Goal: Task Accomplishment & Management: Complete application form

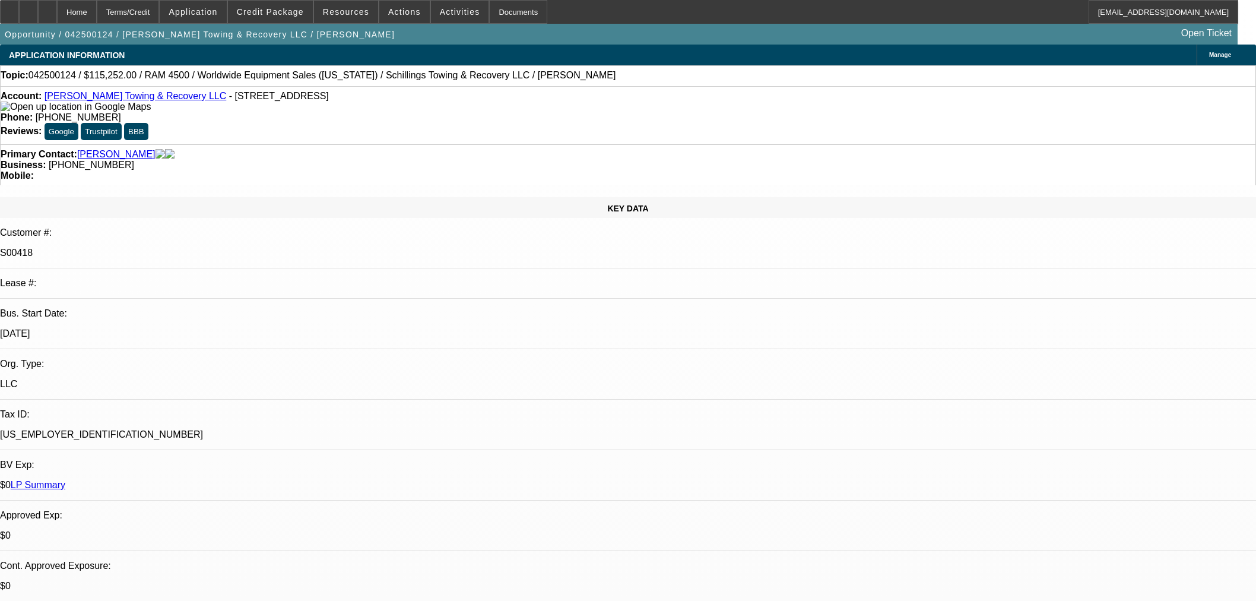
select select "0"
select select "3"
select select "0"
select select "6"
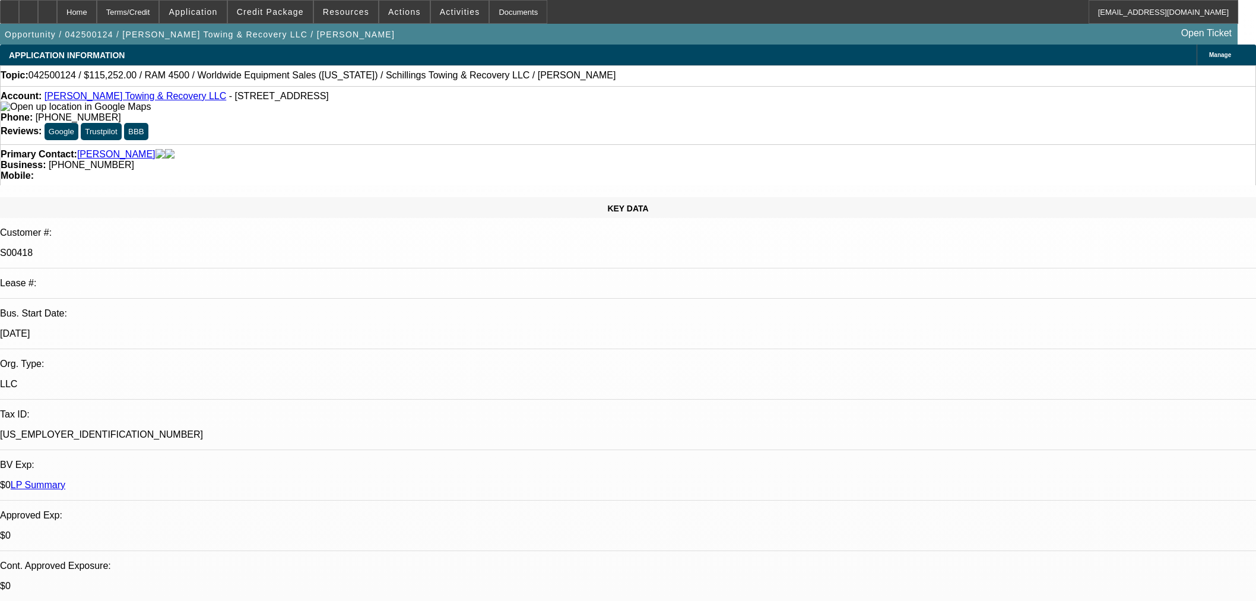
select select "0"
select select "3"
select select "0"
select select "6"
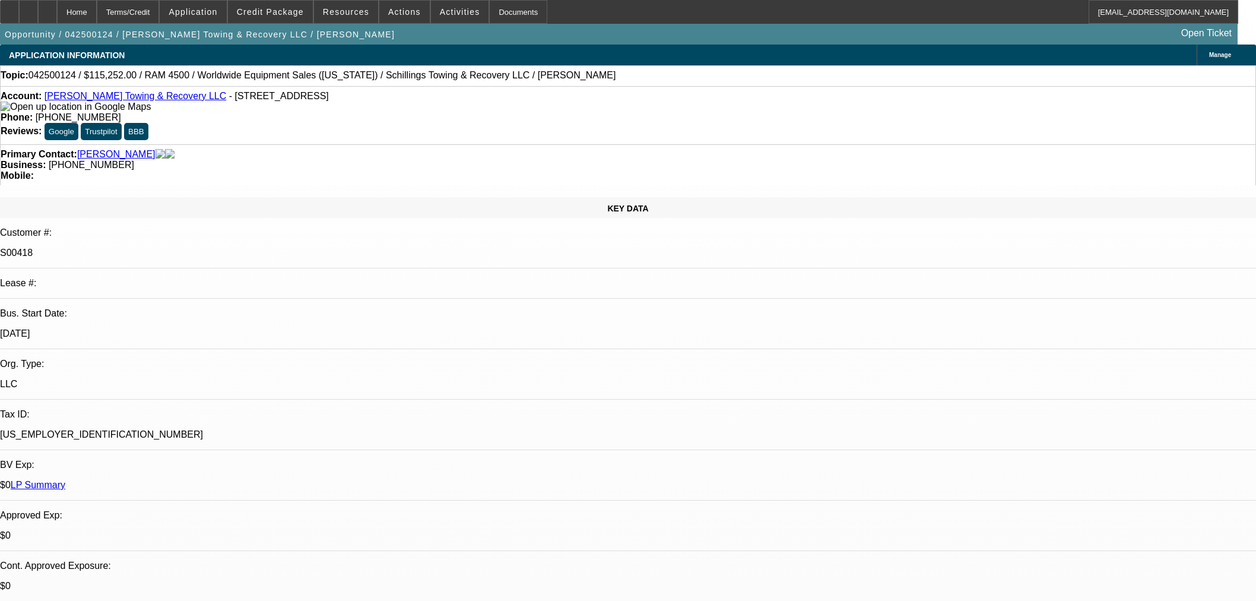
select select "0"
select select "3"
select select "0"
select select "6"
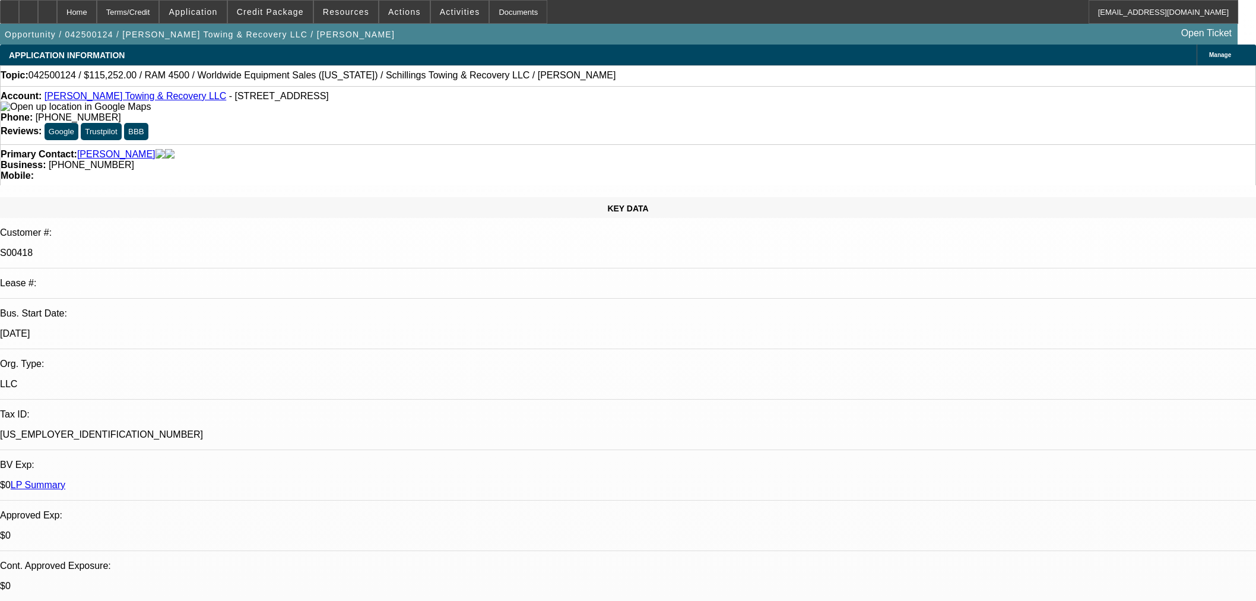
select select "0"
select select "3"
select select "0"
select select "6"
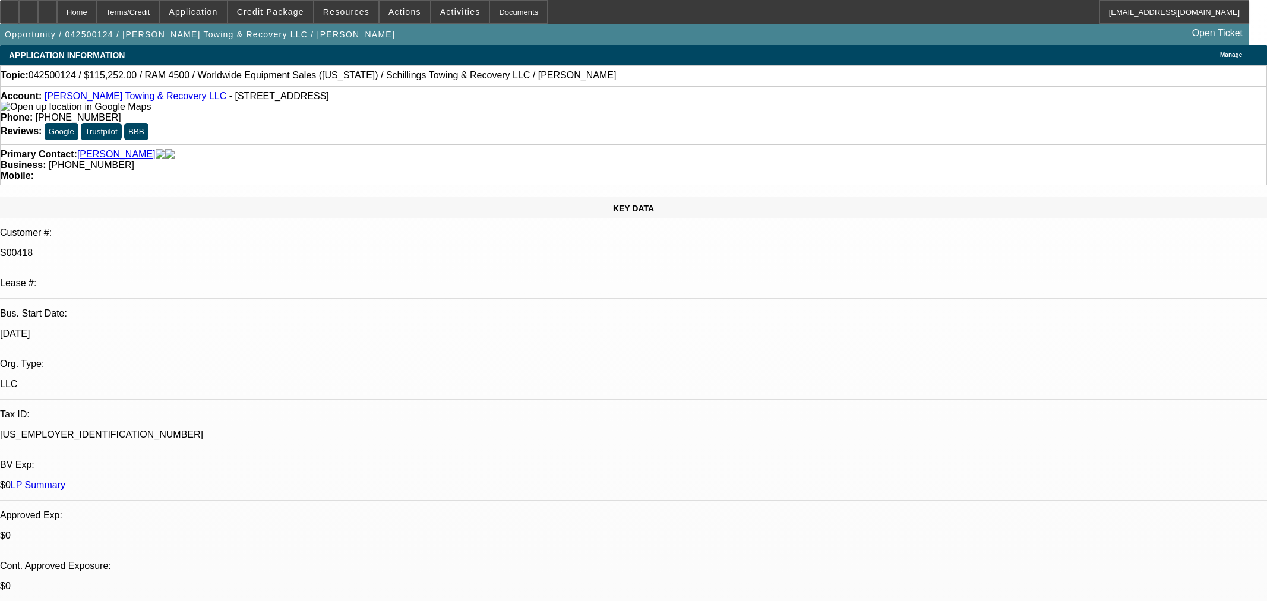
select select "0"
select select "3"
select select "0"
select select "6"
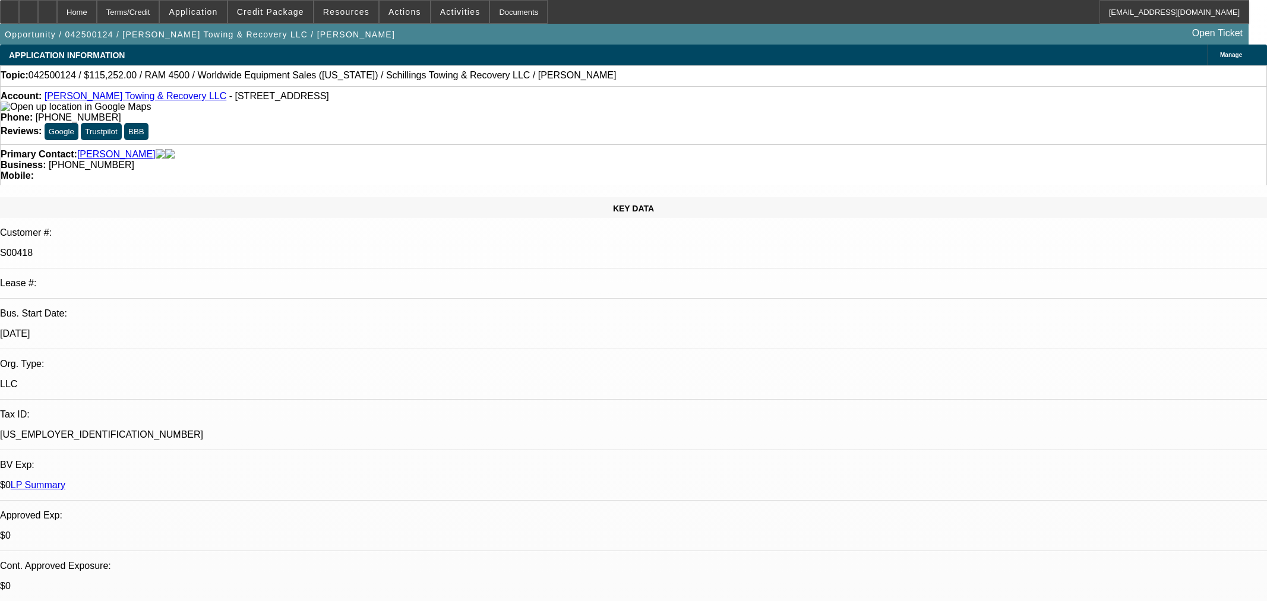
select select "0"
select select "3"
select select "0"
select select "6"
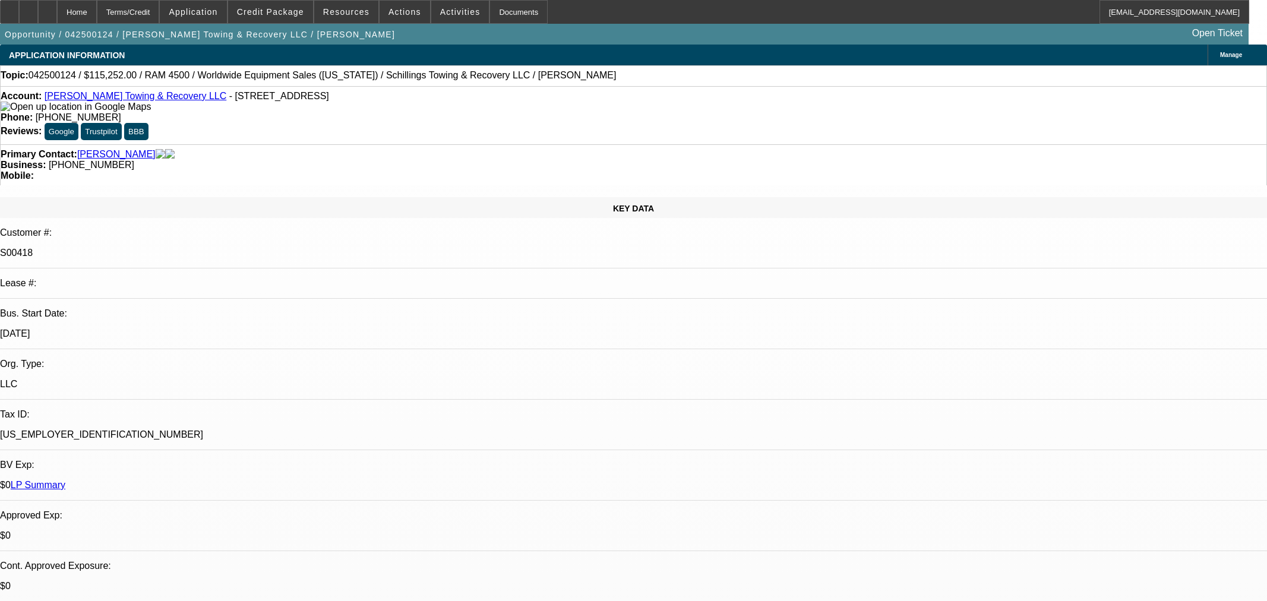
select select "0"
select select "3"
select select "0"
select select "6"
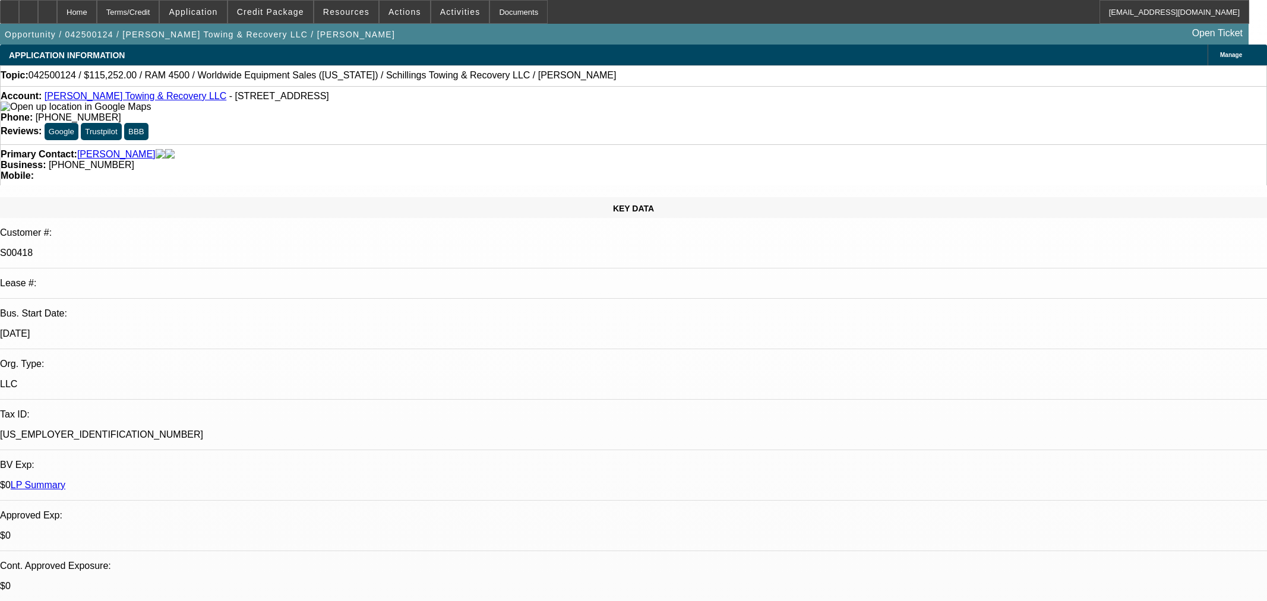
select select "0"
select select "3"
select select "0"
select select "6"
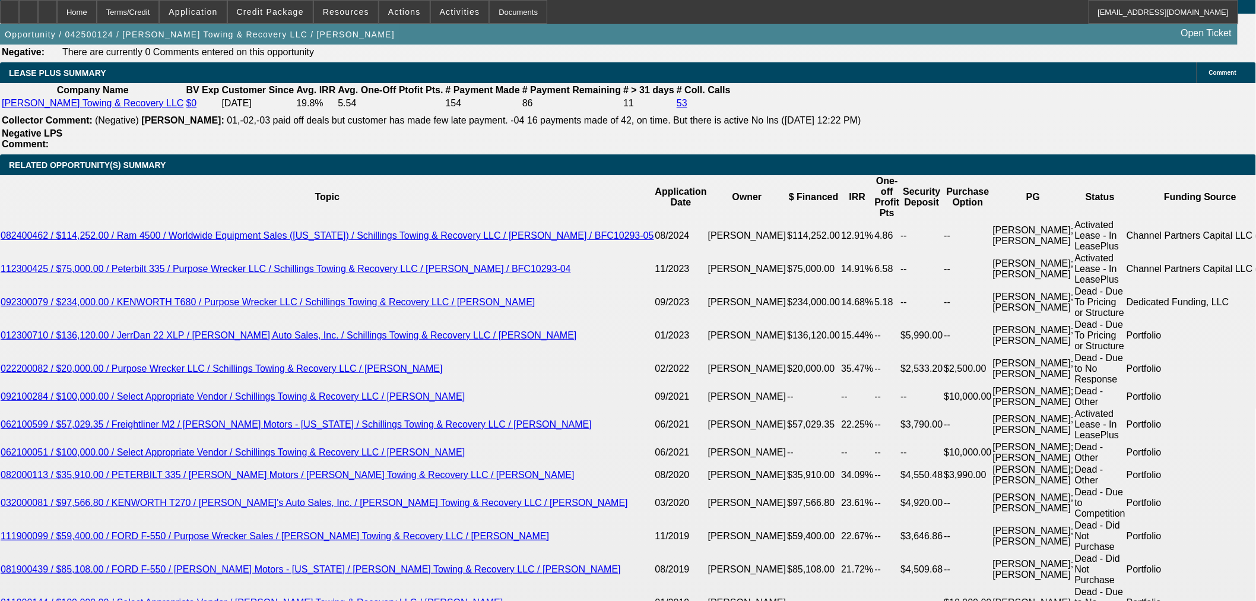
scroll to position [2177, 0]
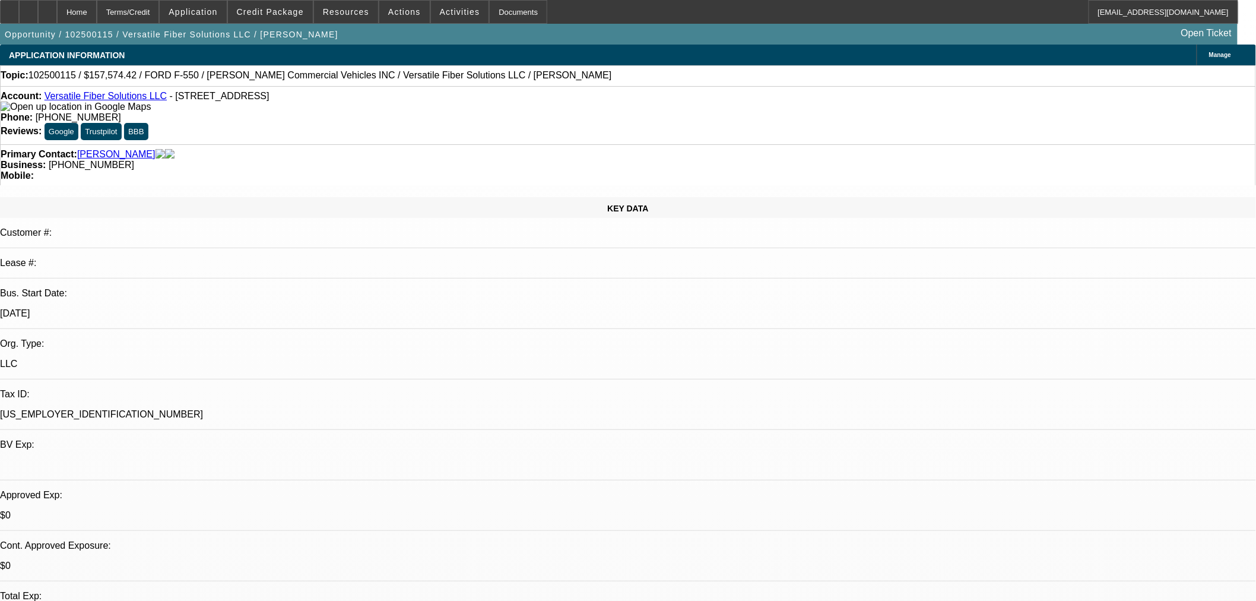
select select "0"
select select "0.1"
select select "4"
select select "0"
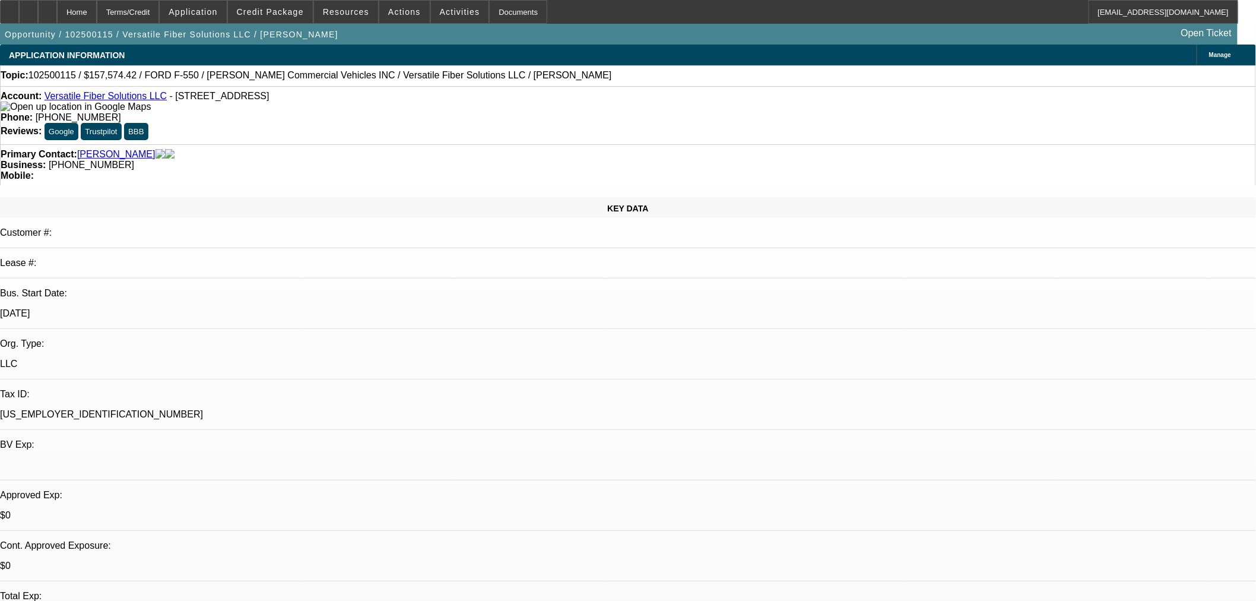
select select "0.1"
select select "4"
select select "0"
select select "6"
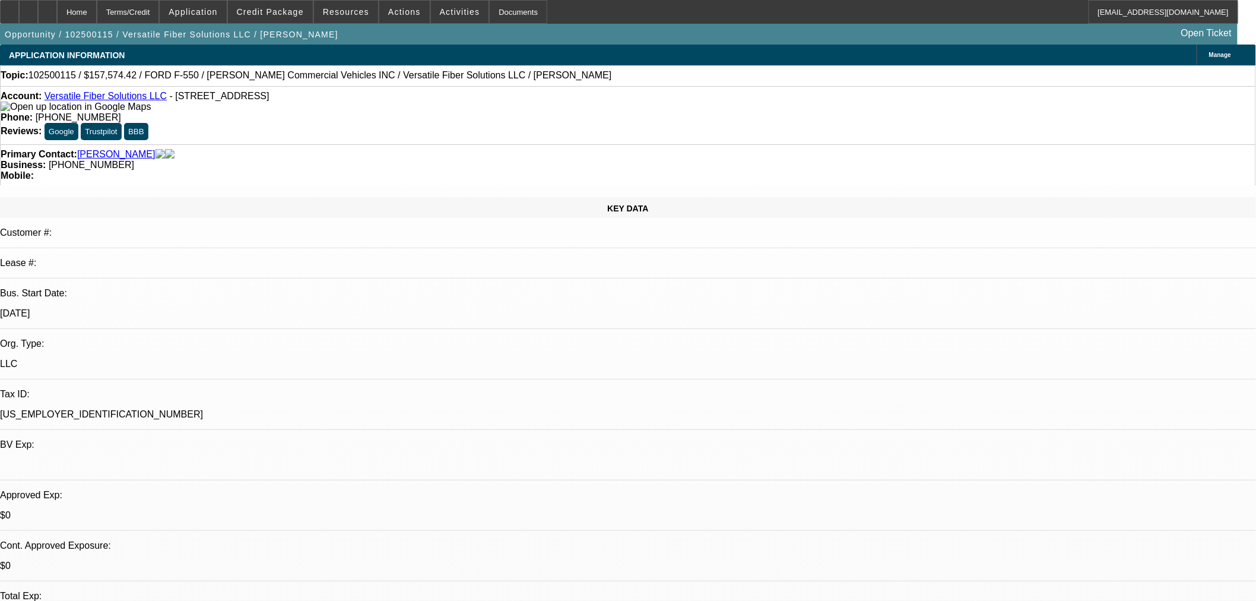
select select "0"
select select "6"
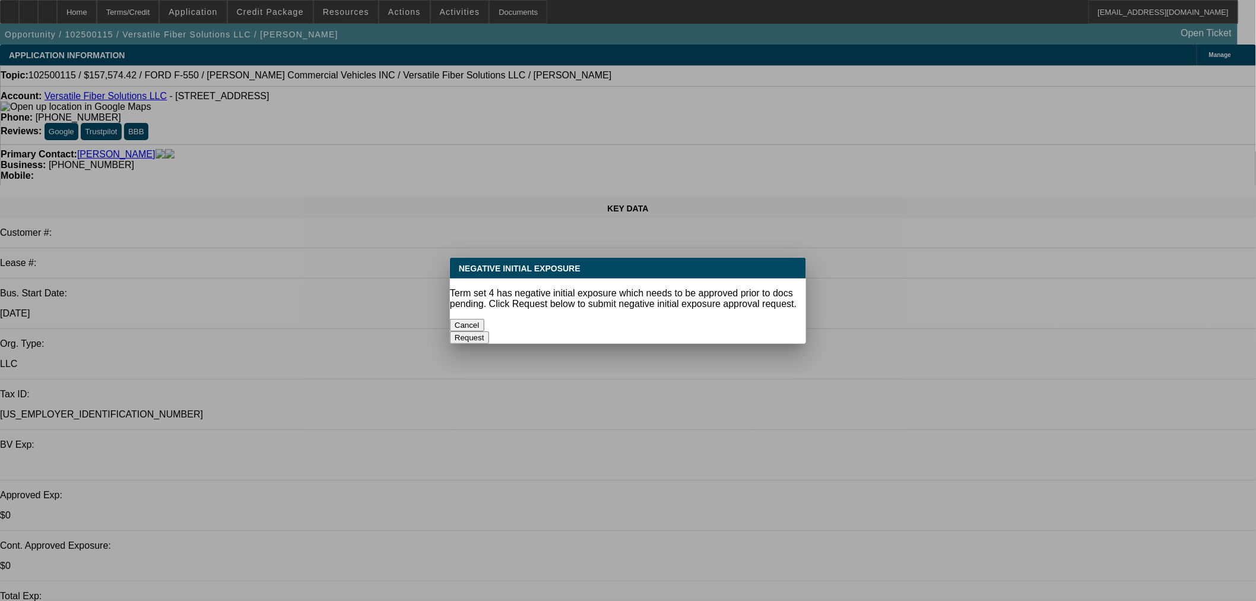
click at [477, 319] on button "Cancel" at bounding box center [467, 325] width 34 height 12
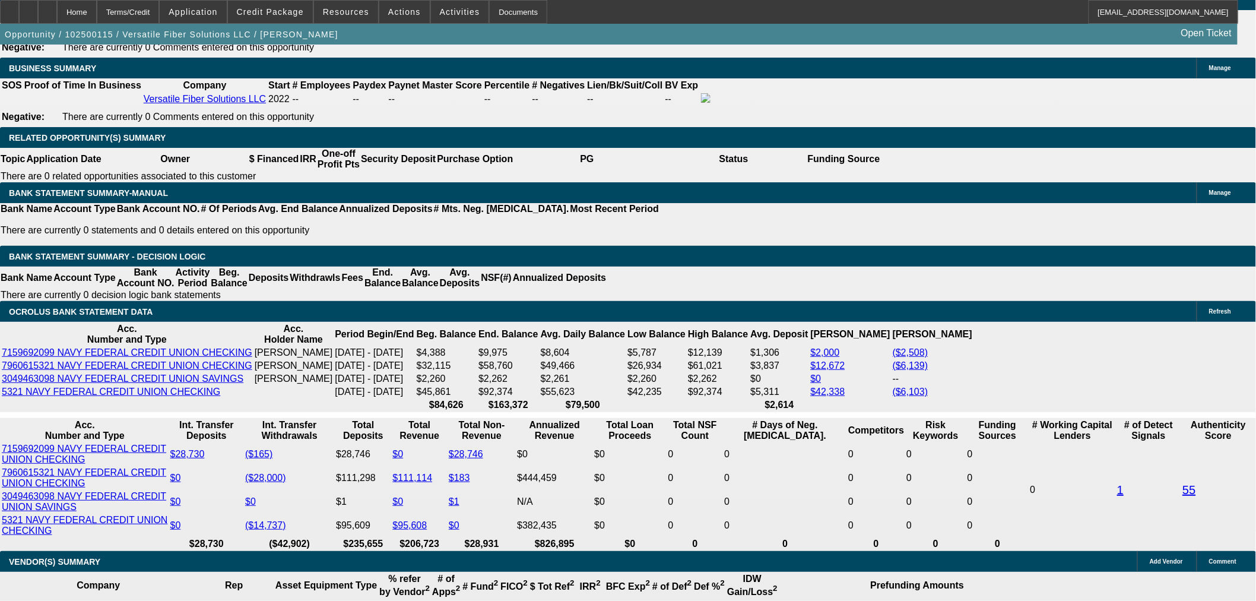
scroll to position [1849, 0]
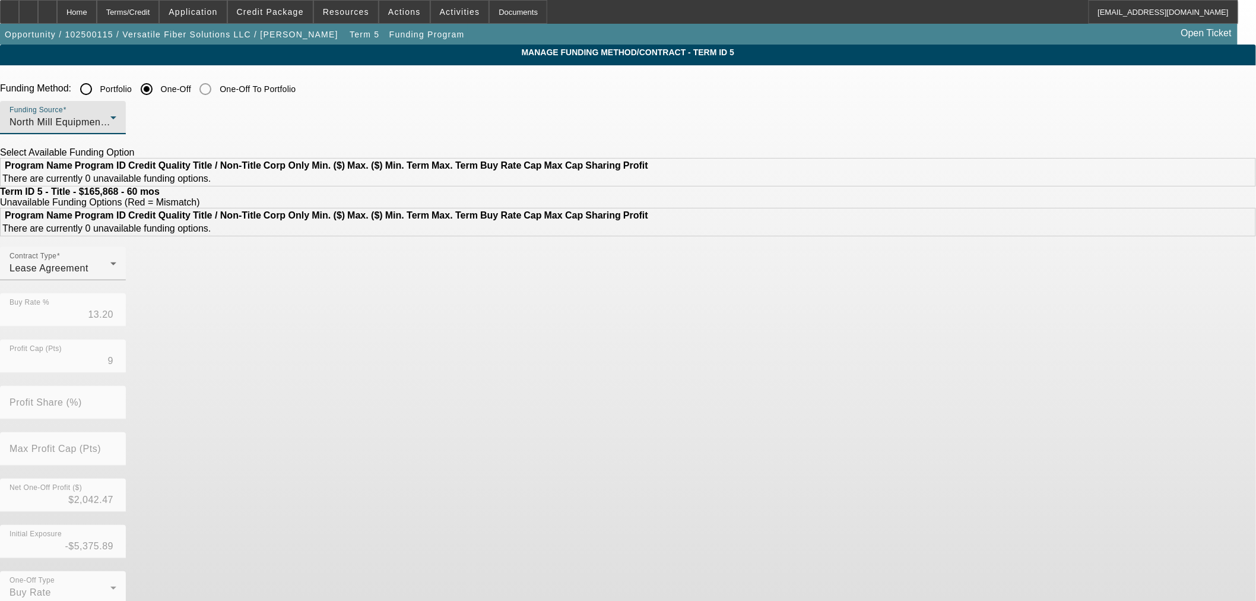
click at [164, 119] on span "North Mill Equipment Finance LLC" at bounding box center [87, 122] width 154 height 10
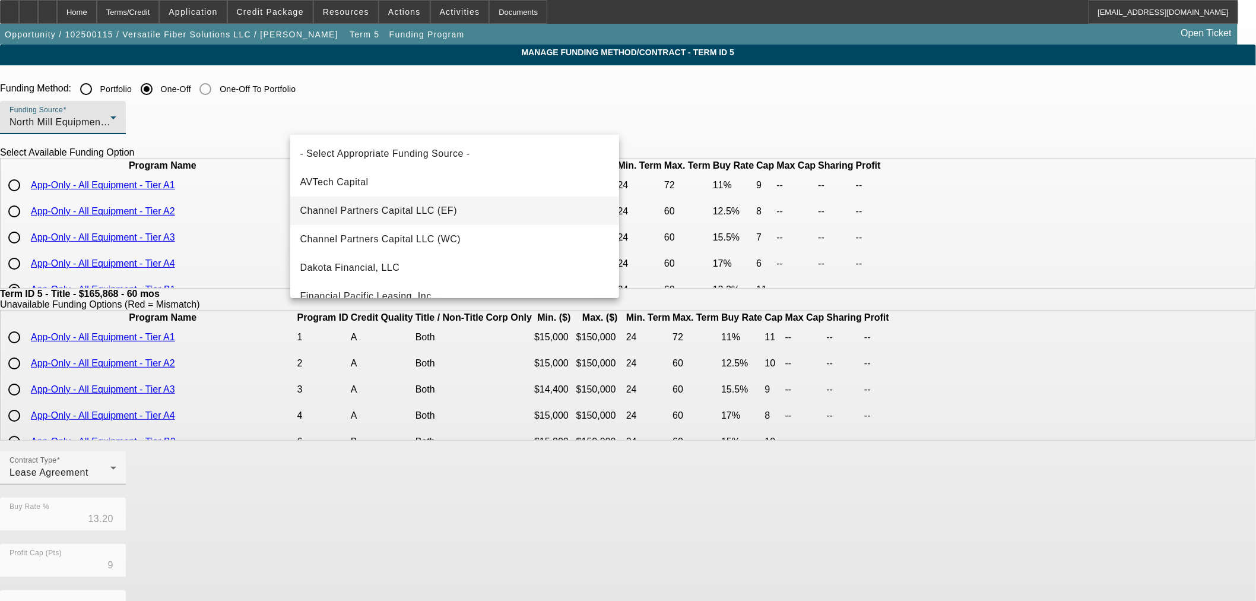
click at [423, 210] on span "Channel Partners Capital LLC (EF)" at bounding box center [378, 211] width 157 height 14
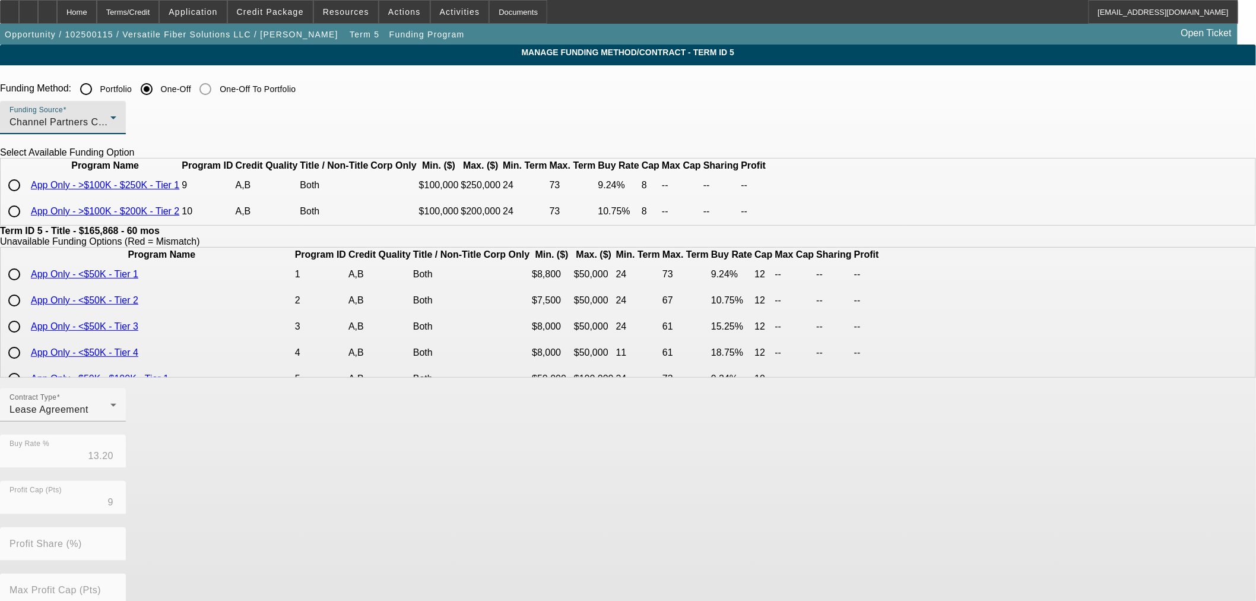
click at [26, 197] on input "radio" at bounding box center [14, 185] width 24 height 24
radio input "true"
type input "9.24"
type input "8"
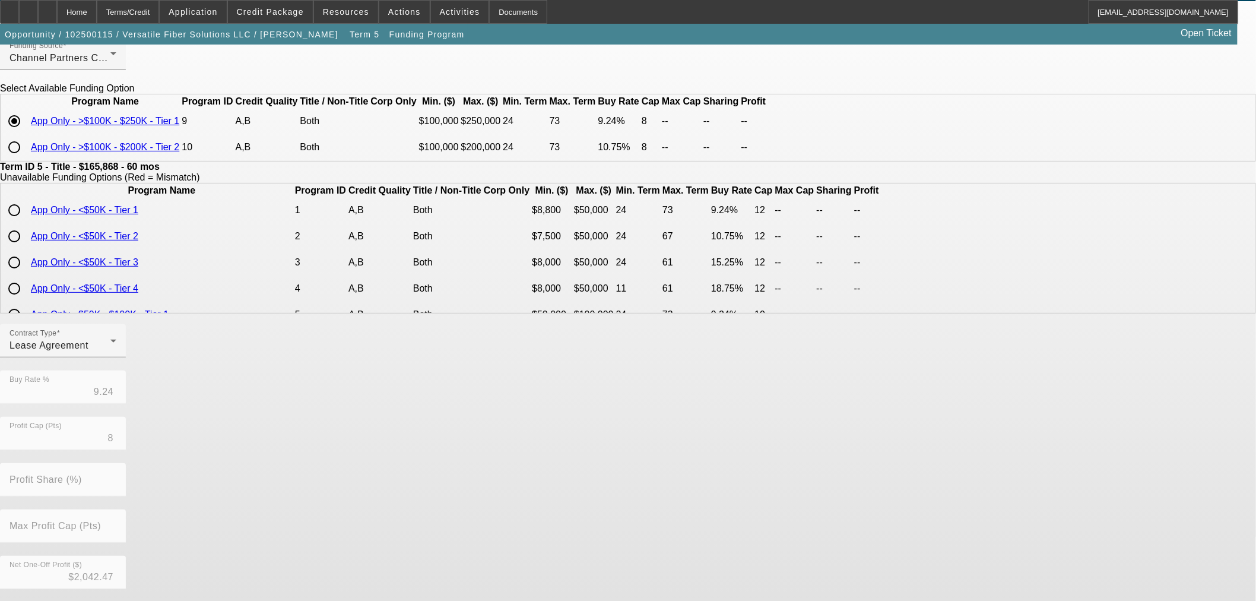
scroll to position [173, 0]
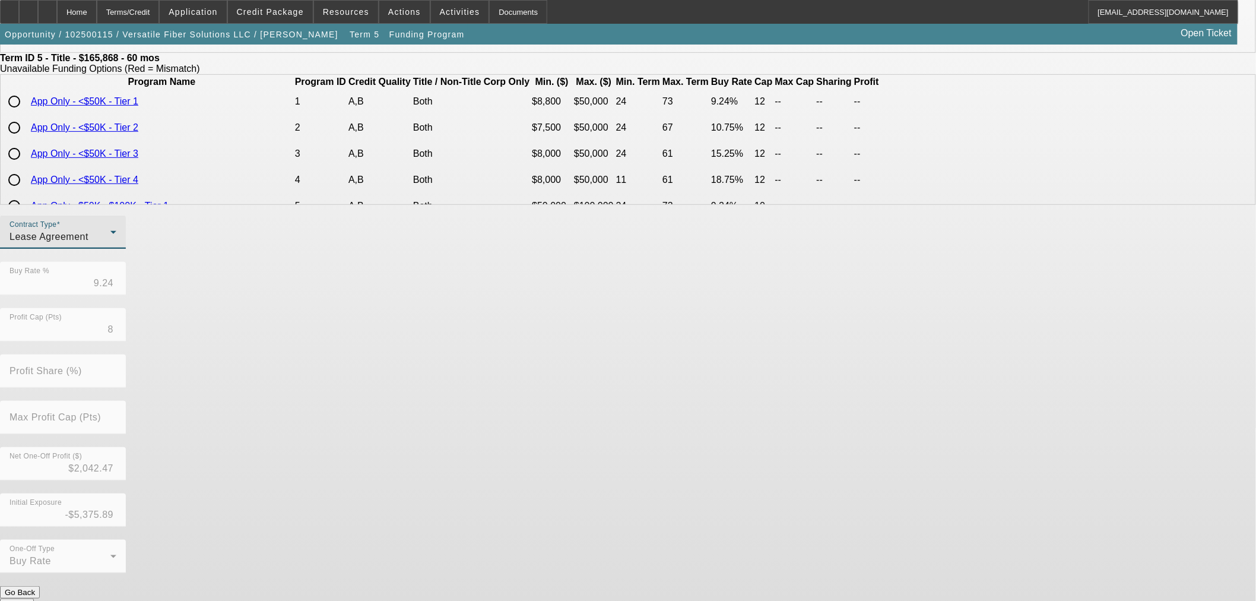
click at [110, 244] on div "Lease Agreement" at bounding box center [60, 237] width 101 height 14
click at [353, 321] on span "Equipment Finance Agreement" at bounding box center [368, 328] width 137 height 29
click at [110, 244] on div "Equipment Finance Agreement" at bounding box center [60, 237] width 101 height 14
click at [384, 305] on mat-option "Lease Agreement" at bounding box center [368, 299] width 156 height 29
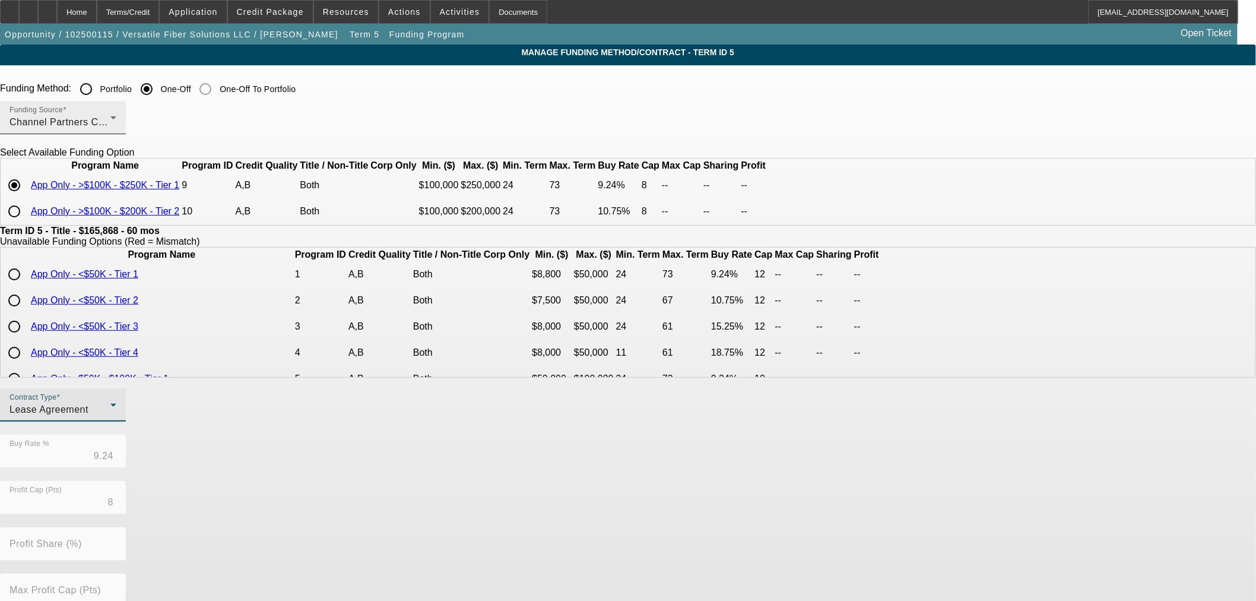
click at [167, 119] on span "Channel Partners Capital LLC (EF)" at bounding box center [88, 122] width 157 height 10
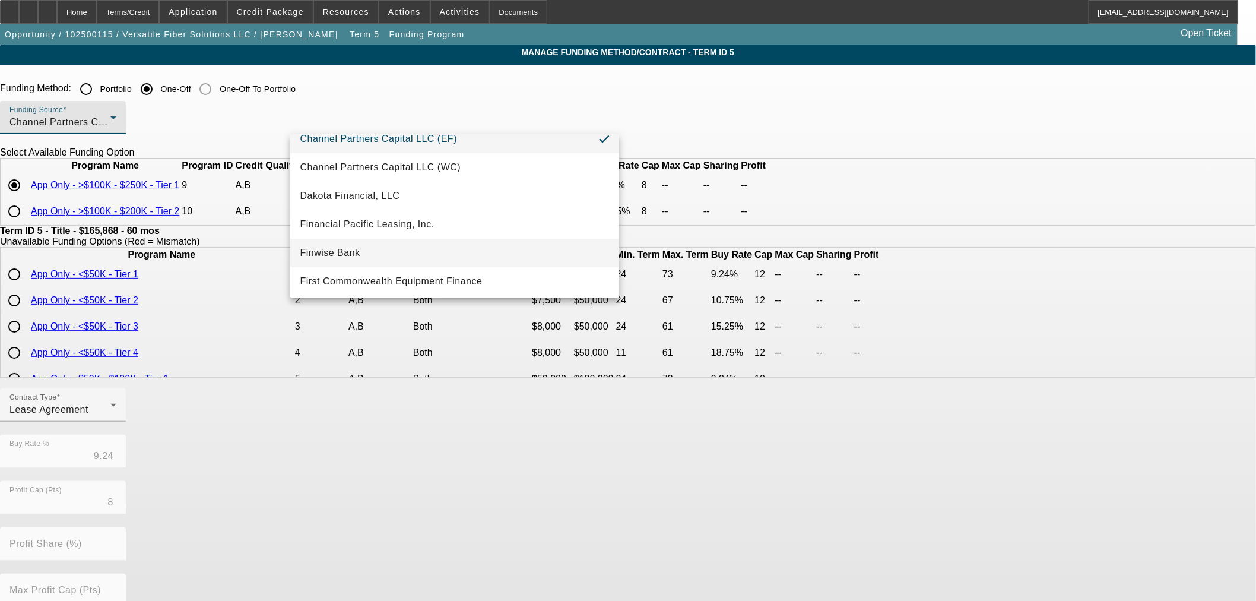
scroll to position [132, 0]
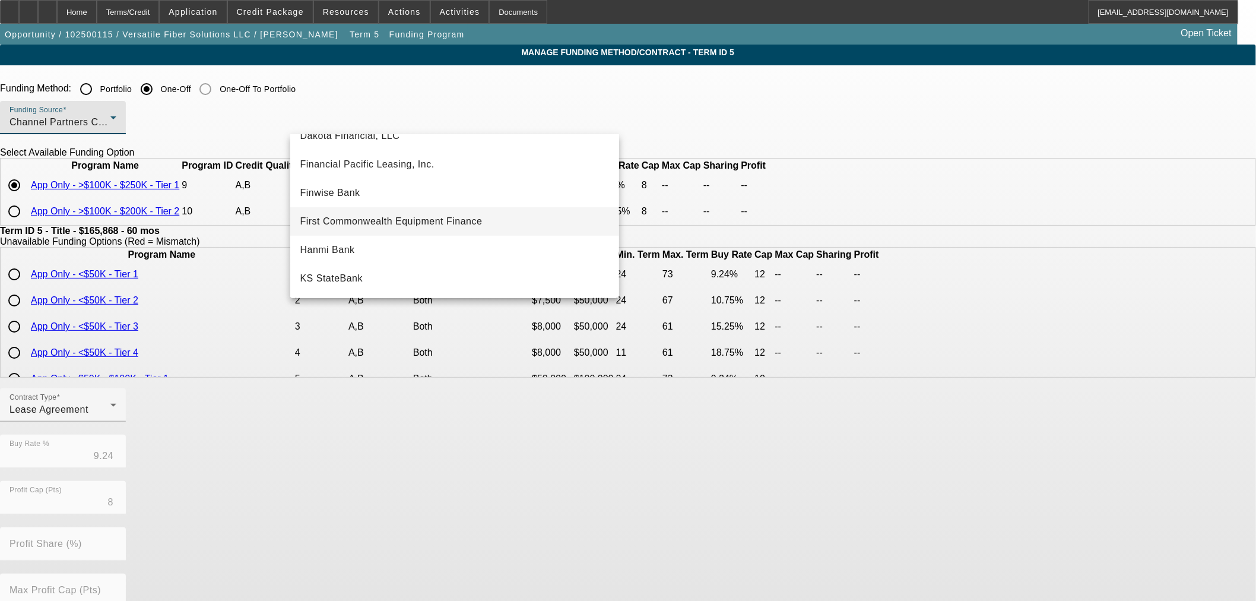
click at [392, 214] on span "First Commonwealth Equipment Finance" at bounding box center [391, 221] width 182 height 14
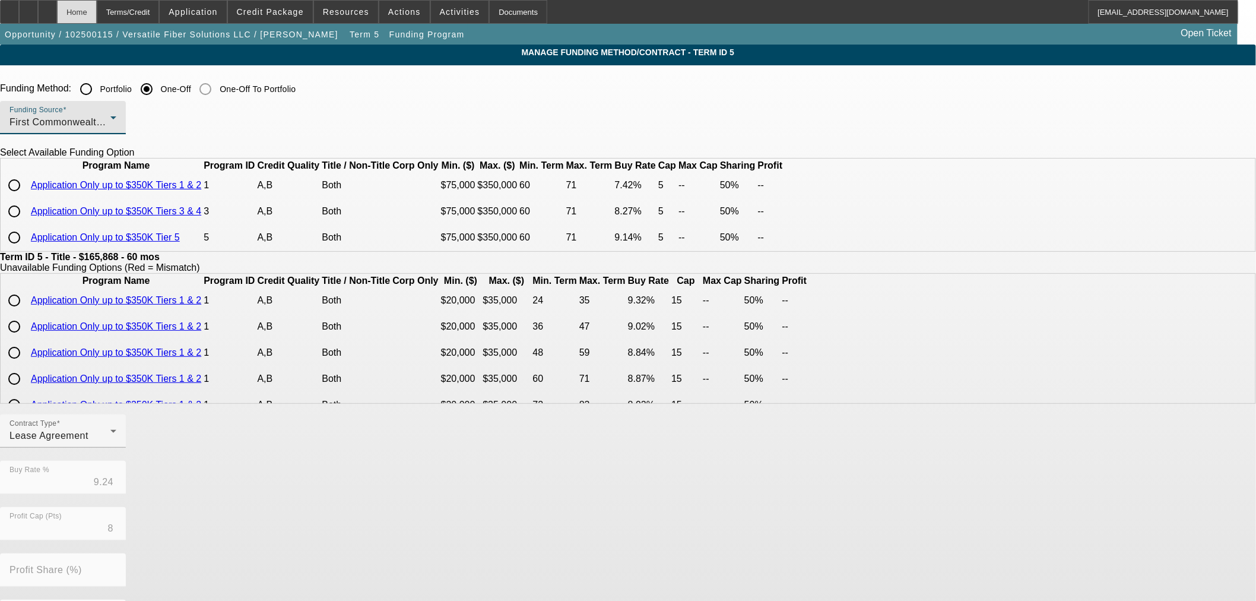
click at [97, 14] on div "Home" at bounding box center [77, 12] width 40 height 24
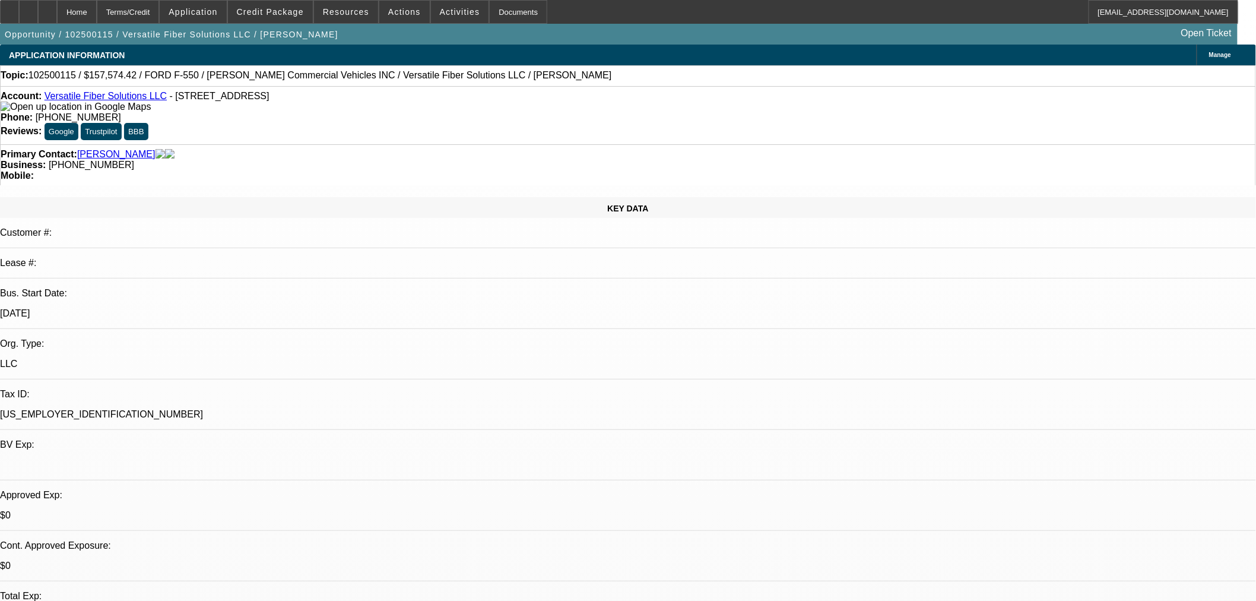
select select "0"
select select "0.1"
select select "4"
select select "0"
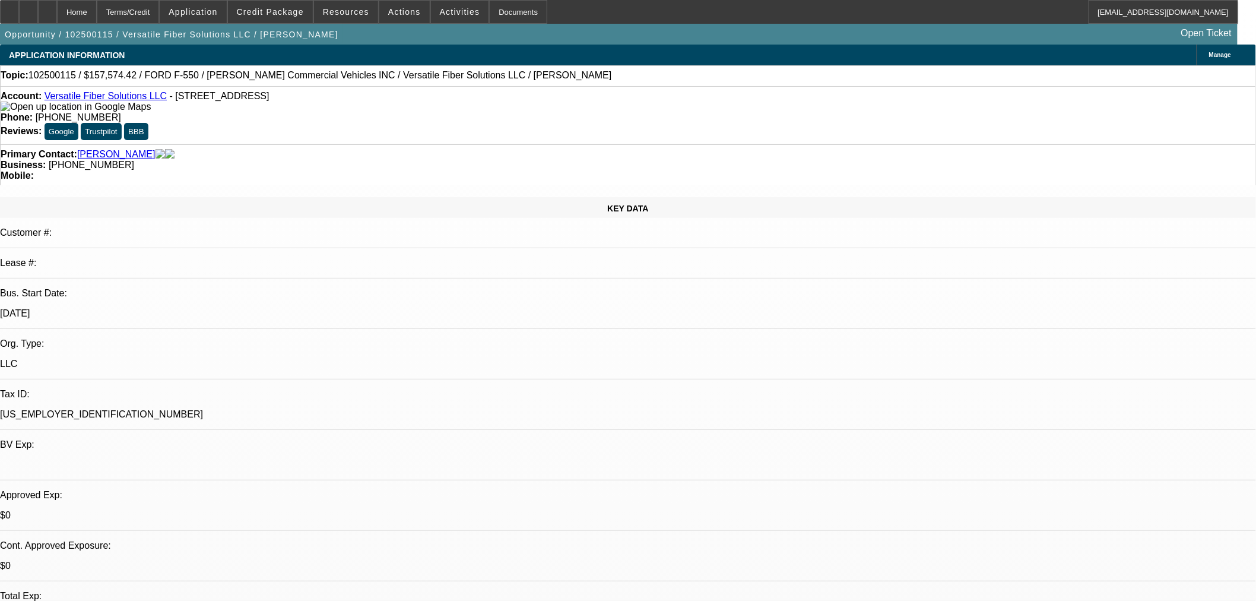
select select "0.1"
select select "4"
select select "0"
select select "6"
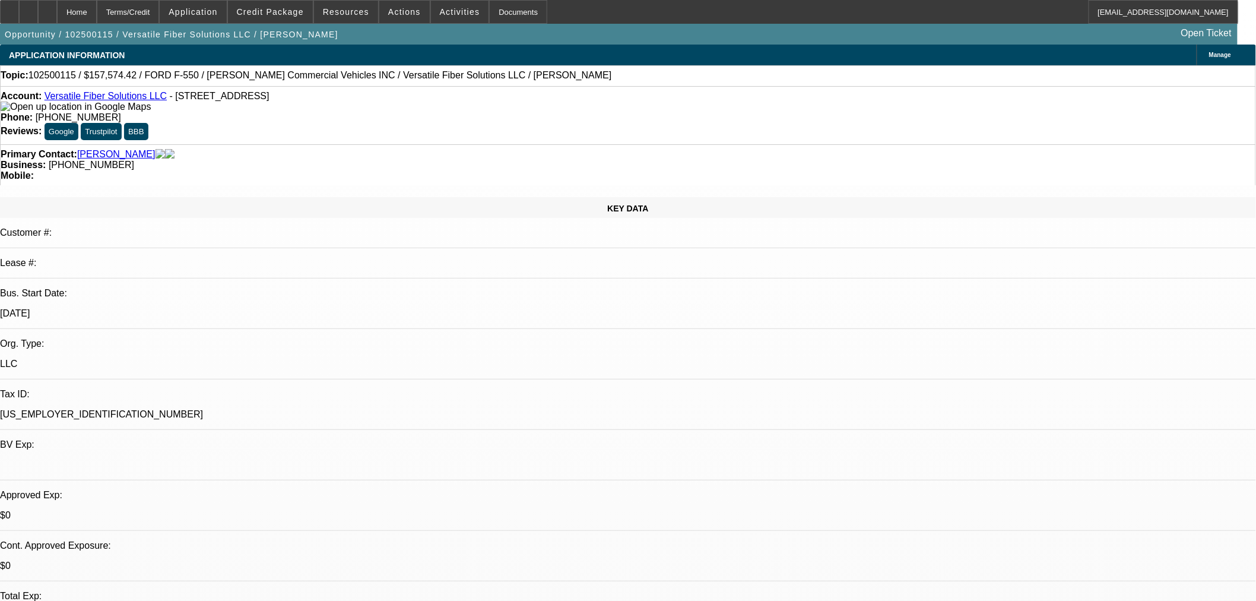
select select "0"
select select "6"
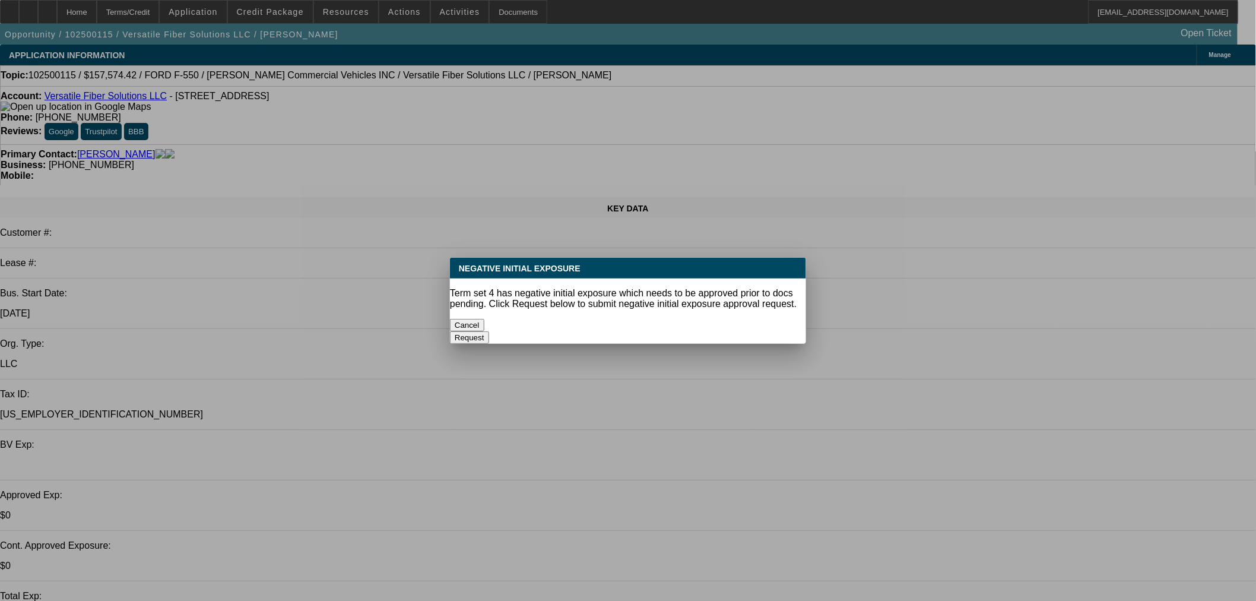
click at [485, 324] on button "Cancel" at bounding box center [467, 325] width 34 height 12
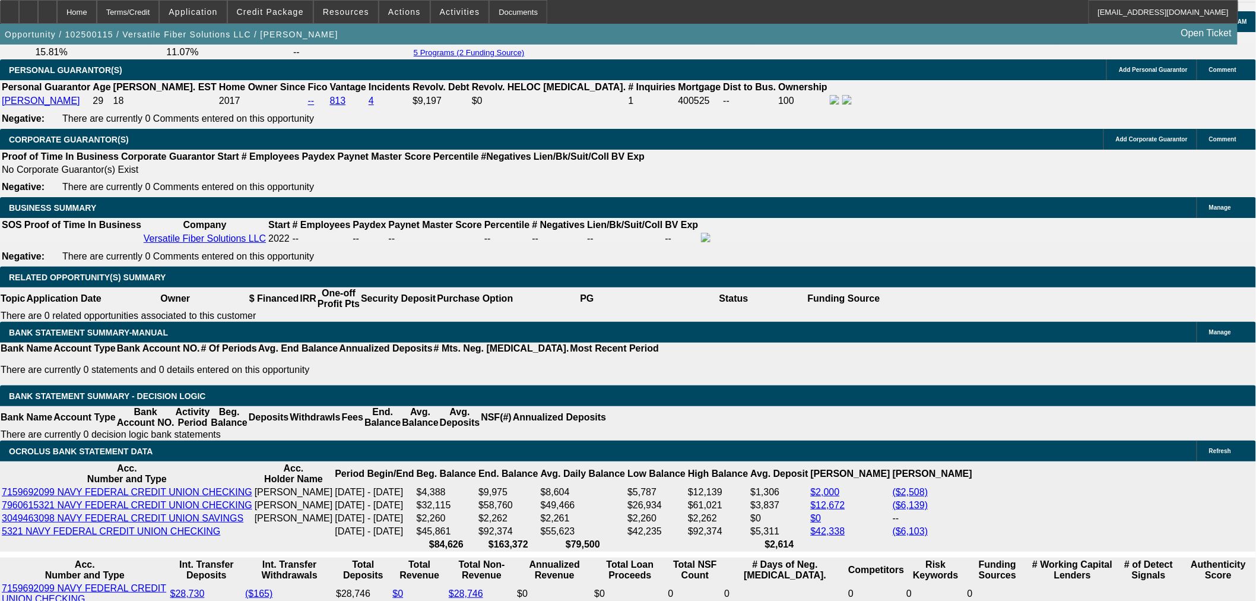
scroll to position [1981, 0]
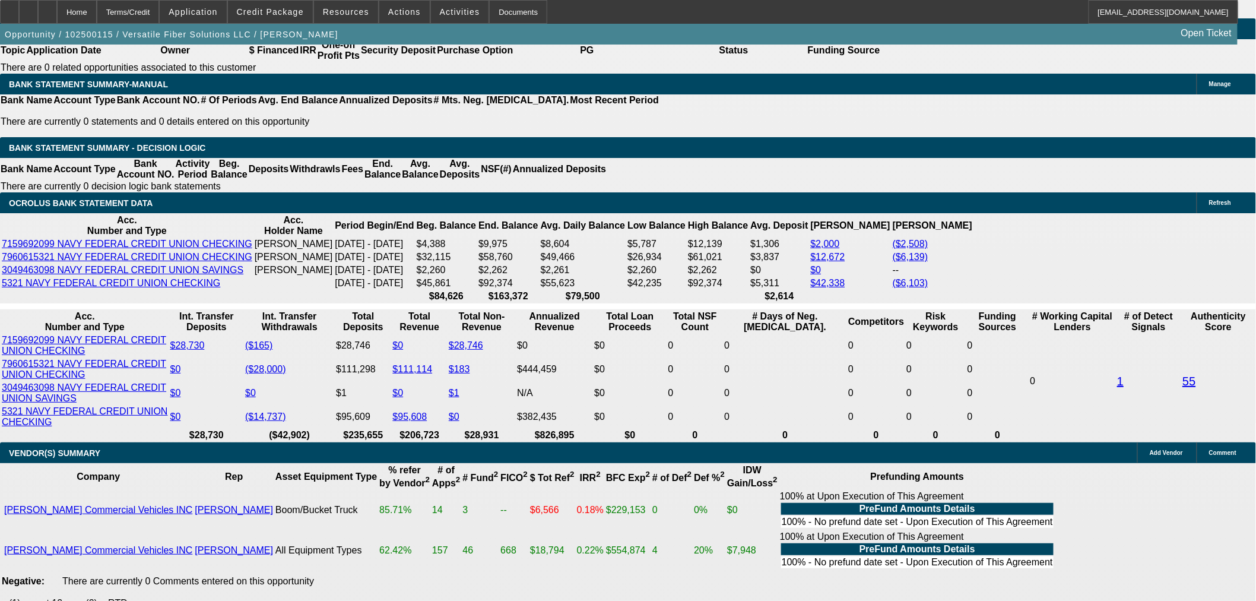
select select "0.1"
type input "$16,586.78"
type input "UNKNOWN"
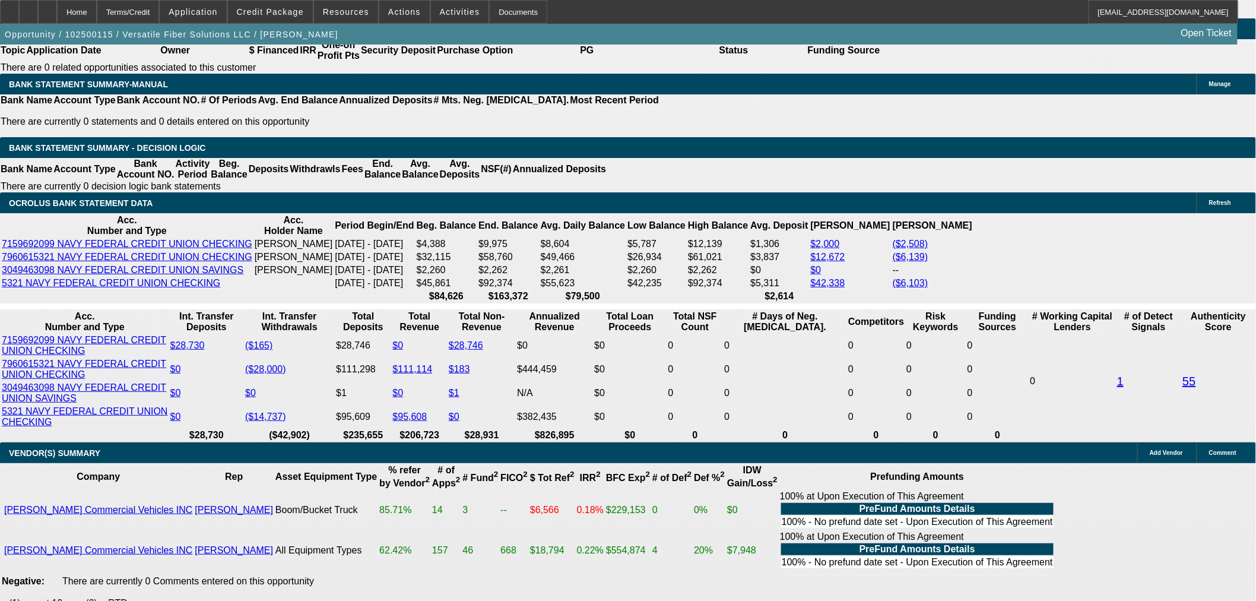
type input "$3,238.29"
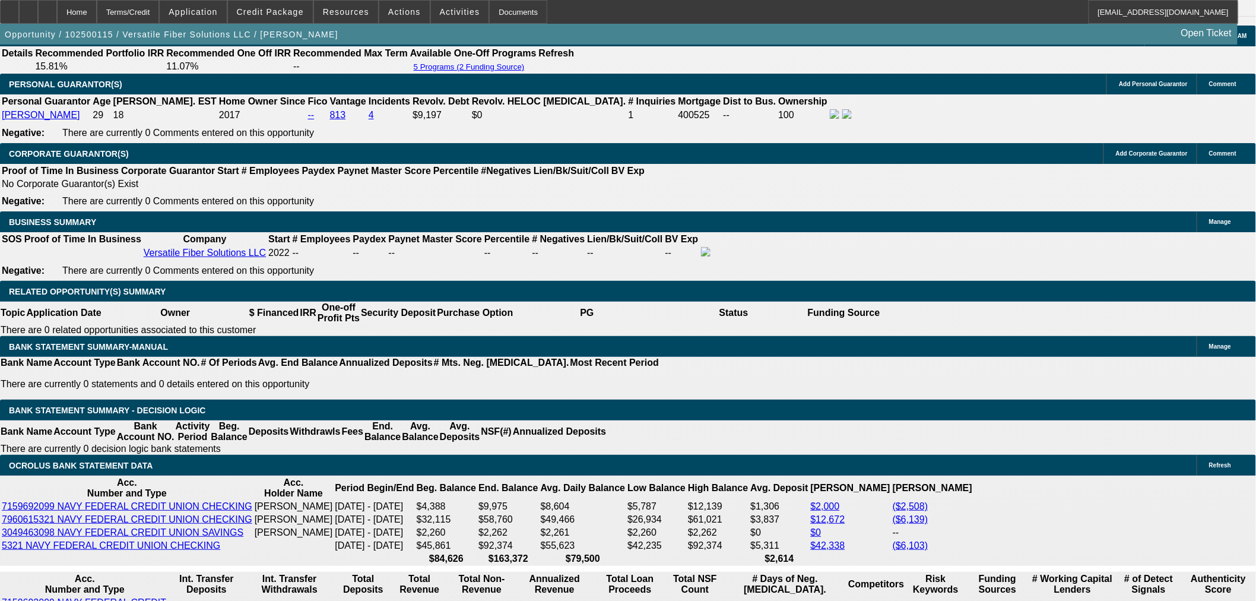
scroll to position [1717, 0]
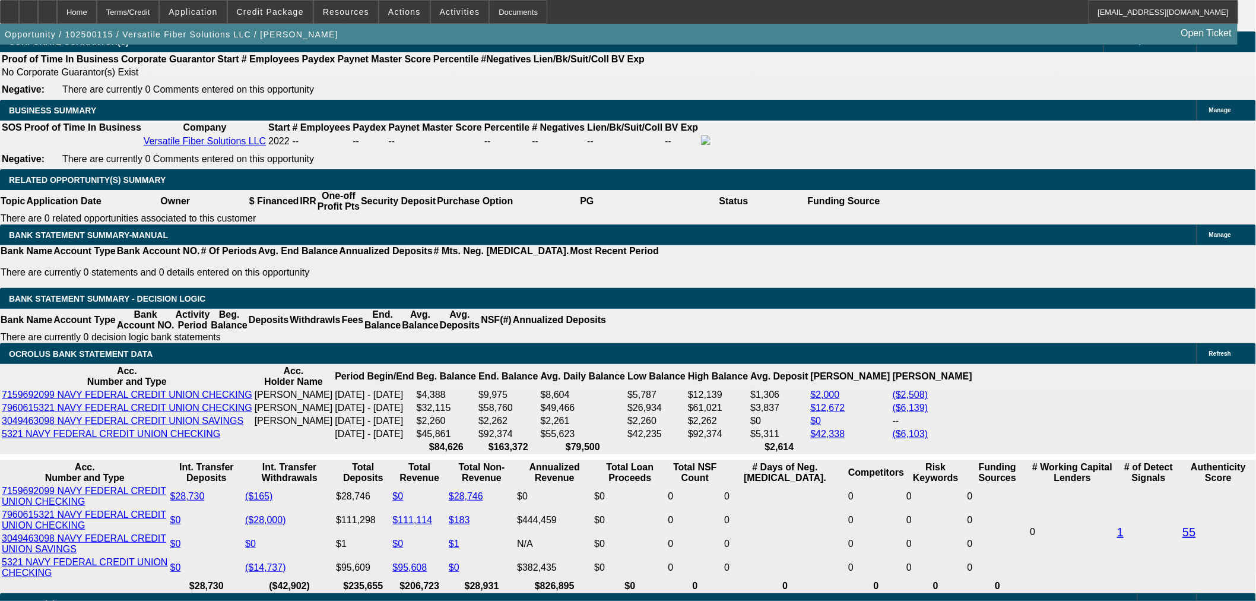
scroll to position [1981, 0]
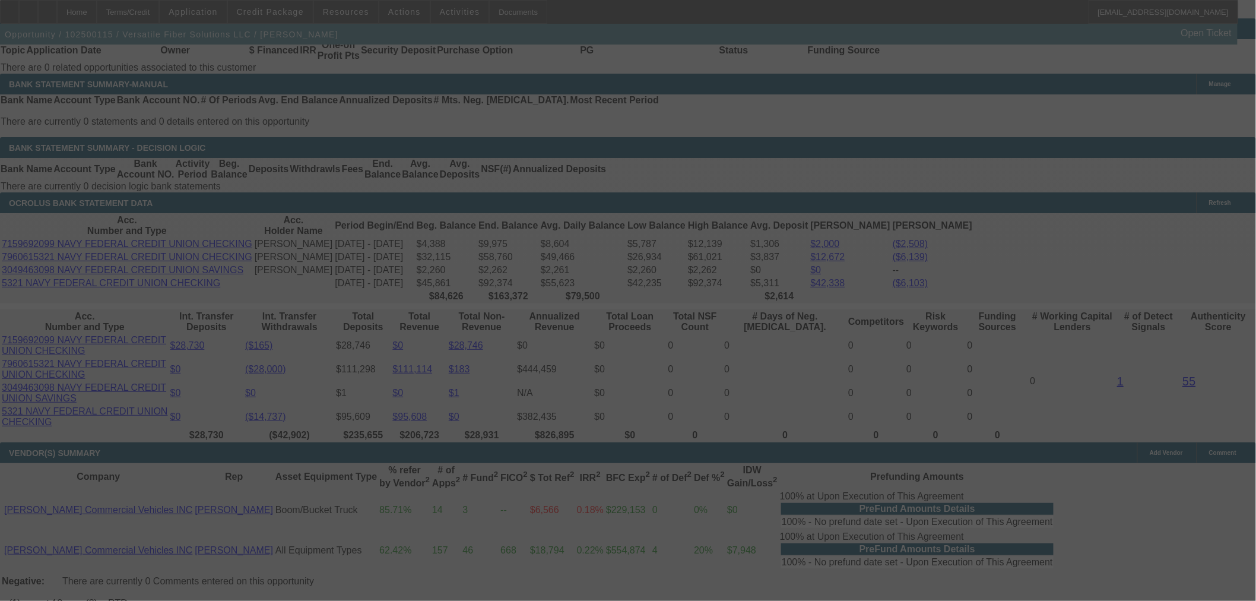
select select "0.1"
select select "0"
select select "0.1"
select select "4"
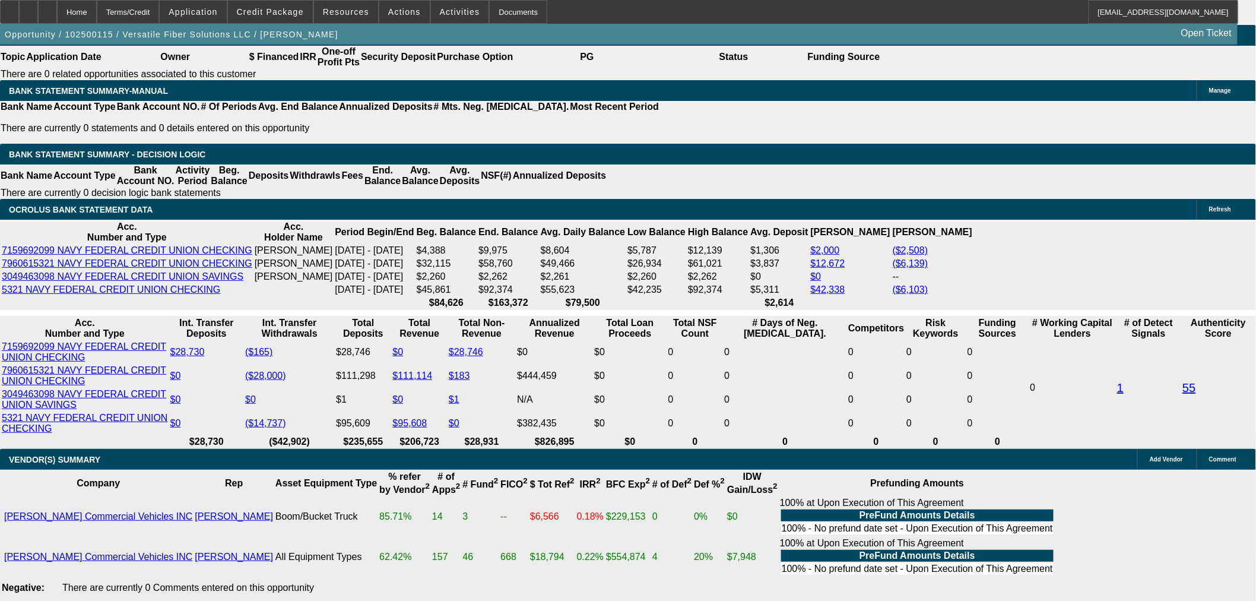
select select "3"
type input "UNKNOWN"
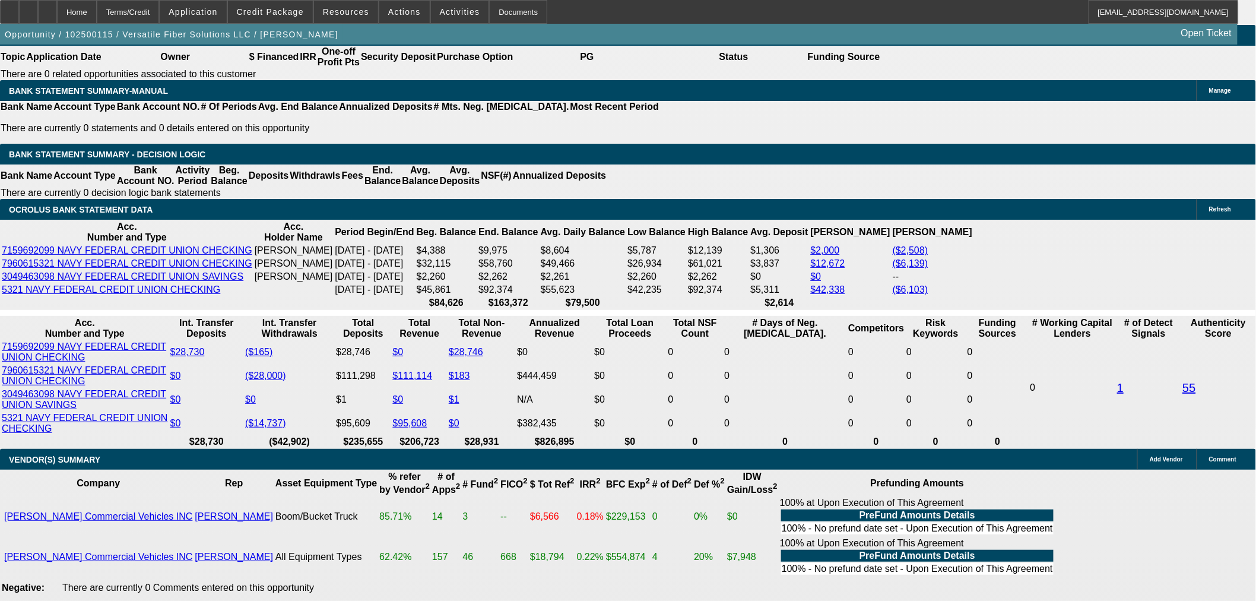
select select "3"
type input "UNKNOWN"
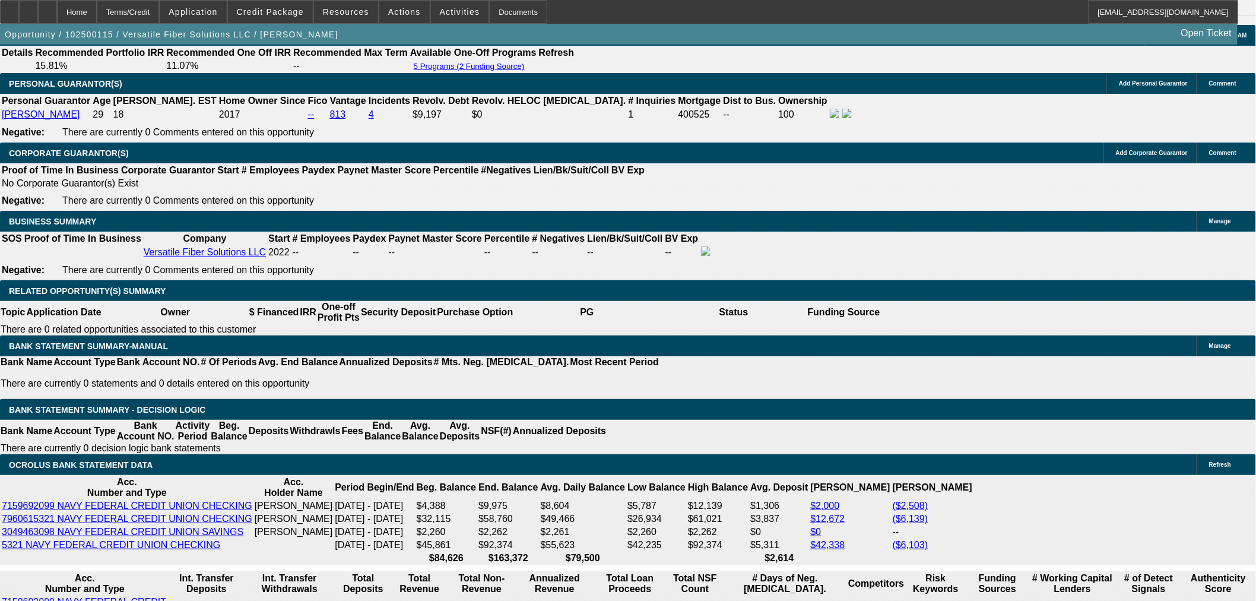
scroll to position [1711, 0]
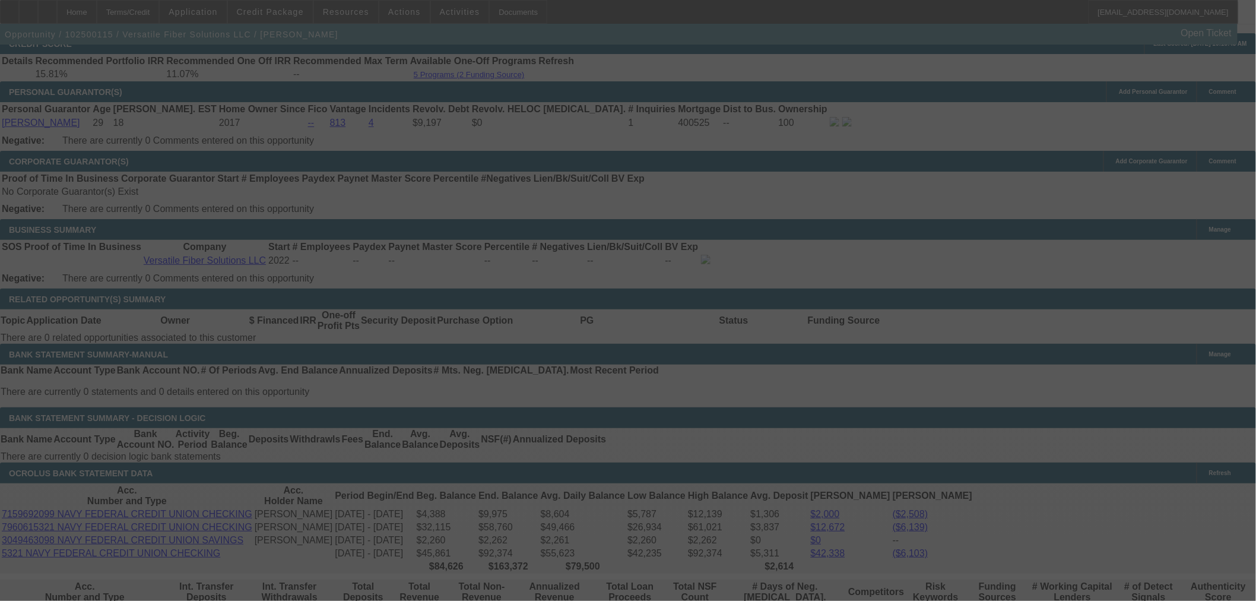
select select "0.1"
select select "0"
select select "3"
select select "0.1"
select select "4"
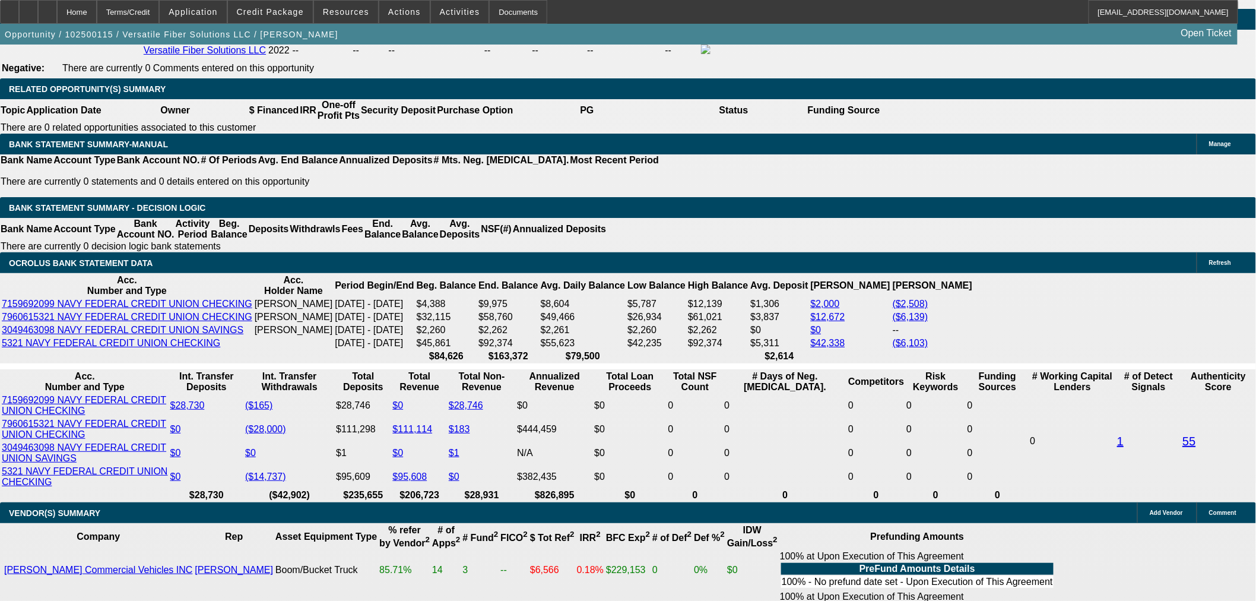
scroll to position [1842, 0]
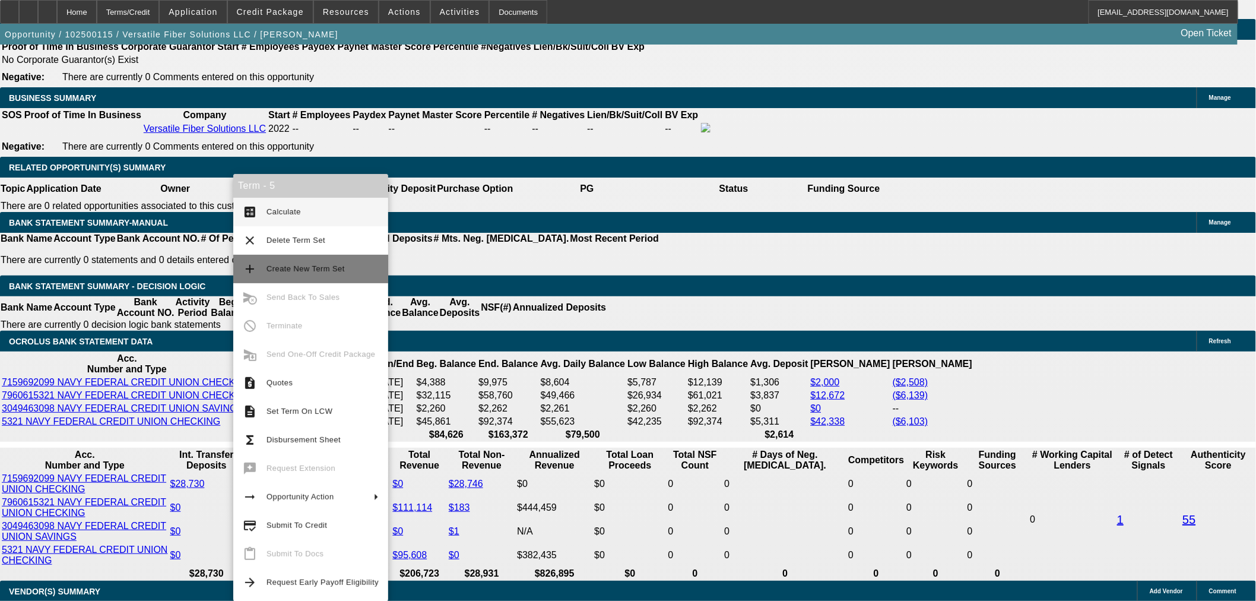
click at [309, 270] on span "Create New Term Set" at bounding box center [306, 268] width 78 height 9
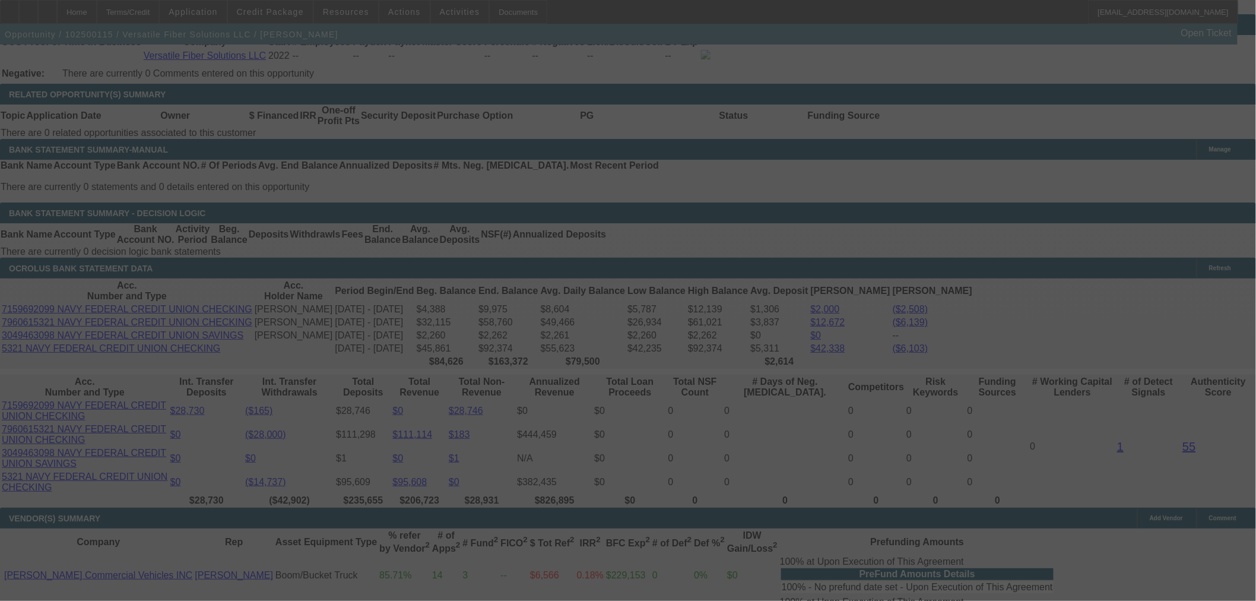
scroll to position [1974, 0]
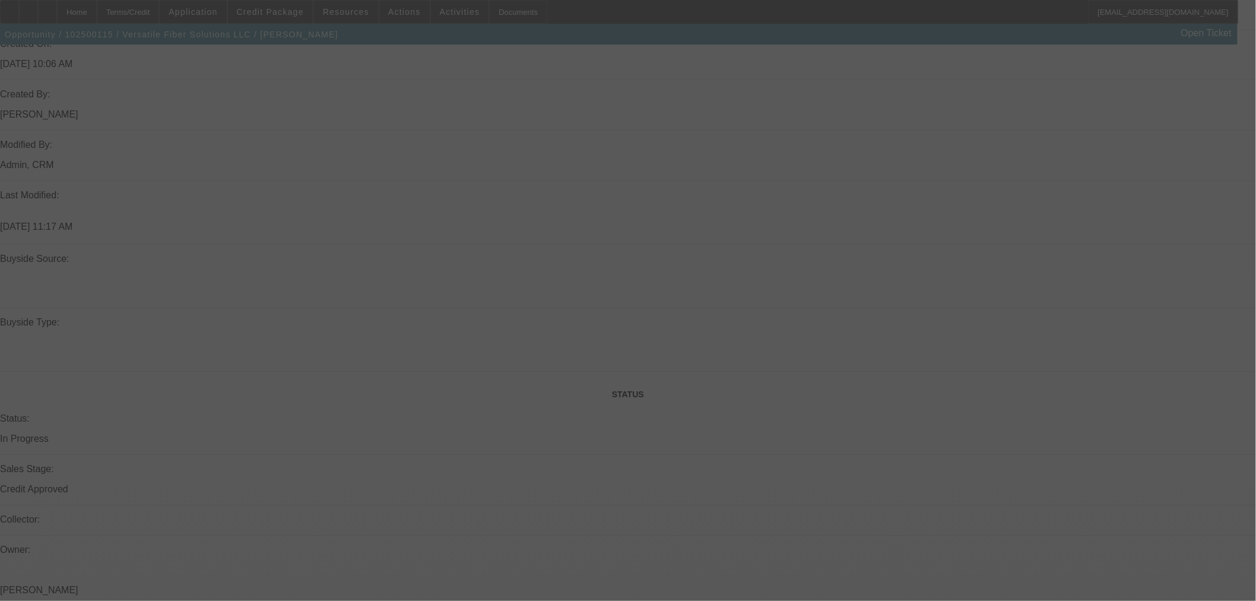
scroll to position [1290, 0]
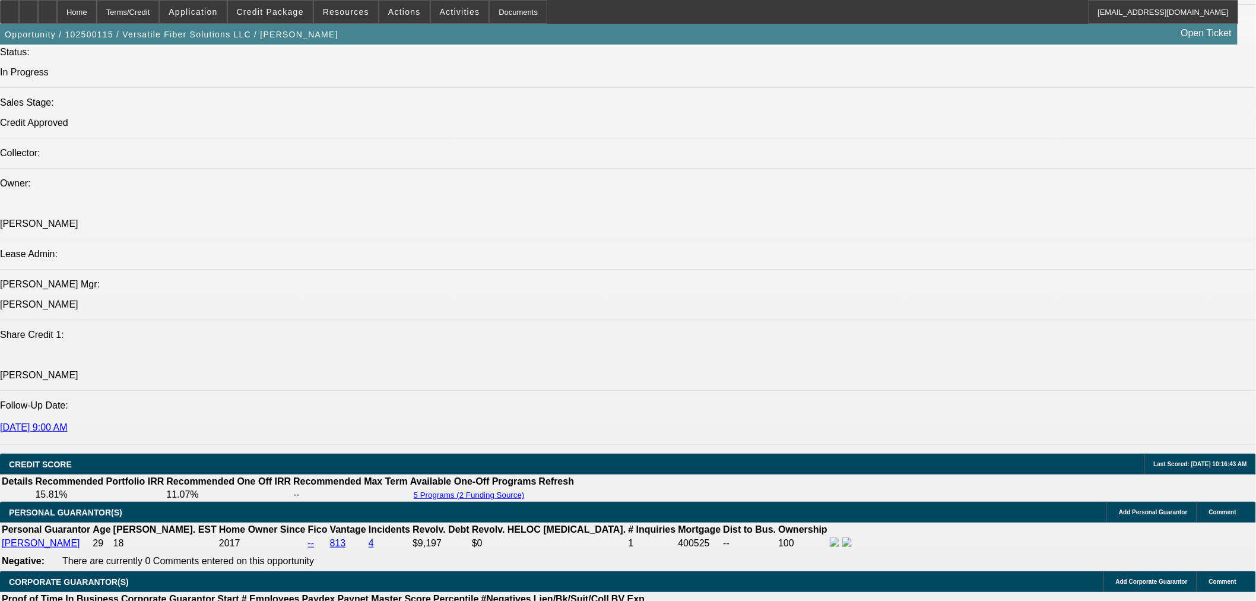
select select "0.1"
select select "0"
select select "3"
select select "0.1"
select select "4"
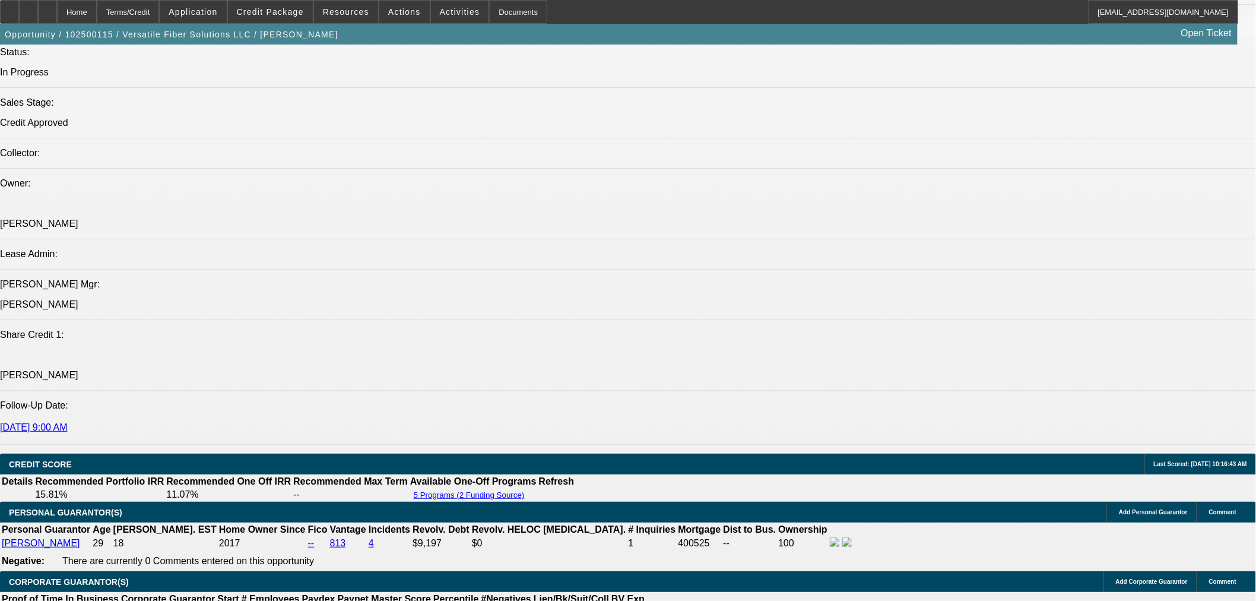
select select "0.1"
select select "0"
select select "3"
select select "0.1"
select select "4"
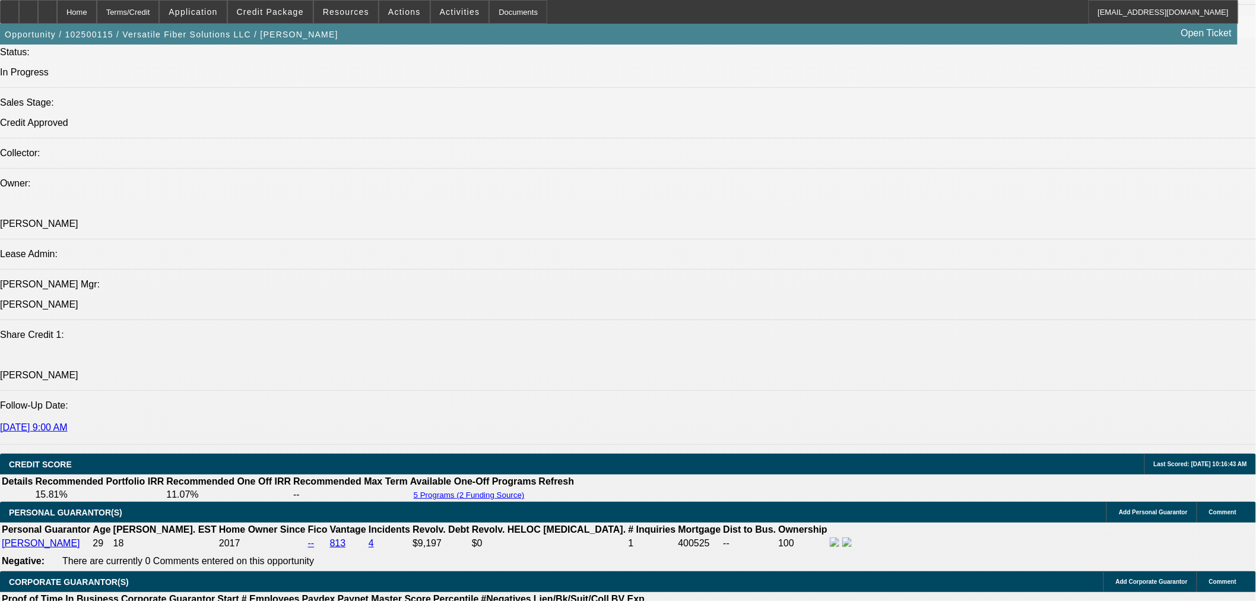
select select "0"
select select "0.1"
select select "4"
select select "0"
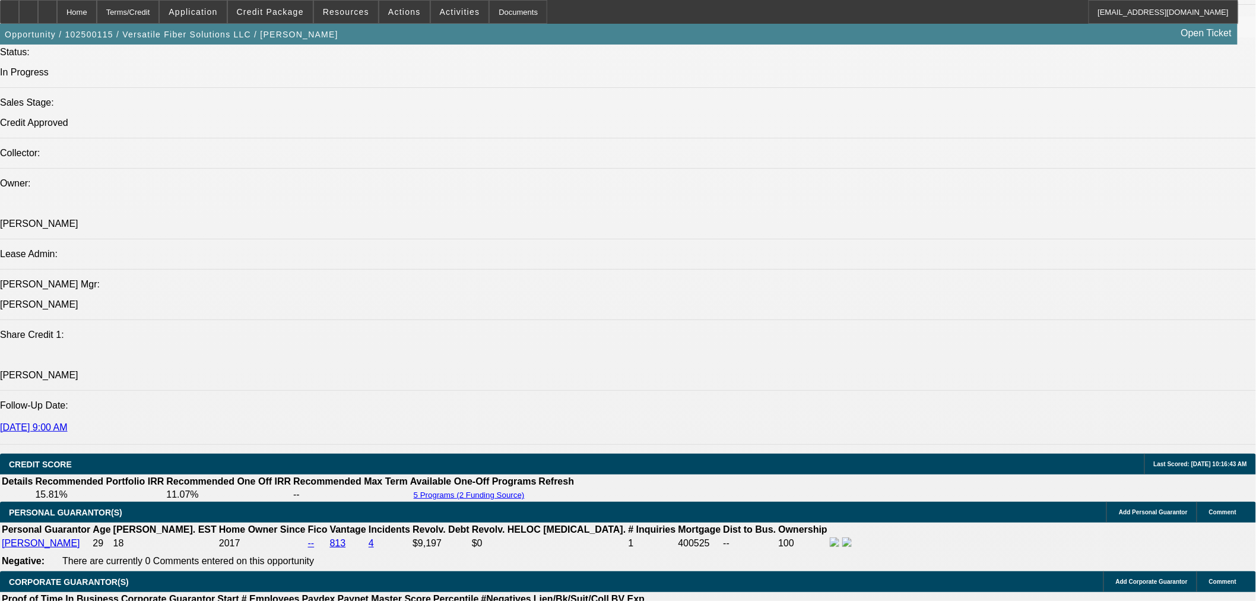
select select "6"
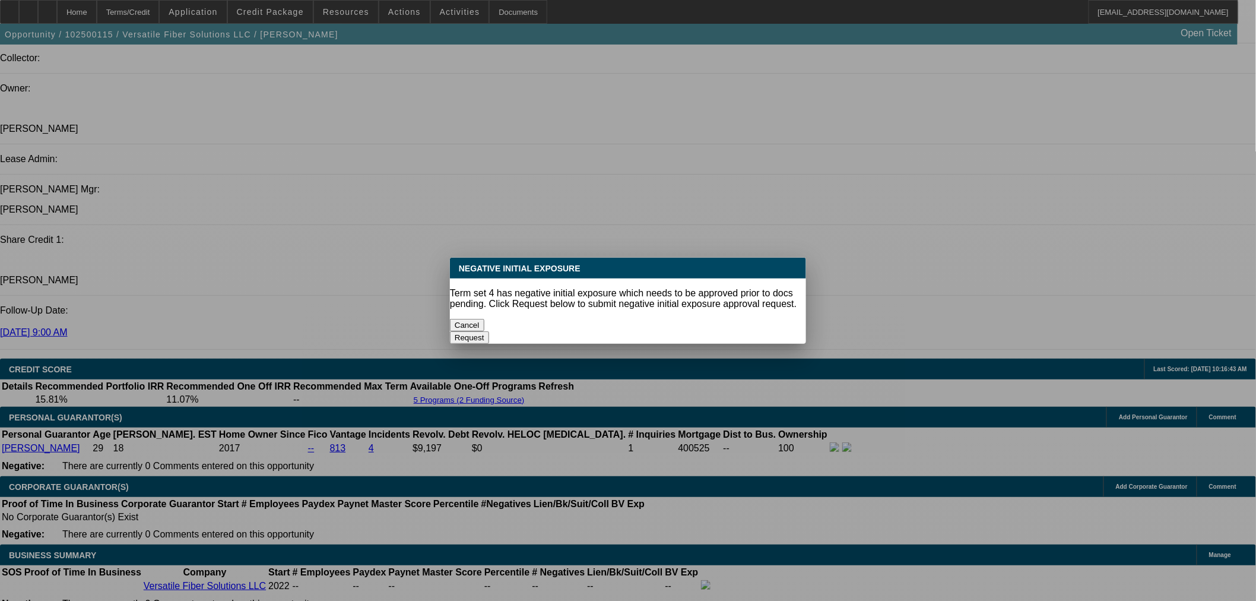
scroll to position [0, 0]
click at [485, 319] on button "Cancel" at bounding box center [467, 325] width 34 height 12
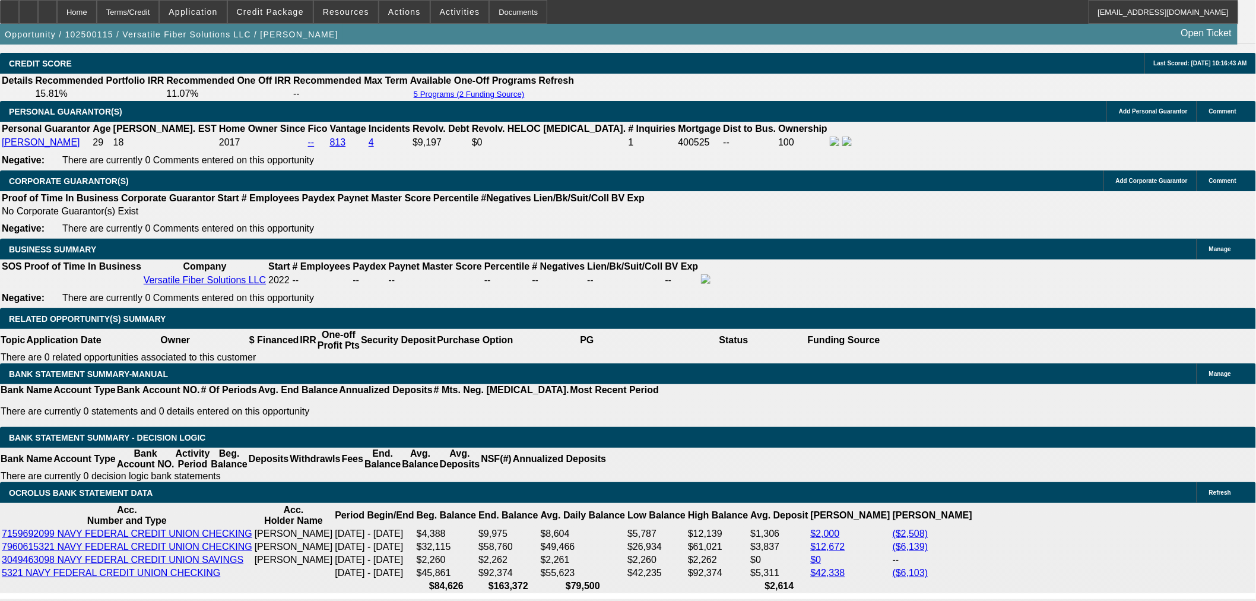
scroll to position [1847, 0]
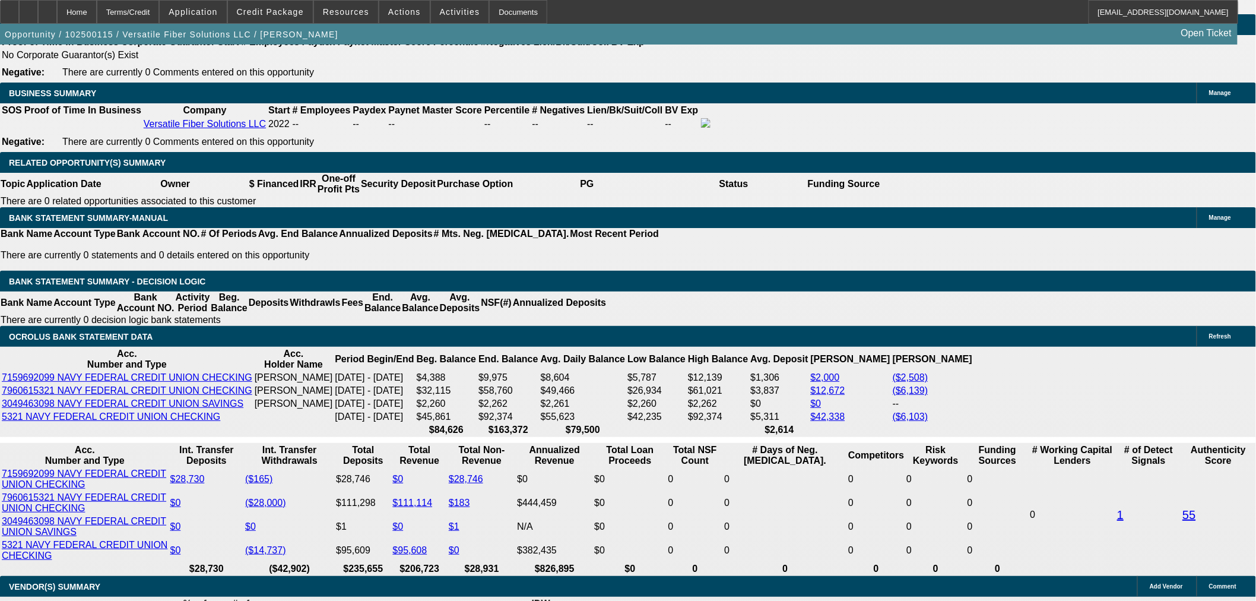
select select "0.15"
type input "$24,880.17"
type input "UNKNOWN"
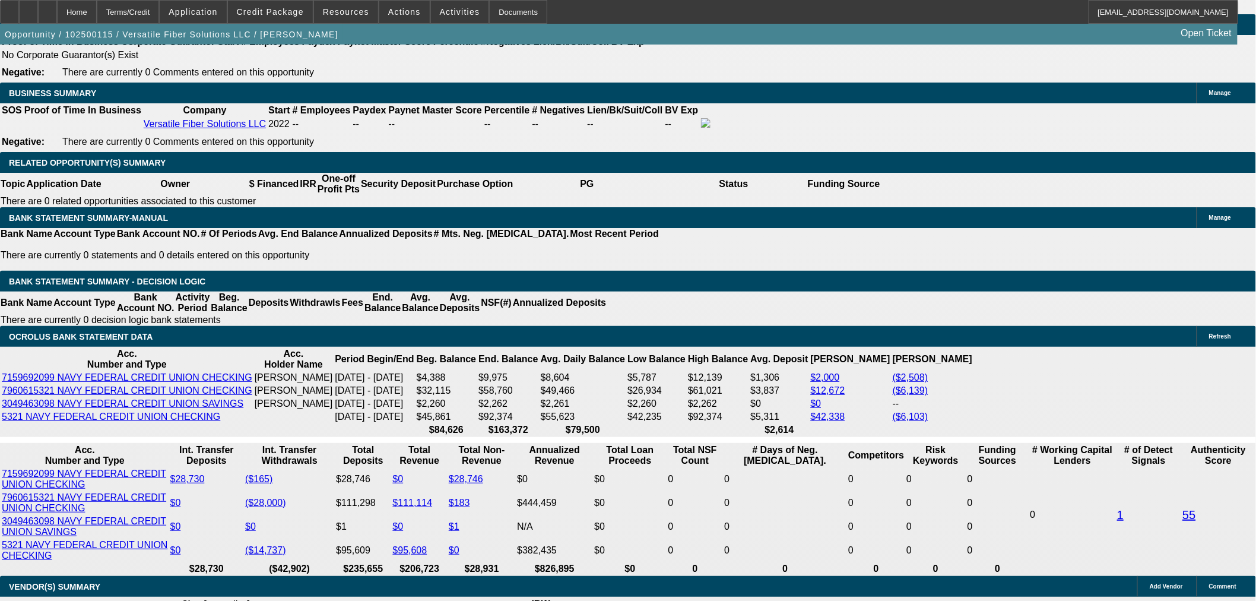
type input "$3,058.39"
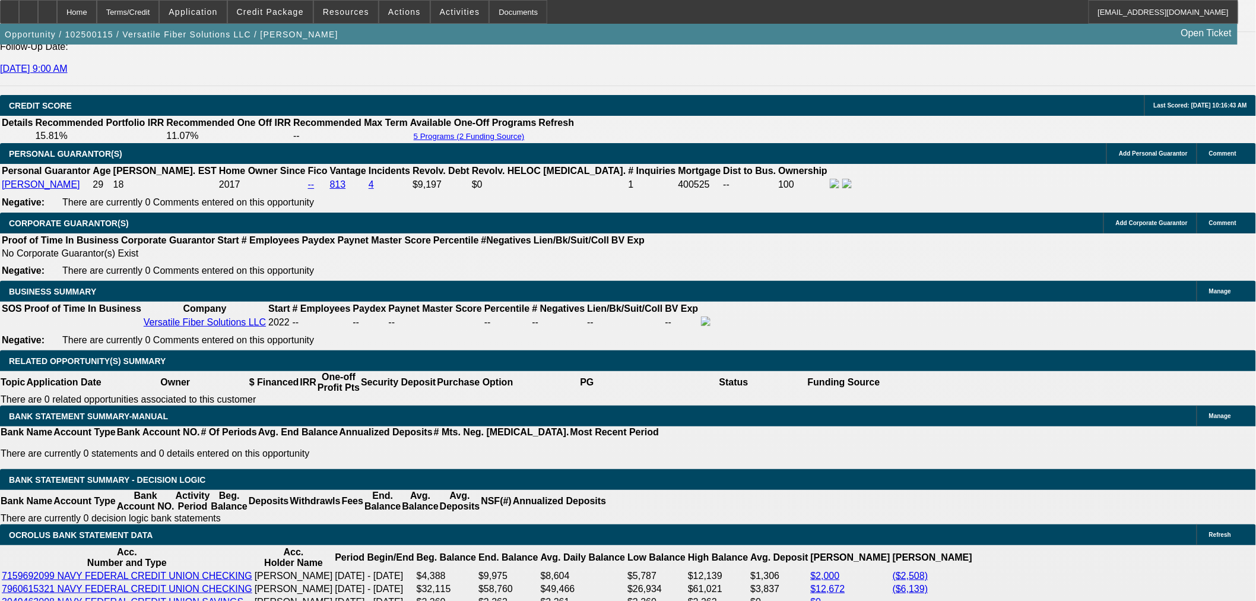
scroll to position [1718, 0]
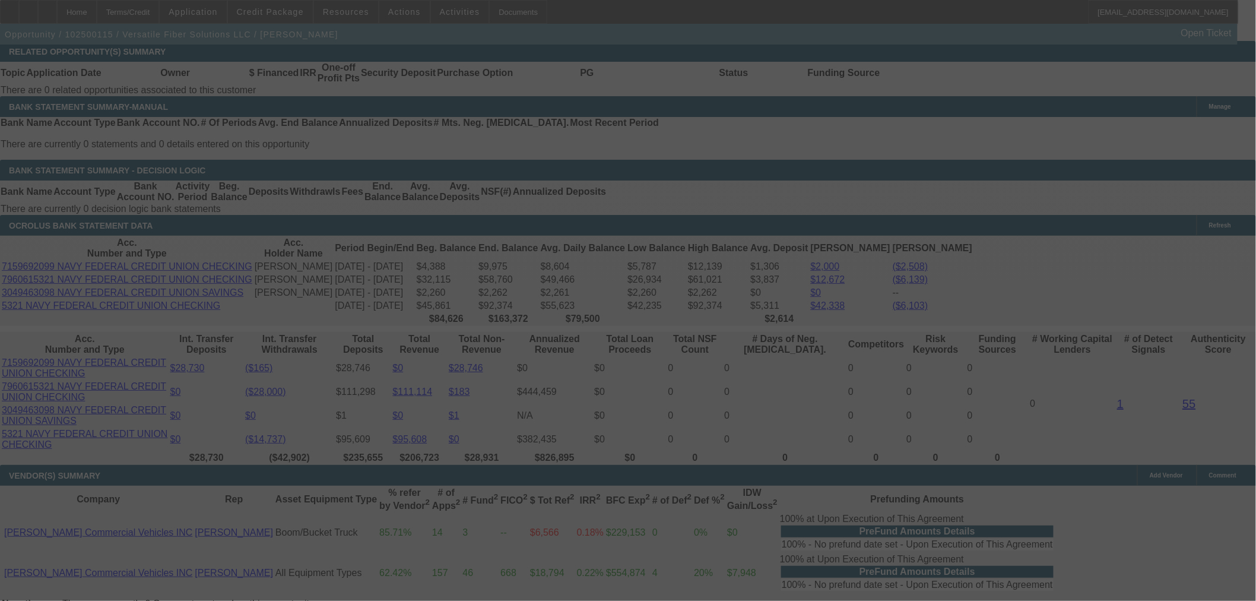
scroll to position [1981, 0]
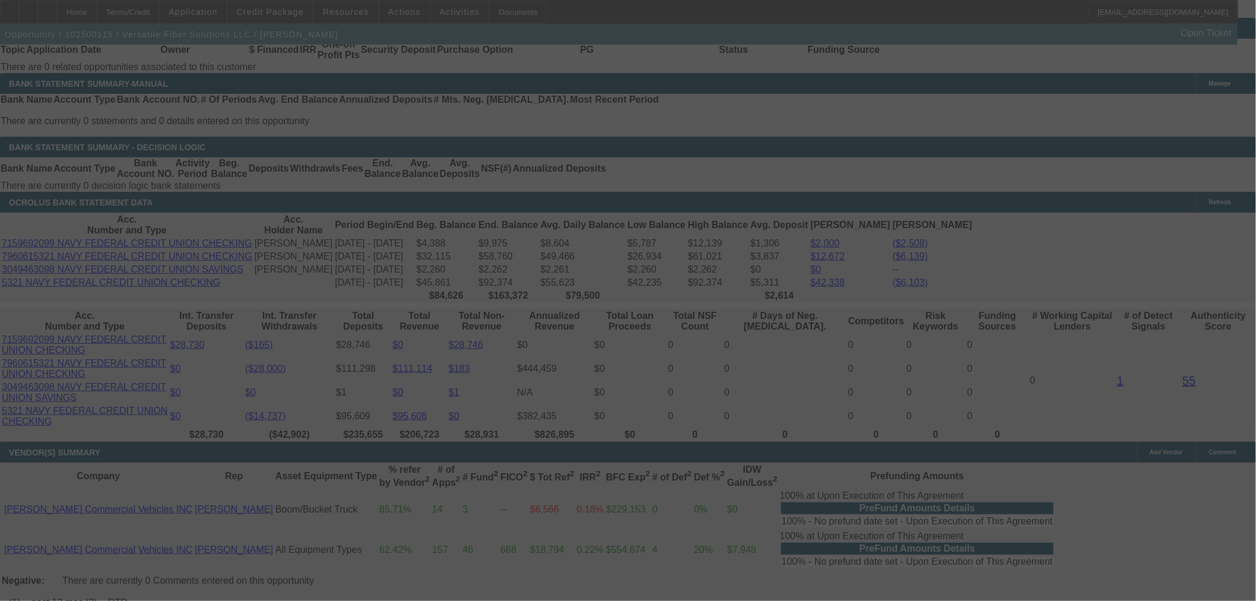
select select "0.15"
select select "0"
select select "3"
select select "0.1"
select select "4"
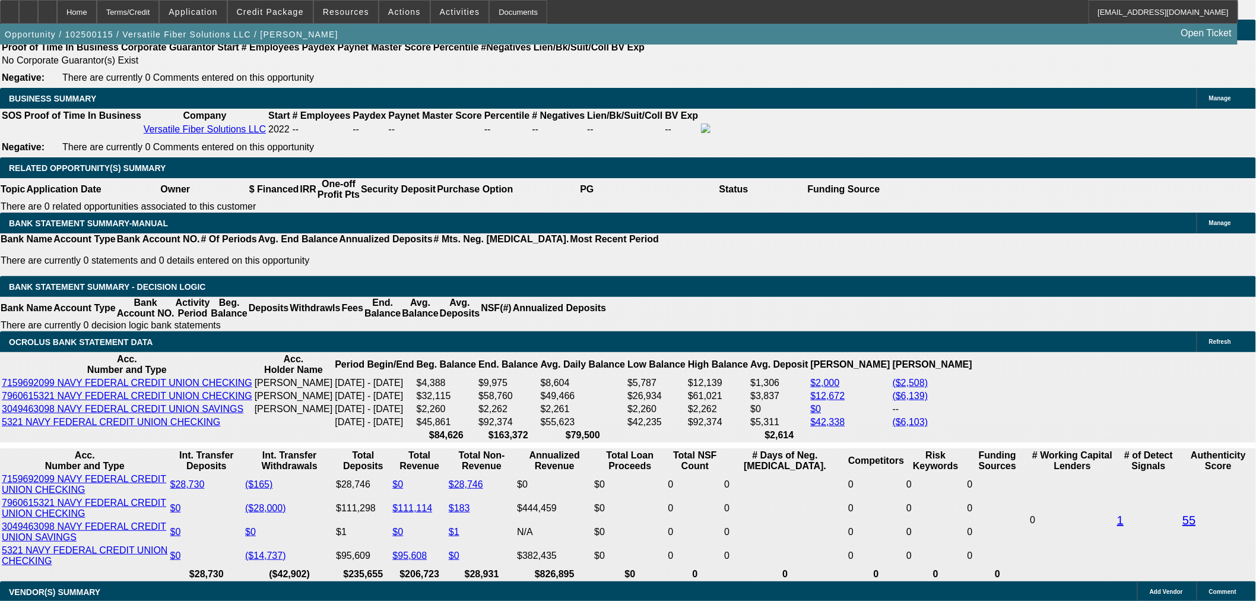
scroll to position [1777, 0]
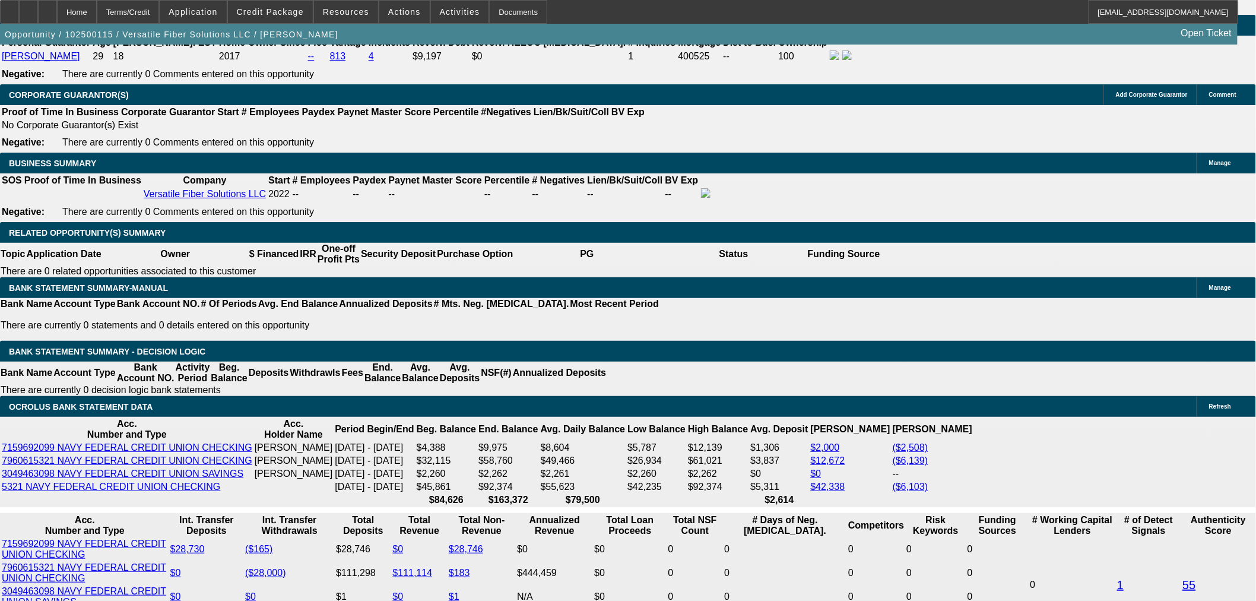
click at [1048, 151] on span "Reply" at bounding box center [1048, 156] width 32 height 14
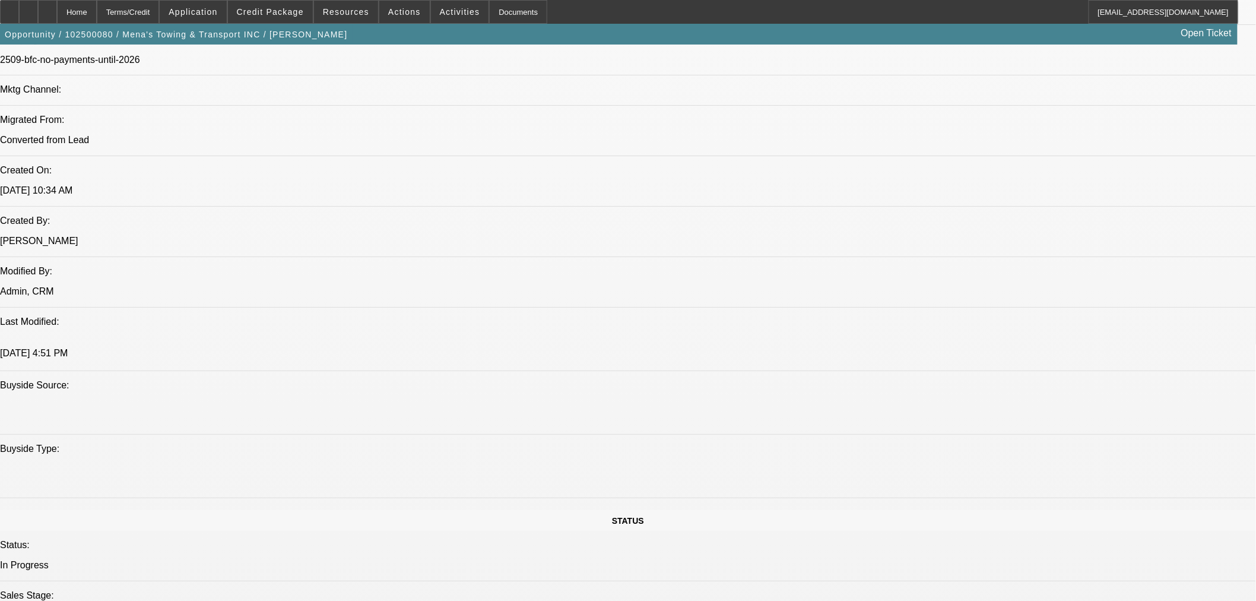
select select "0"
select select "3"
select select "0.1"
select select "5"
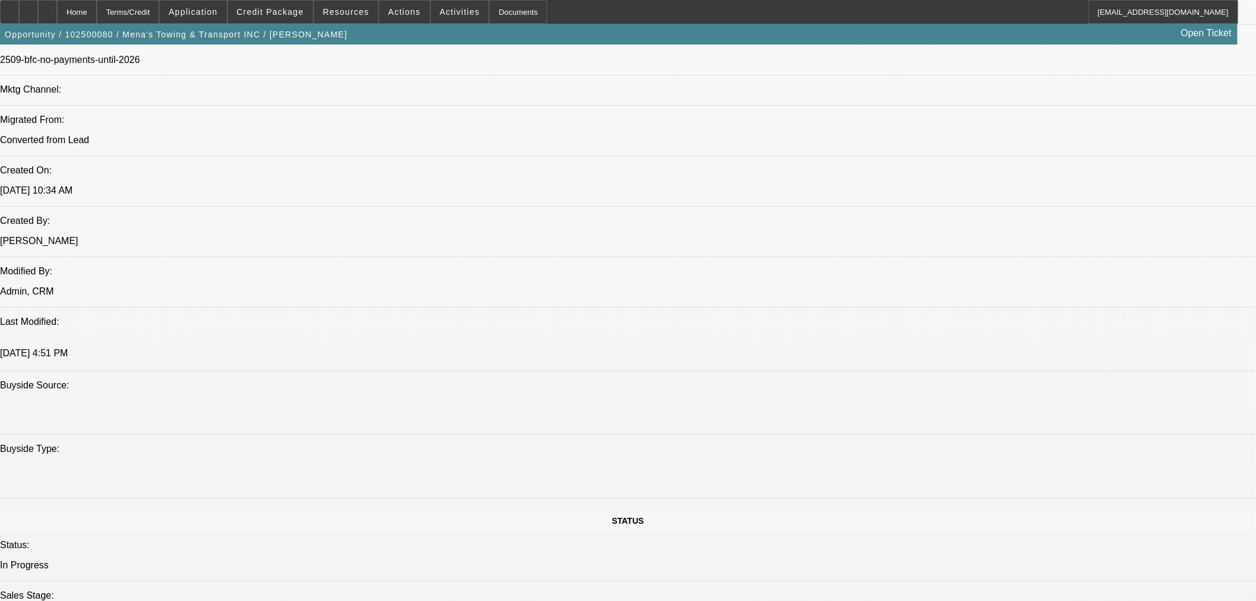
select select "0"
select select "3"
select select "0.1"
select select "5"
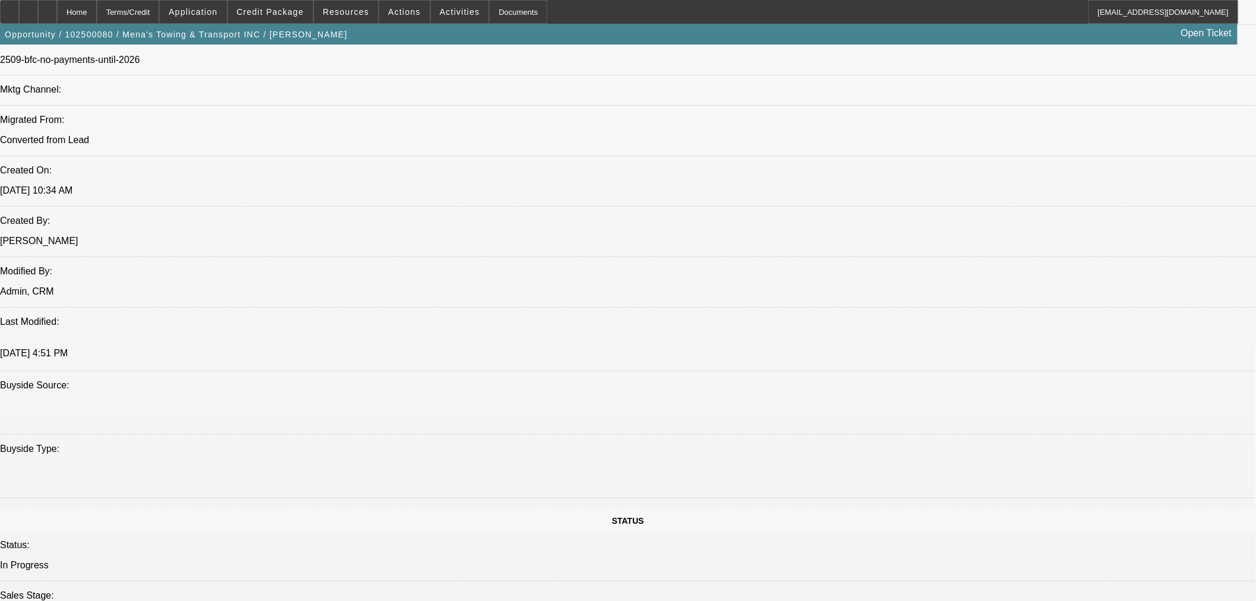
select select "0"
select select "3"
select select "0.1"
select select "5"
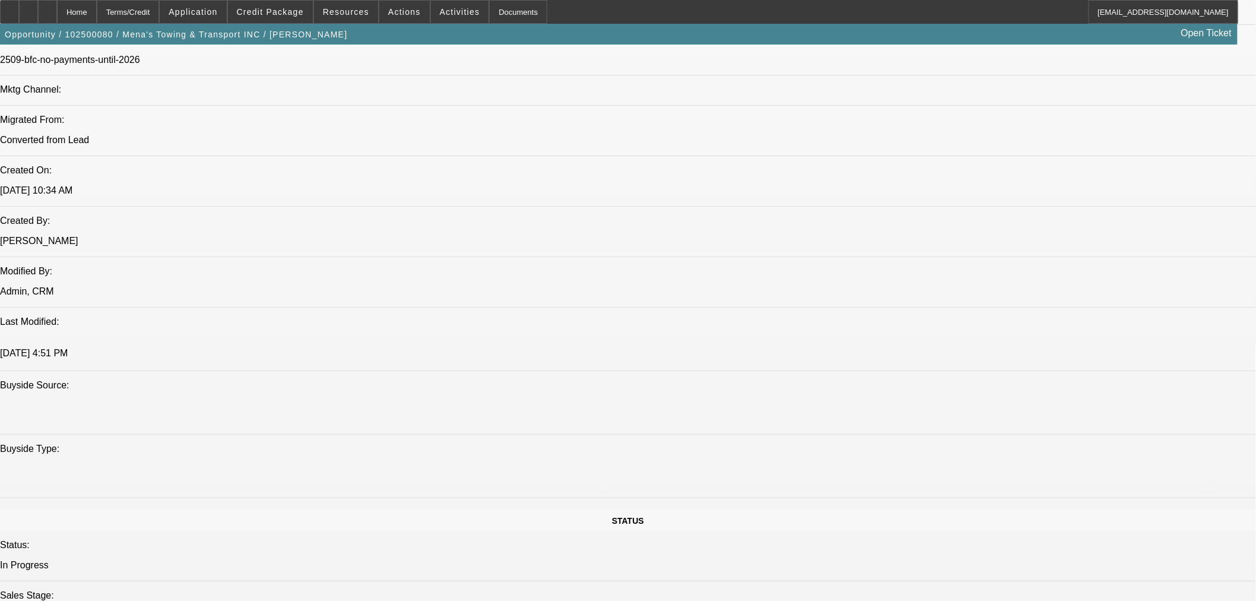
select select "0"
select select "3"
select select "0.1"
select select "5"
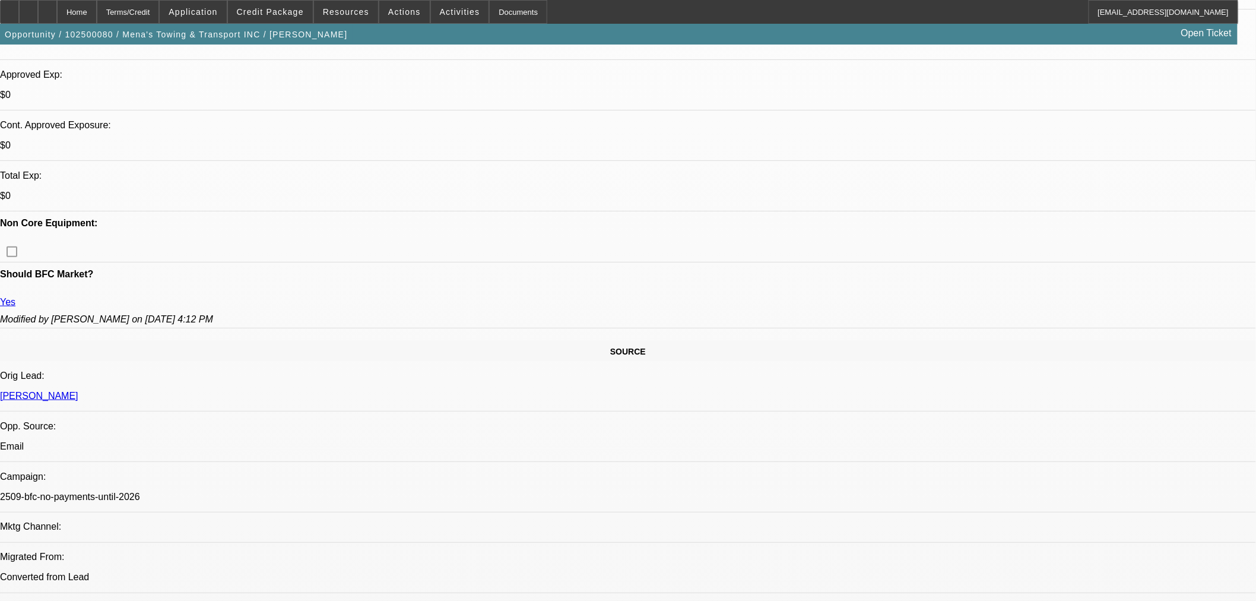
scroll to position [410, 0]
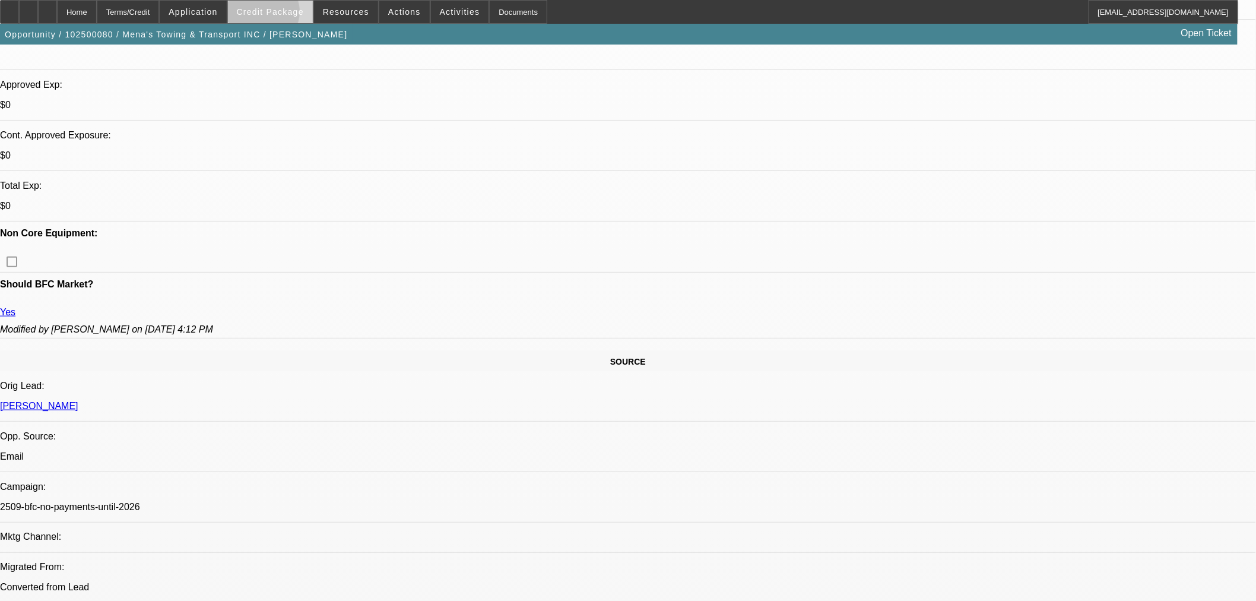
click at [281, 15] on span "Credit Package" at bounding box center [270, 12] width 67 height 10
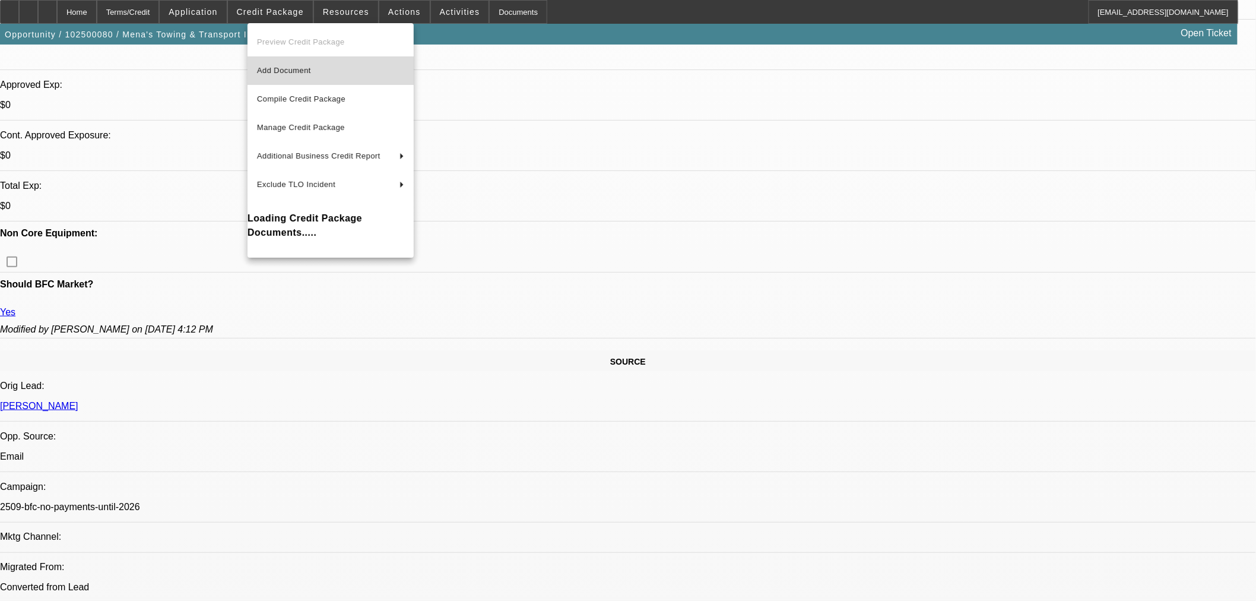
click at [294, 62] on button "Add Document" at bounding box center [331, 70] width 166 height 29
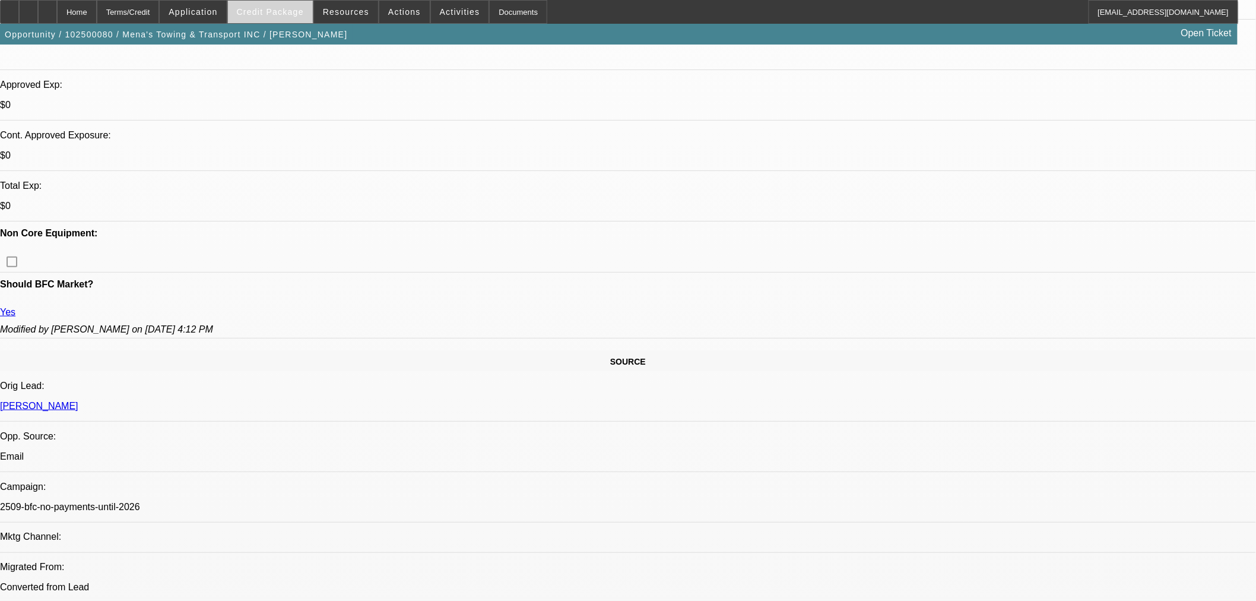
click at [304, 15] on span "Credit Package" at bounding box center [270, 12] width 67 height 10
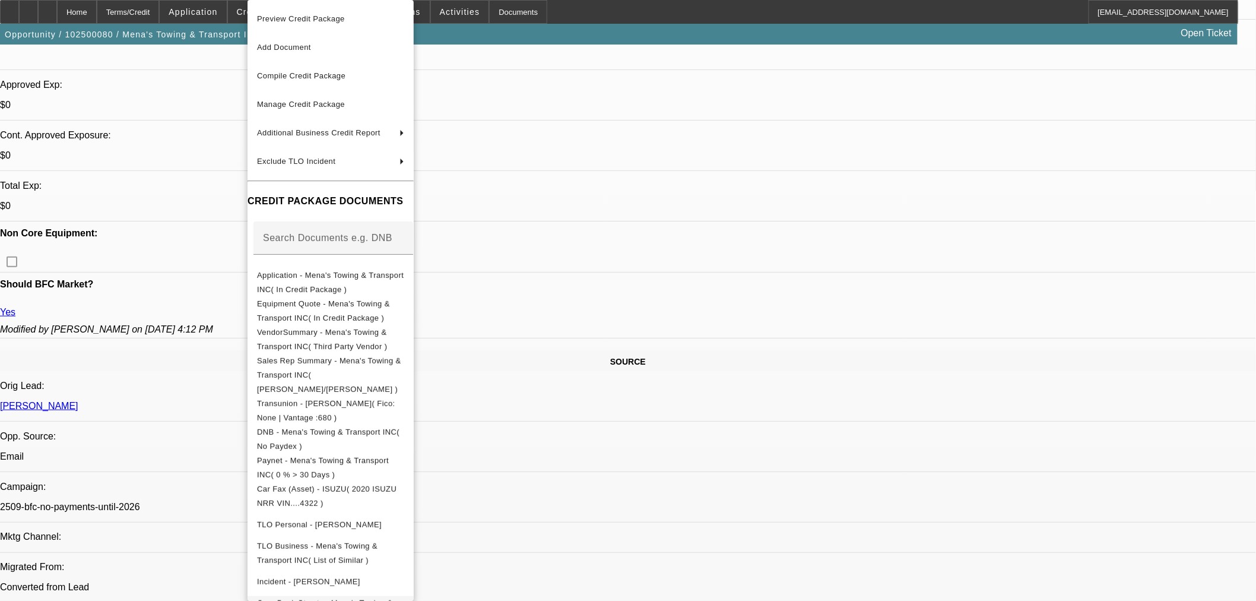
scroll to position [43, 0]
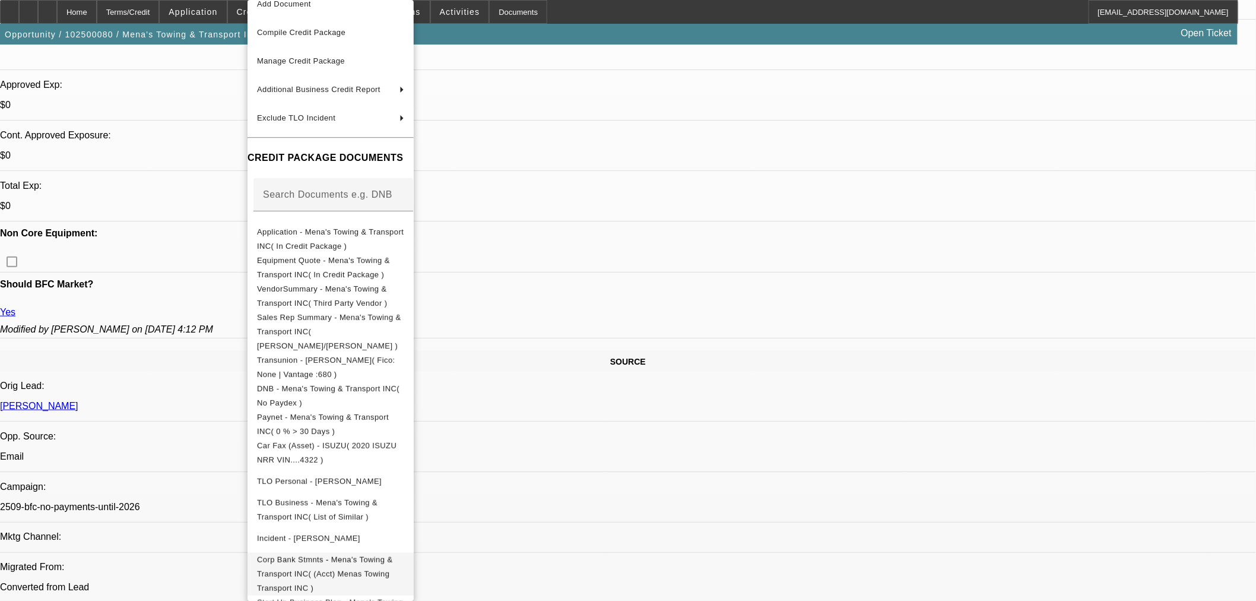
click at [333, 555] on span "Corp Bank Stmnts - Mena's Towing & Transport INC( (Acct) Menas Towing Transport…" at bounding box center [324, 573] width 135 height 37
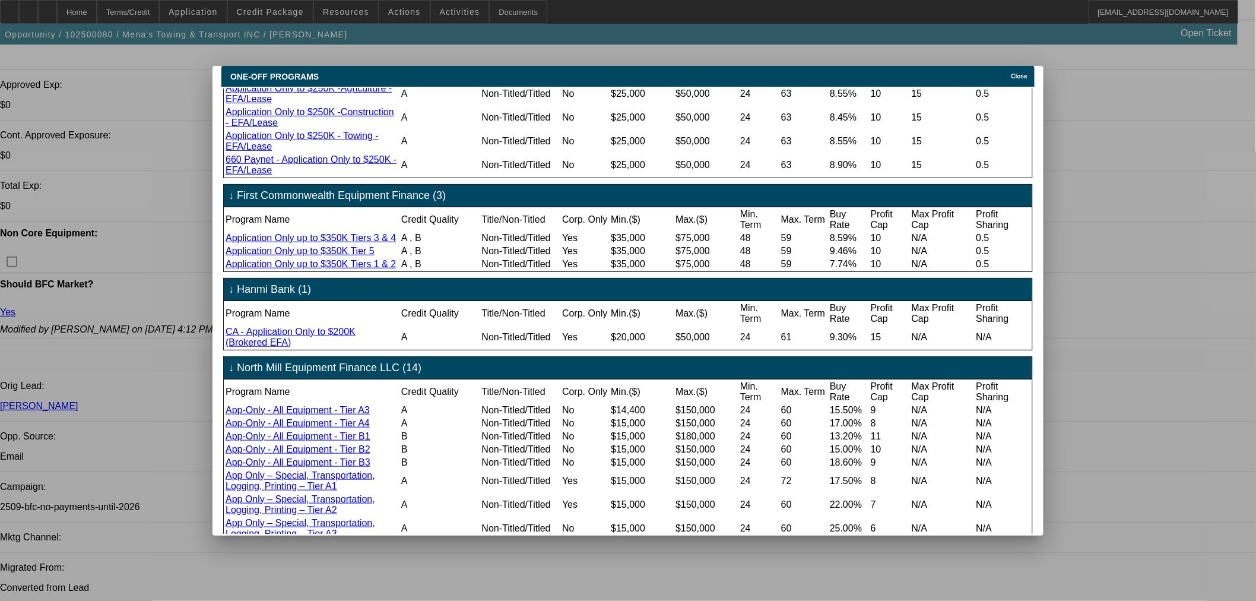
scroll to position [592, 0]
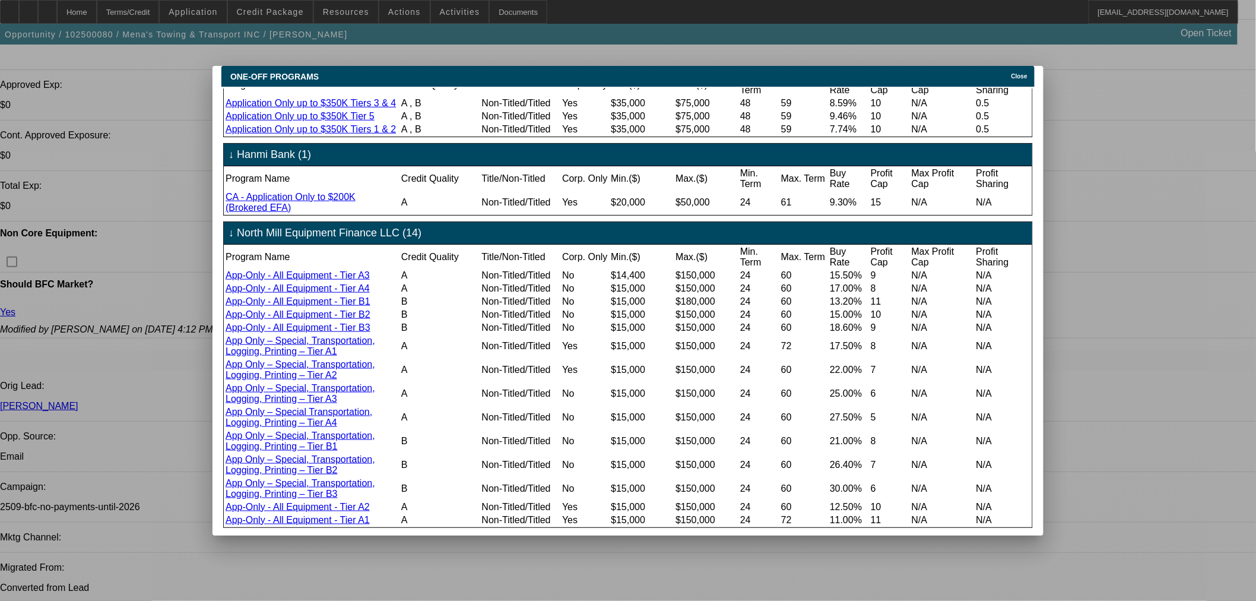
click at [1012, 67] on div "Close" at bounding box center [1022, 73] width 26 height 14
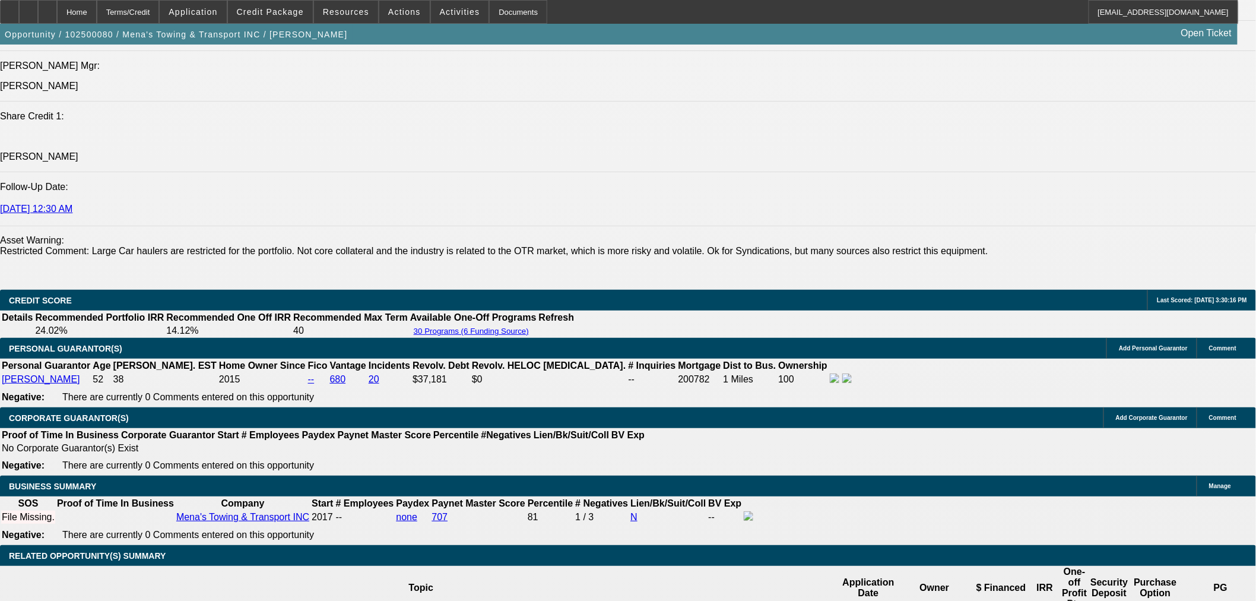
scroll to position [1664, 0]
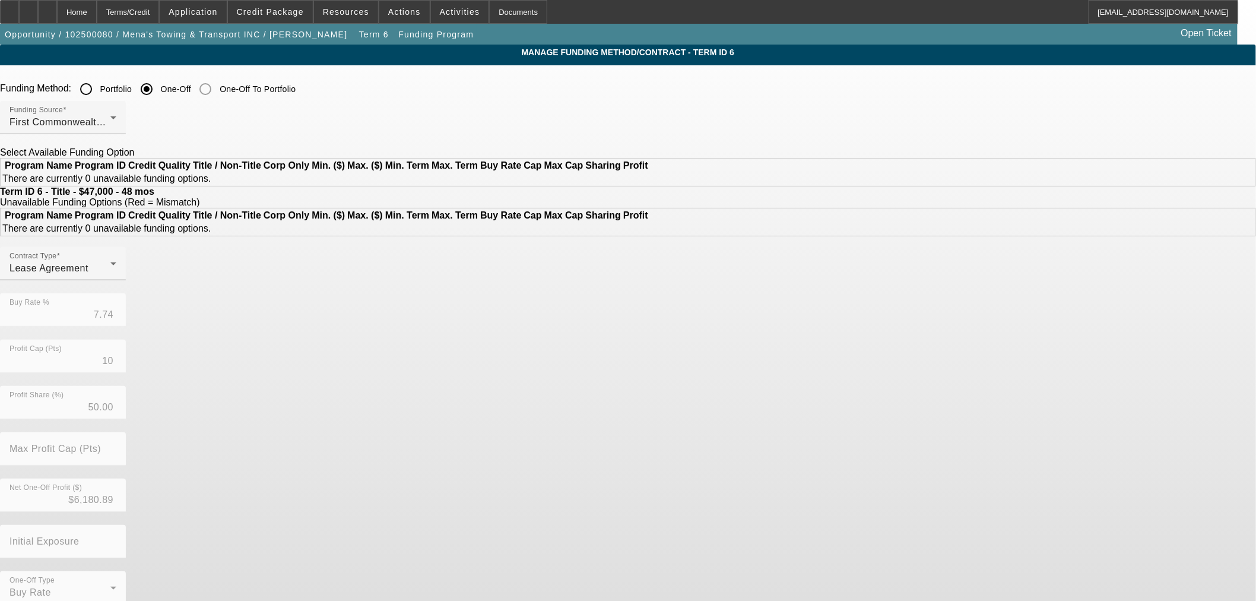
click at [98, 92] on input "Portfolio" at bounding box center [86, 89] width 24 height 24
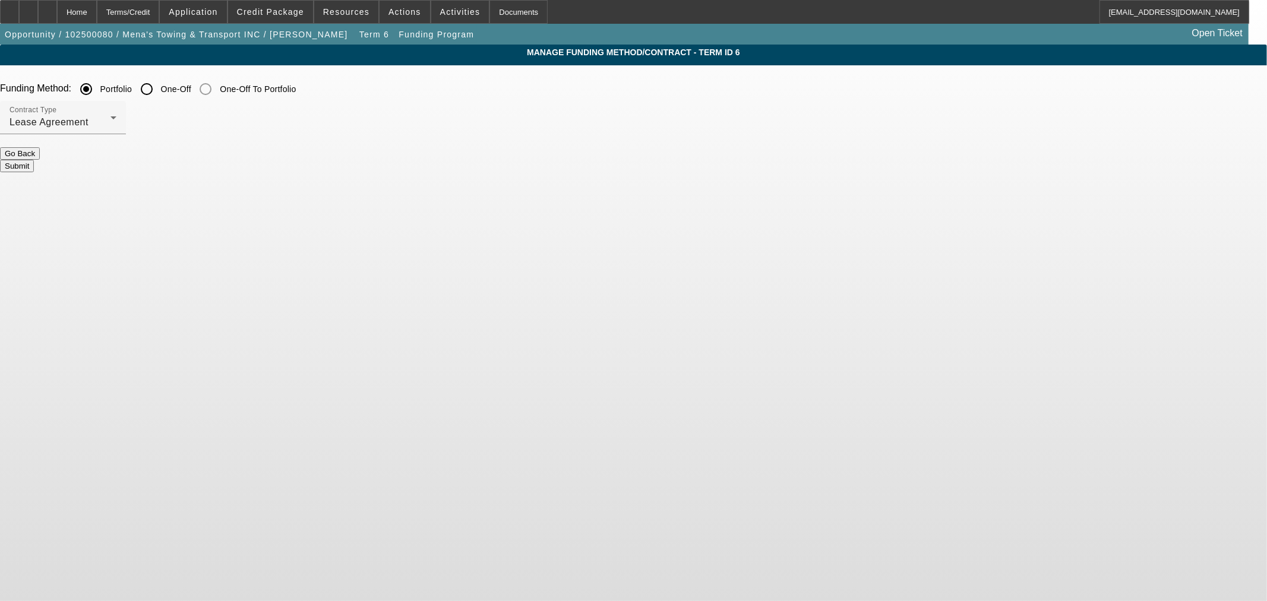
click at [34, 160] on button "Submit" at bounding box center [17, 166] width 34 height 12
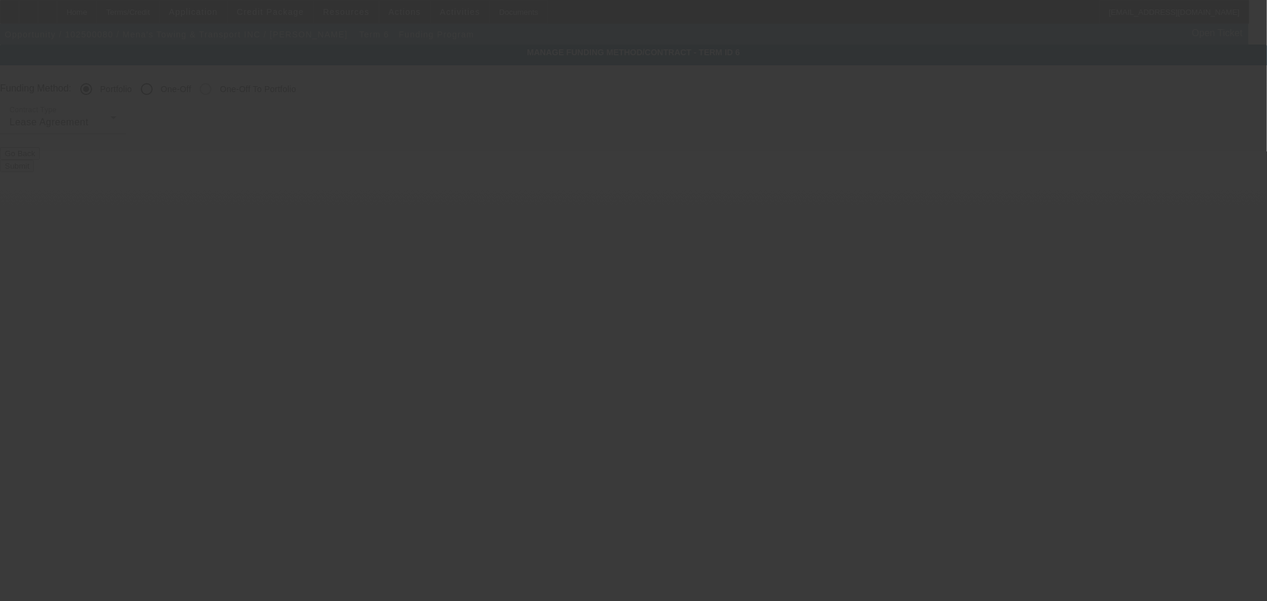
radio input "false"
radio input "true"
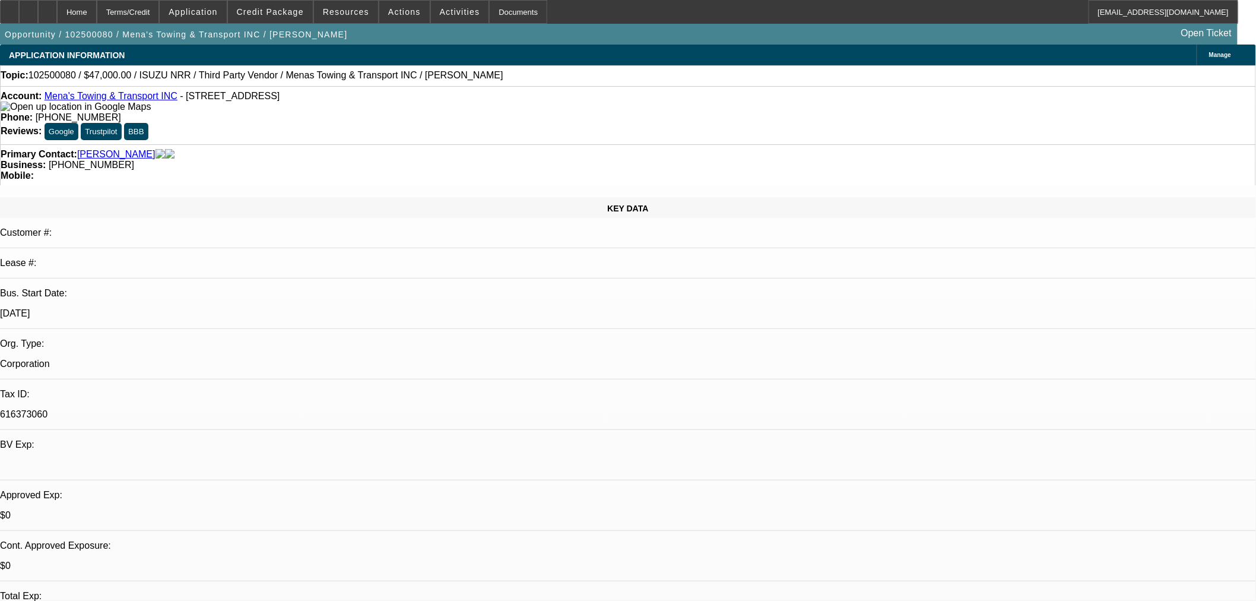
select select "0"
select select "3"
select select "0.1"
select select "5"
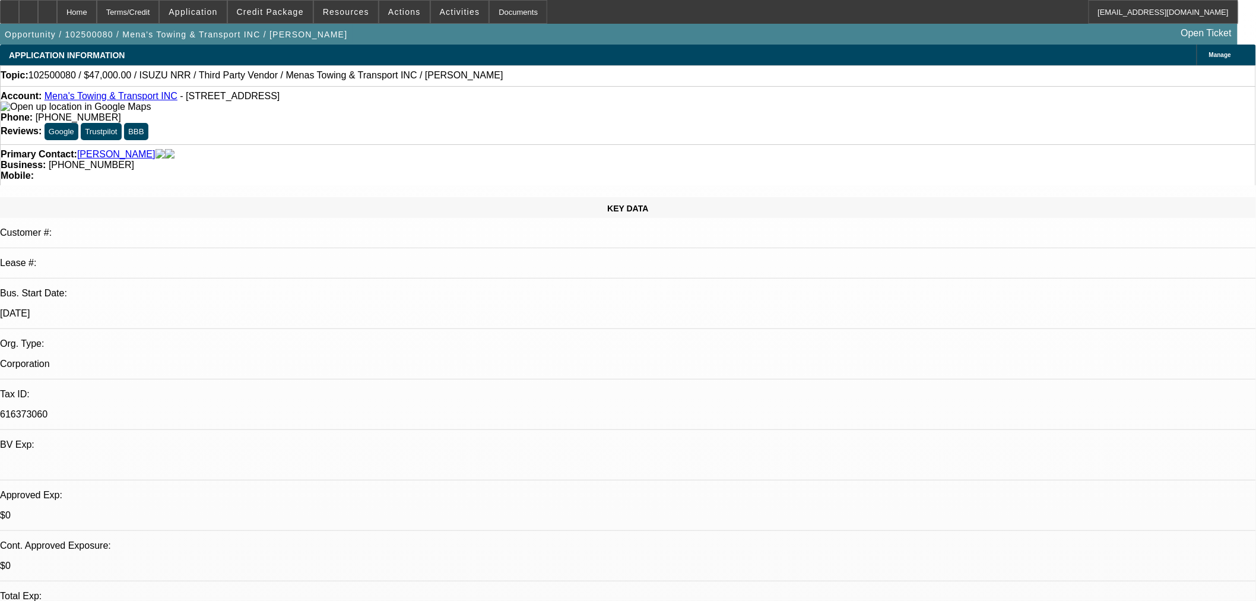
select select "0"
select select "3"
select select "0.1"
select select "5"
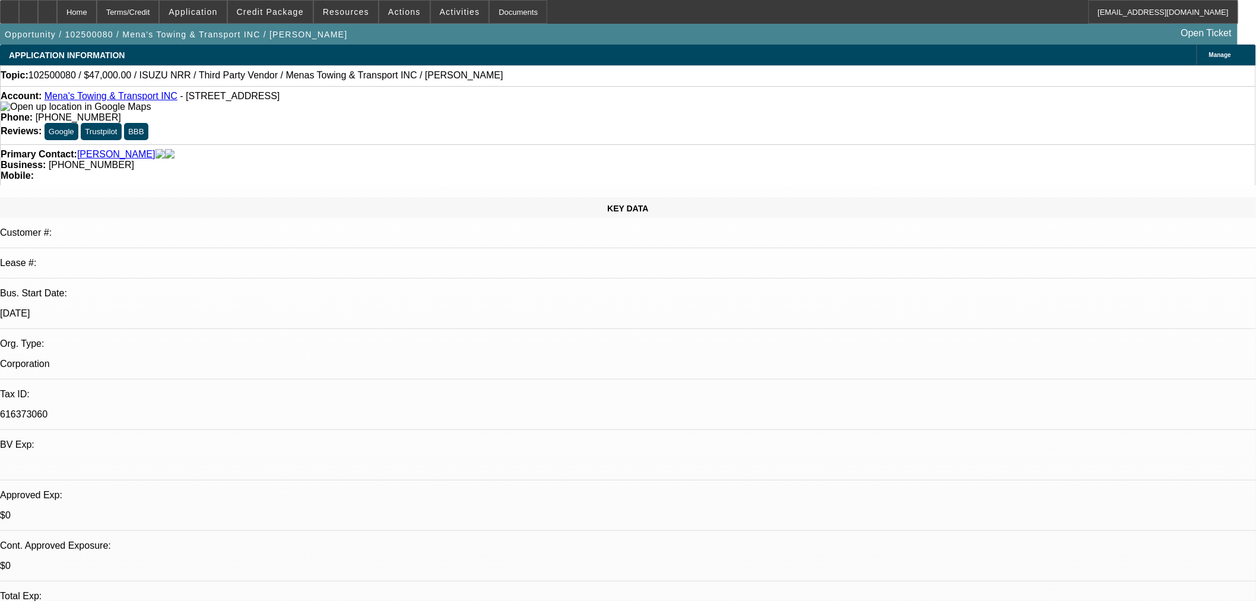
select select "0"
select select "3"
select select "0.1"
select select "5"
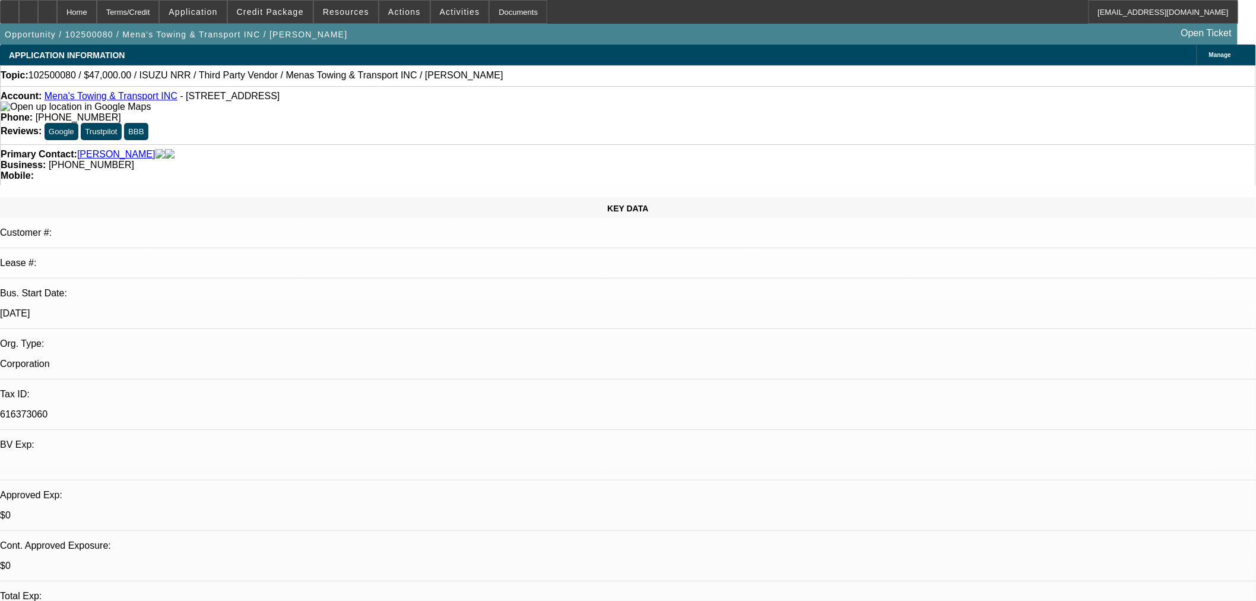
select select "0"
select select "3"
select select "0.1"
select select "5"
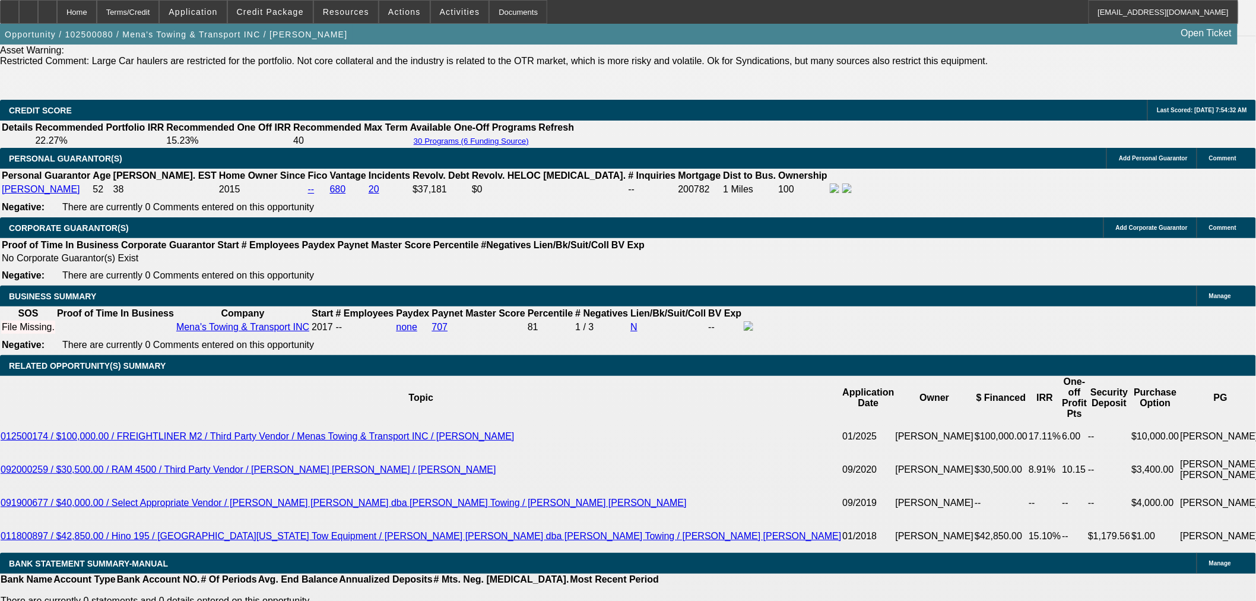
scroll to position [1847, 0]
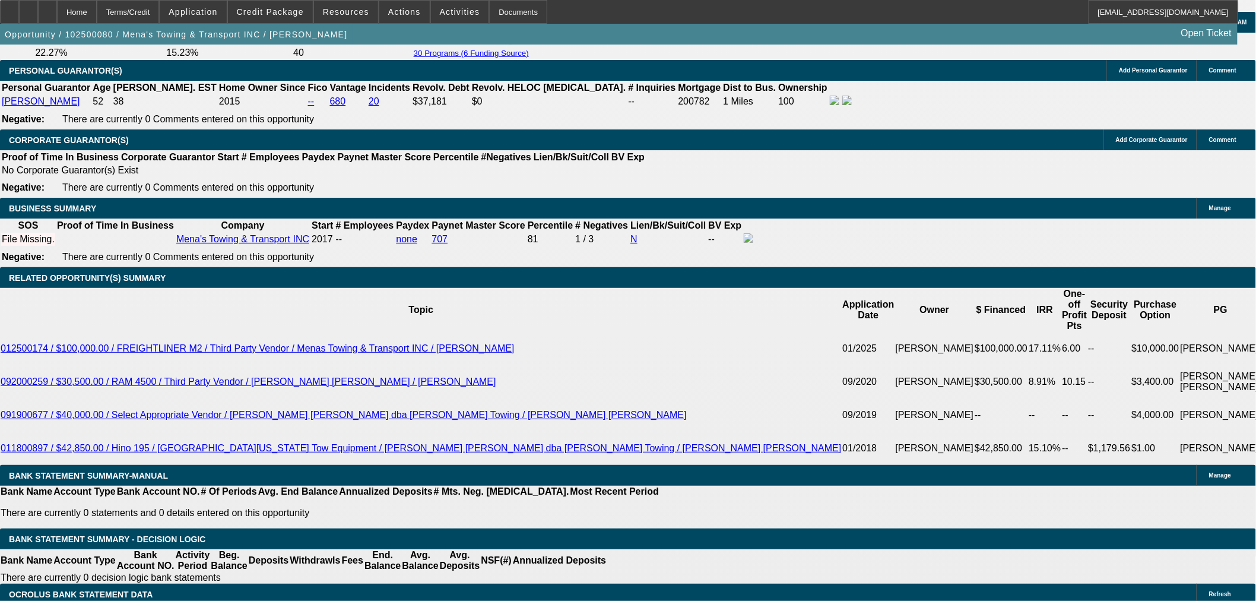
drag, startPoint x: 404, startPoint y: 289, endPoint x: 416, endPoint y: 218, distance: 71.6
type input "1"
type input "UNKNOWN"
type input "$999.29"
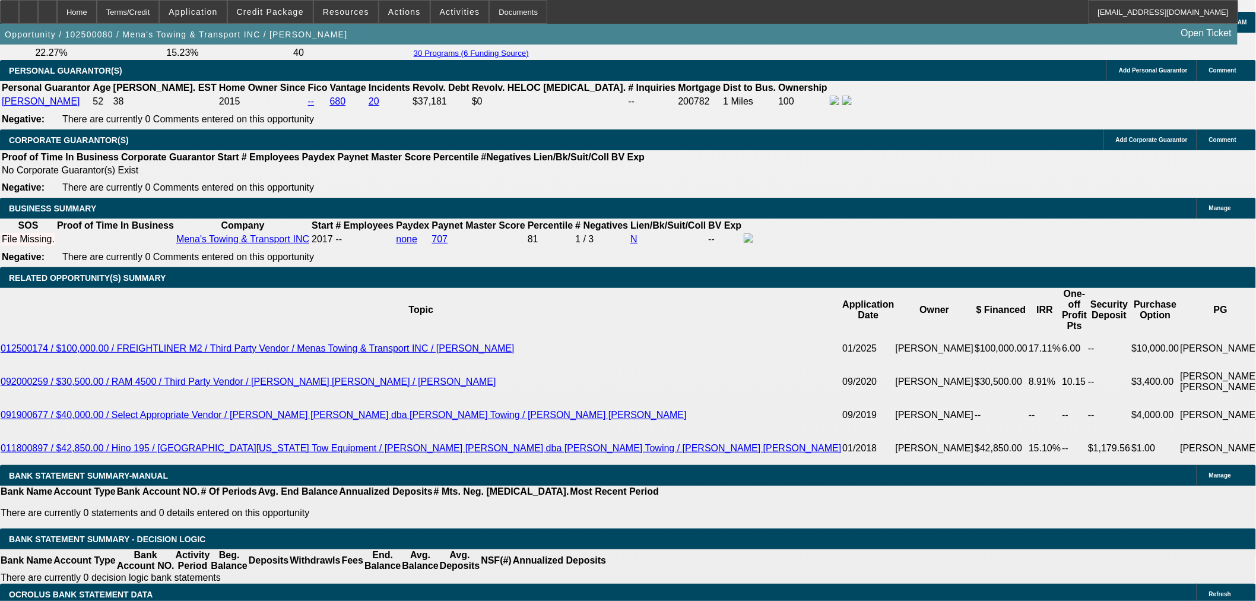
type input "18"
type input "$1,380.62"
drag, startPoint x: 334, startPoint y: 300, endPoint x: 377, endPoint y: 277, distance: 48.9
type input "16"
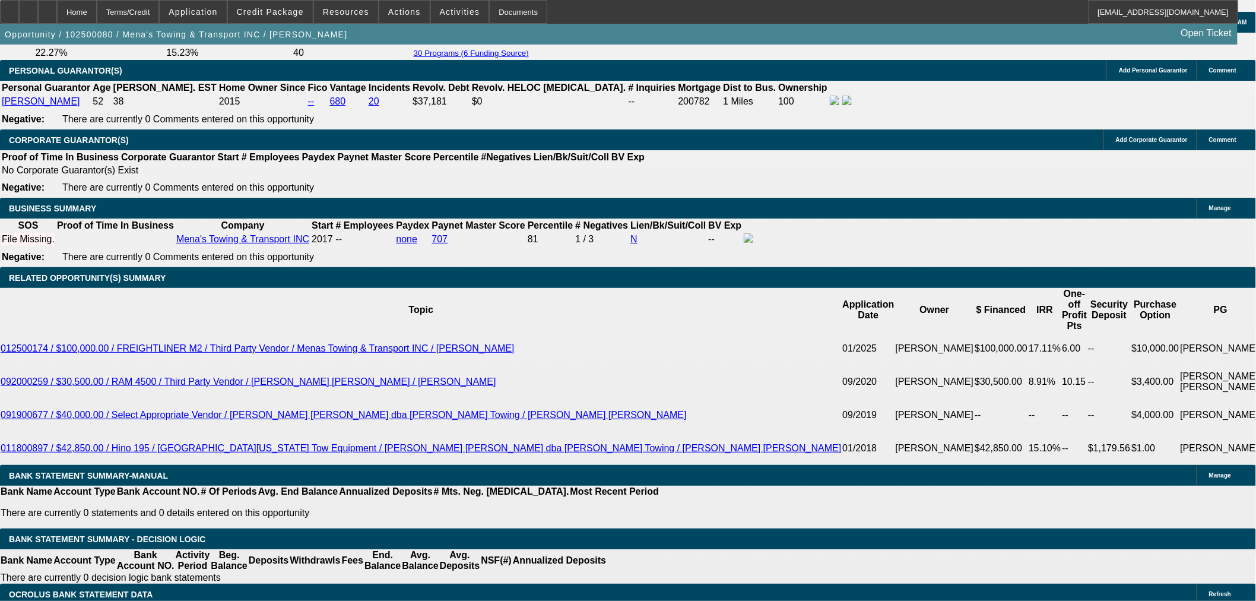
type input "$1,331.99"
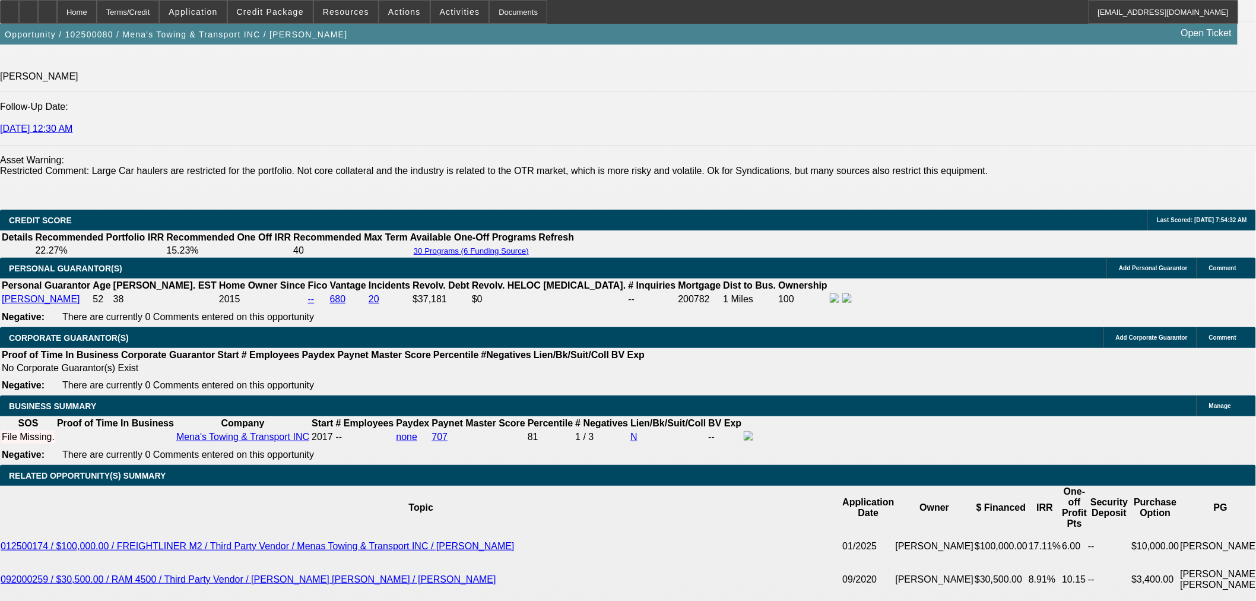
scroll to position [1649, 0]
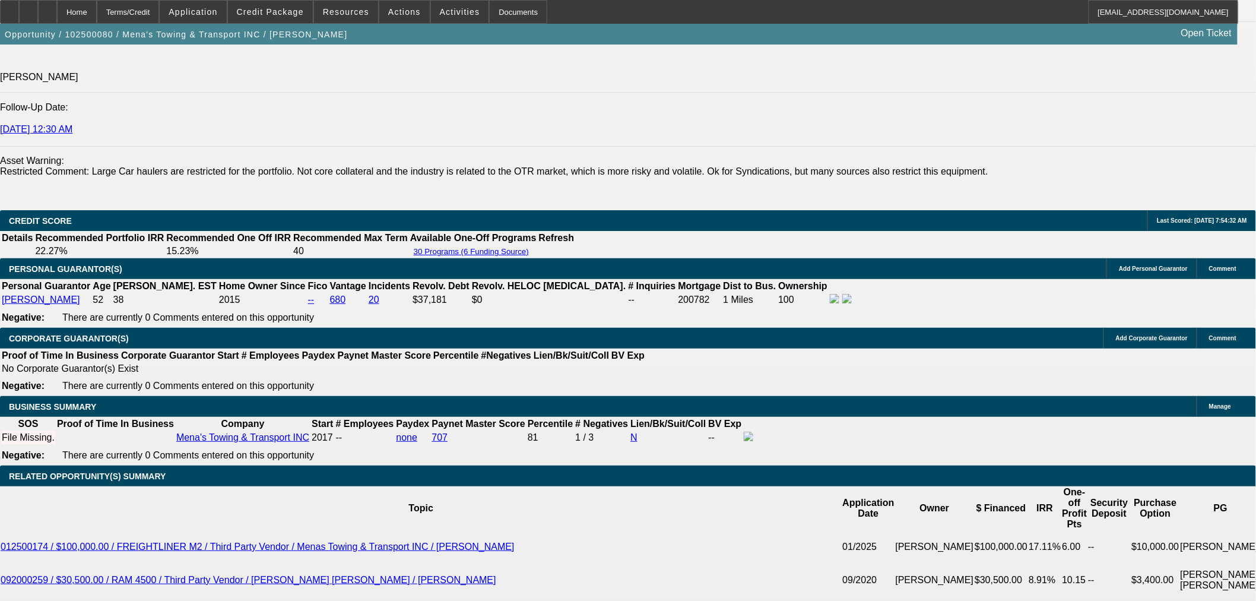
type input "16"
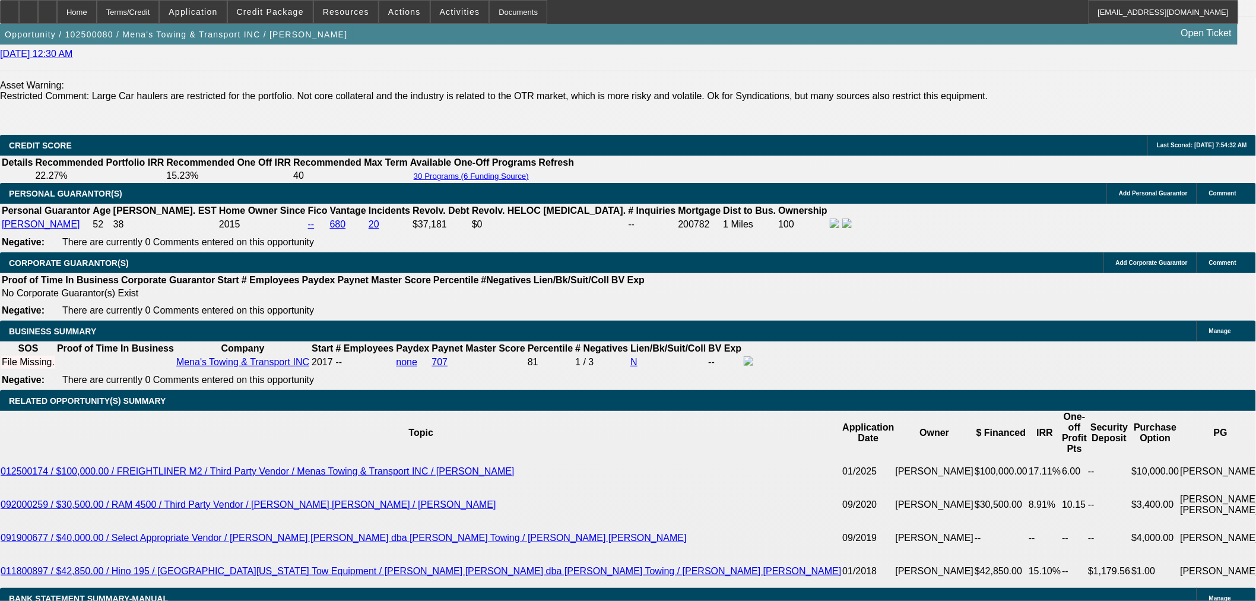
scroll to position [1913, 0]
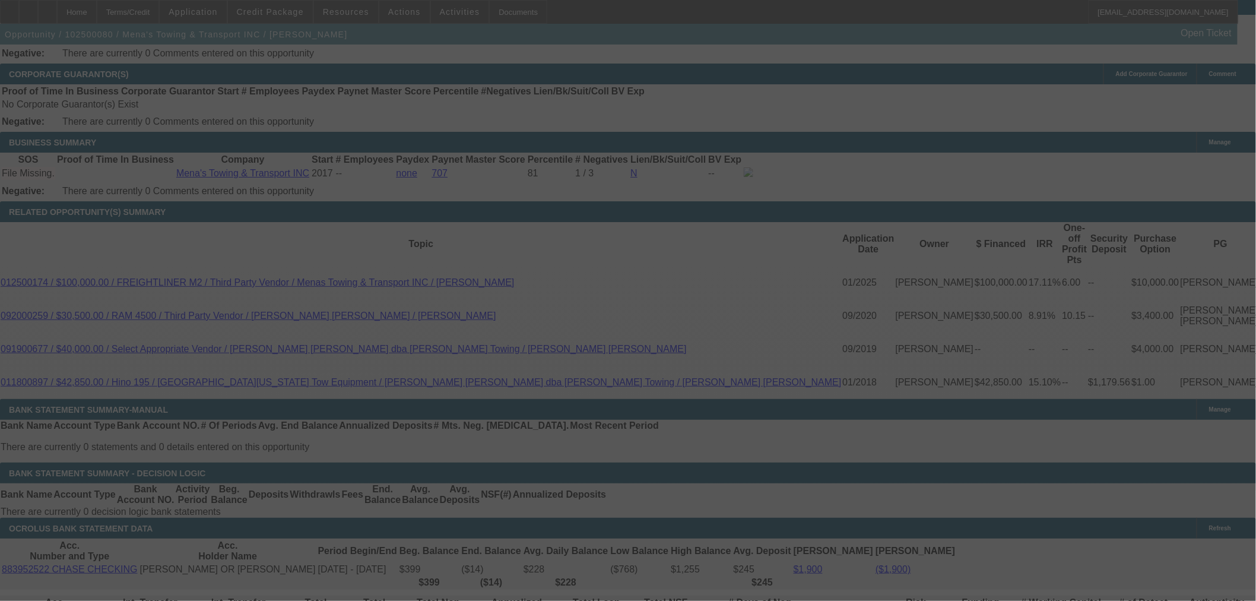
select select "0"
select select "3"
select select "0.1"
select select "5"
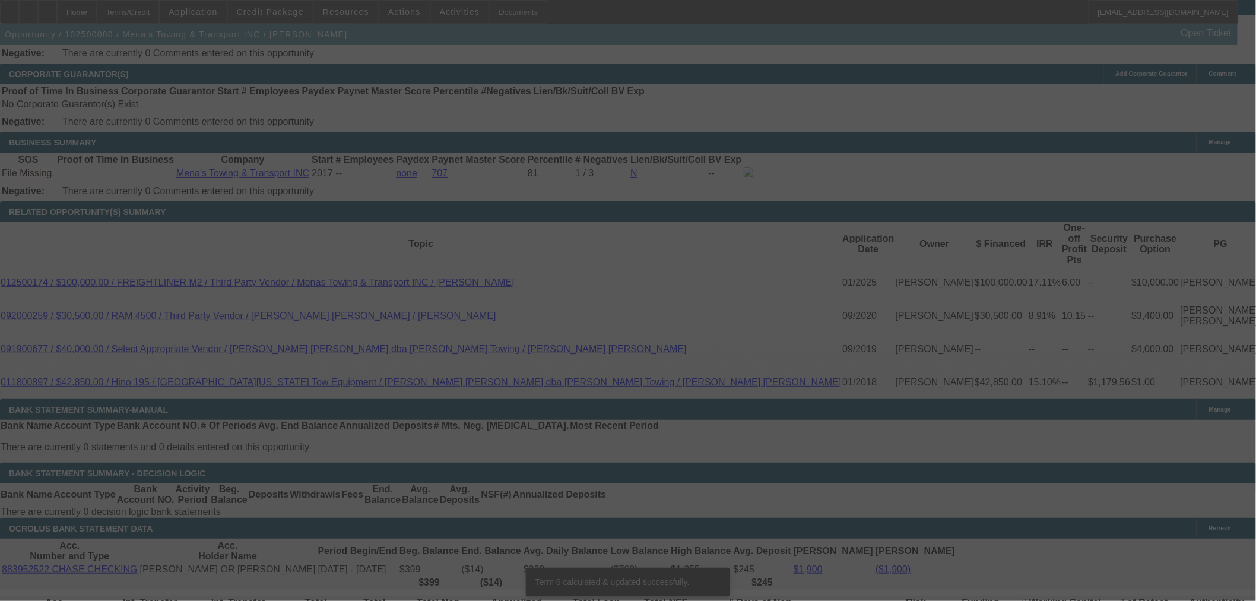
scroll to position [1907, 0]
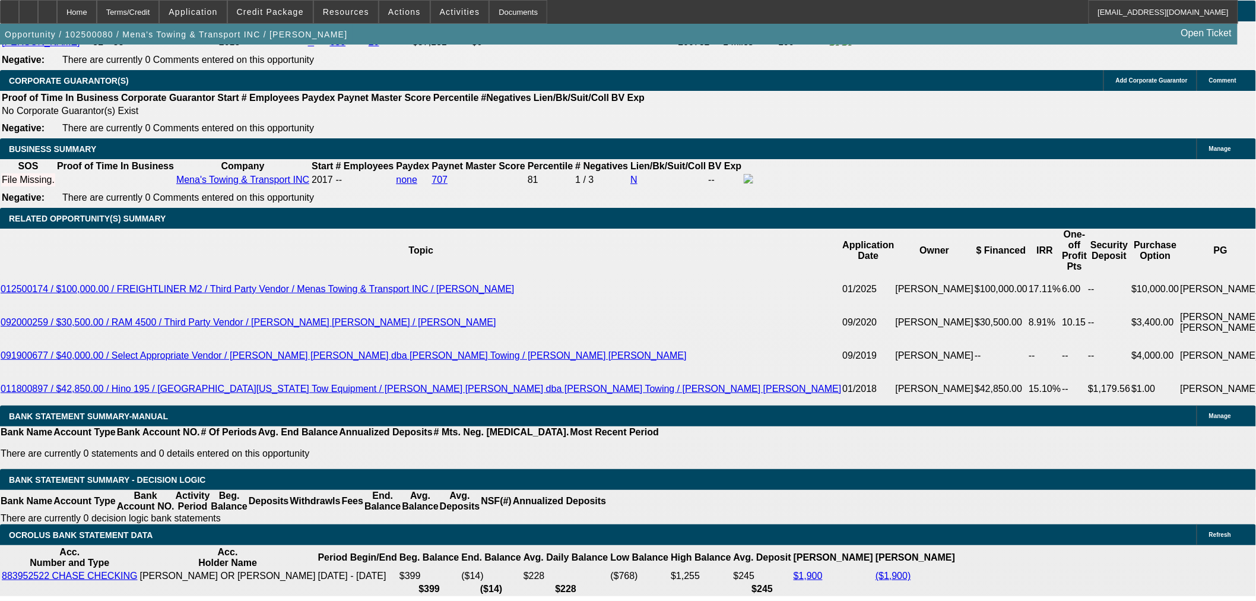
select select "2"
type input "$2,663.98"
type input "UNKNOWN"
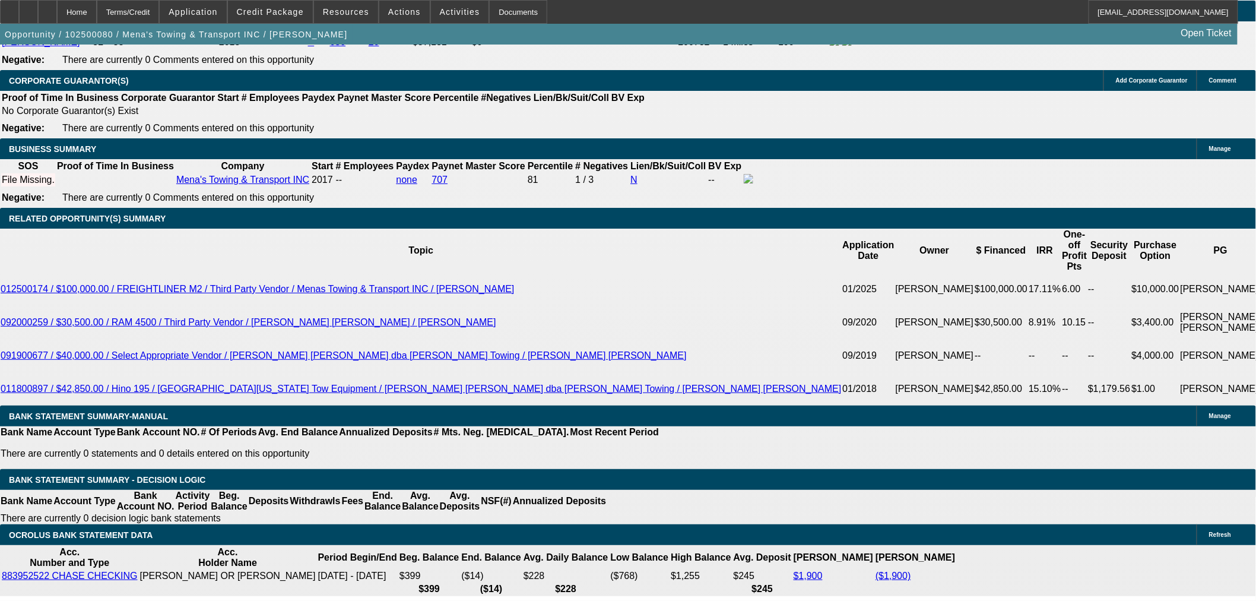
select select "2"
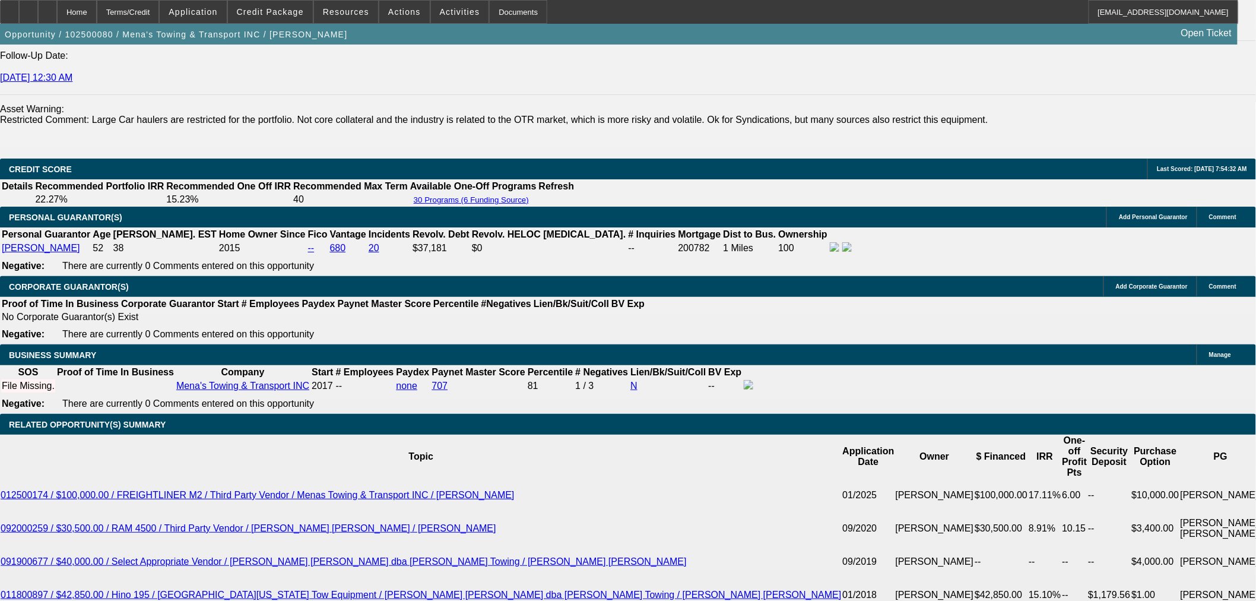
scroll to position [1576, 0]
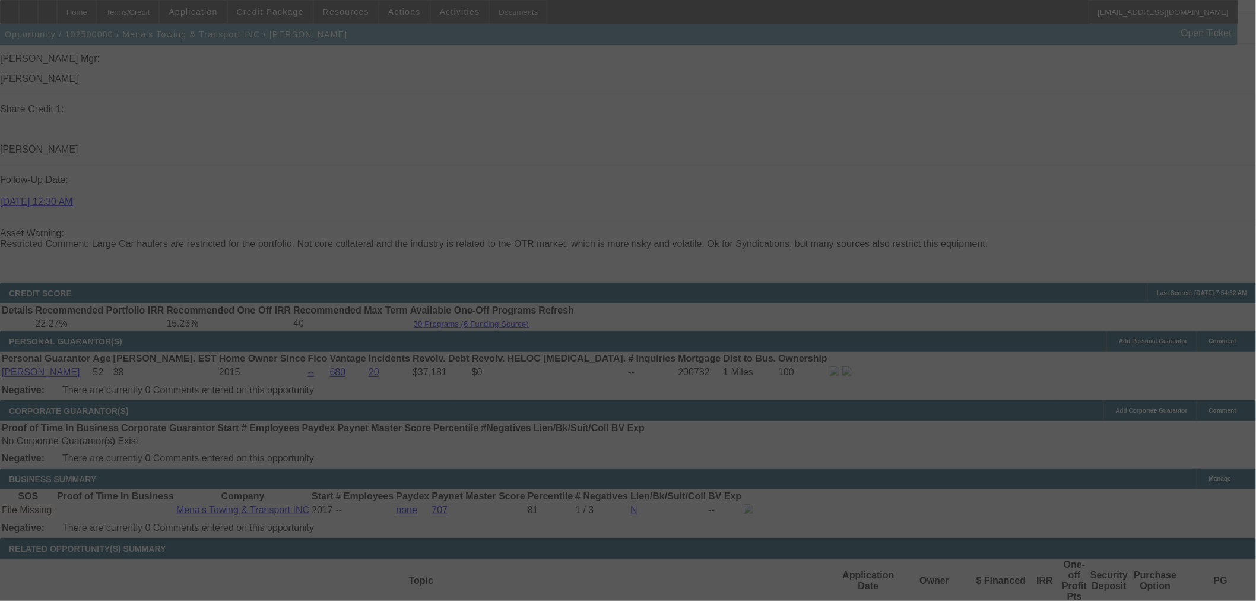
select select "0"
select select "2"
select select "0.1"
select select "5"
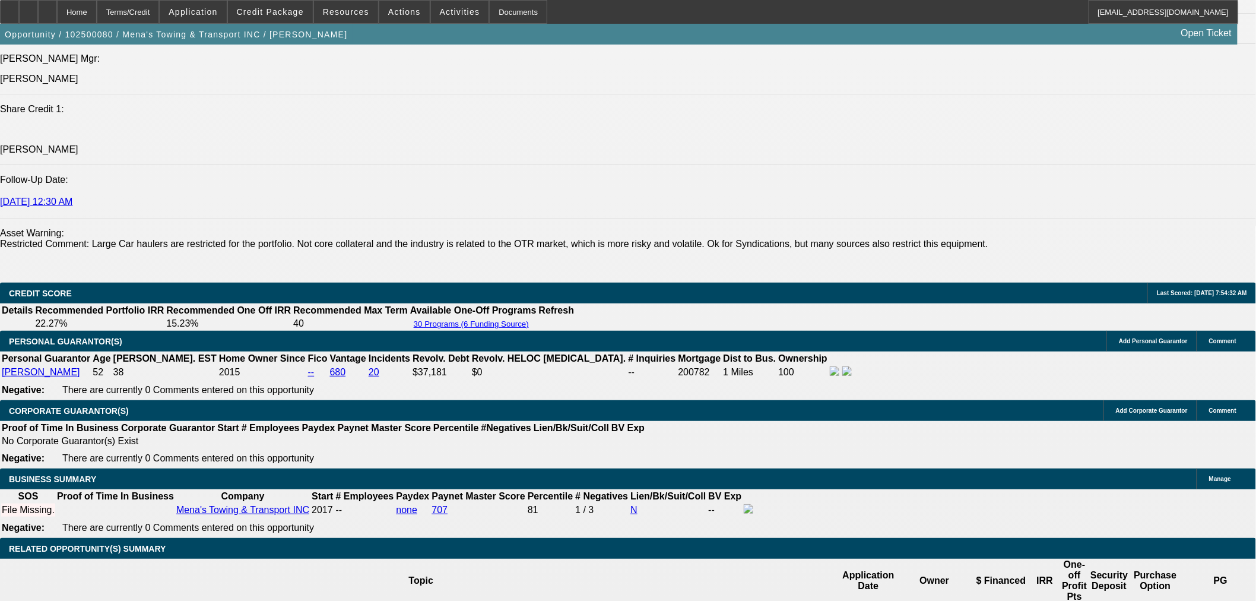
scroll to position [1841, 0]
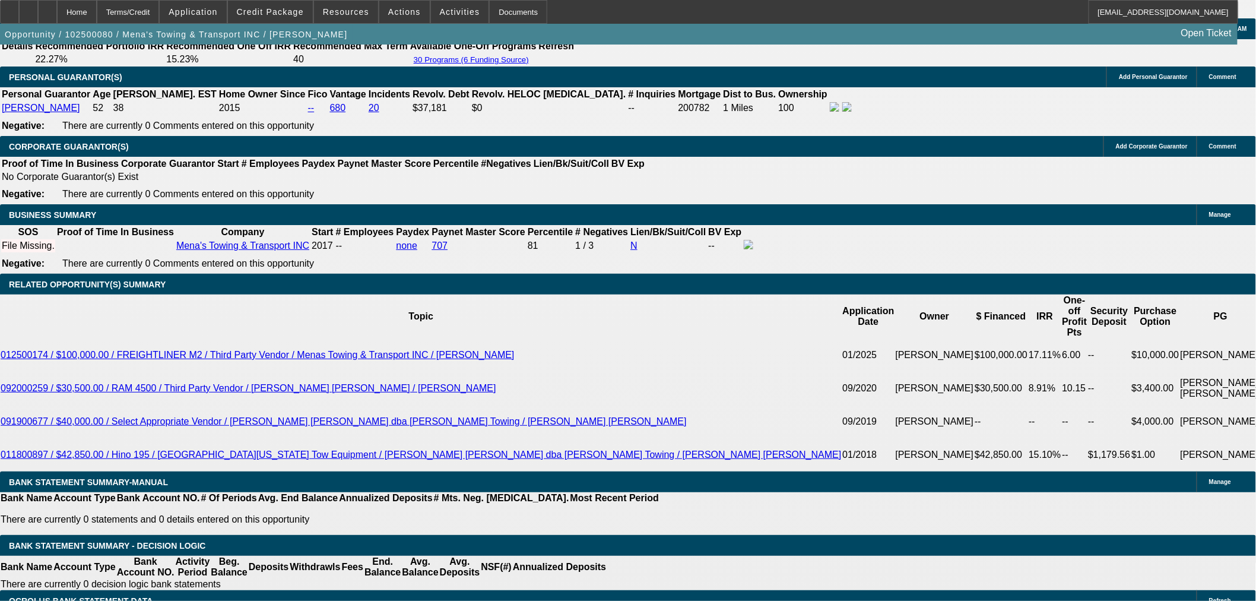
select select "0.05"
type input "$2,350.00"
type input "UNKNOWN"
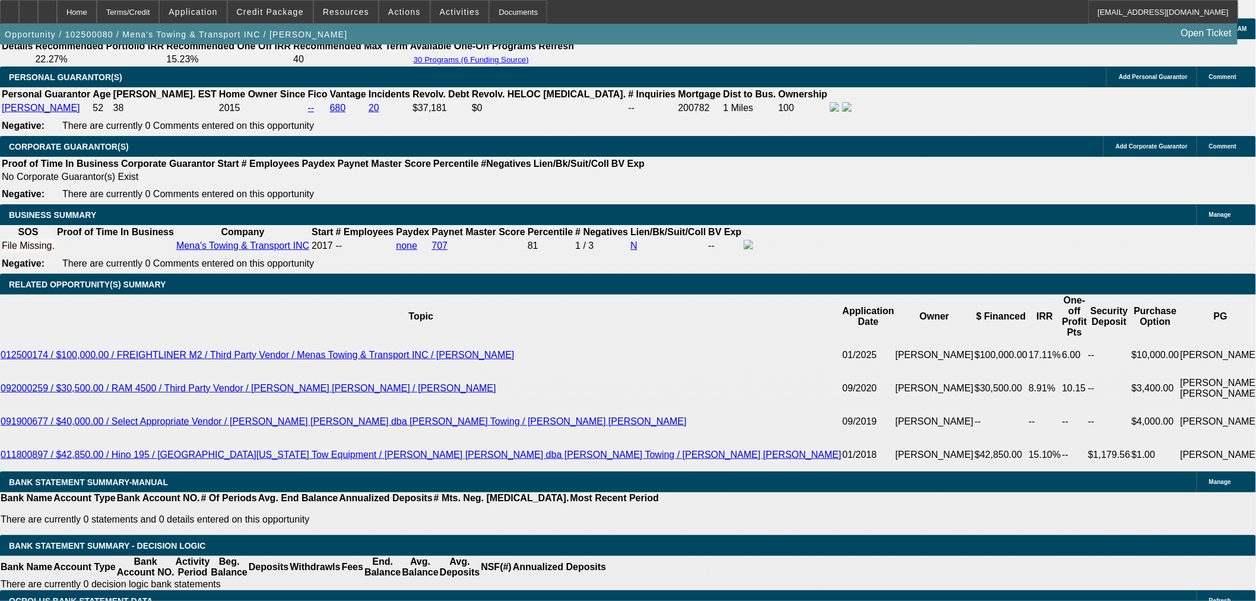
scroll to position [1708, 0]
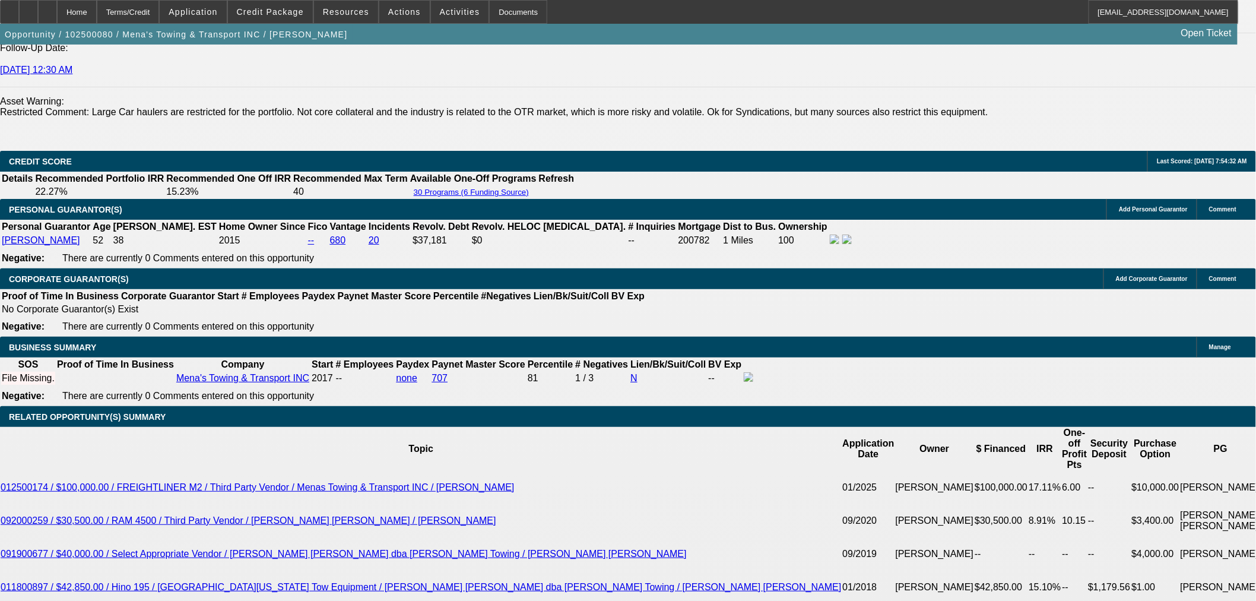
type input "$1,265.39"
type input "$2,530.78"
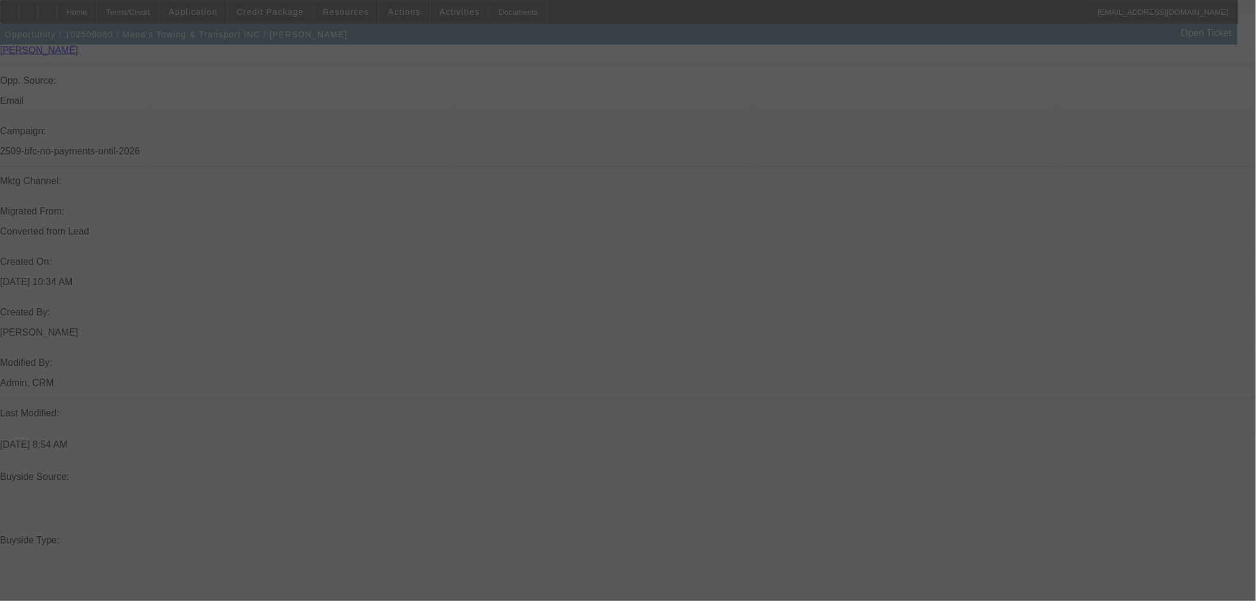
scroll to position [785, 0]
select select "2"
select select "0.1"
select select "5"
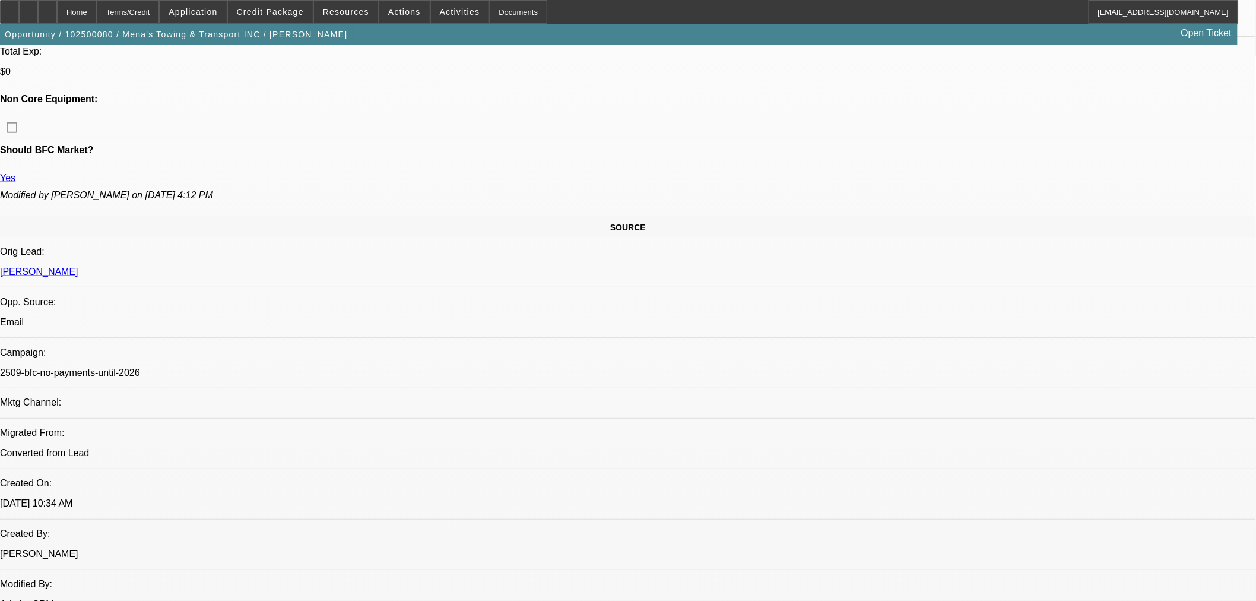
scroll to position [521, 0]
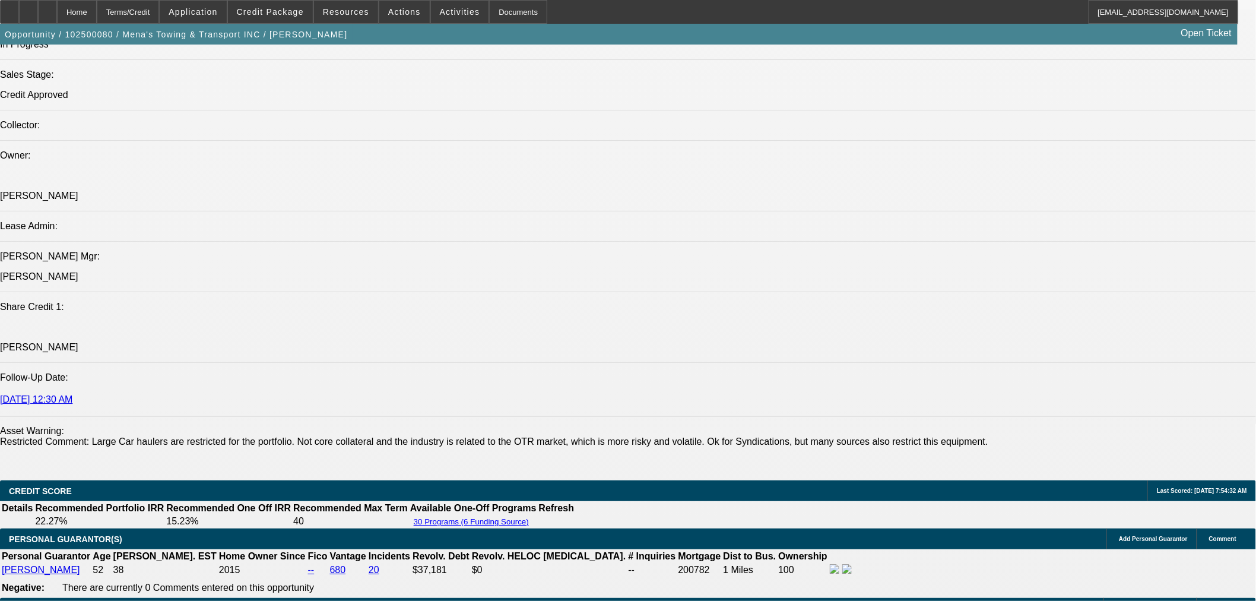
scroll to position [1708, 0]
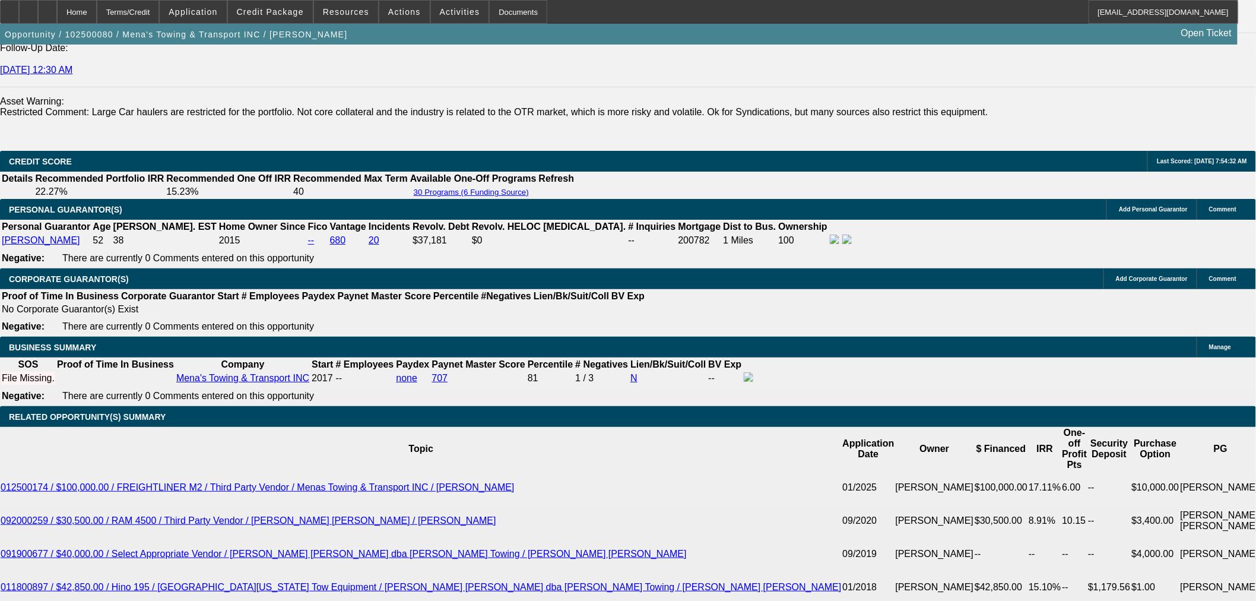
drag, startPoint x: 250, startPoint y: 441, endPoint x: 287, endPoint y: 439, distance: 37.5
type input "4"
type input "UNKNOWN"
type input "$11,537.05"
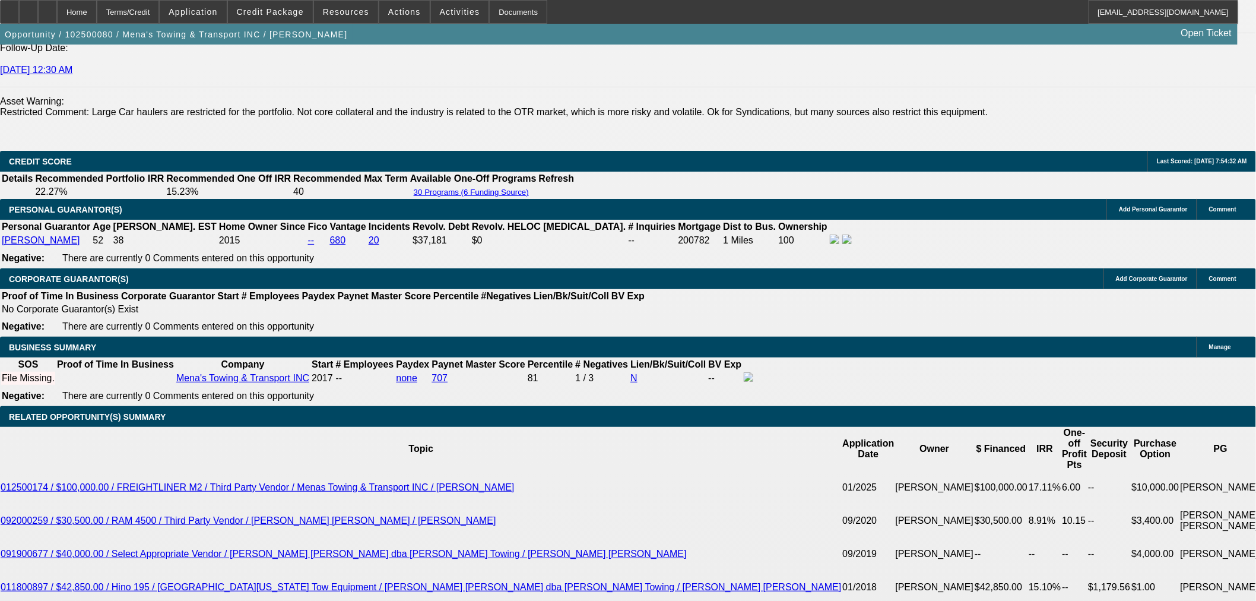
type input "$23,074.10"
type input "40"
type input "$1,447.50"
type input "$2,895.00"
type input "40"
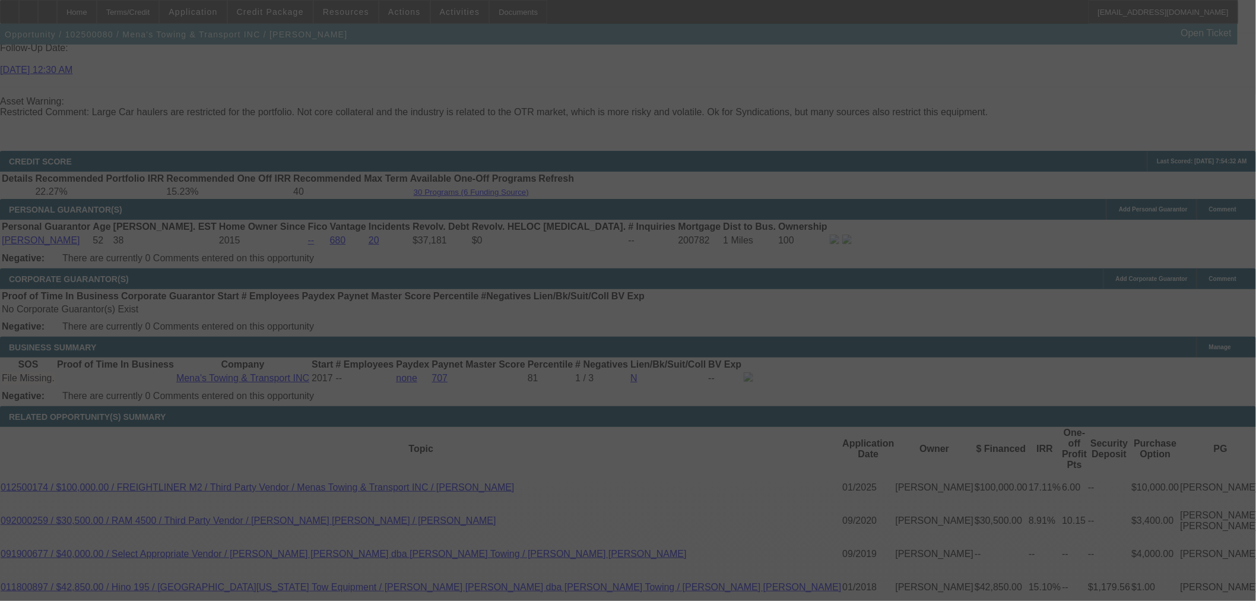
select select "2"
select select "0.1"
select select "5"
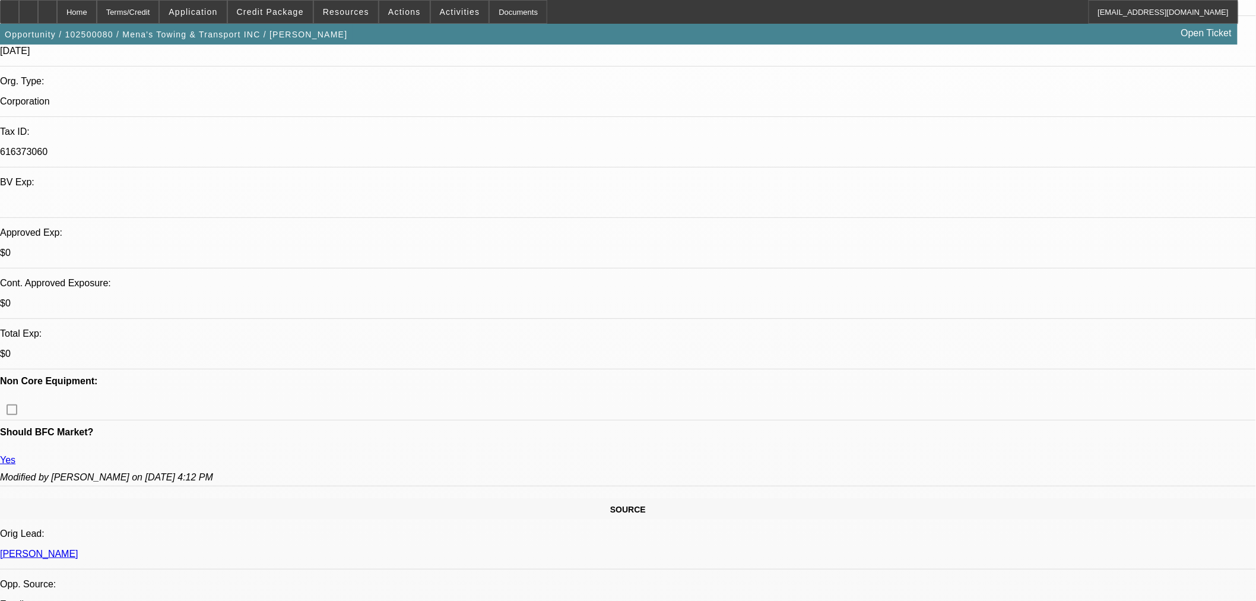
scroll to position [257, 0]
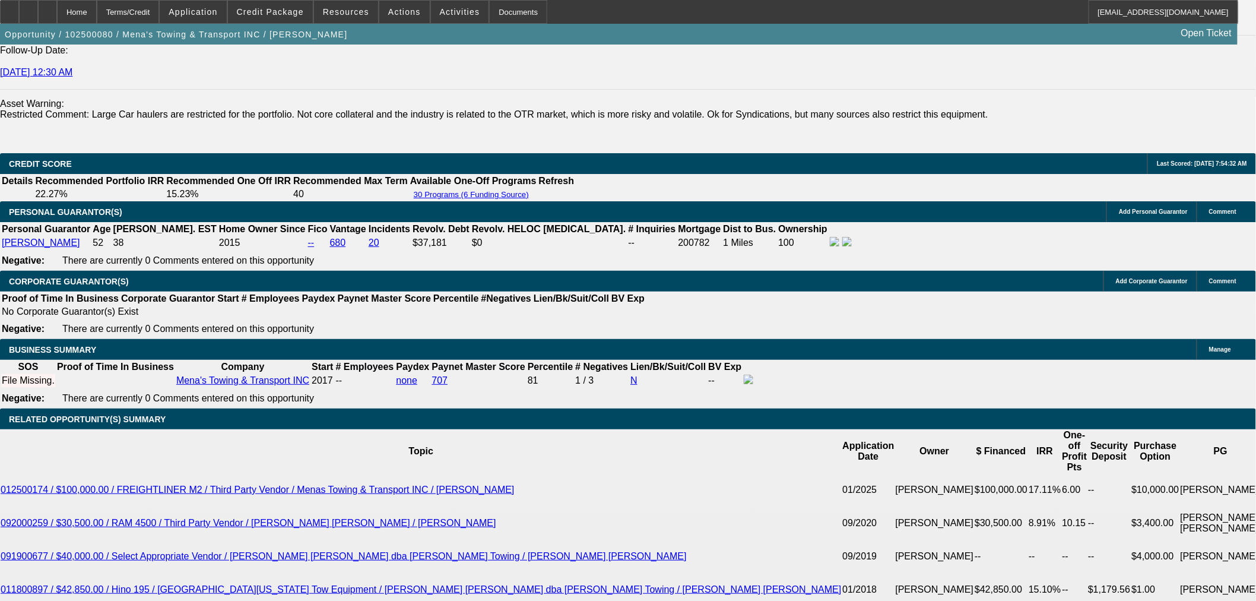
scroll to position [1642, 0]
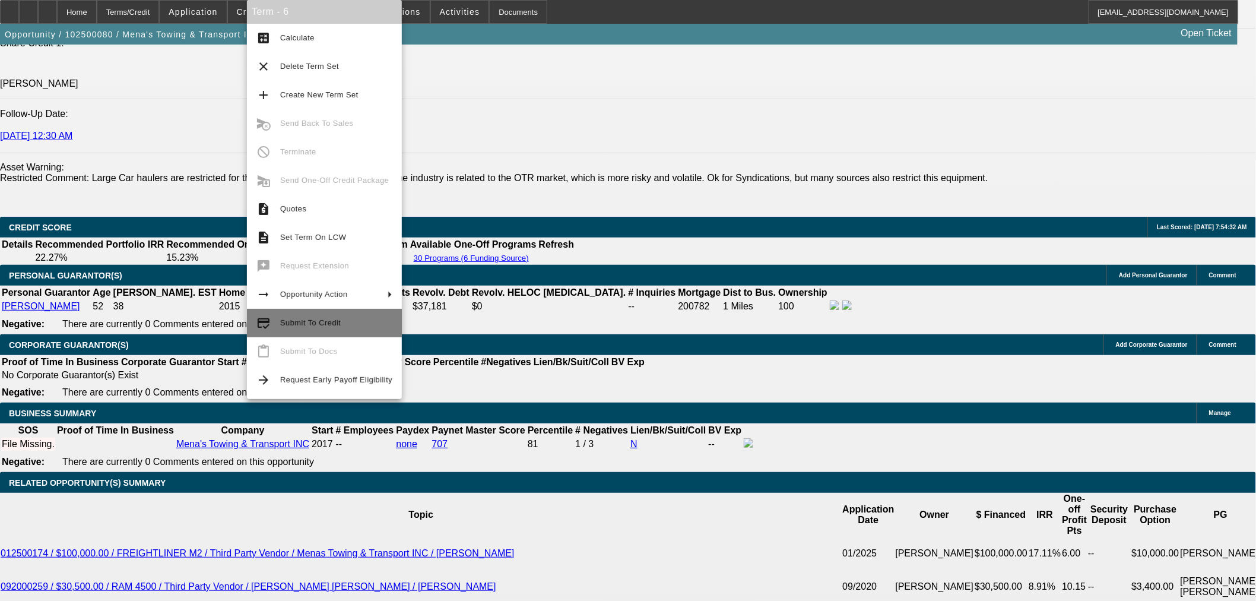
click at [305, 321] on span "Submit To Credit" at bounding box center [310, 322] width 61 height 9
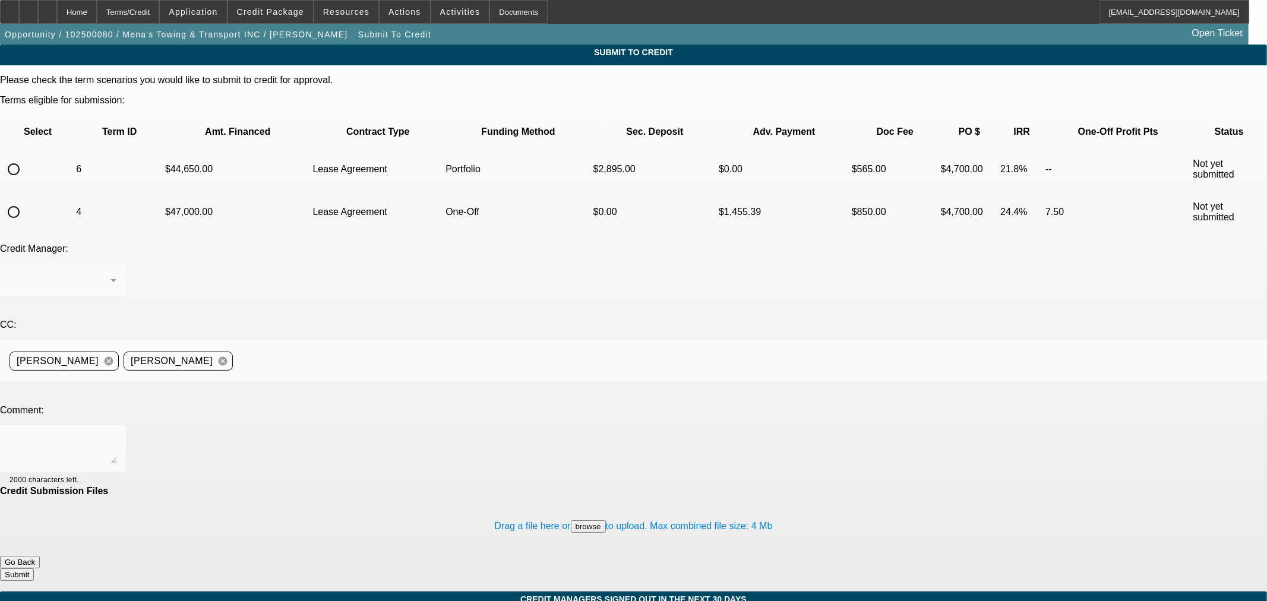
click at [26, 157] on input "radio" at bounding box center [14, 169] width 24 height 24
radio input "true"
click at [116, 435] on textarea at bounding box center [63, 449] width 107 height 29
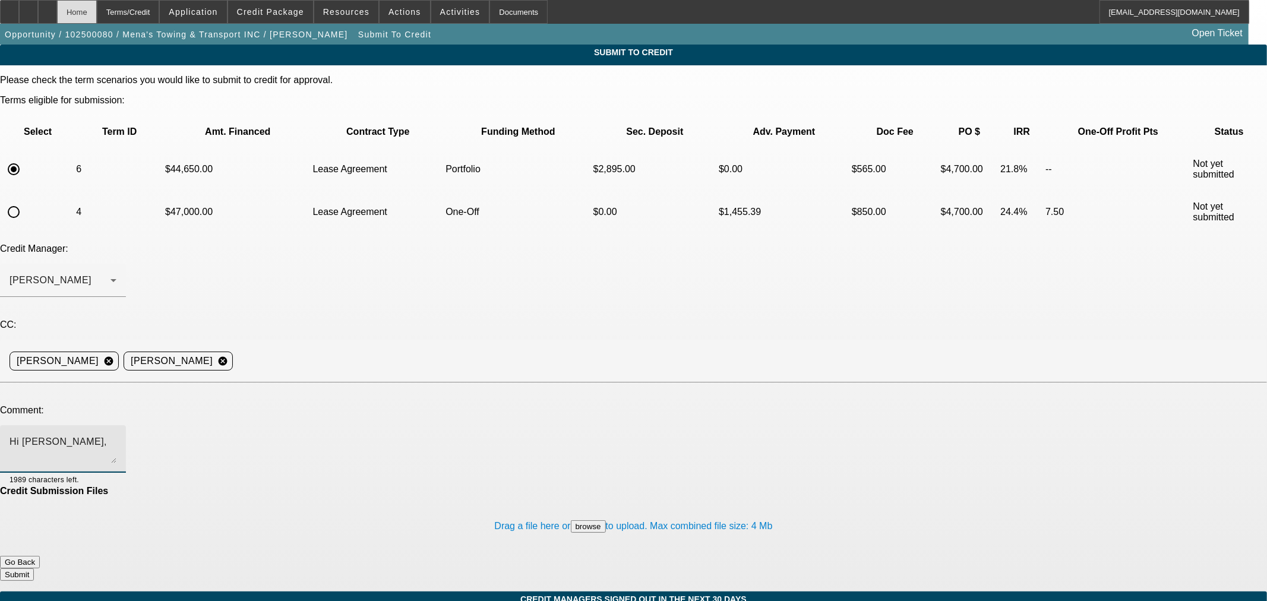
type textarea "Hi George,"
click at [97, 6] on div "Home" at bounding box center [77, 12] width 40 height 24
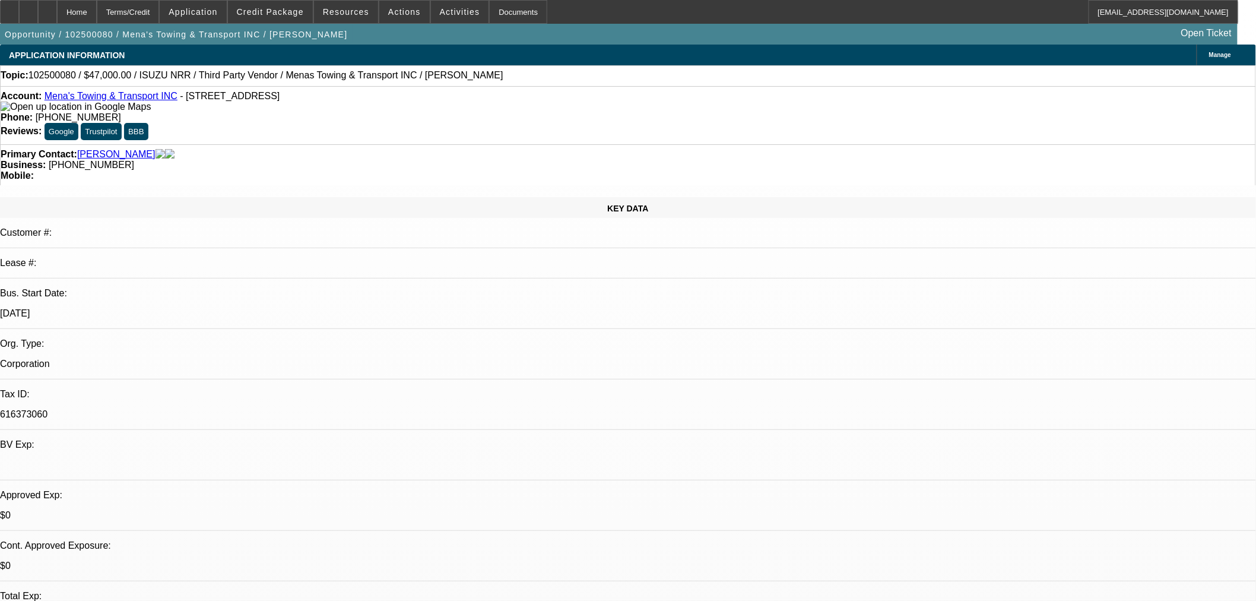
select select "2"
select select "0.1"
select select "5"
select select "0"
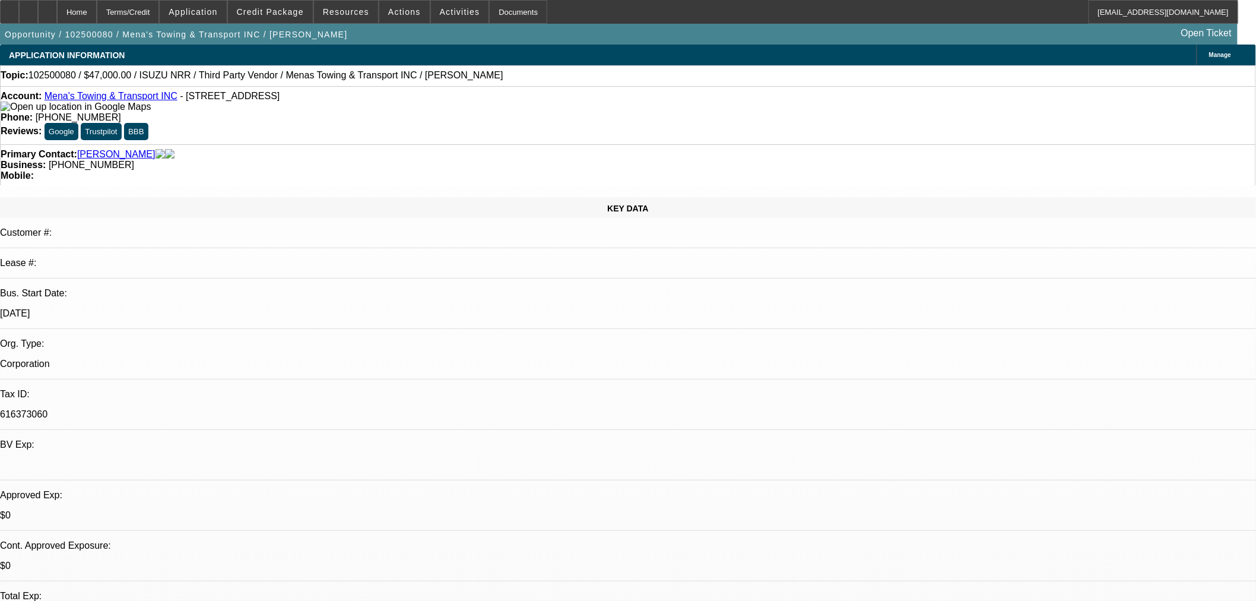
select select "0"
select select "3"
select select "0.1"
select select "5"
select select "0"
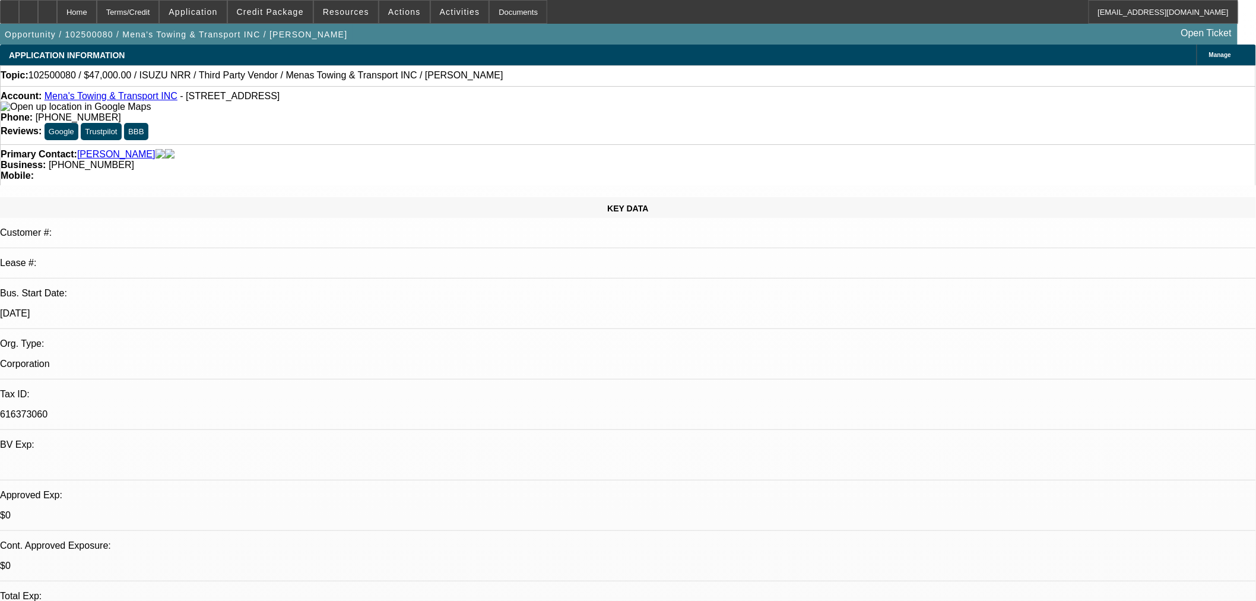
select select "0"
select select "3"
select select "0.1"
select select "5"
select select "0"
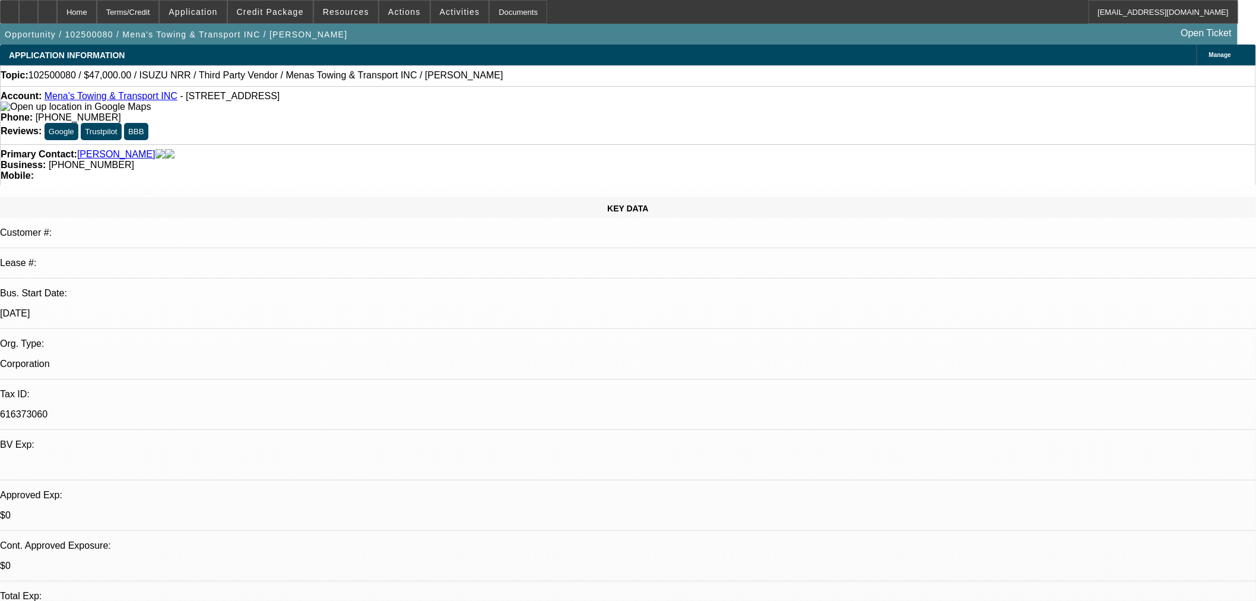
select select "0"
select select "3"
select select "0.1"
select select "5"
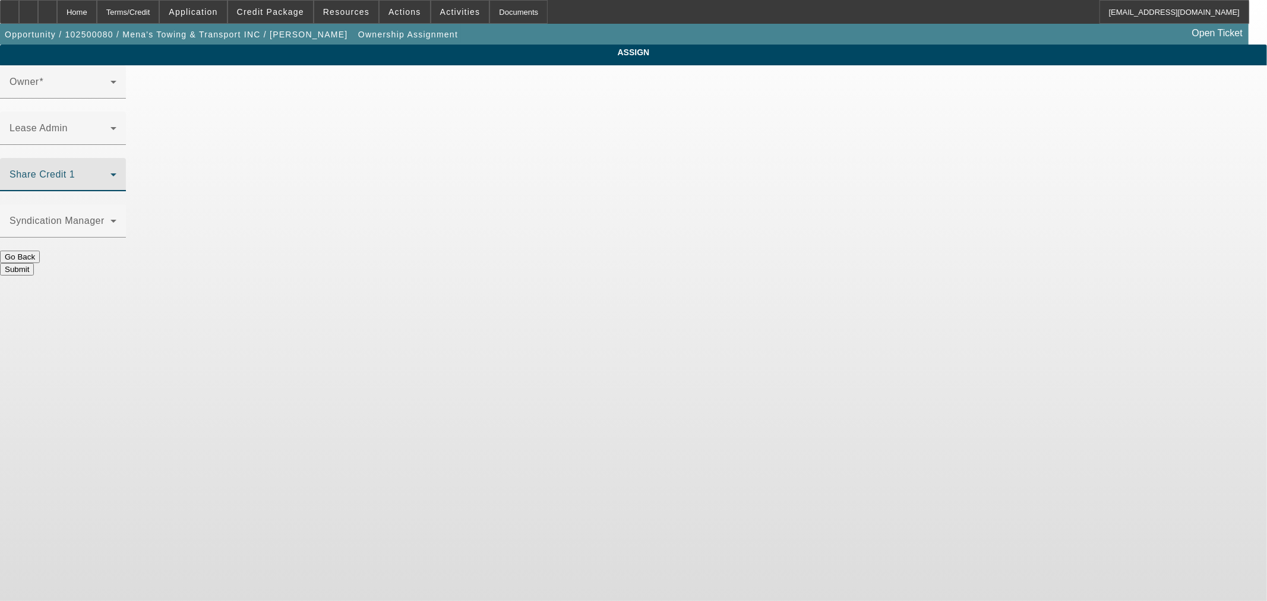
click at [110, 172] on span at bounding box center [60, 179] width 101 height 14
click at [121, 167] on icon at bounding box center [113, 174] width 14 height 14
click at [110, 172] on div "Flagg, Jon (Lvl 6)" at bounding box center [60, 179] width 101 height 14
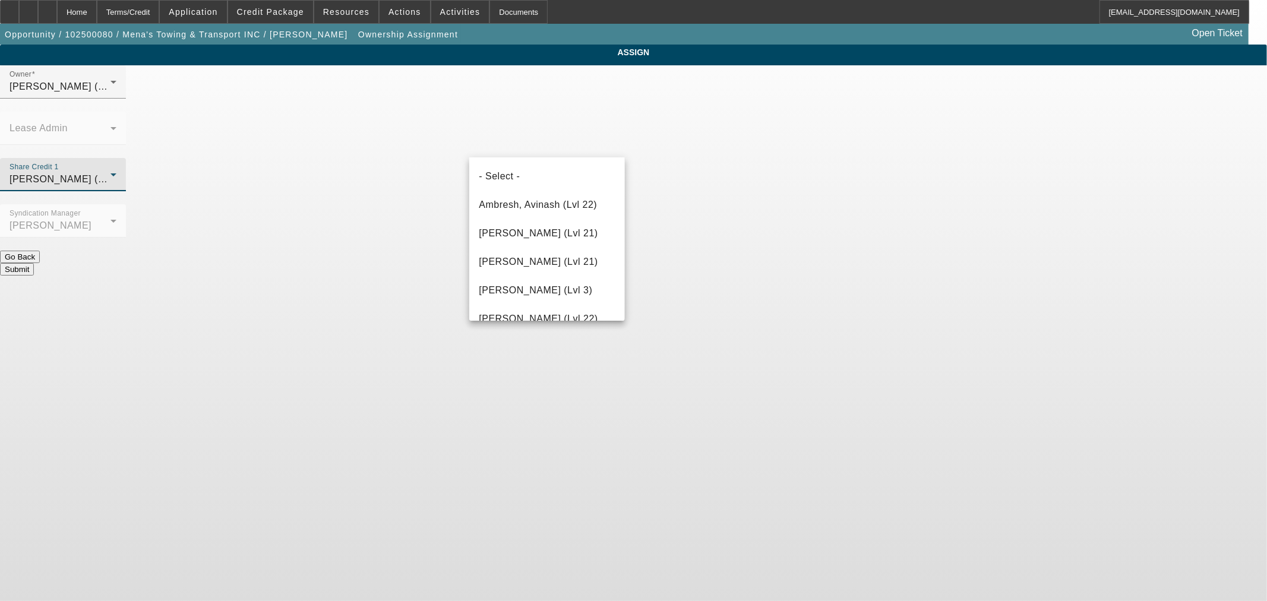
drag, startPoint x: 534, startPoint y: 179, endPoint x: 680, endPoint y: 183, distance: 145.5
click at [535, 179] on mat-option "- Select -" at bounding box center [546, 176] width 155 height 29
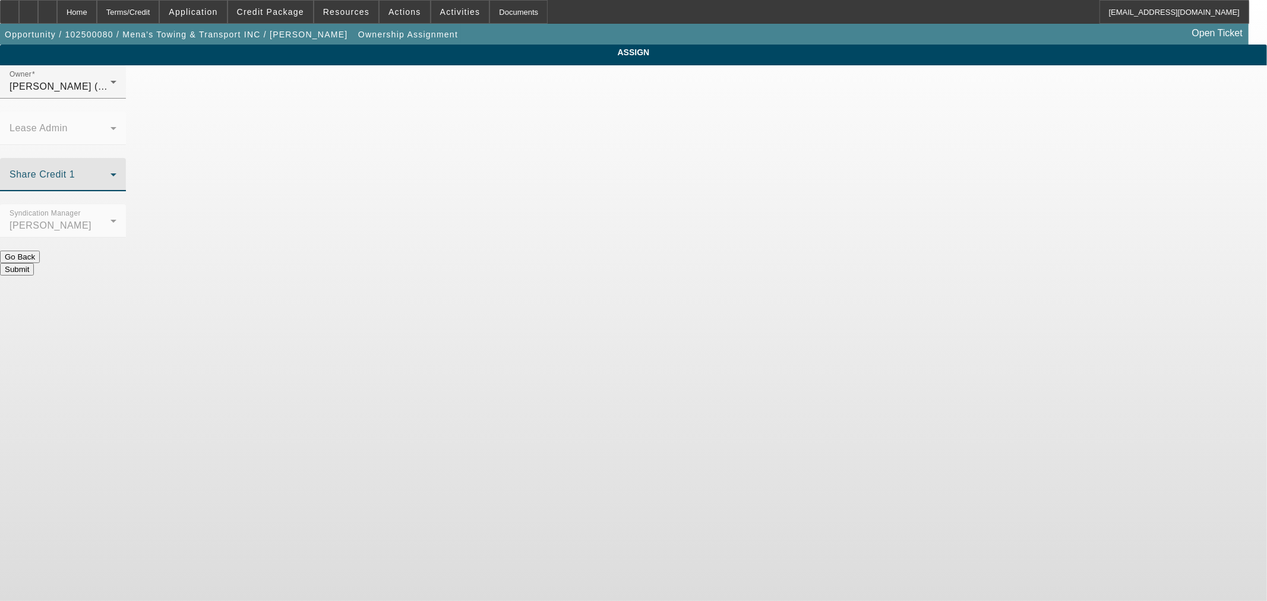
click at [34, 263] on button "Submit" at bounding box center [17, 269] width 34 height 12
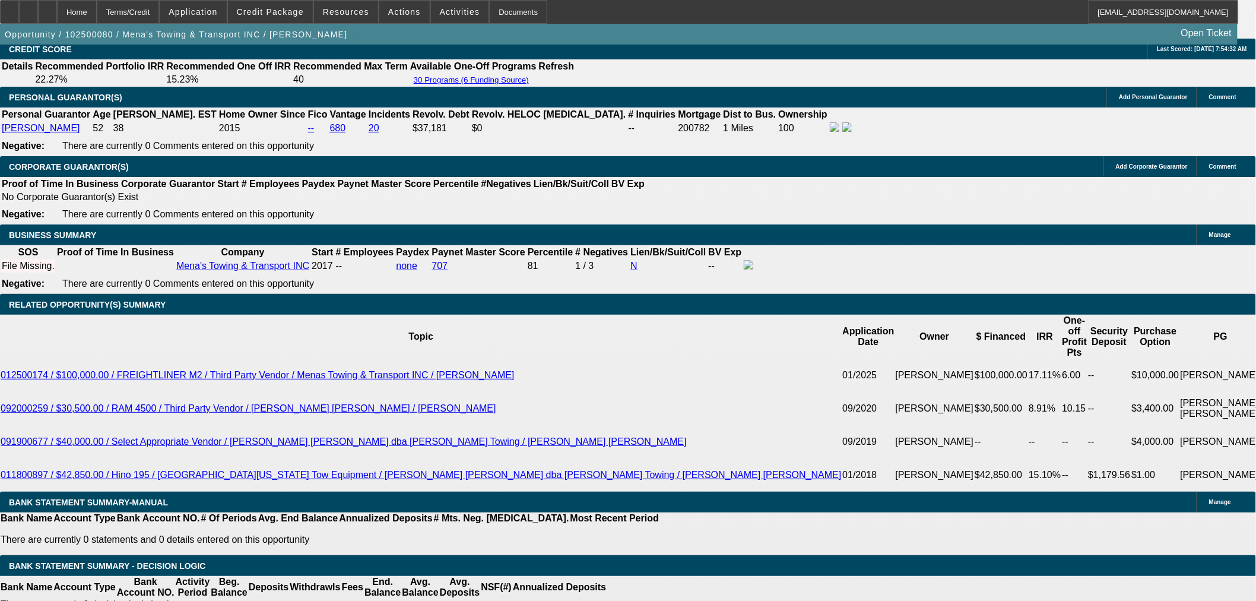
select select "2"
select select "0.1"
select select "5"
select select "0"
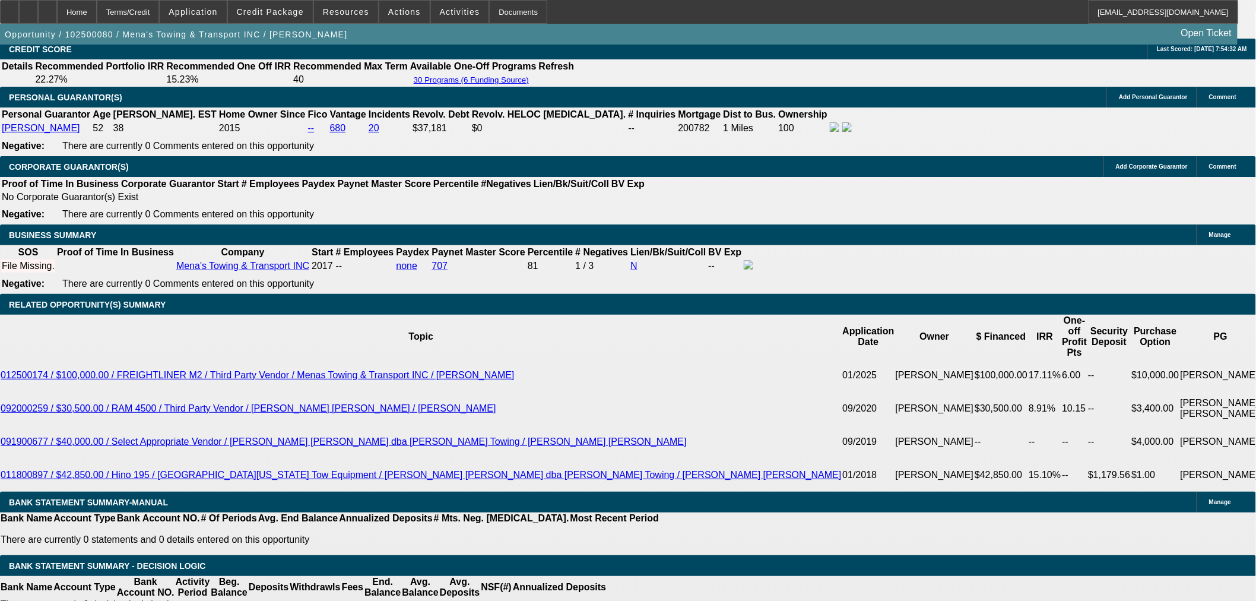
select select "0"
select select "3"
select select "0.1"
select select "5"
select select "0"
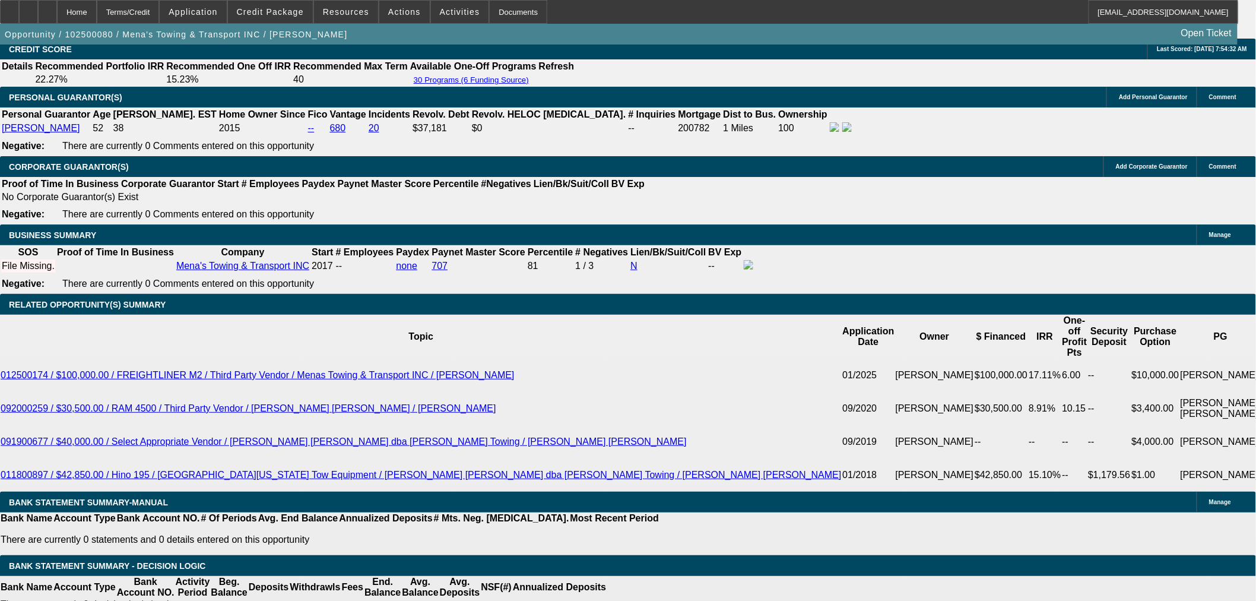
select select "0"
select select "3"
select select "0.1"
select select "5"
select select "0"
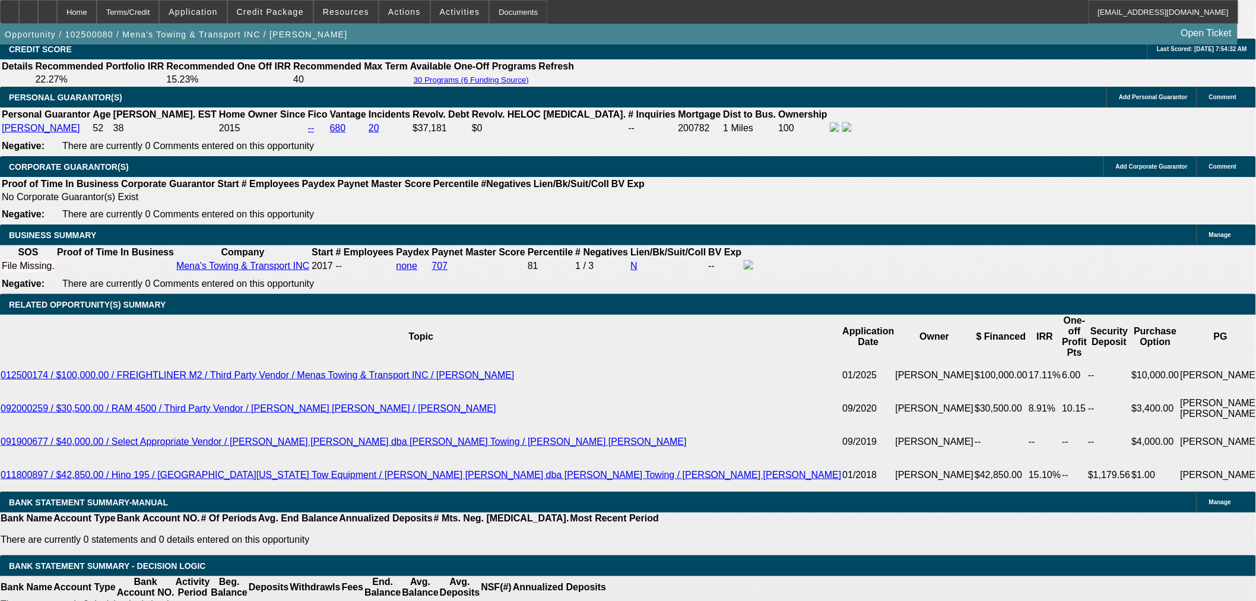
select select "0"
select select "3"
select select "0.1"
select select "5"
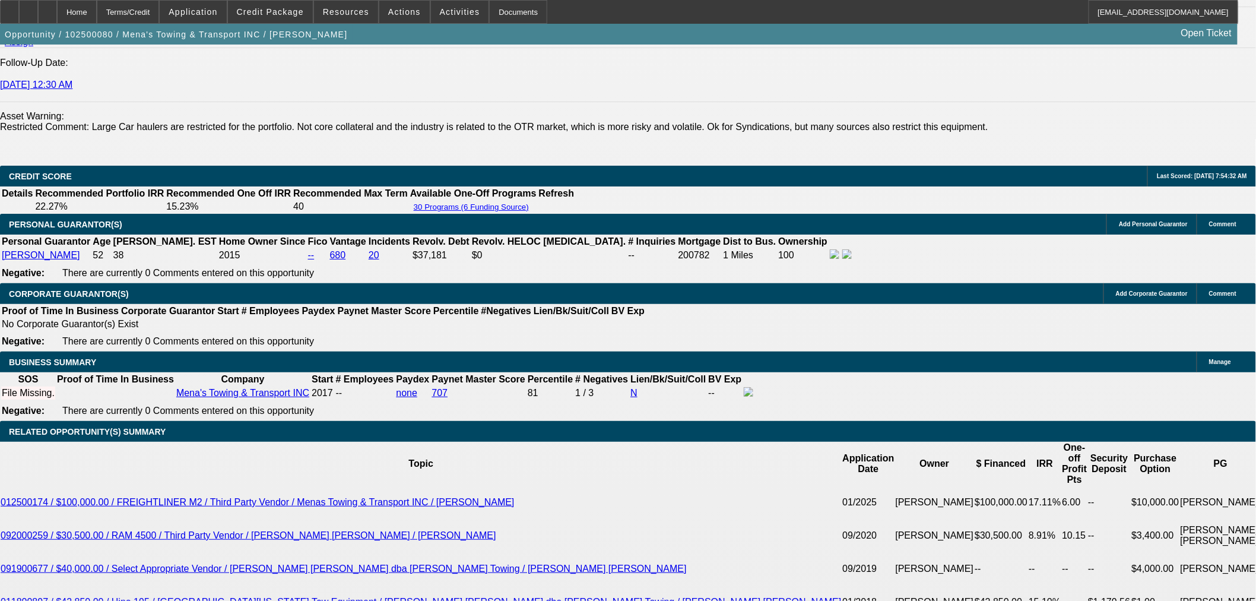
scroll to position [1993, 0]
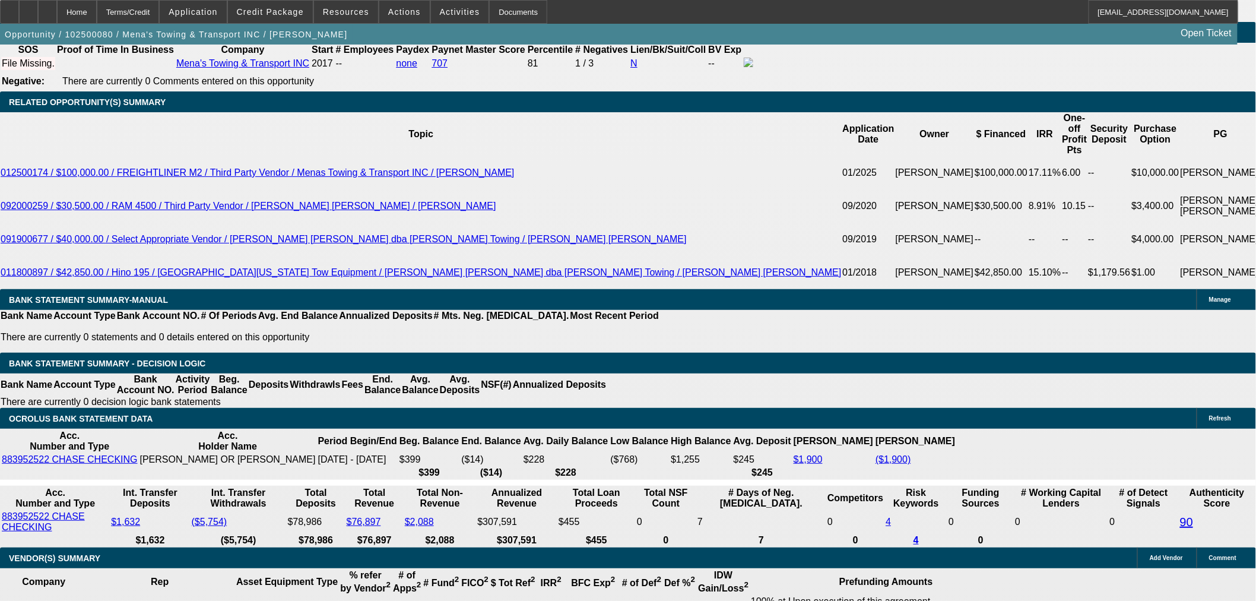
drag, startPoint x: 268, startPoint y: 154, endPoint x: 355, endPoint y: 144, distance: 87.9
type input "1"
type input "UNKNOWN"
type input "16"
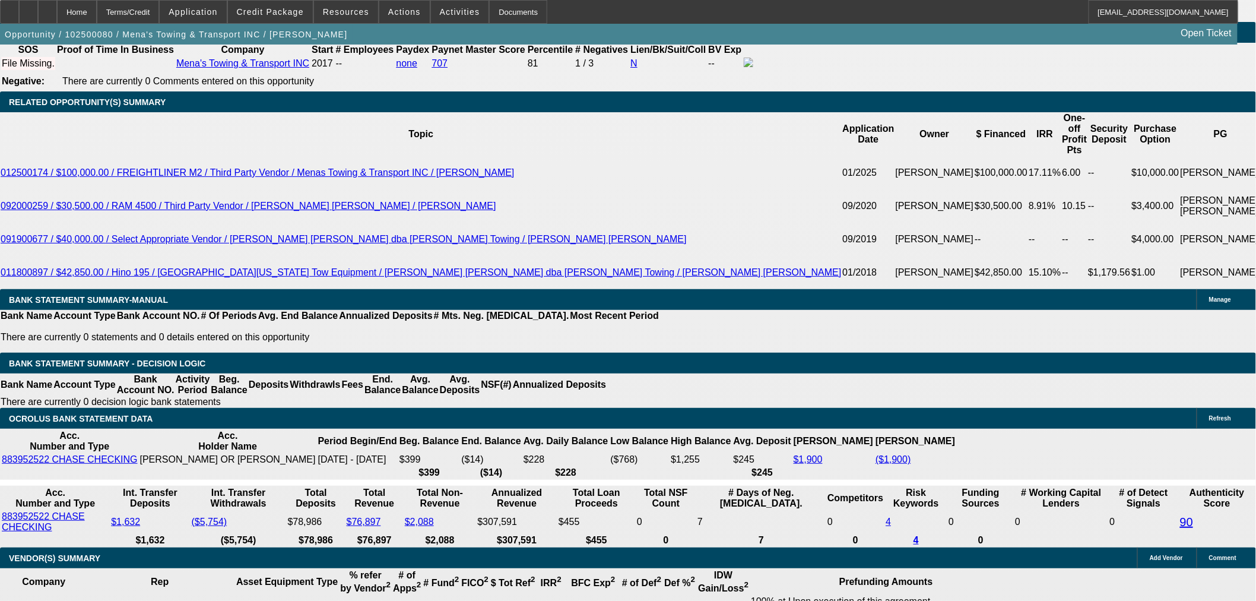
type input "$1,135.42"
type input "$2,270.84"
type input "$1,447.50"
type input "$2,895.00"
type input "16.5"
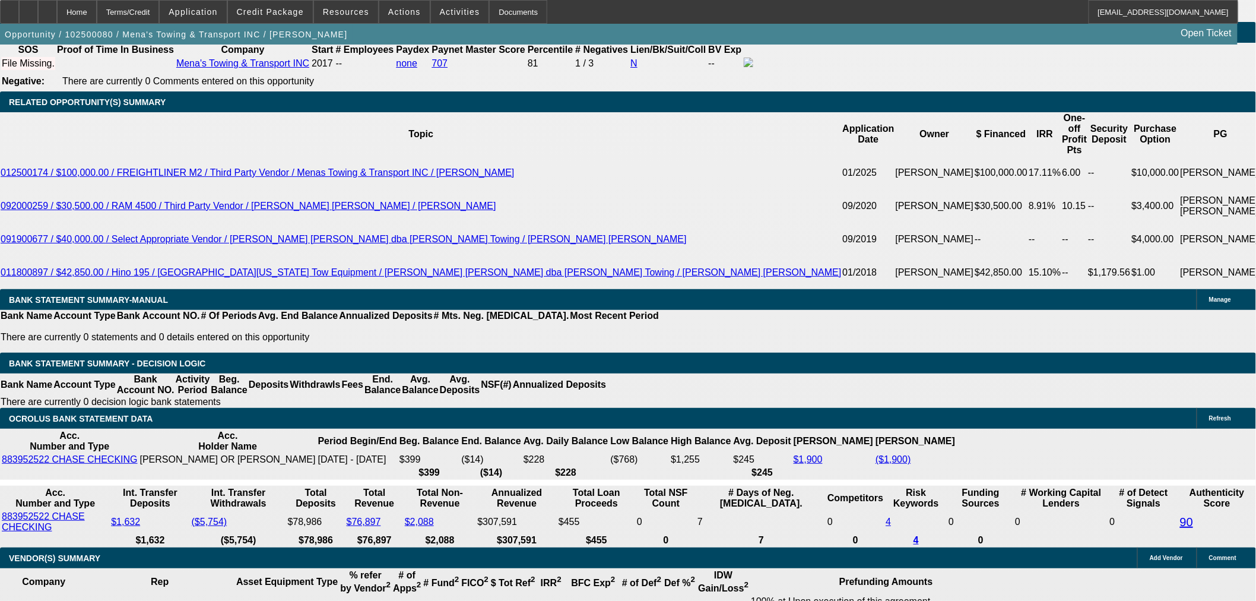
type input "$1,458.68"
type input "$2,917.36"
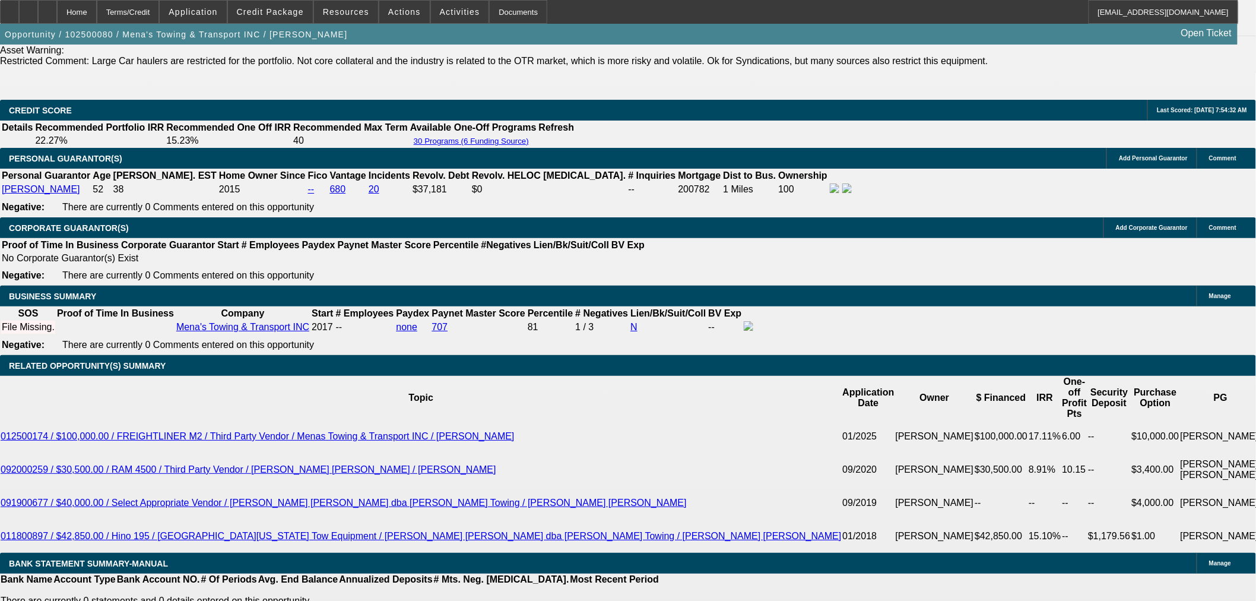
type input "16.5"
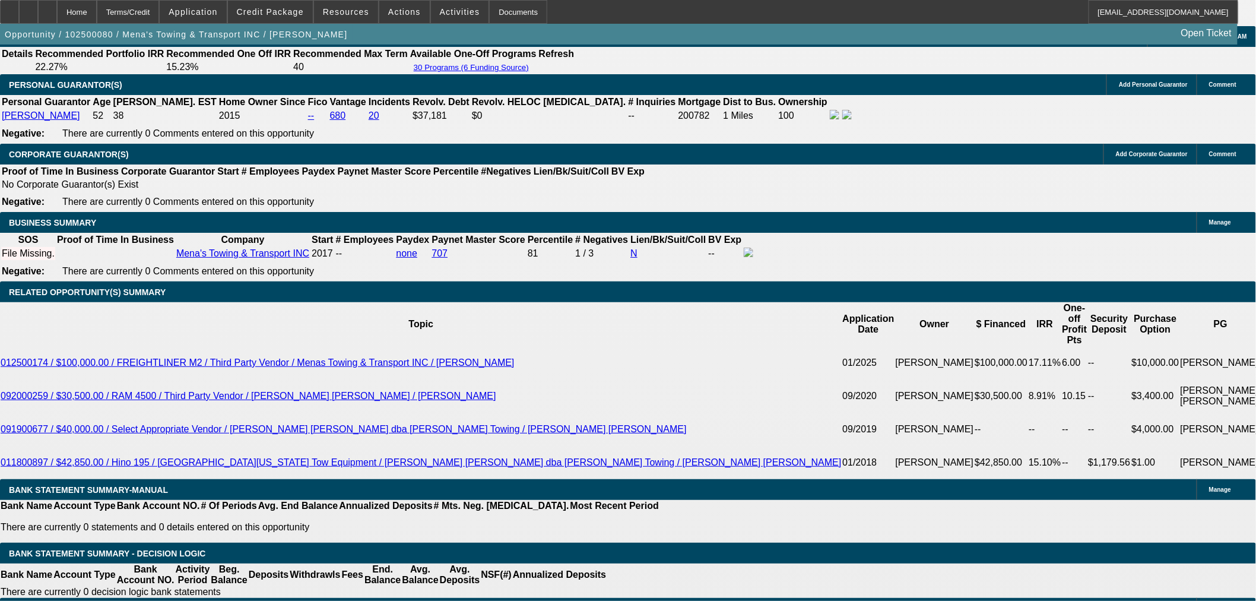
scroll to position [1927, 0]
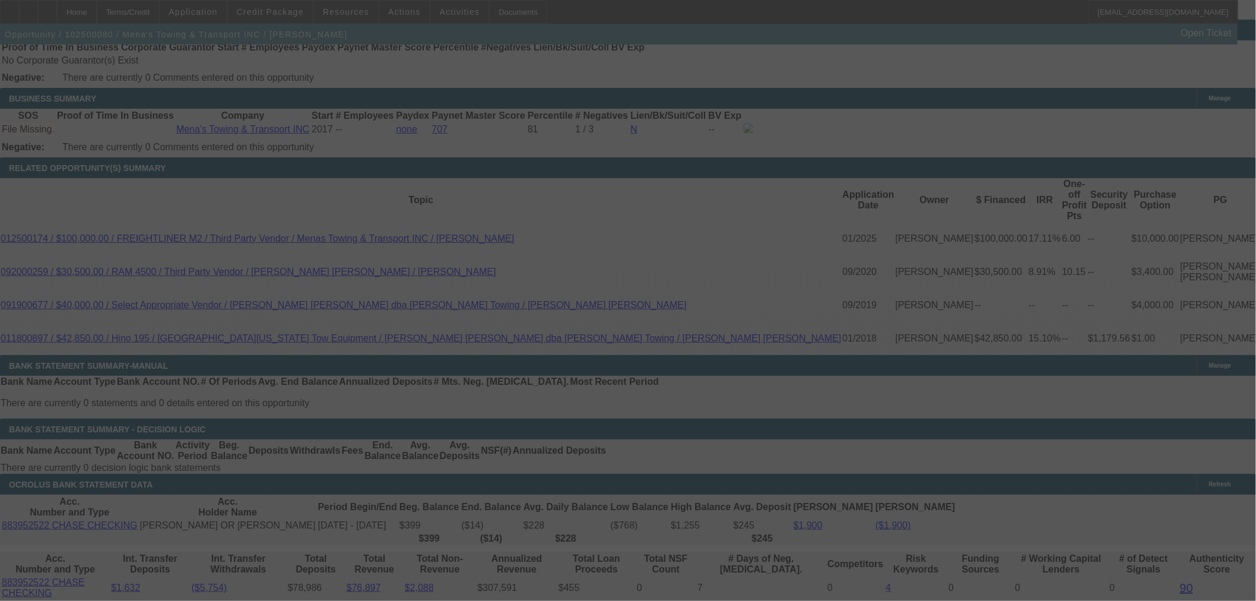
select select "2"
select select "0.1"
select select "5"
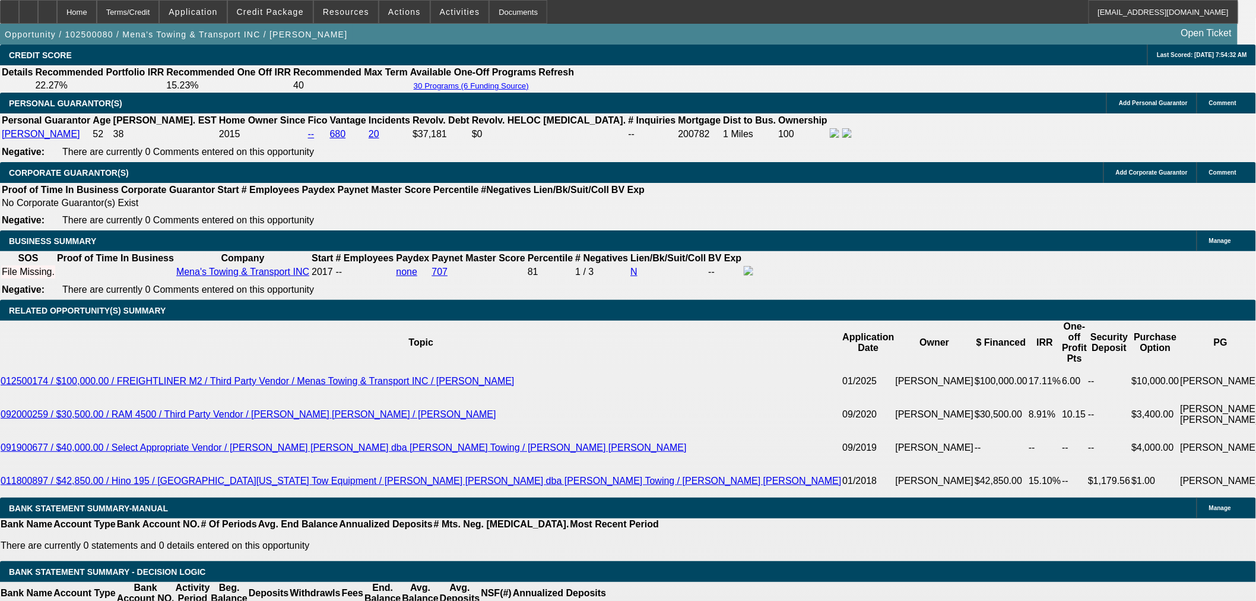
scroll to position [1587, 0]
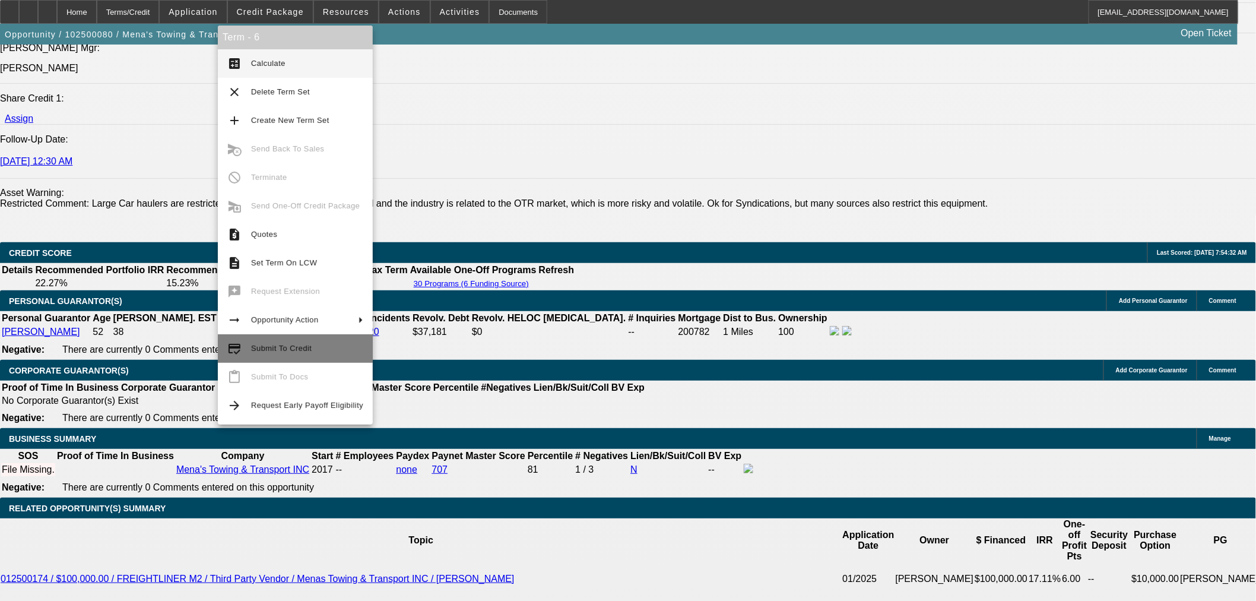
click at [269, 358] on button "credit_score Submit To Credit" at bounding box center [295, 348] width 155 height 29
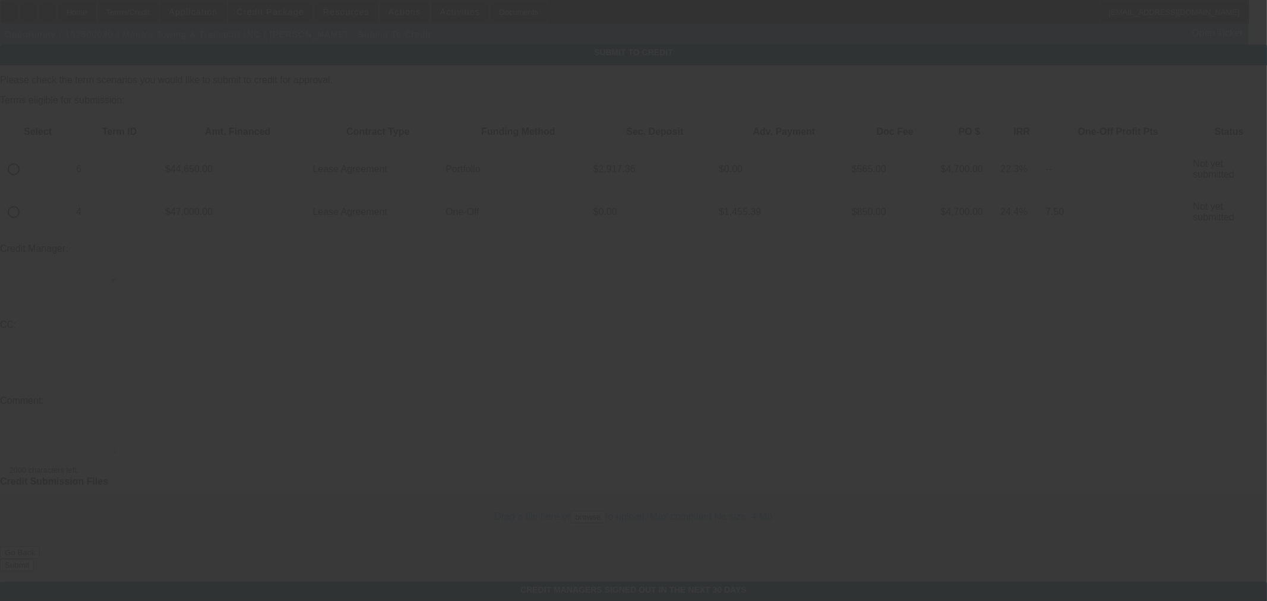
click at [49, 129] on div at bounding box center [633, 300] width 1267 height 601
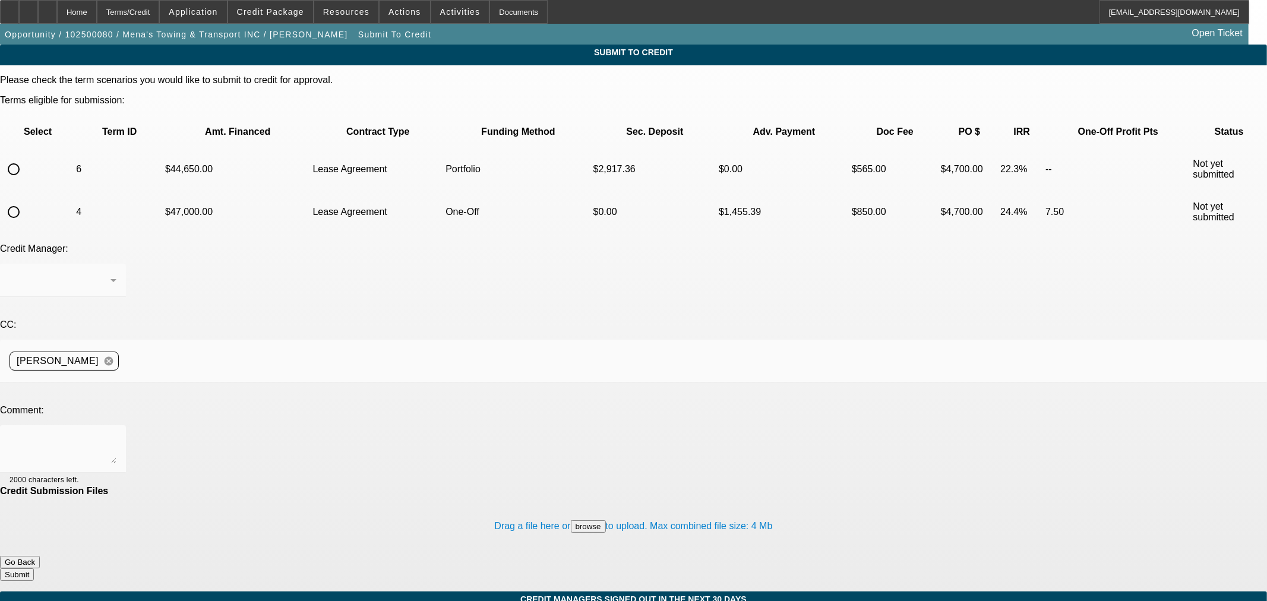
click at [26, 157] on input "radio" at bounding box center [14, 169] width 24 height 24
radio input "true"
drag, startPoint x: 235, startPoint y: 328, endPoint x: 279, endPoint y: 287, distance: 60.1
click at [116, 435] on textarea at bounding box center [63, 449] width 107 height 29
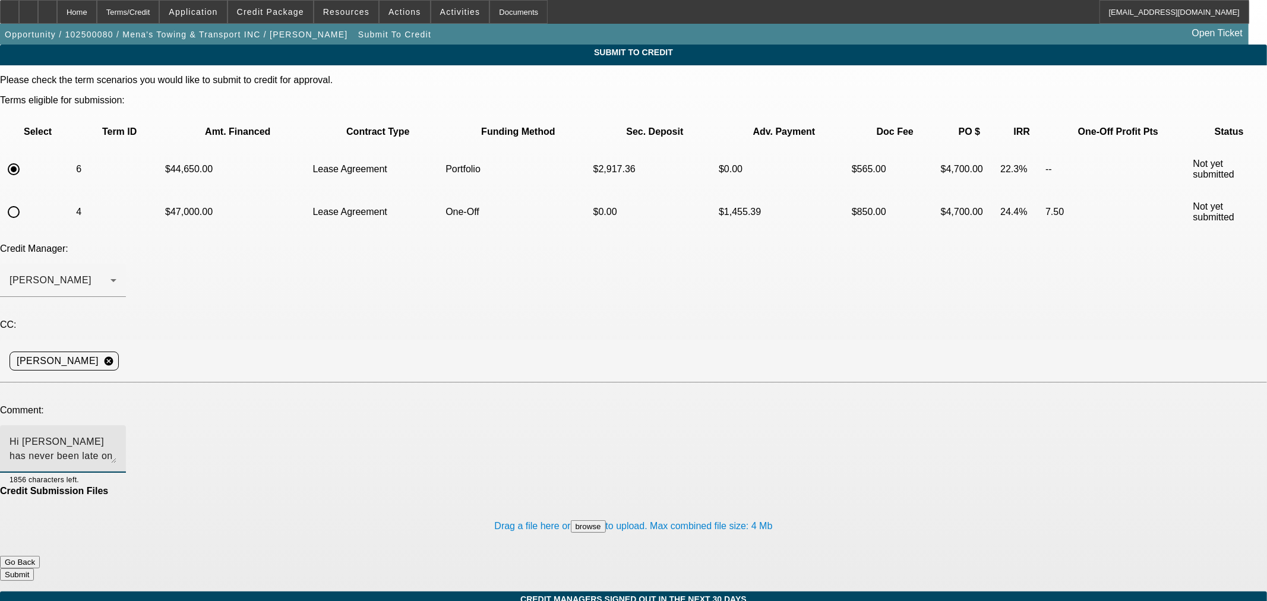
drag, startPoint x: 345, startPoint y: 308, endPoint x: 307, endPoint y: 314, distance: 38.5
click at [116, 435] on textarea "Hi George, Luis has never been late on a payment on his paynet and is looking t…" at bounding box center [63, 449] width 107 height 29
click at [116, 435] on textarea "Hi George, Luis has never been late on his paynet and is looking to purchase th…" at bounding box center [63, 449] width 107 height 29
type textarea "Hi George, Luis has never been late on his paynet and is looking to purchase th…"
click at [34, 568] on button "Submit" at bounding box center [17, 574] width 34 height 12
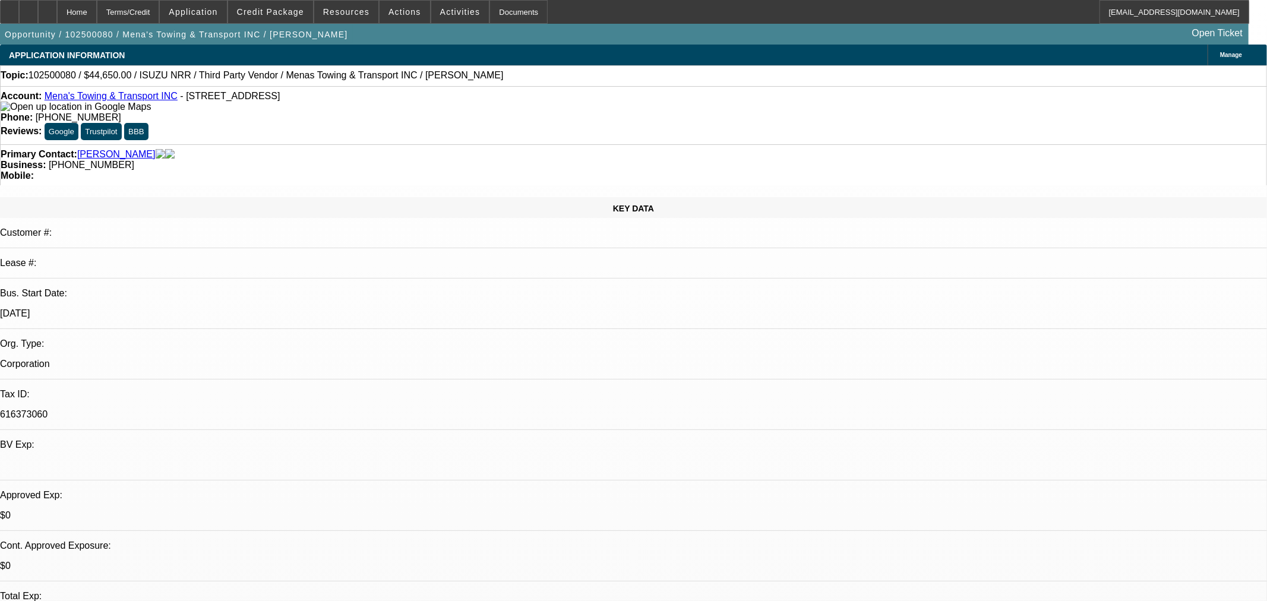
select select "2"
select select "0.1"
select select "5"
select select "0"
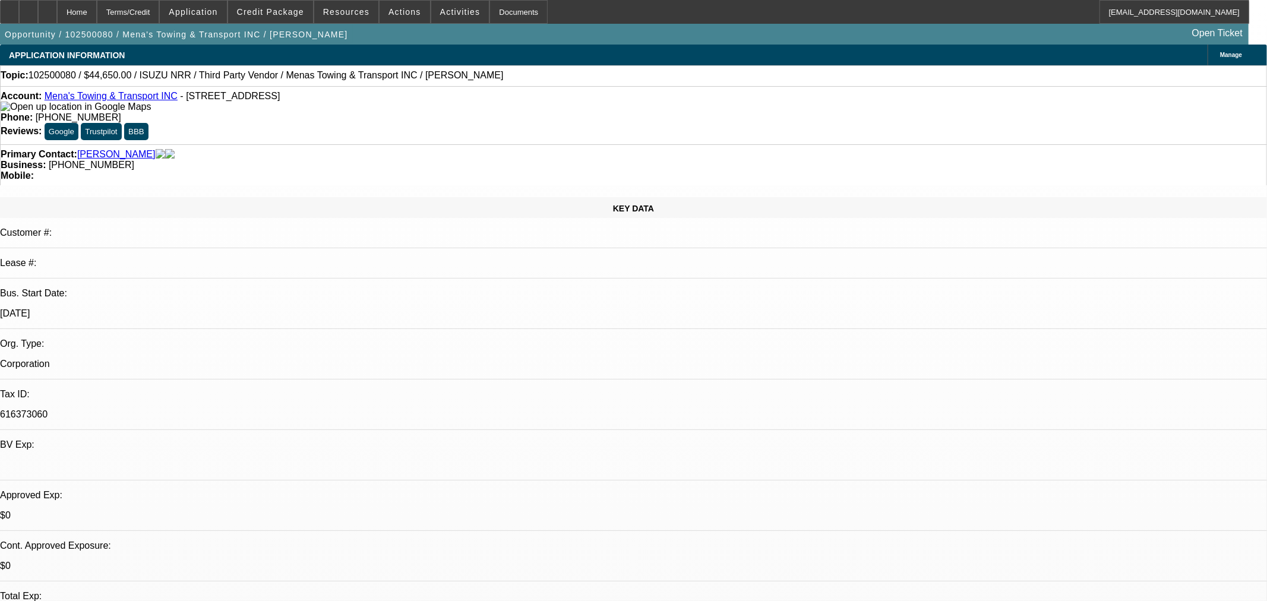
select select "0"
select select "3"
select select "0.1"
select select "5"
select select "0"
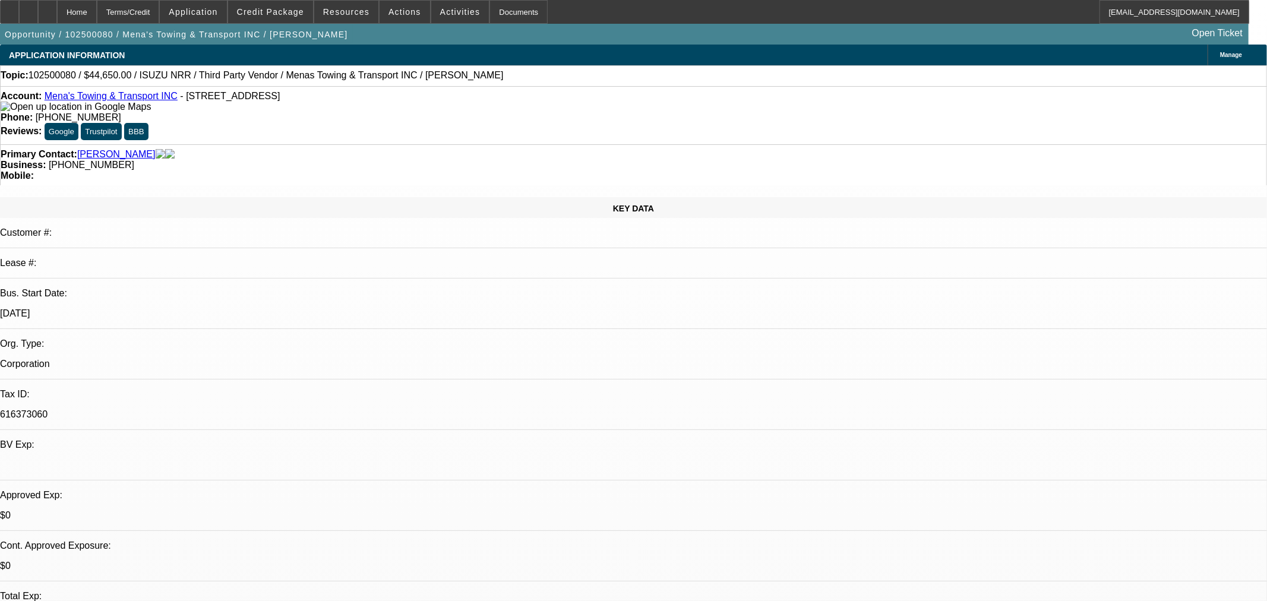
select select "0"
select select "3"
select select "0.1"
select select "5"
select select "0"
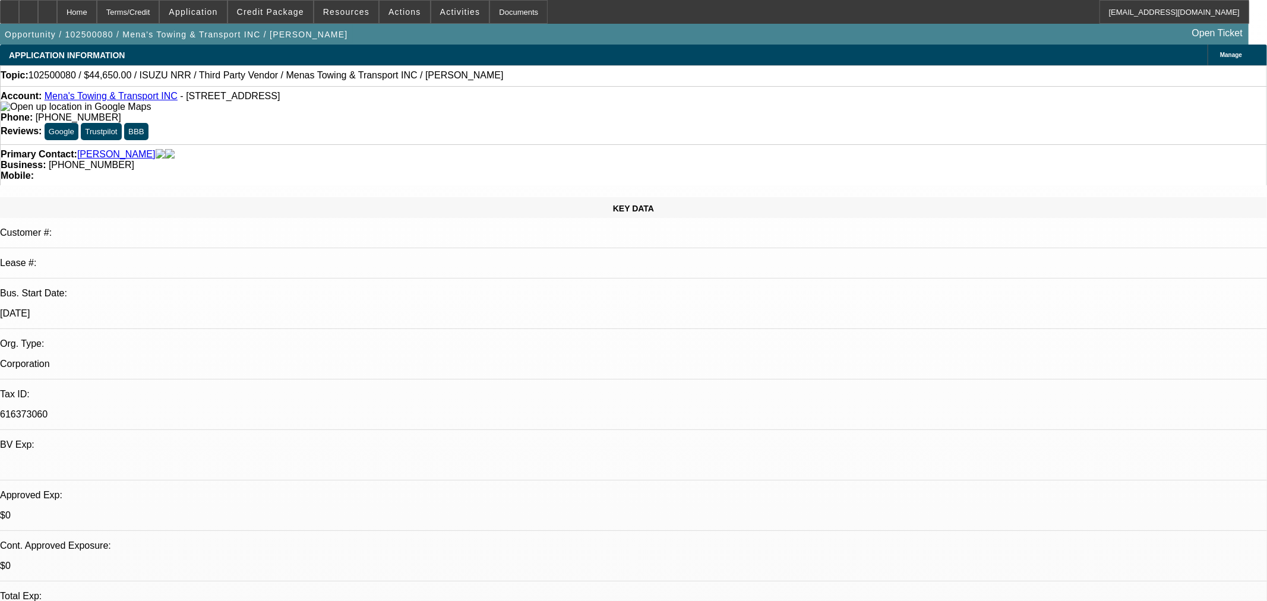
select select "0"
select select "3"
select select "0.1"
select select "5"
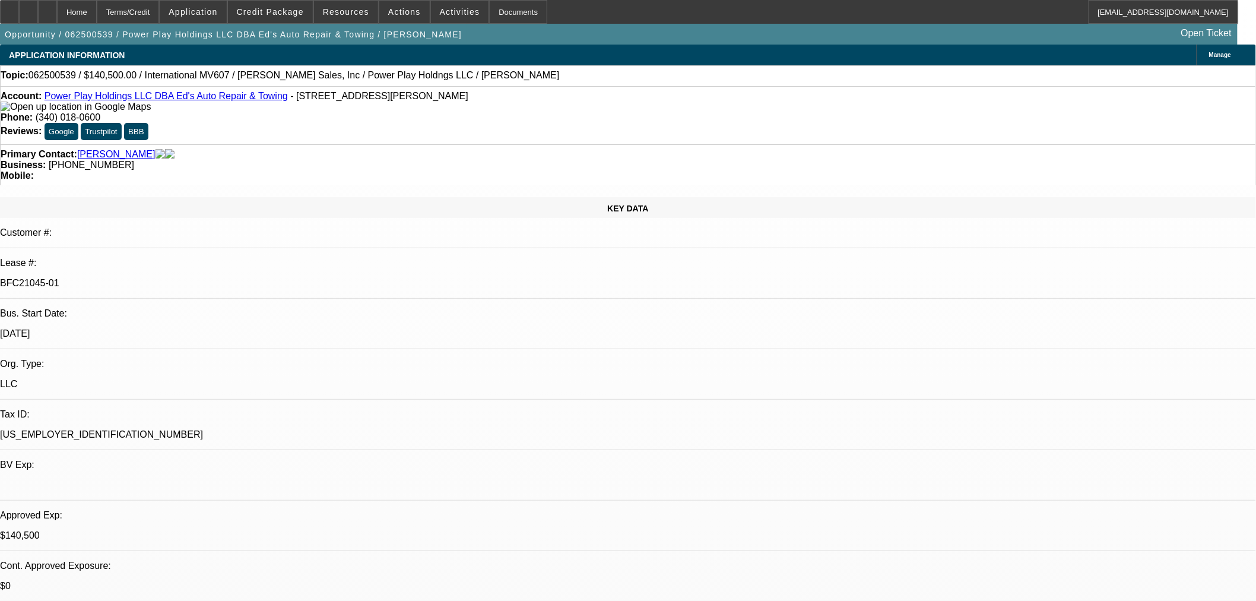
select select "0"
select select "2"
select select "0.1"
select select "4"
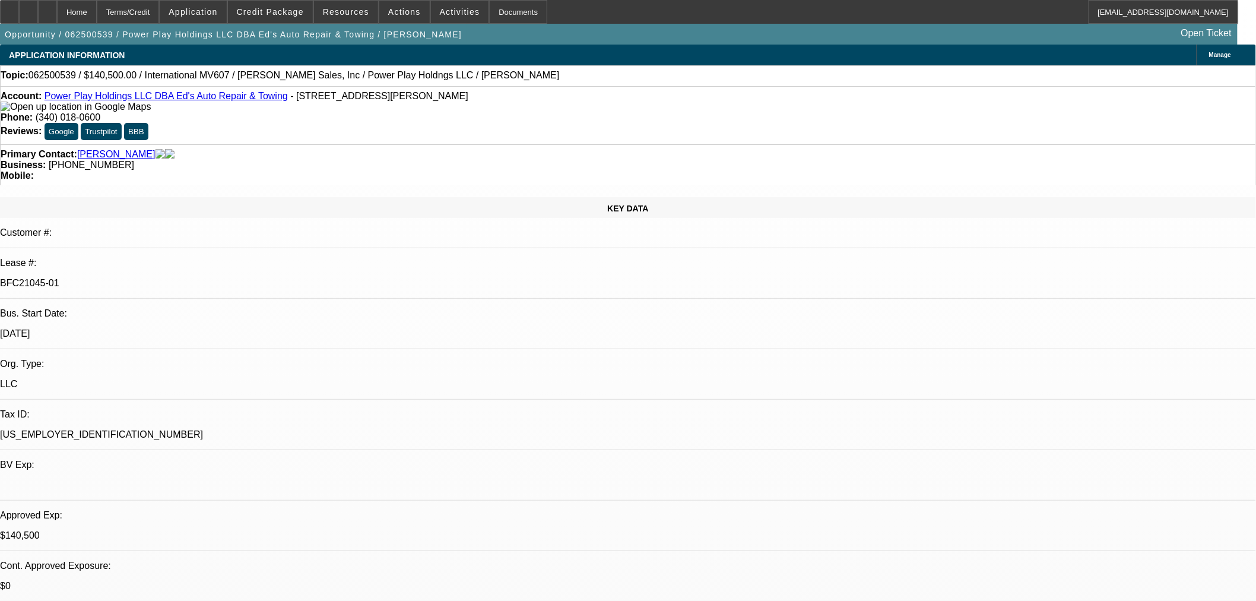
select select "0"
select select "2"
select select "0.1"
select select "4"
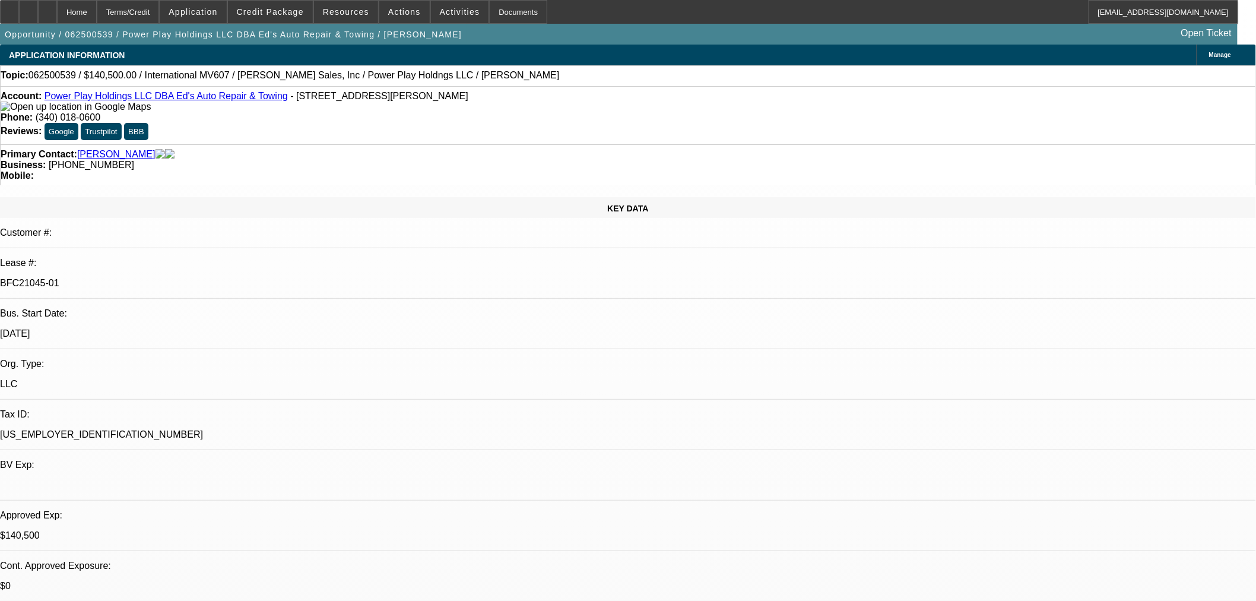
select select "0.1"
select select "2"
select select "0.1"
select select "4"
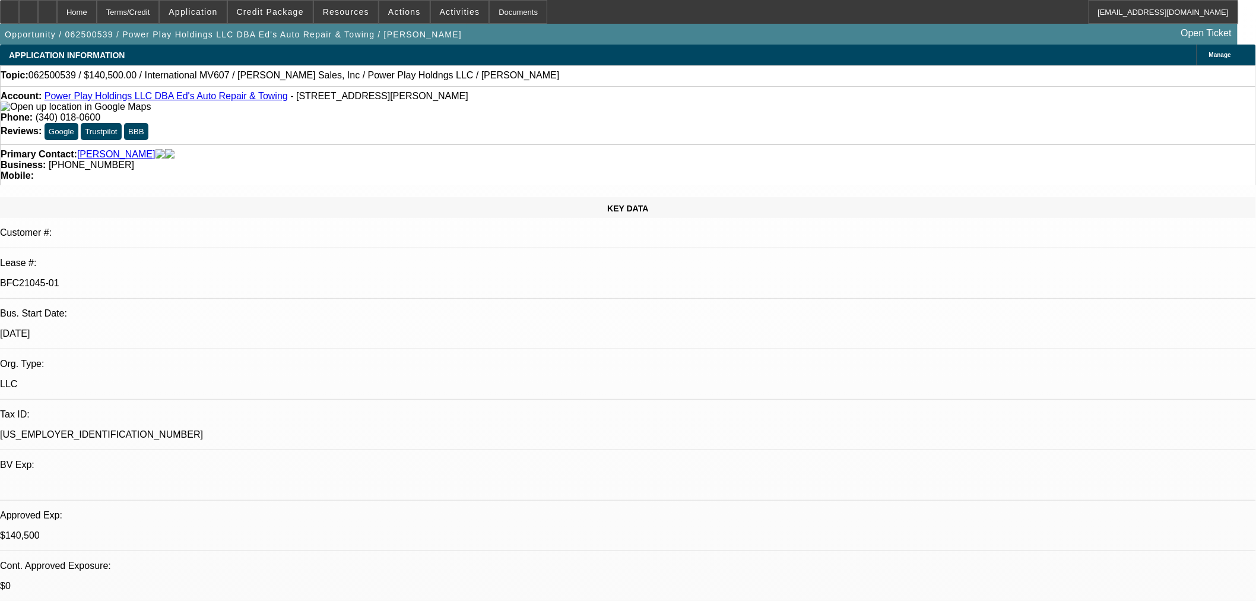
select select "2"
select select "0.1"
select select "4"
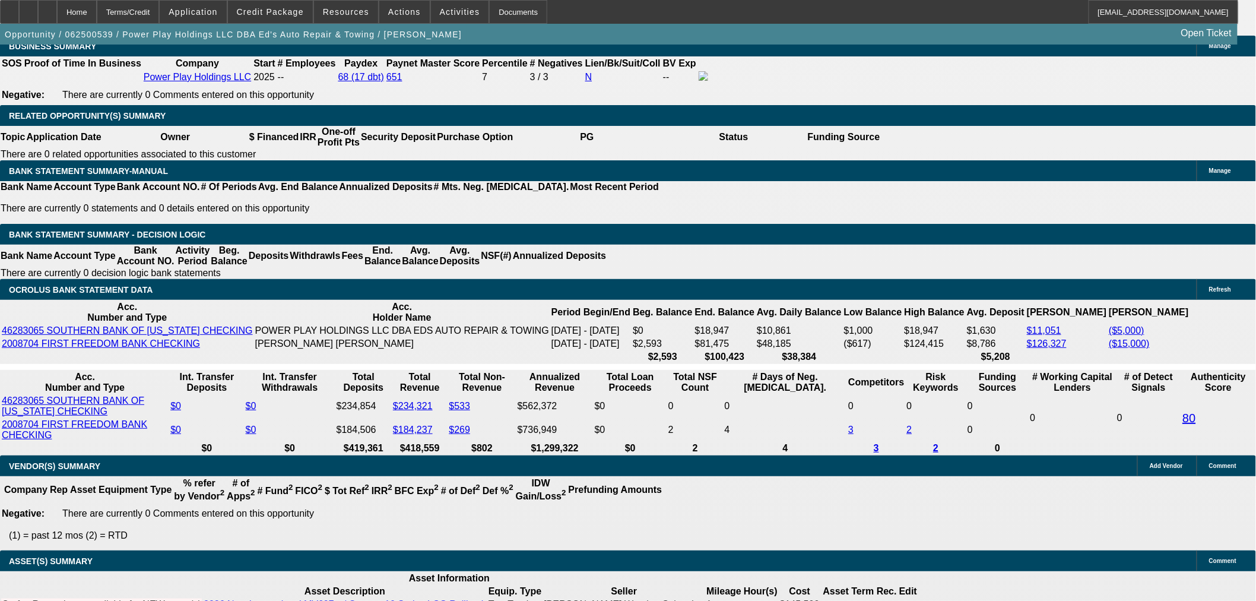
scroll to position [1979, 0]
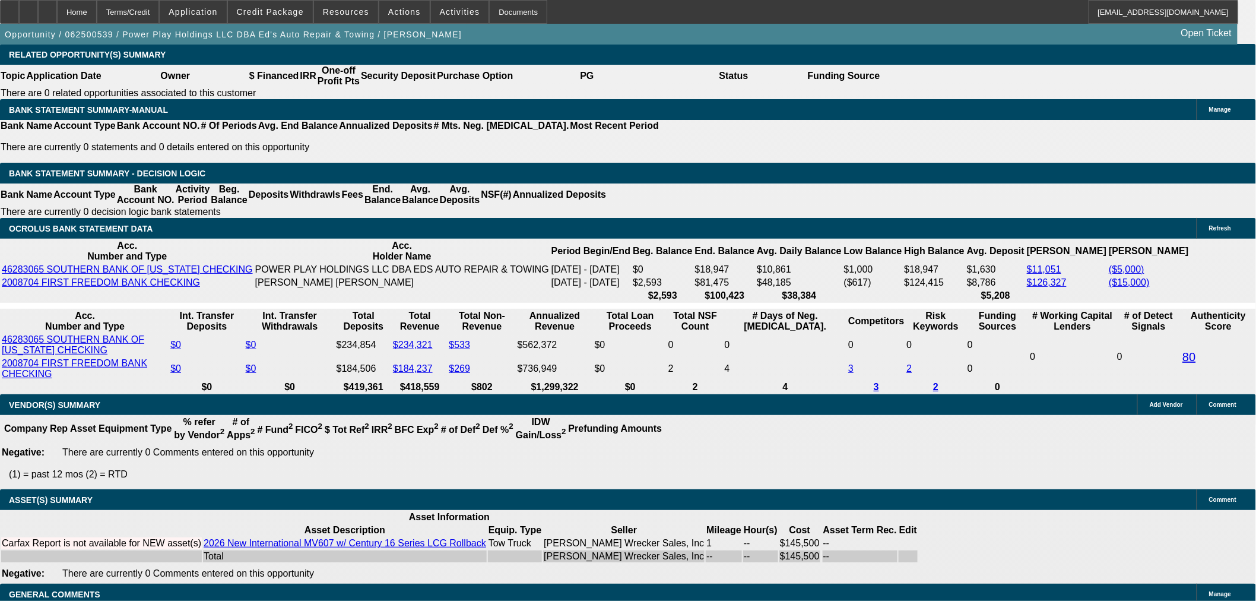
drag, startPoint x: 1160, startPoint y: 73, endPoint x: 1158, endPoint y: 81, distance: 7.9
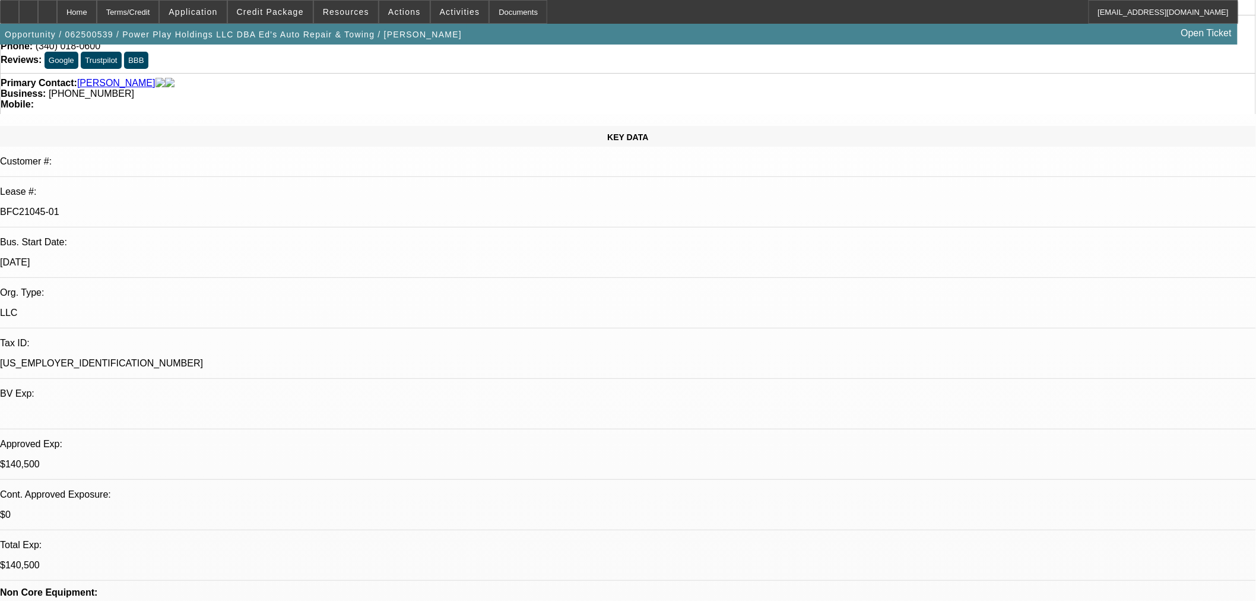
scroll to position [0, 0]
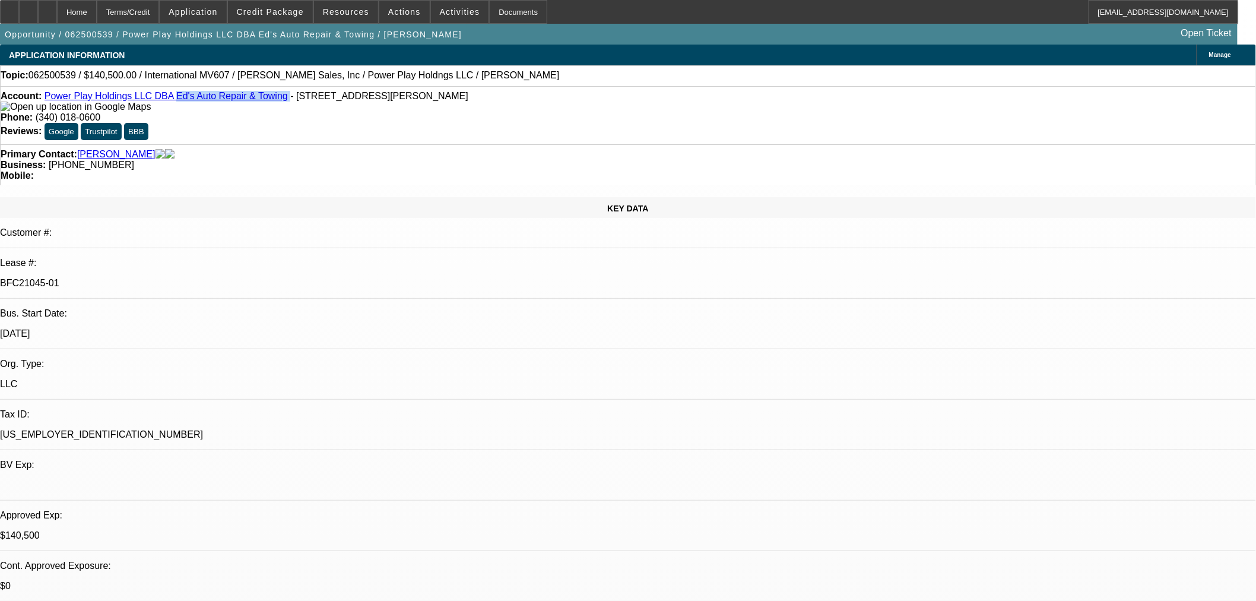
drag, startPoint x: 253, startPoint y: 97, endPoint x: 163, endPoint y: 98, distance: 89.7
click at [163, 98] on div "Account: Power Play Holdings LLC DBA Ed's Auto Repair & Towing - 707 Briskin Ln…" at bounding box center [628, 101] width 1255 height 21
copy div "Ed's Auto Repair & Towing"
click at [290, 97] on span "- 707 Briskin Ln, Lebanon, TN 37087" at bounding box center [379, 96] width 178 height 10
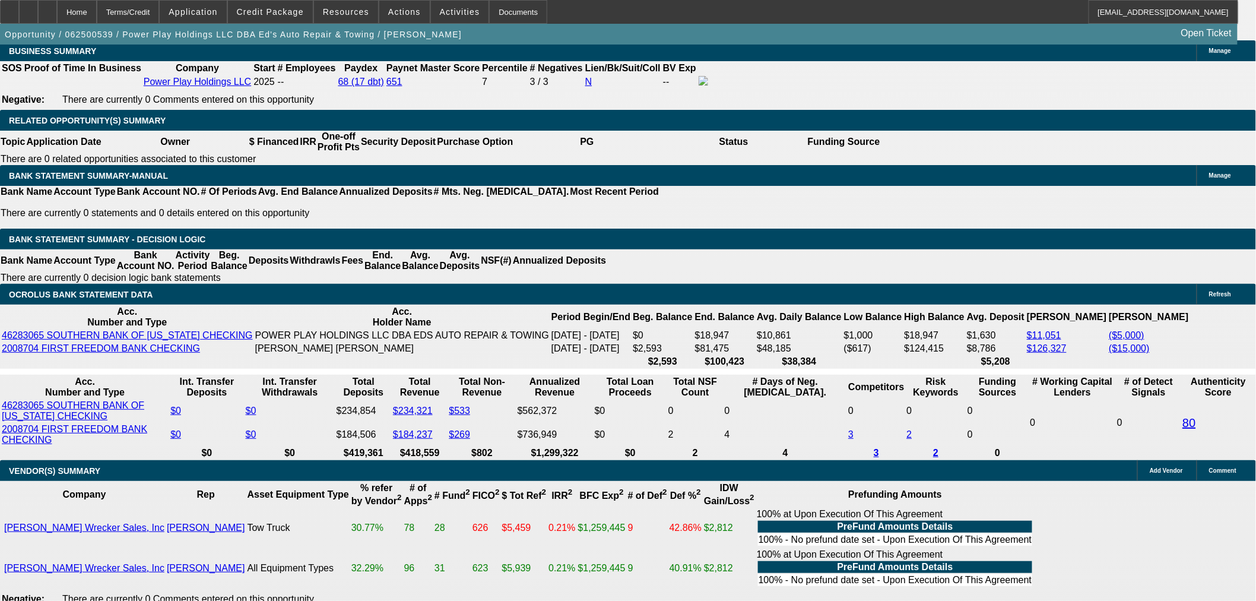
scroll to position [2111, 0]
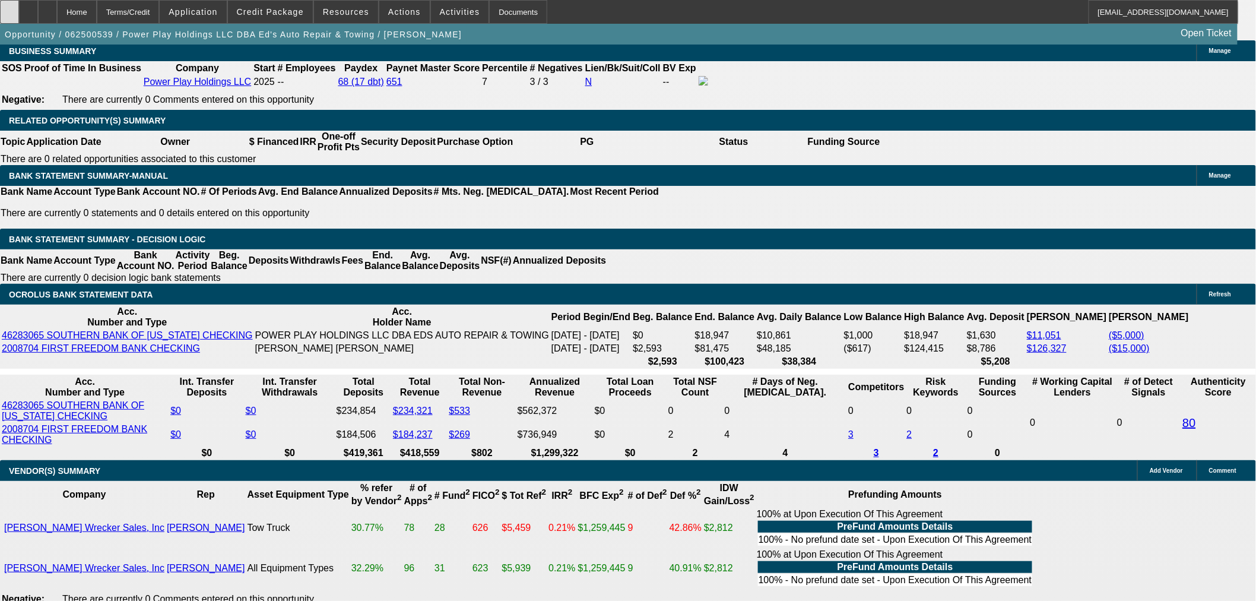
click at [19, 15] on div at bounding box center [9, 12] width 19 height 24
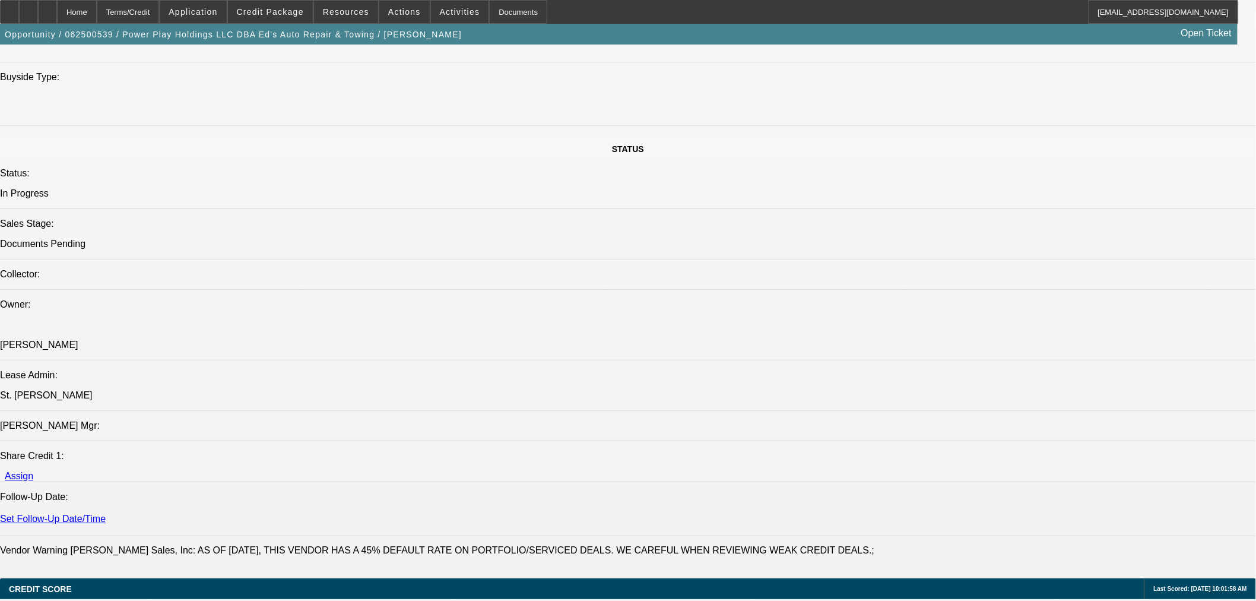
scroll to position [1451, 0]
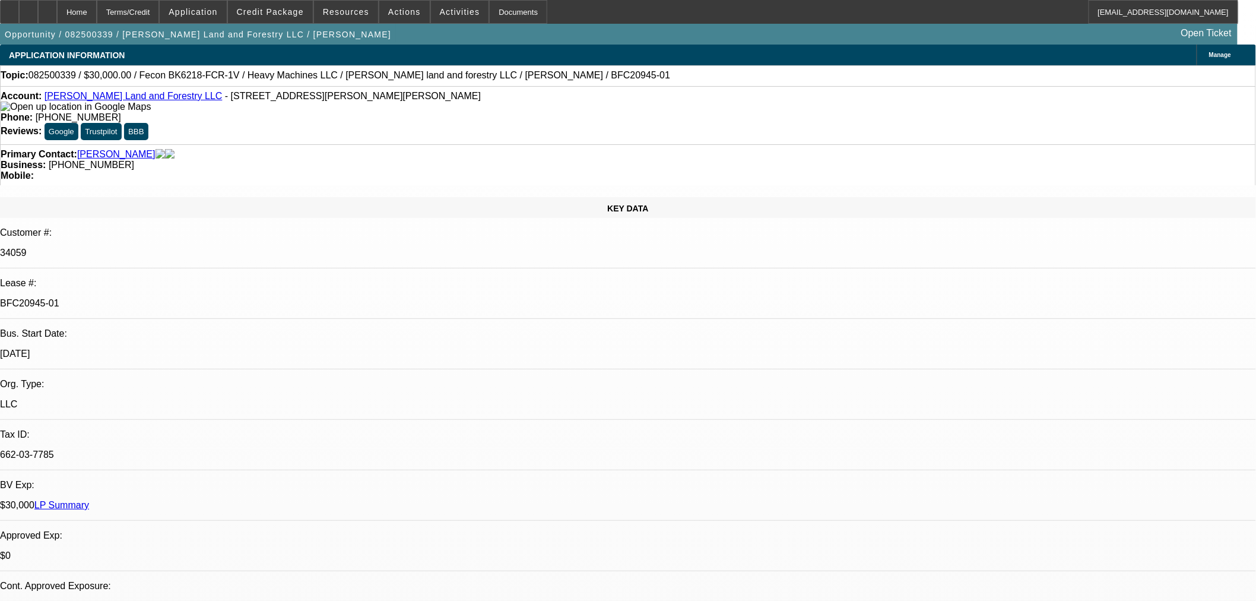
select select "0"
select select "2"
select select "0"
select select "6"
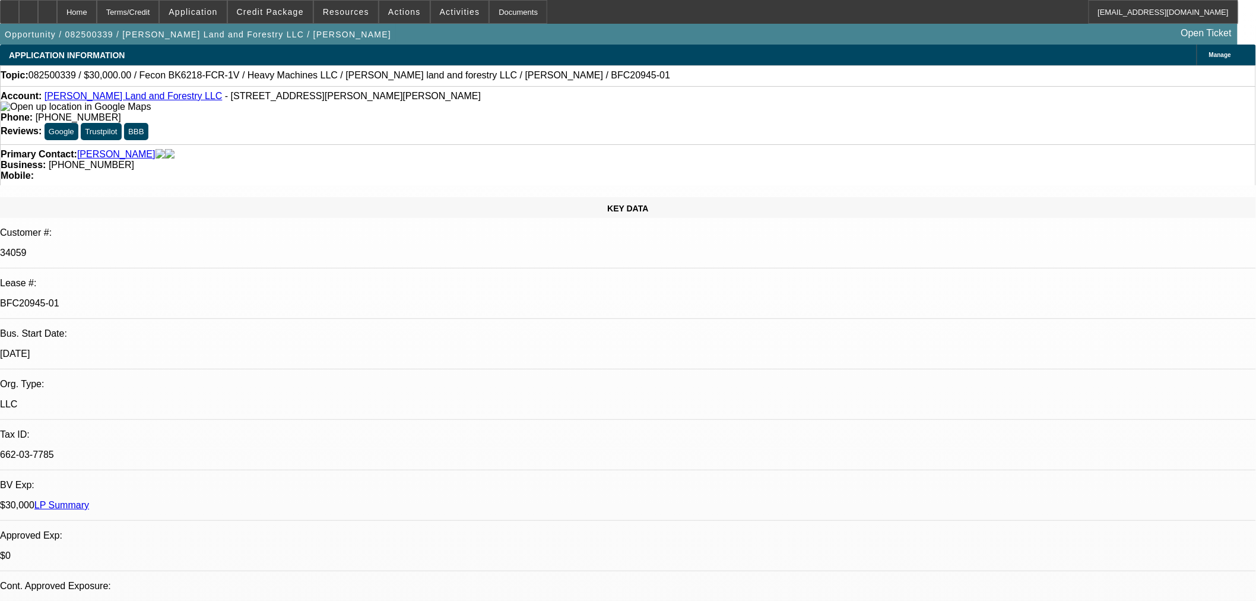
select select "0"
select select "2"
select select "0"
select select "6"
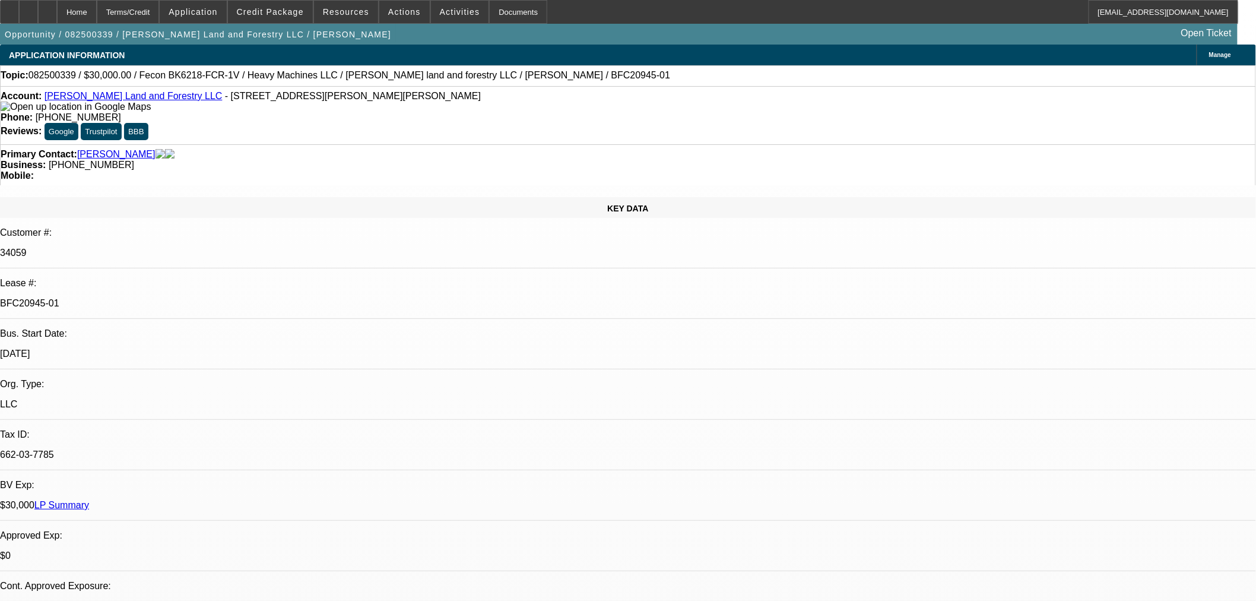
select select "0.2"
select select "2"
select select "0"
select select "6"
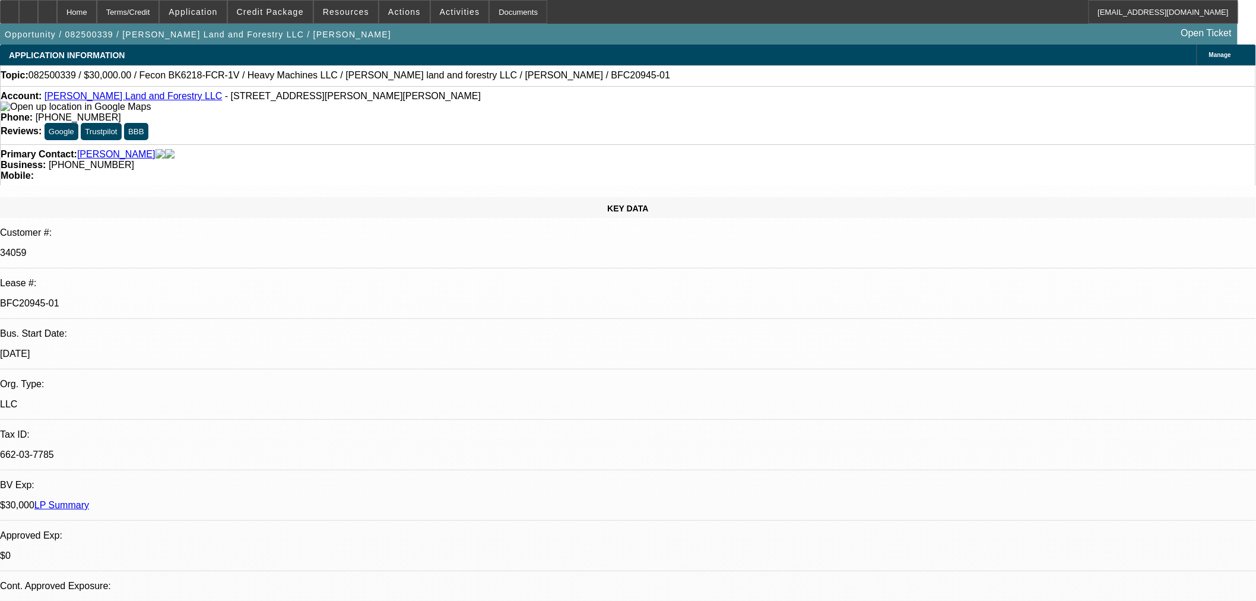
select select "0"
select select "19"
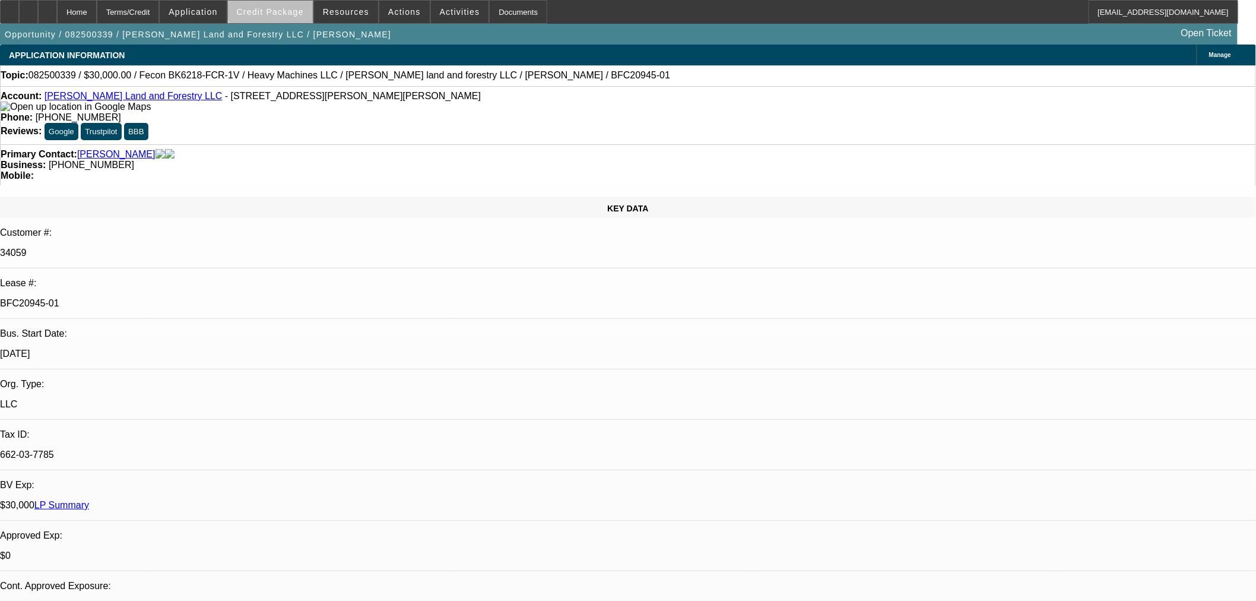
click at [298, 6] on span at bounding box center [270, 12] width 85 height 29
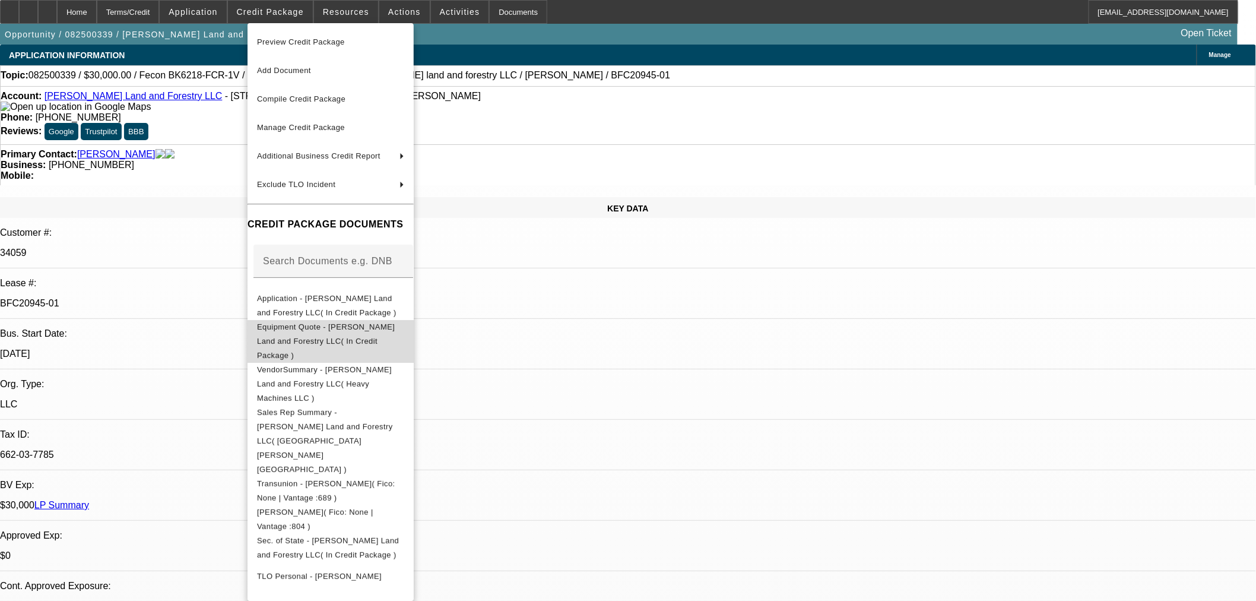
click at [327, 330] on span "Equipment Quote - [PERSON_NAME] Land and Forestry LLC( In Credit Package )" at bounding box center [326, 340] width 138 height 37
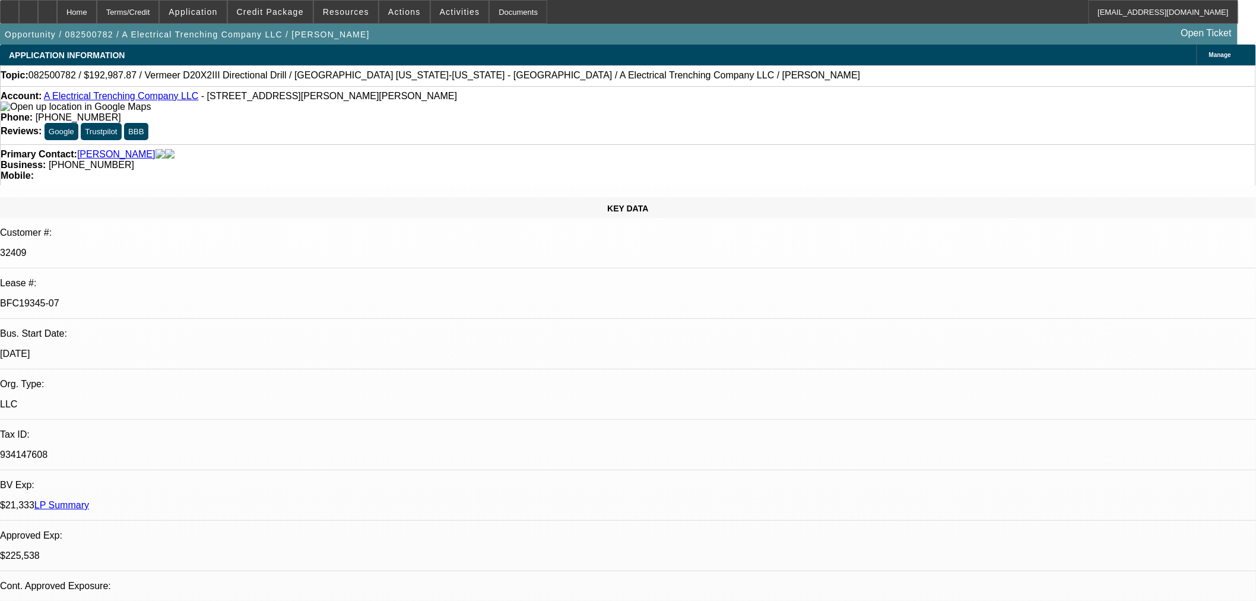
select select "0"
select select "3"
select select "0"
select select "6"
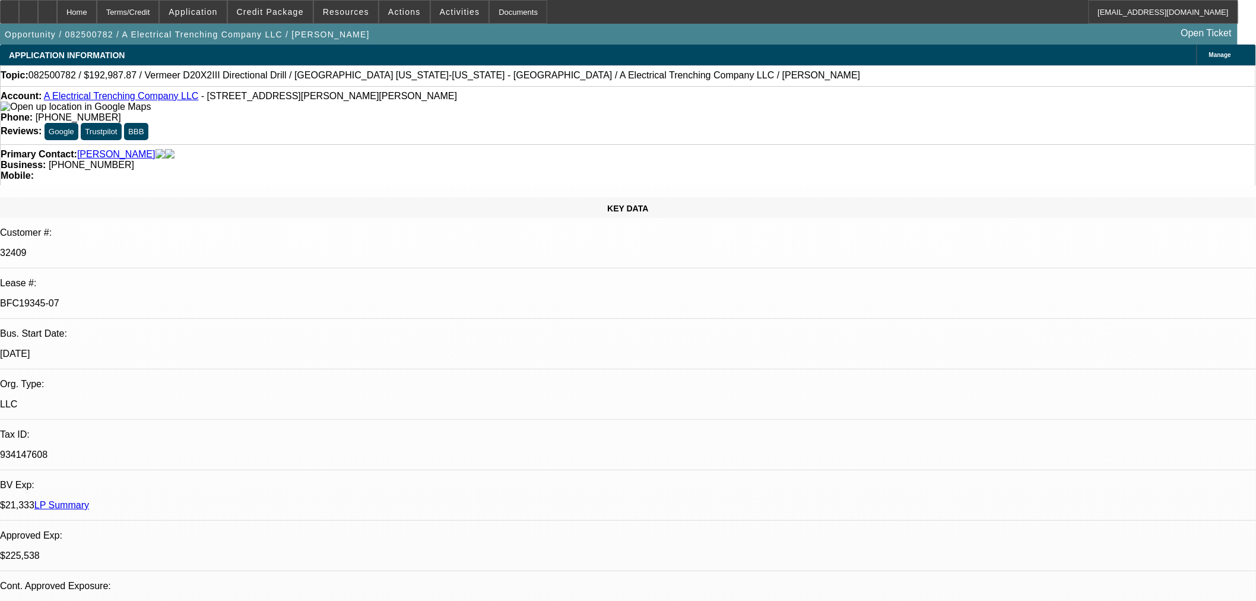
select select "0"
select select "3"
select select "0"
select select "6"
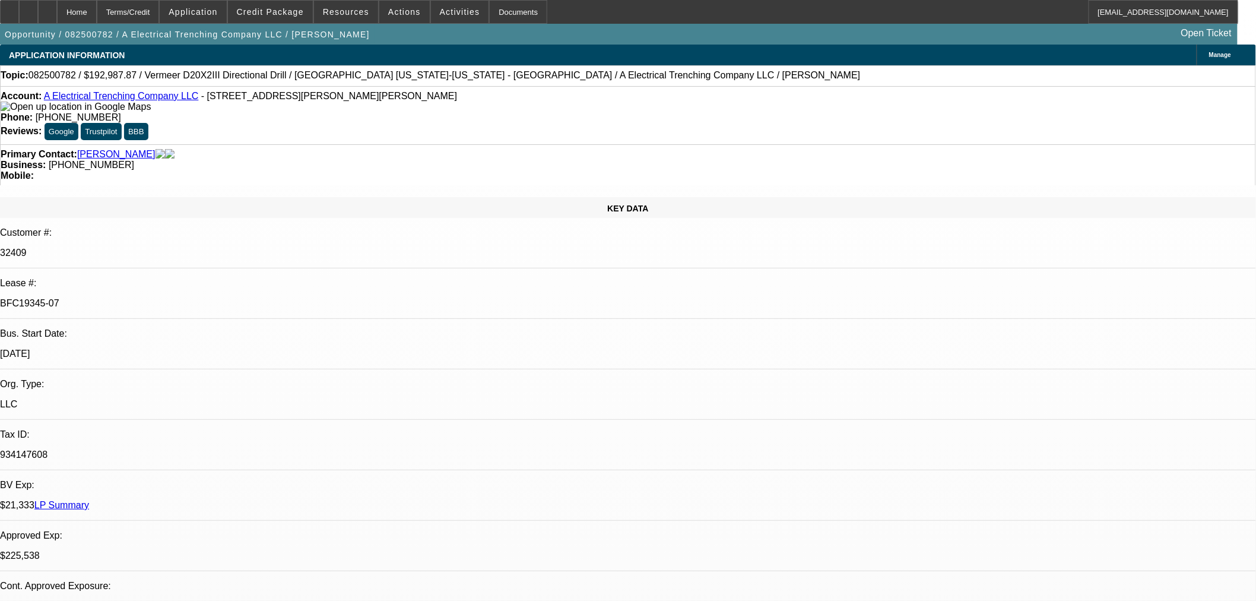
select select "0"
select select "3"
select select "0"
select select "6"
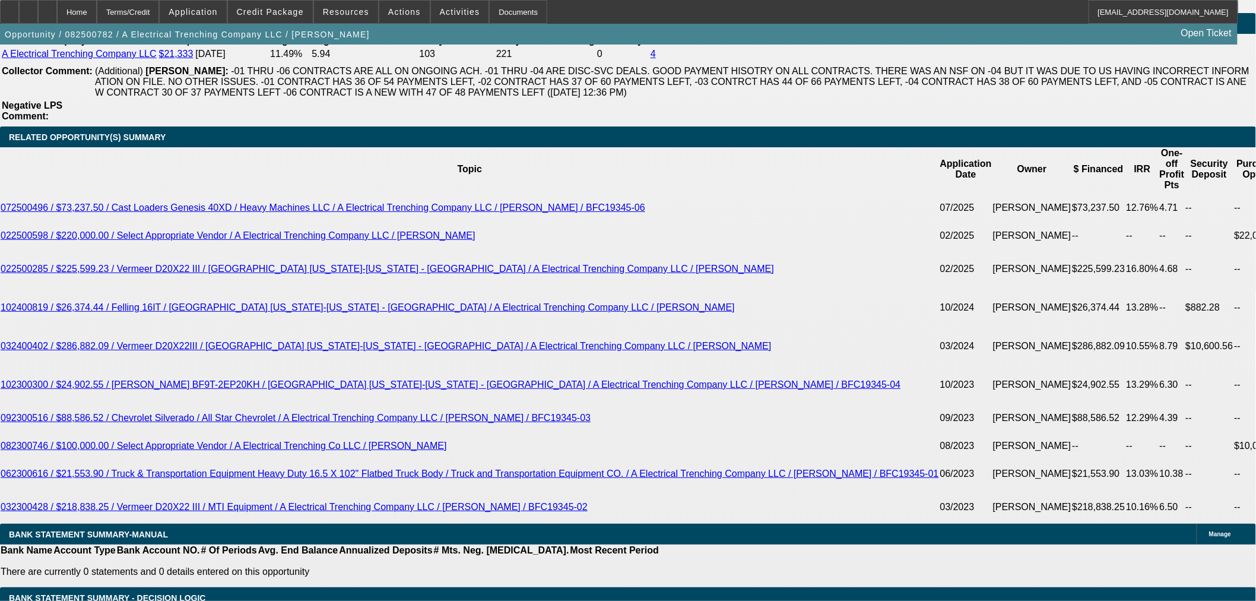
scroll to position [1768, 0]
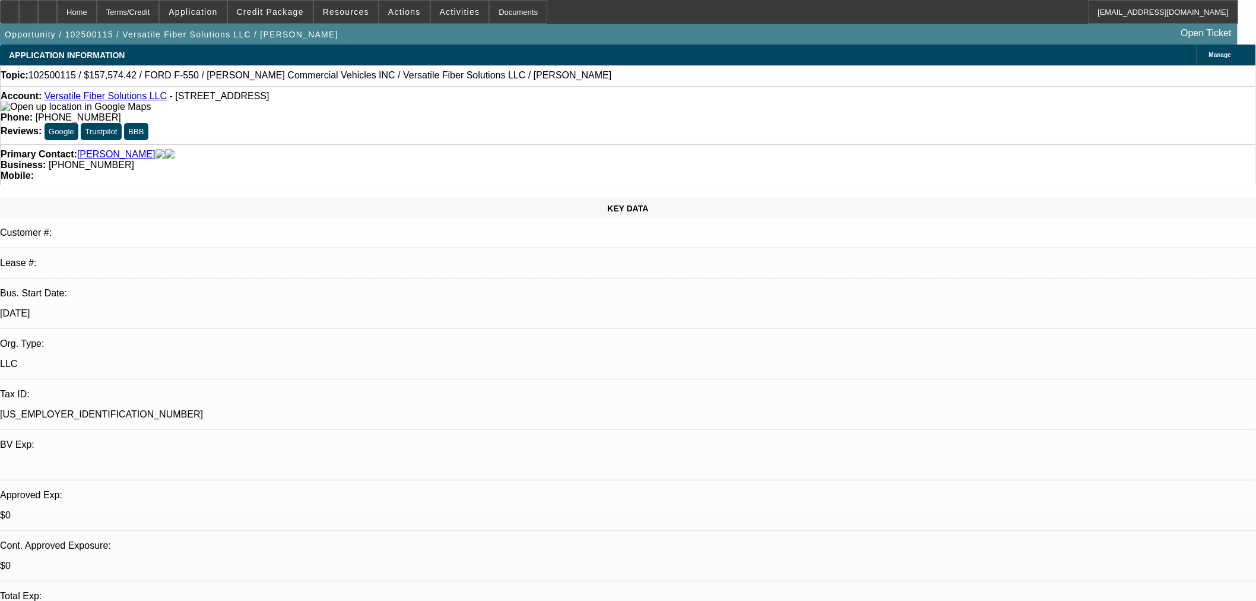
select select "0.15"
select select "0"
select select "3"
select select "0.1"
select select "4"
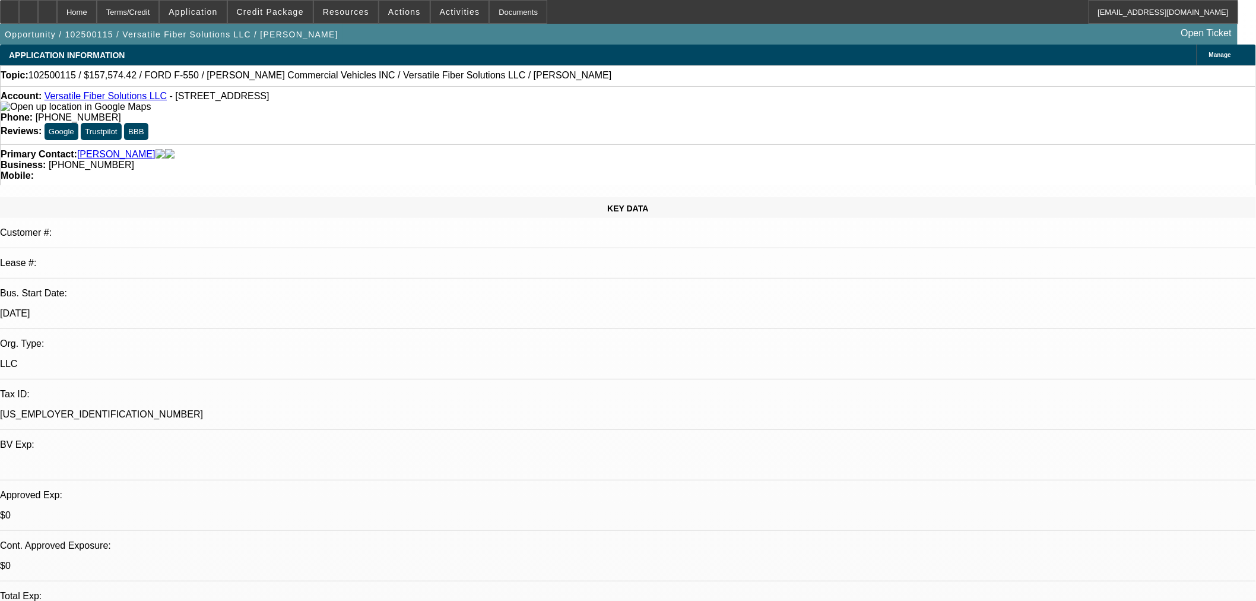
select select "0.1"
select select "0"
select select "3"
select select "0.1"
select select "4"
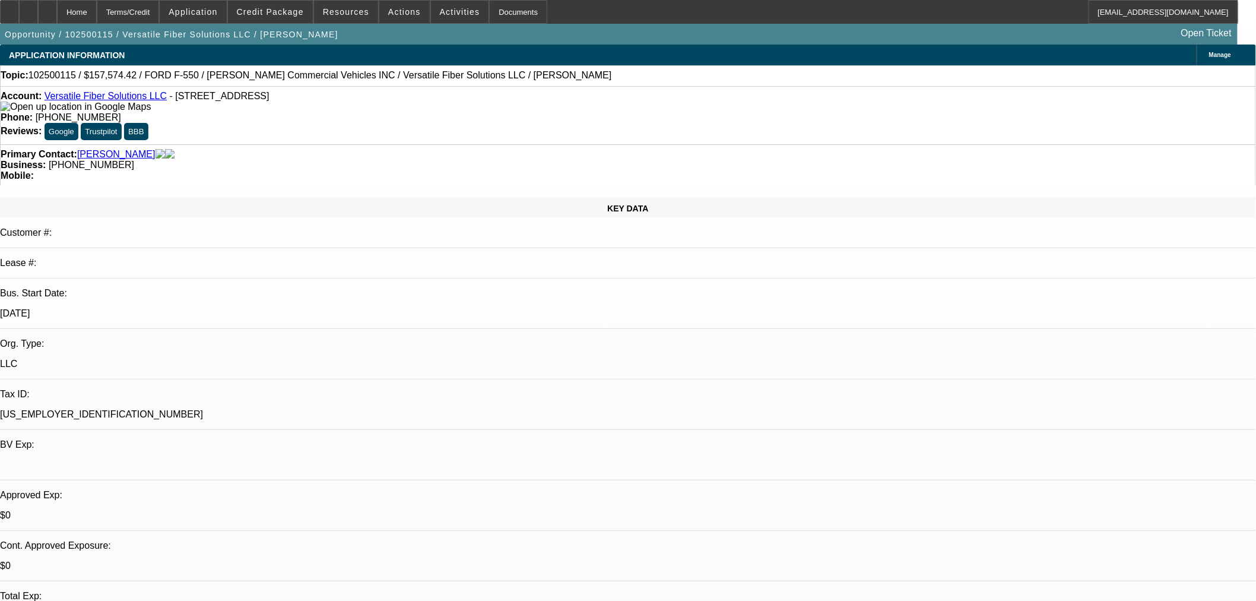
select select "0"
select select "0.1"
select select "4"
select select "0"
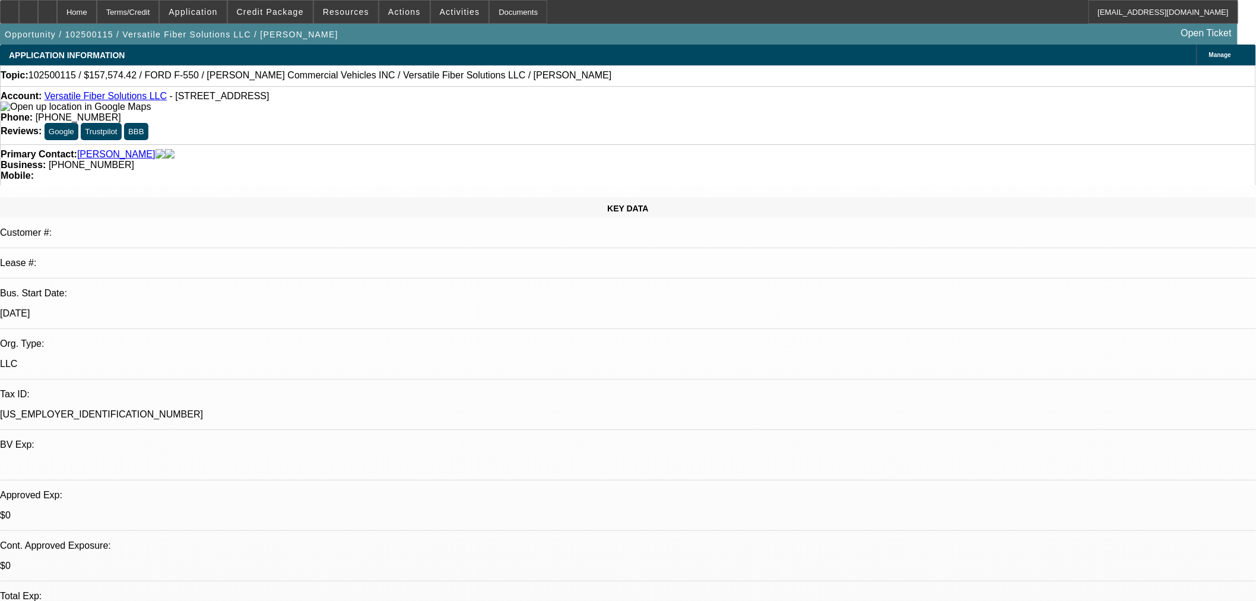
select select "6"
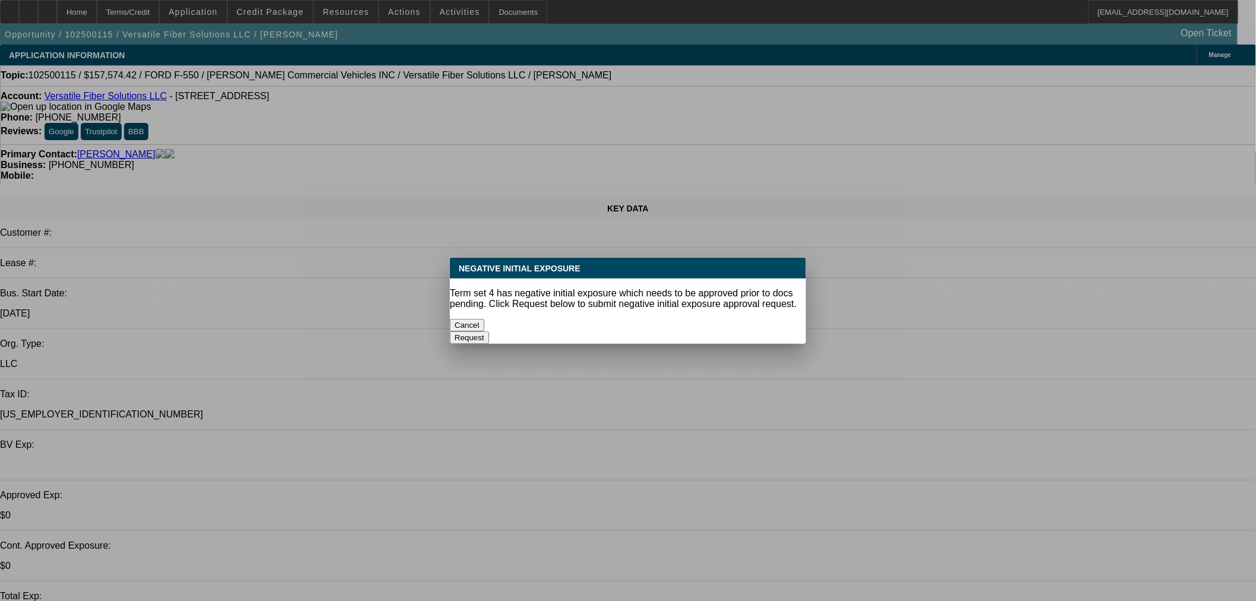
click at [485, 319] on button "Cancel" at bounding box center [467, 325] width 34 height 12
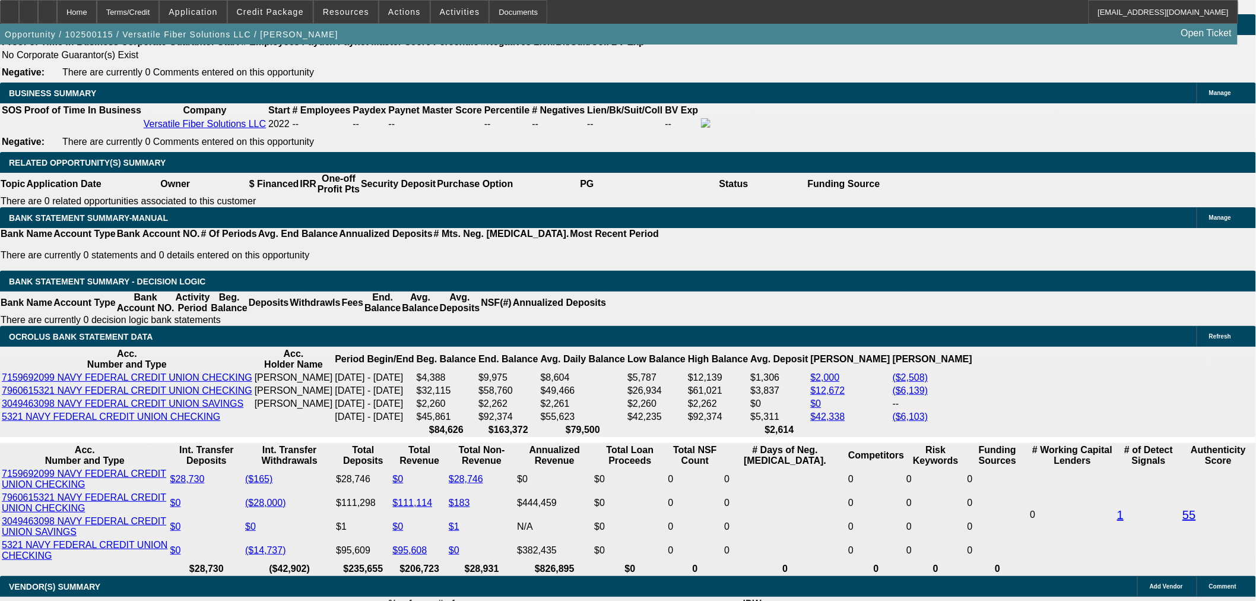
scroll to position [1916, 0]
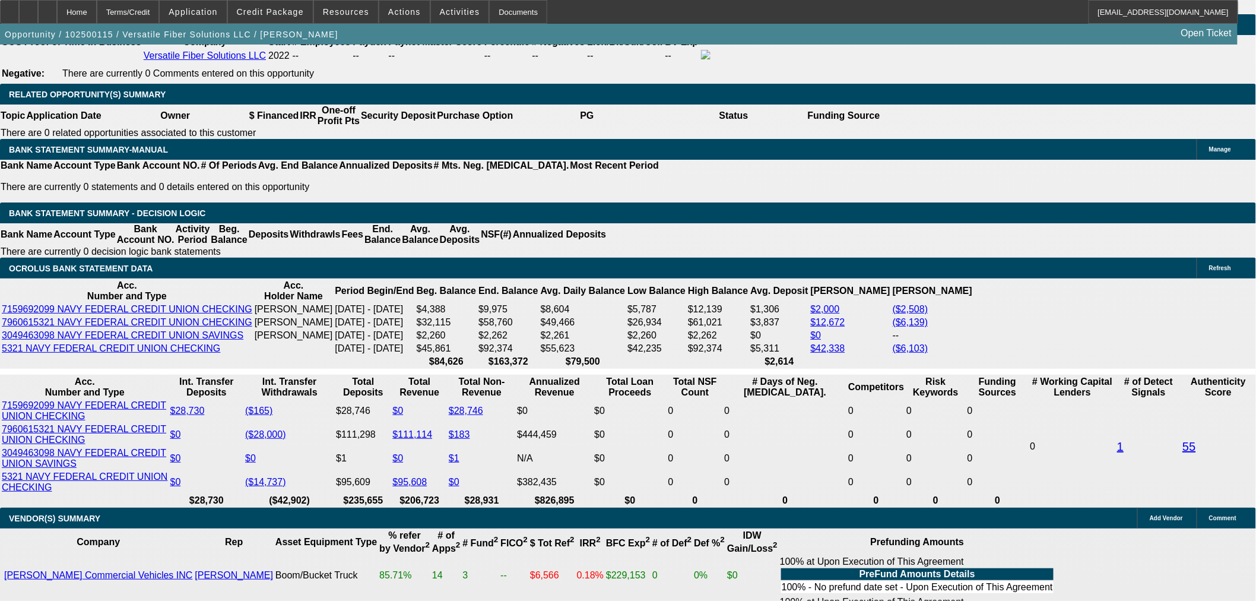
drag, startPoint x: 270, startPoint y: 316, endPoint x: 288, endPoint y: 316, distance: 18.4
type input "UNKNOWN"
type input "9"
type input "$2,926.67"
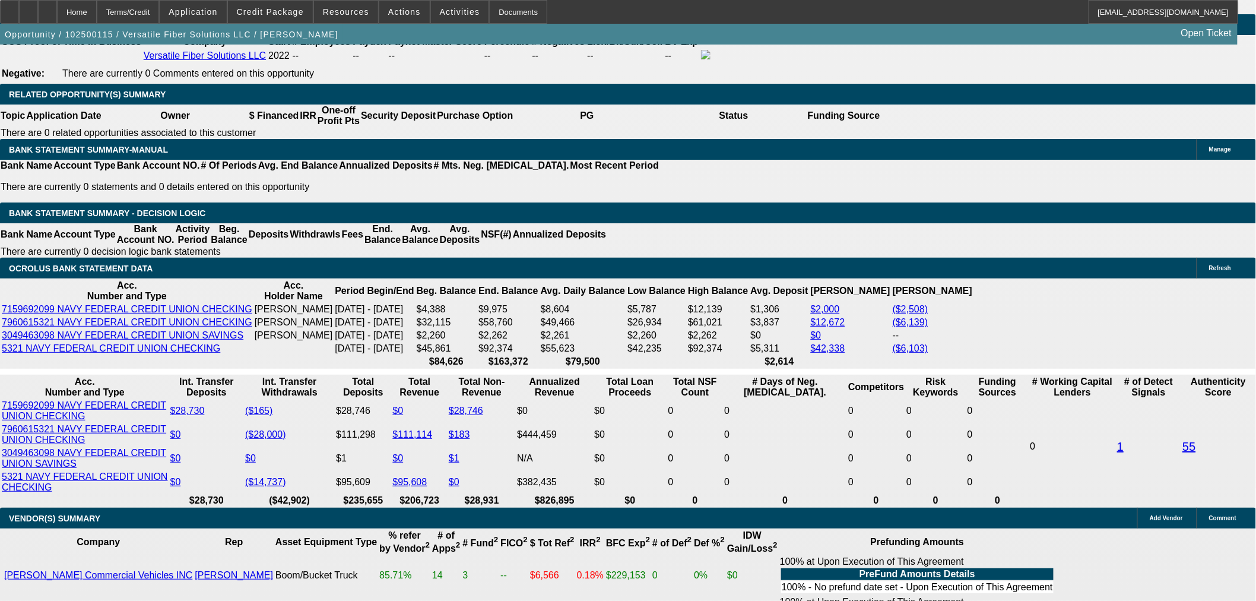
type input "9.9"
type input "$2,988.64"
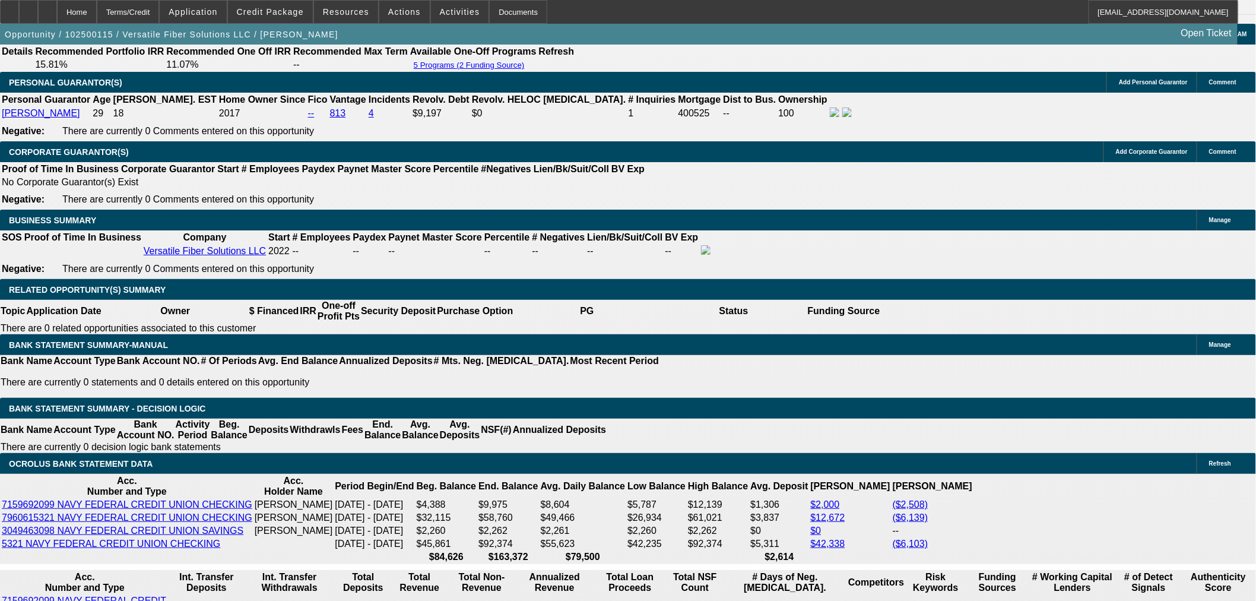
scroll to position [1718, 0]
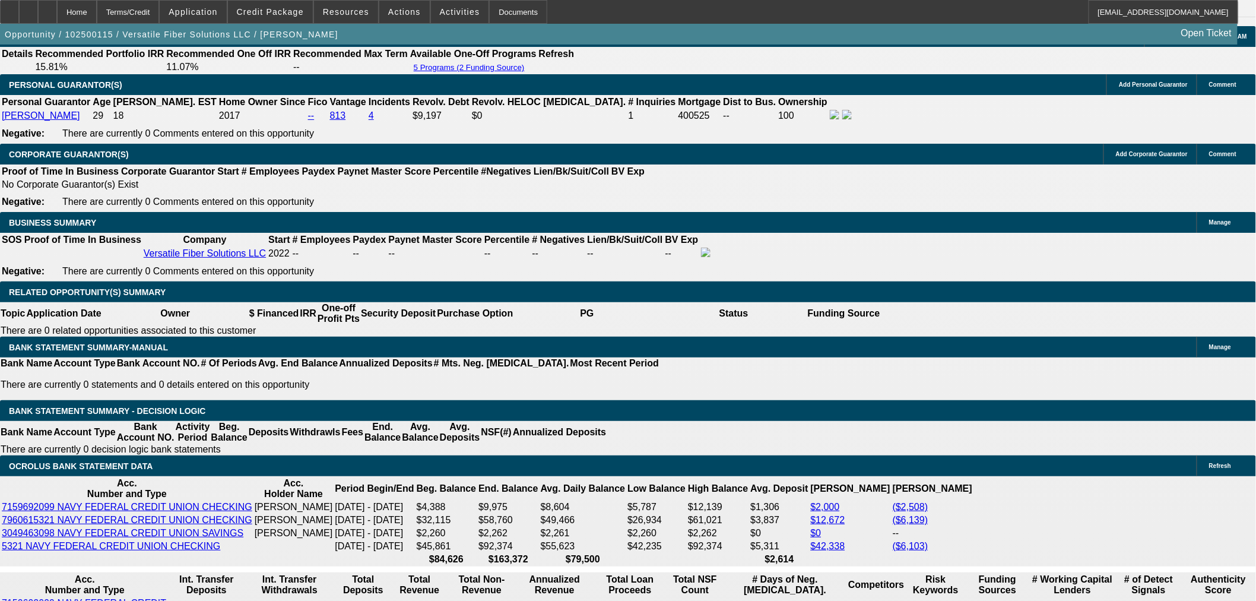
type input "9.9"
drag, startPoint x: 181, startPoint y: 202, endPoint x: 169, endPoint y: 234, distance: 34.2
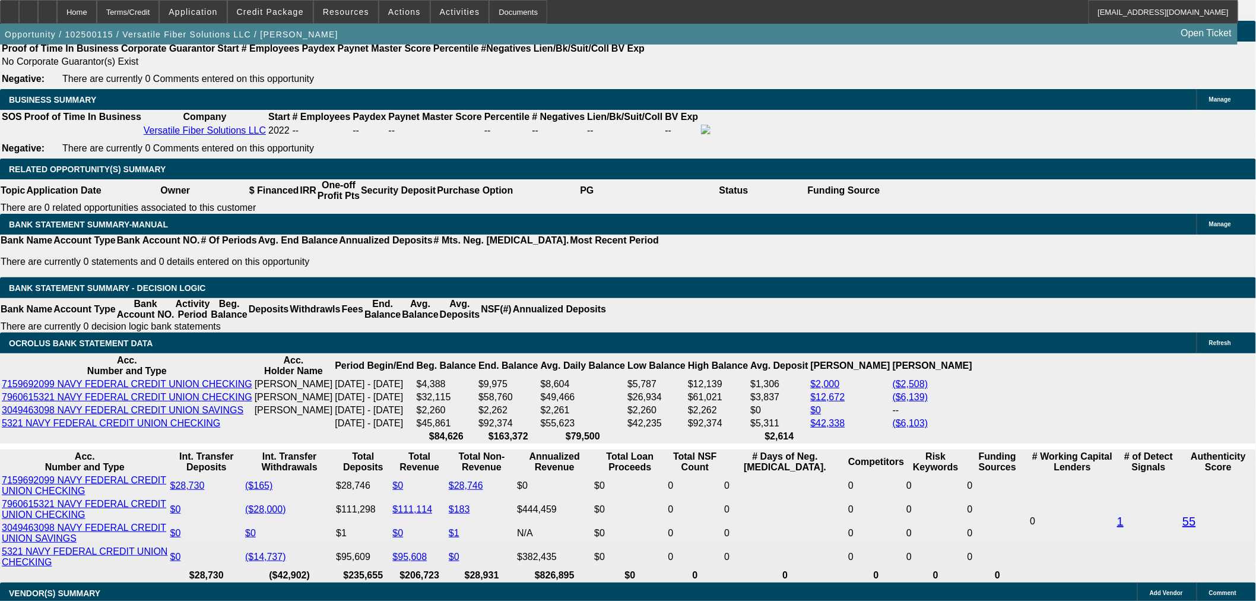
scroll to position [1981, 0]
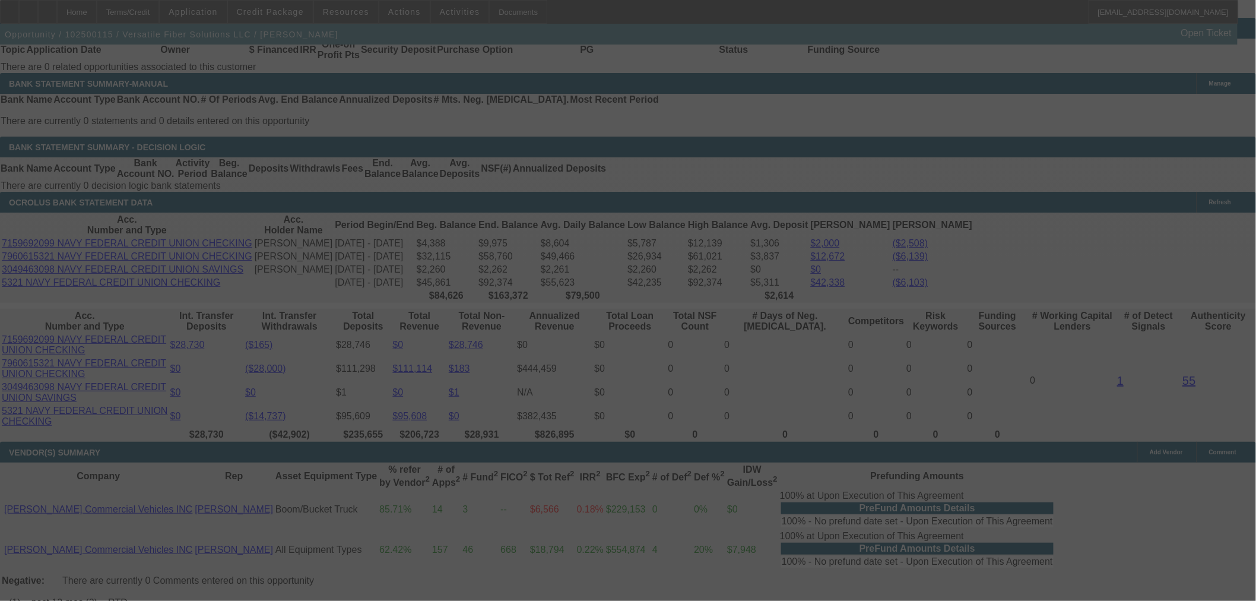
select select "0.15"
select select "0"
select select "3"
select select "0.1"
select select "4"
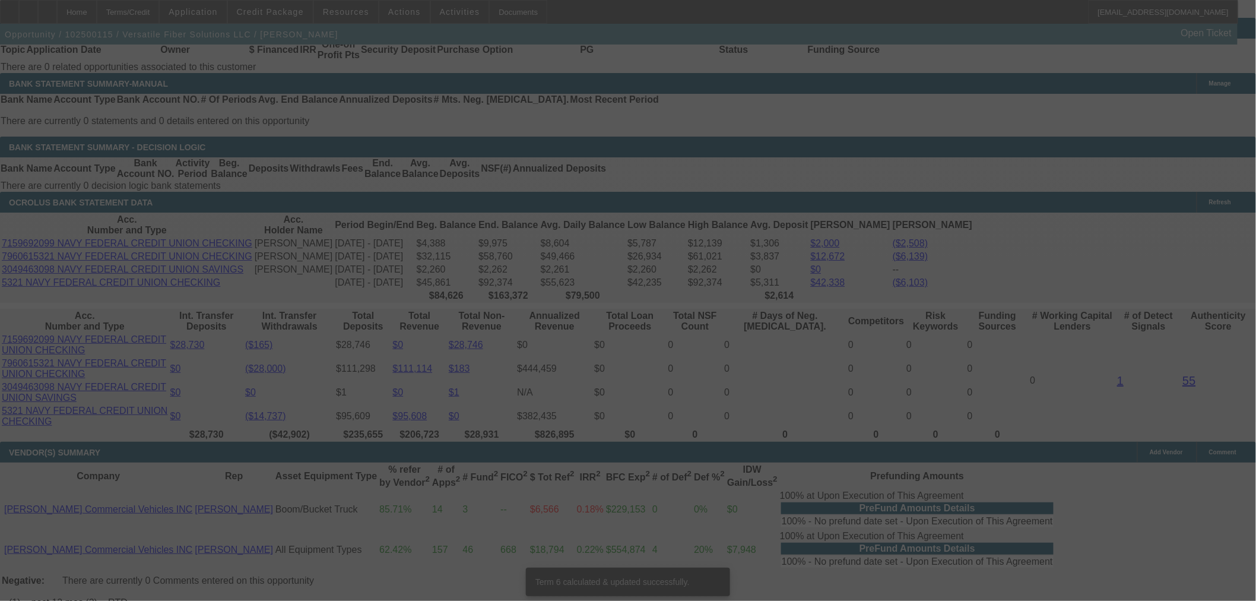
scroll to position [1975, 0]
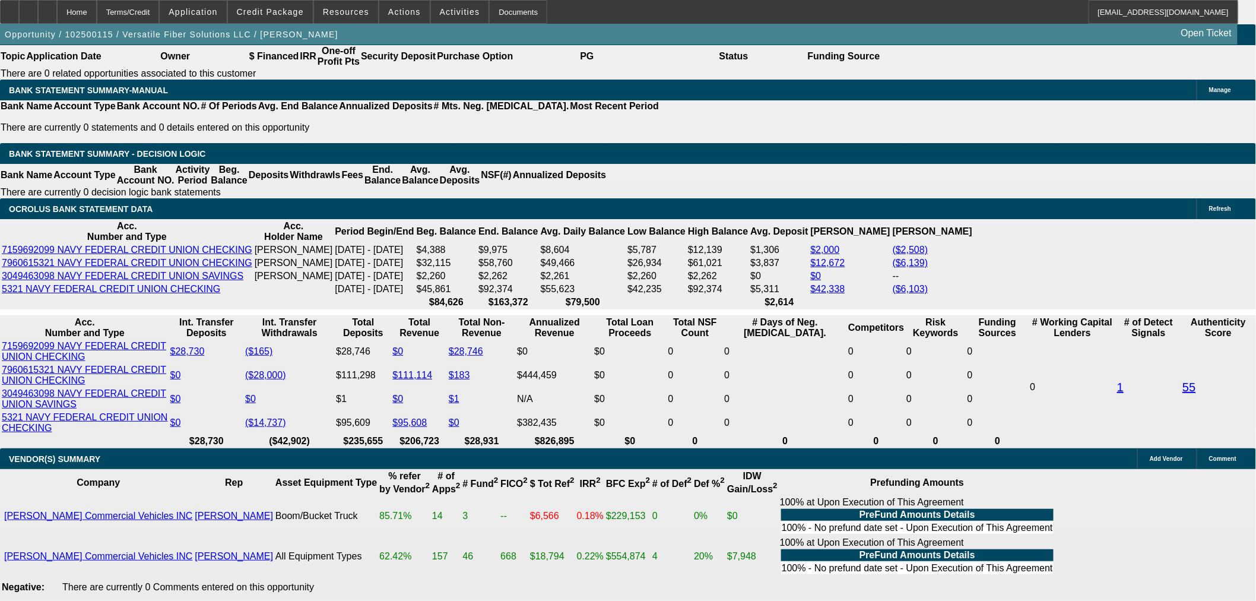
drag, startPoint x: 268, startPoint y: 256, endPoint x: 315, endPoint y: 256, distance: 47.5
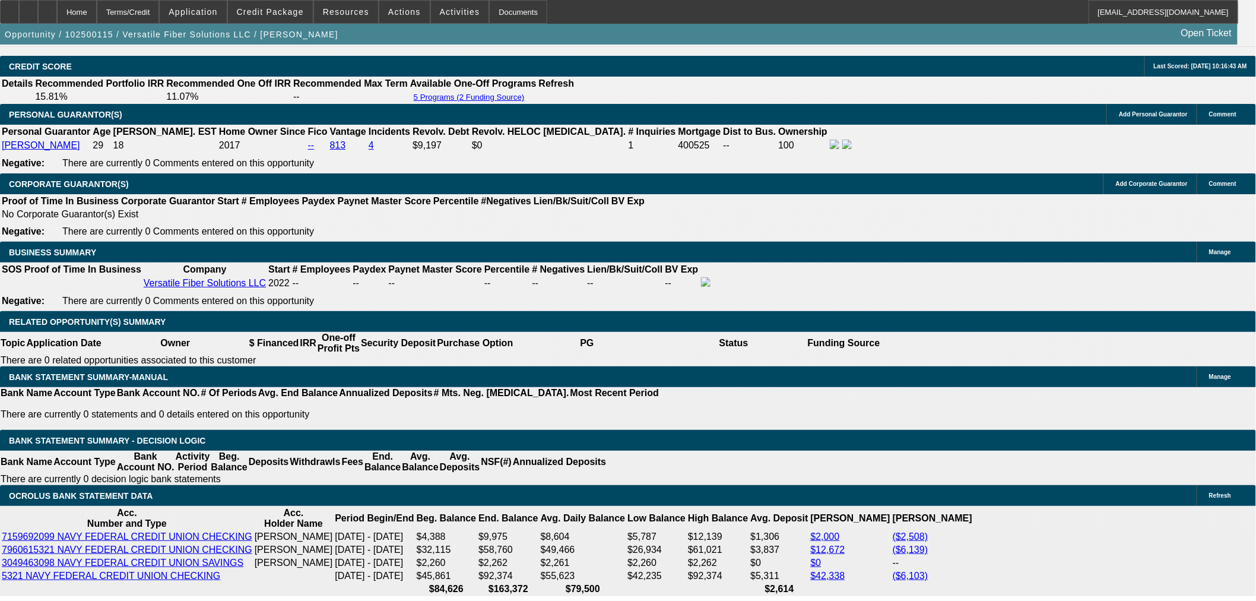
scroll to position [1513, 0]
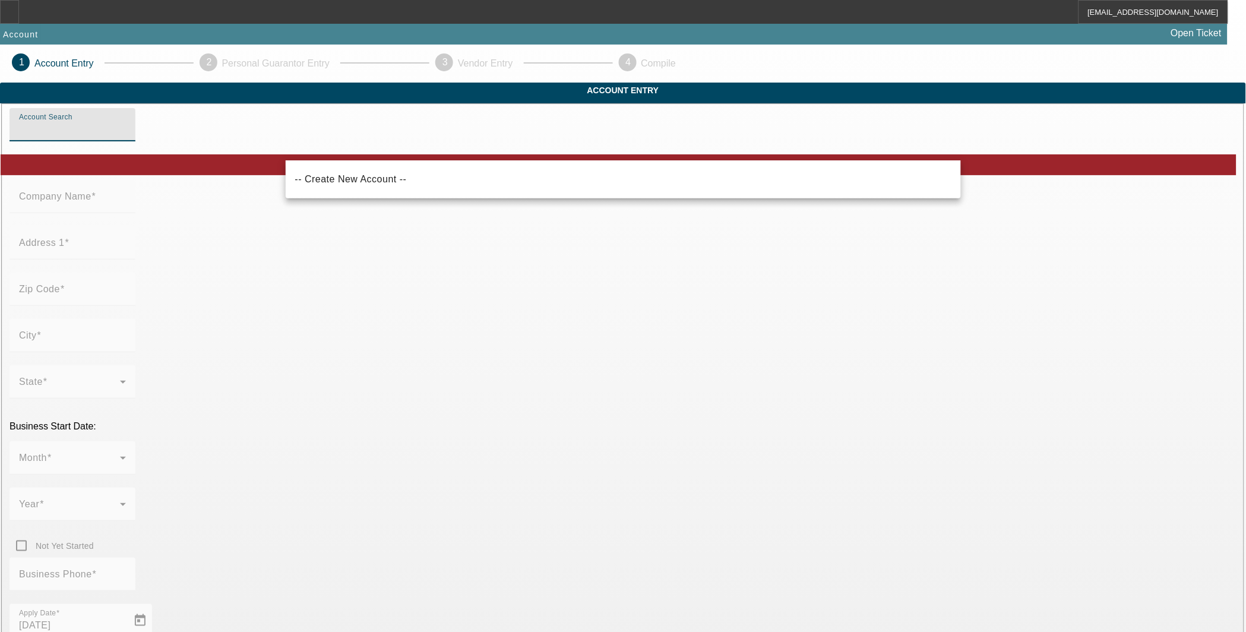
click at [126, 137] on input "Account Search" at bounding box center [72, 129] width 107 height 14
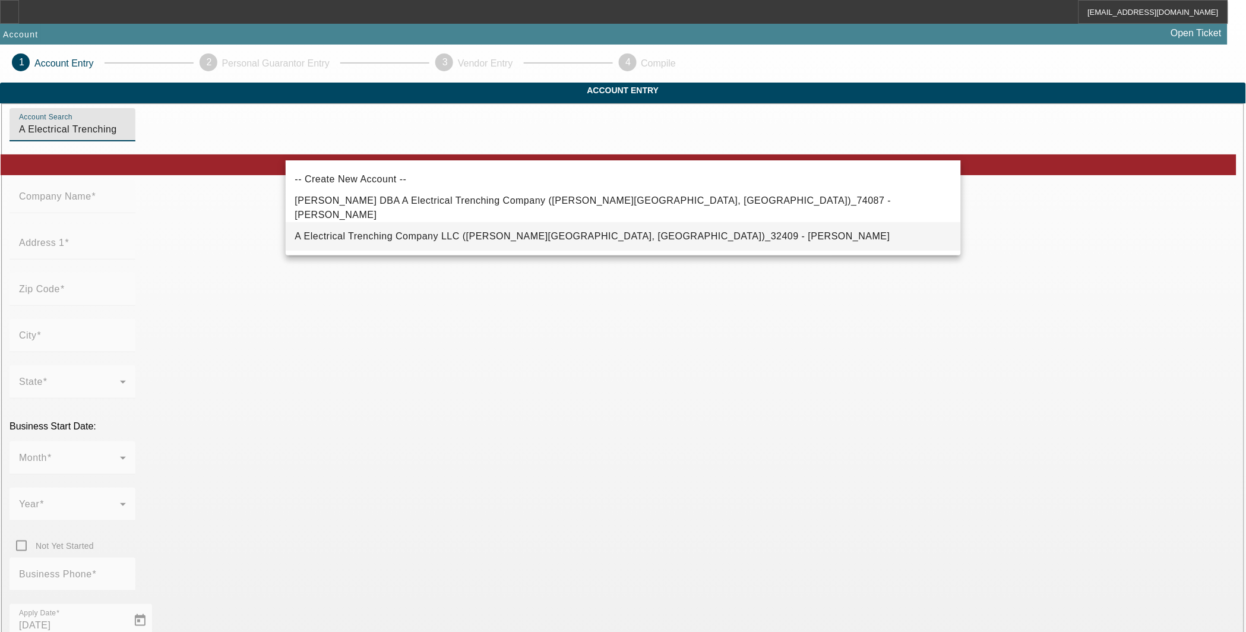
click at [410, 238] on span "A Electrical Trenching Company LLC ([PERSON_NAME][GEOGRAPHIC_DATA], [GEOGRAPHIC…" at bounding box center [592, 236] width 595 height 10
type input "A Electrical Trenching Company LLC ([PERSON_NAME][GEOGRAPHIC_DATA], [GEOGRAPHIC…"
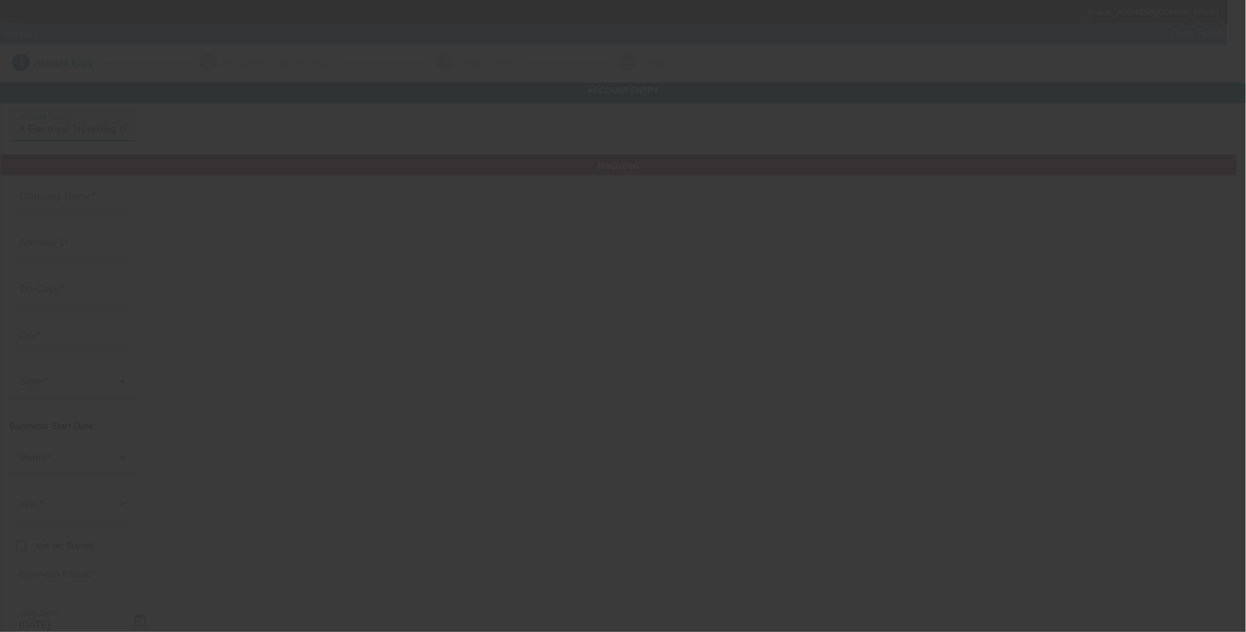
type input "A Electrical Trenching Company LLC"
type input "[STREET_ADDRESS][PERSON_NAME]"
type input "70517"
type input "[PERSON_NAME][GEOGRAPHIC_DATA]"
type input "[PHONE_NUMBER]"
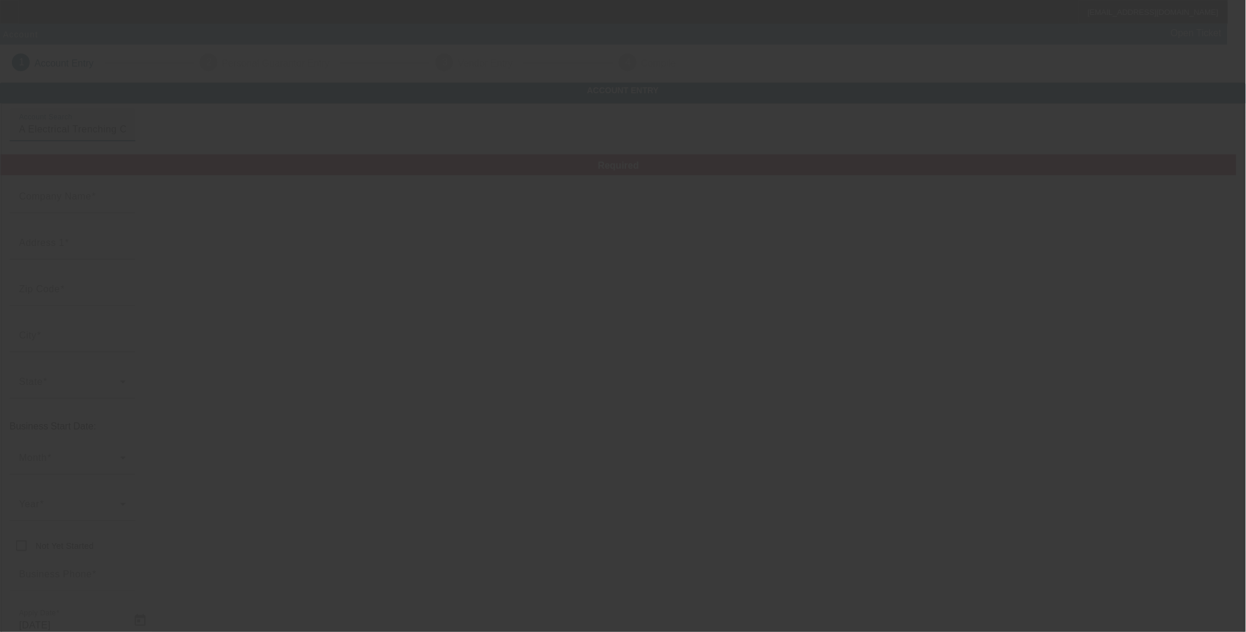
type input "[EMAIL_ADDRESS][DOMAIN_NAME]"
type input "Saint [PERSON_NAME]"
type input "934147608"
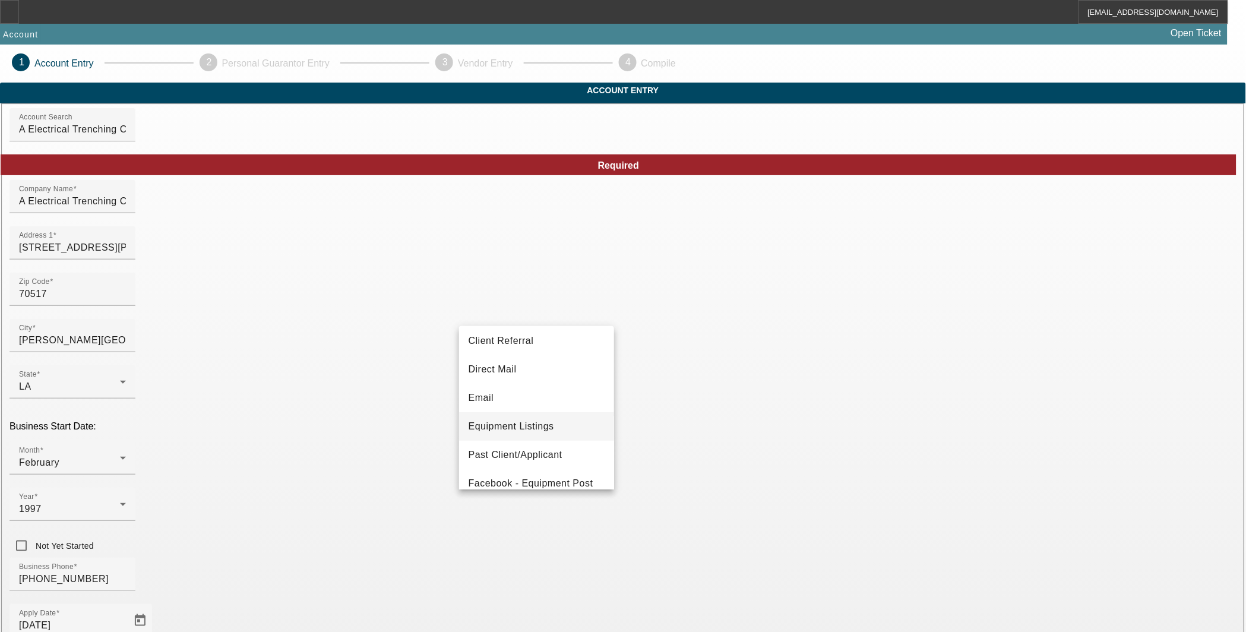
scroll to position [92, 0]
click at [556, 428] on span "Past Client/Applicant" at bounding box center [515, 424] width 94 height 14
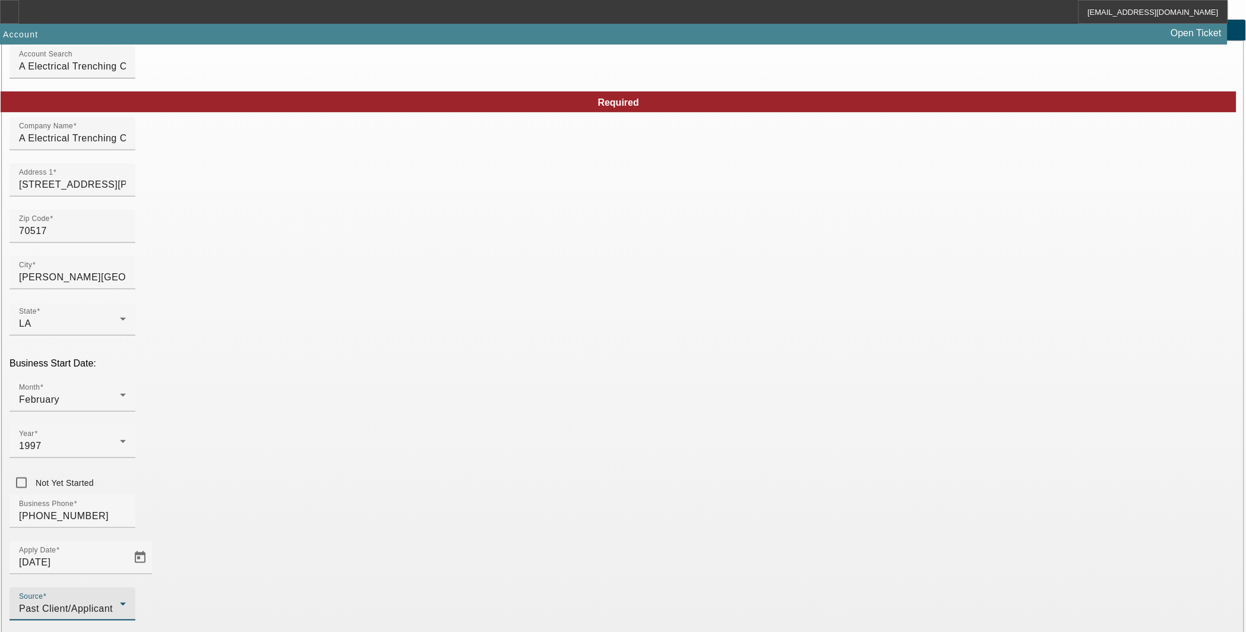
scroll to position [107, 0]
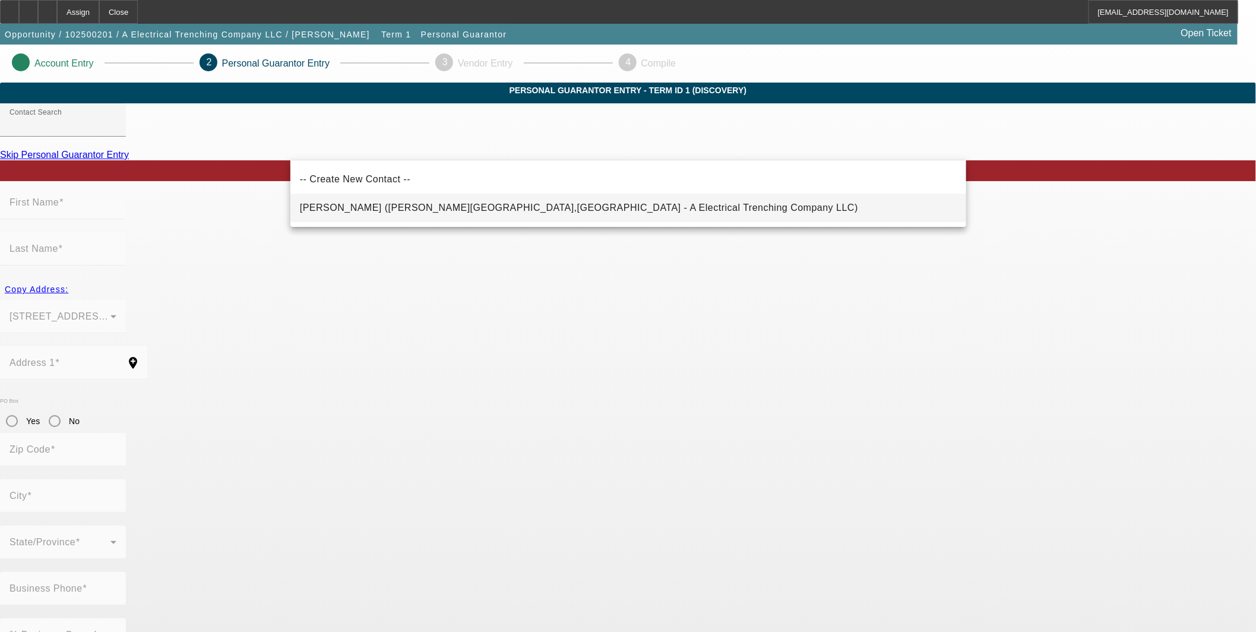
click at [541, 213] on span "[PERSON_NAME] ([PERSON_NAME][GEOGRAPHIC_DATA],[GEOGRAPHIC_DATA] - A Electrical …" at bounding box center [579, 208] width 558 height 14
type input "[PERSON_NAME] ([PERSON_NAME][GEOGRAPHIC_DATA],[GEOGRAPHIC_DATA] - A Electrical …"
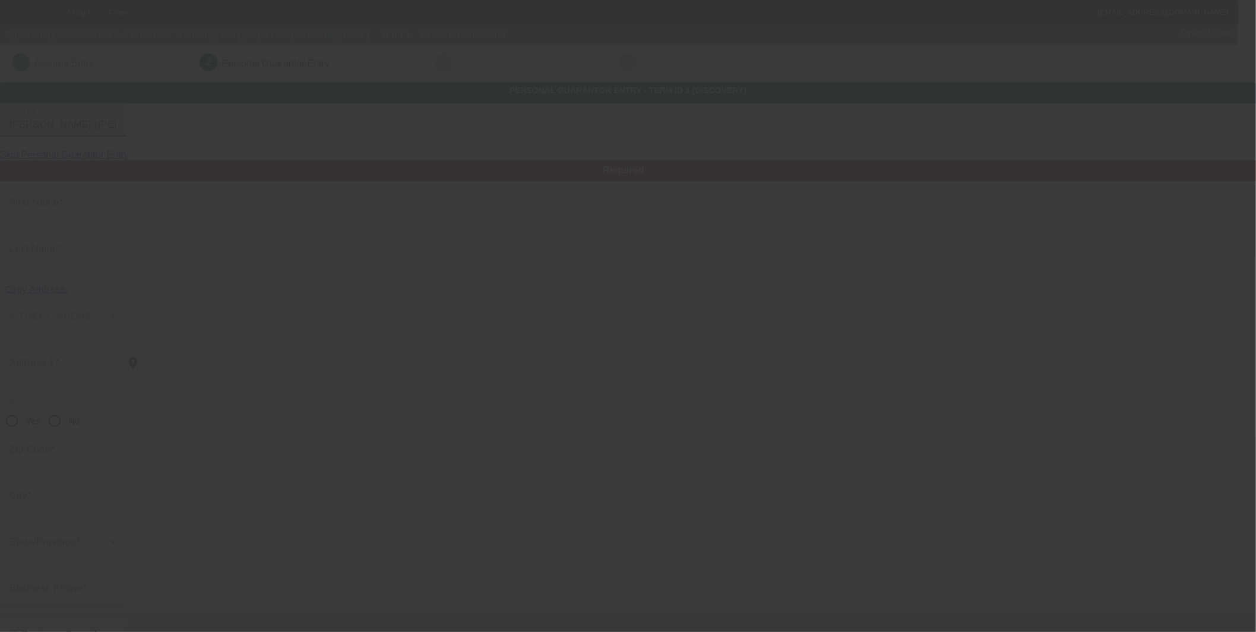
type input "[PERSON_NAME]"
type input "[STREET_ADDRESS][PERSON_NAME]"
radio input "true"
type input "70517"
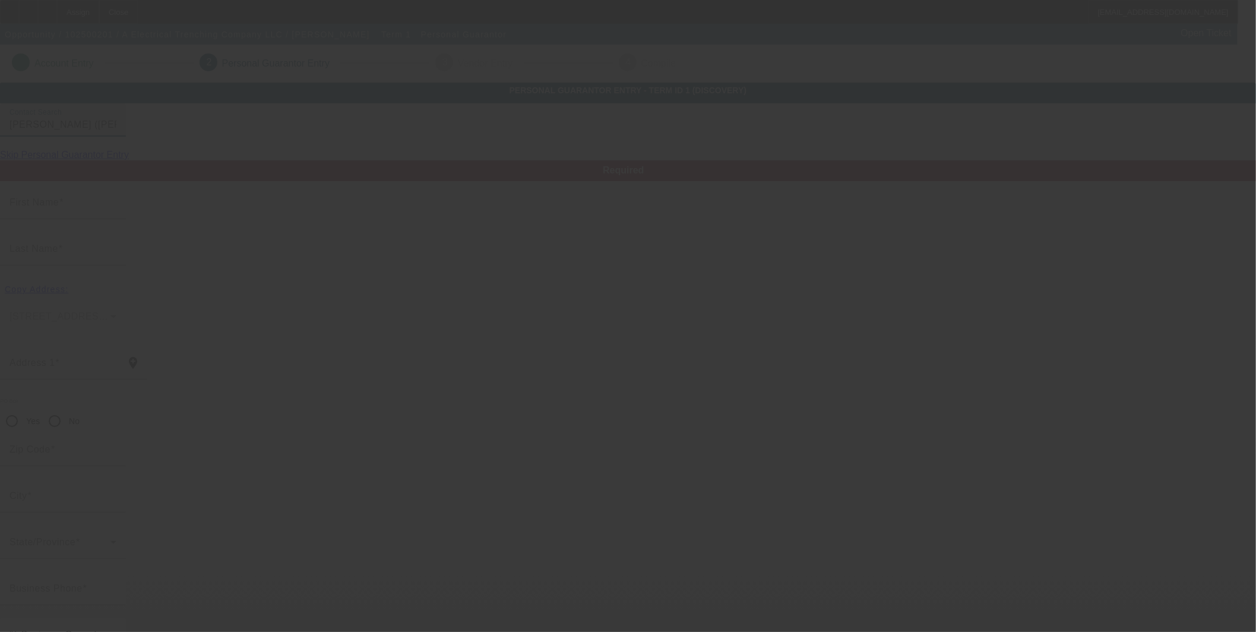
type input "[PERSON_NAME][GEOGRAPHIC_DATA]"
type input "[PHONE_NUMBER]"
type input "100"
type input "434-92-5840"
type input "[EMAIL_ADDRESS][DOMAIN_NAME]"
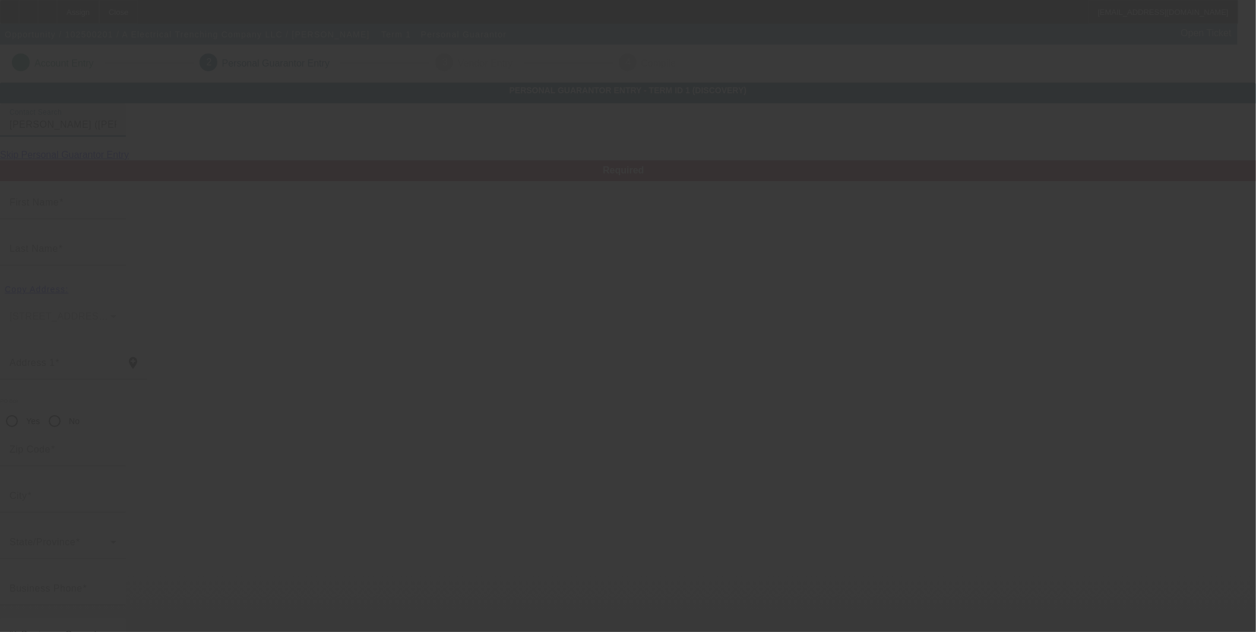
type input "$0.00"
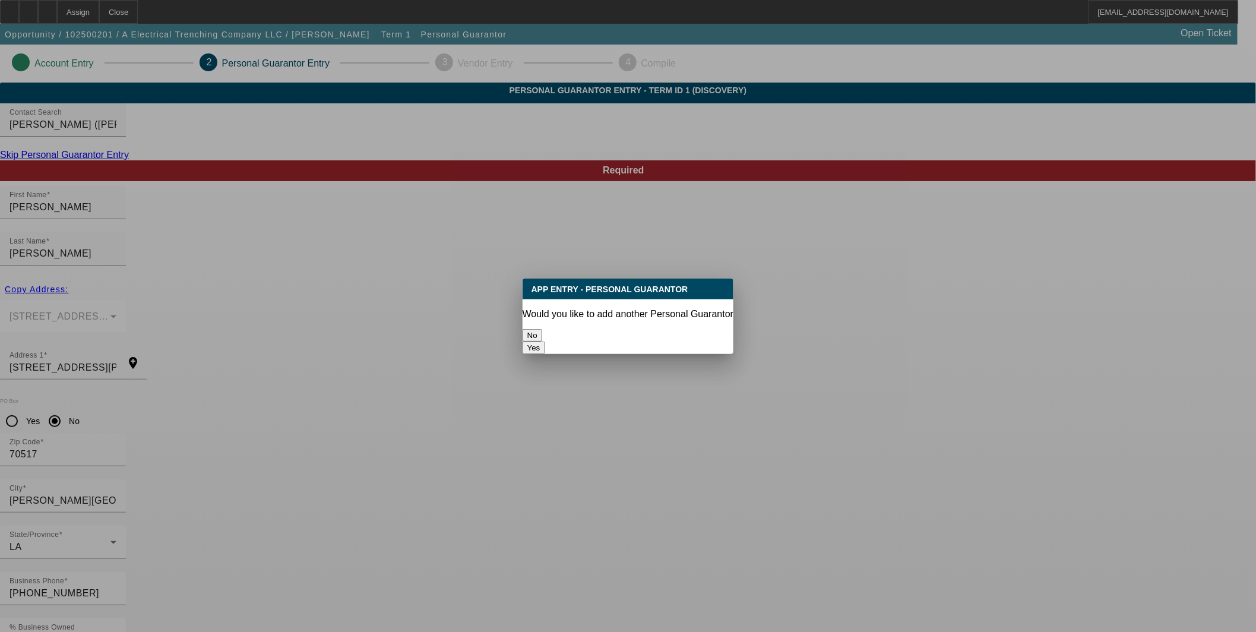
drag, startPoint x: 603, startPoint y: 330, endPoint x: 606, endPoint y: 336, distance: 7.4
click at [542, 335] on button "No" at bounding box center [533, 335] width 20 height 12
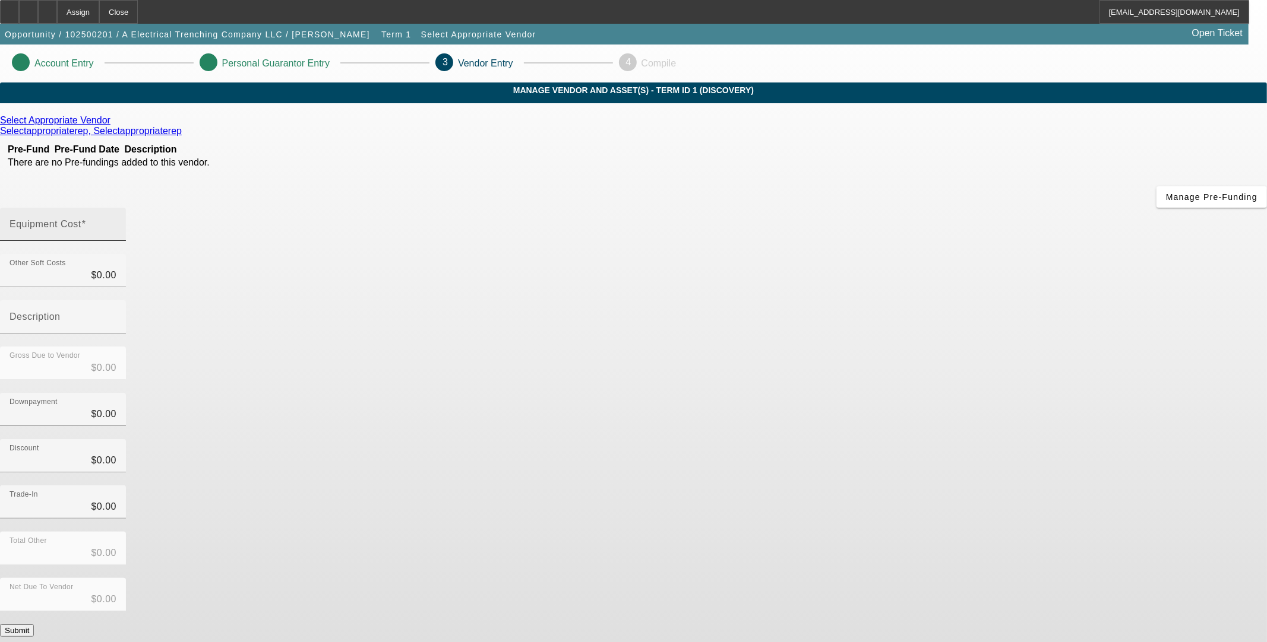
click at [116, 208] on div "Equipment Cost" at bounding box center [63, 224] width 107 height 33
type input "1"
type input "$1.00"
type input "10"
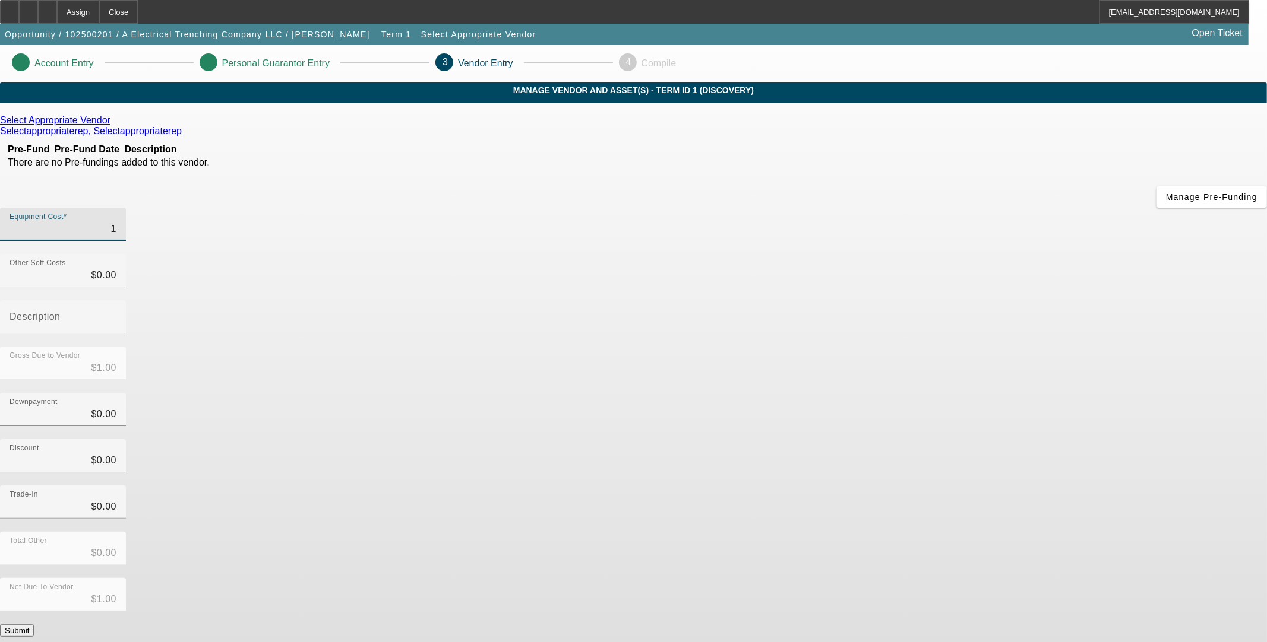
type input "$10.00"
type input "100"
type input "$100.00"
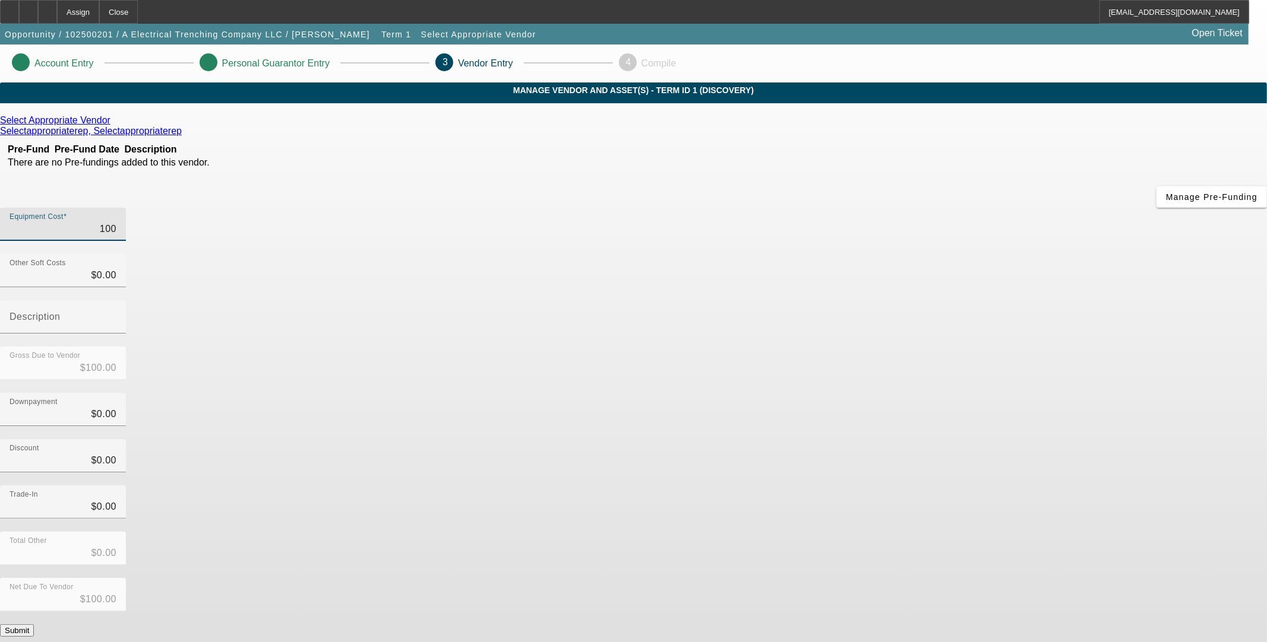
type input "1000"
type input "$1,000.00"
type input "10000"
type input "$10,000.00"
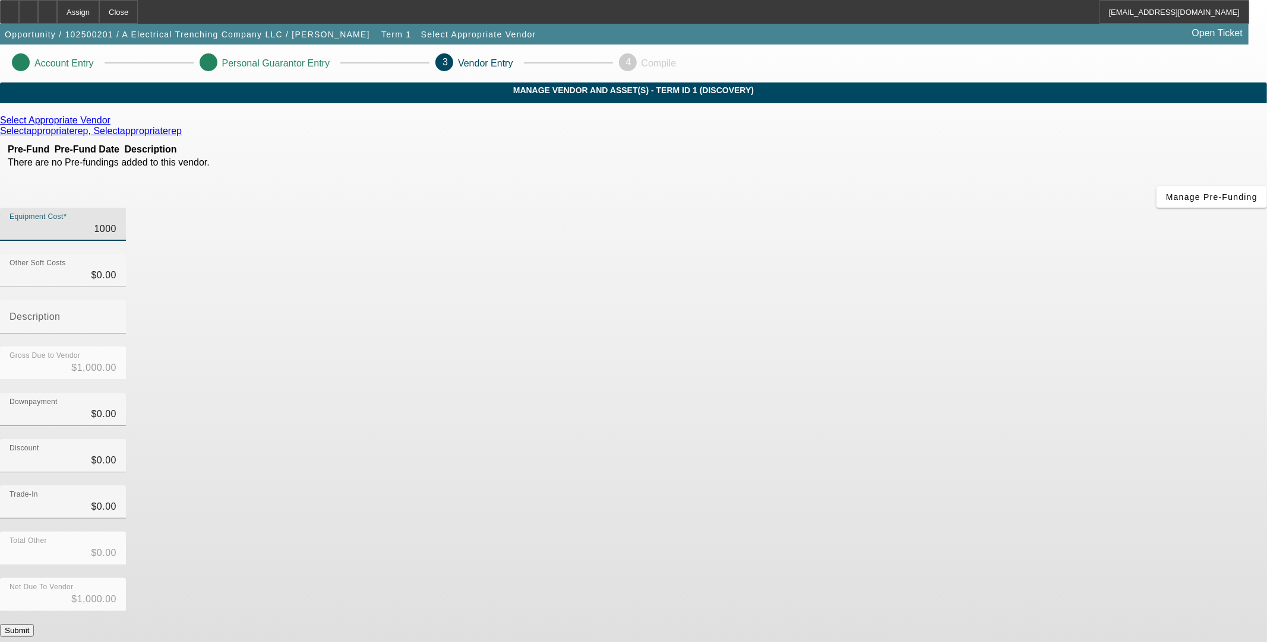
type input "$10,000.00"
type input "100000"
type input "$100,000.00"
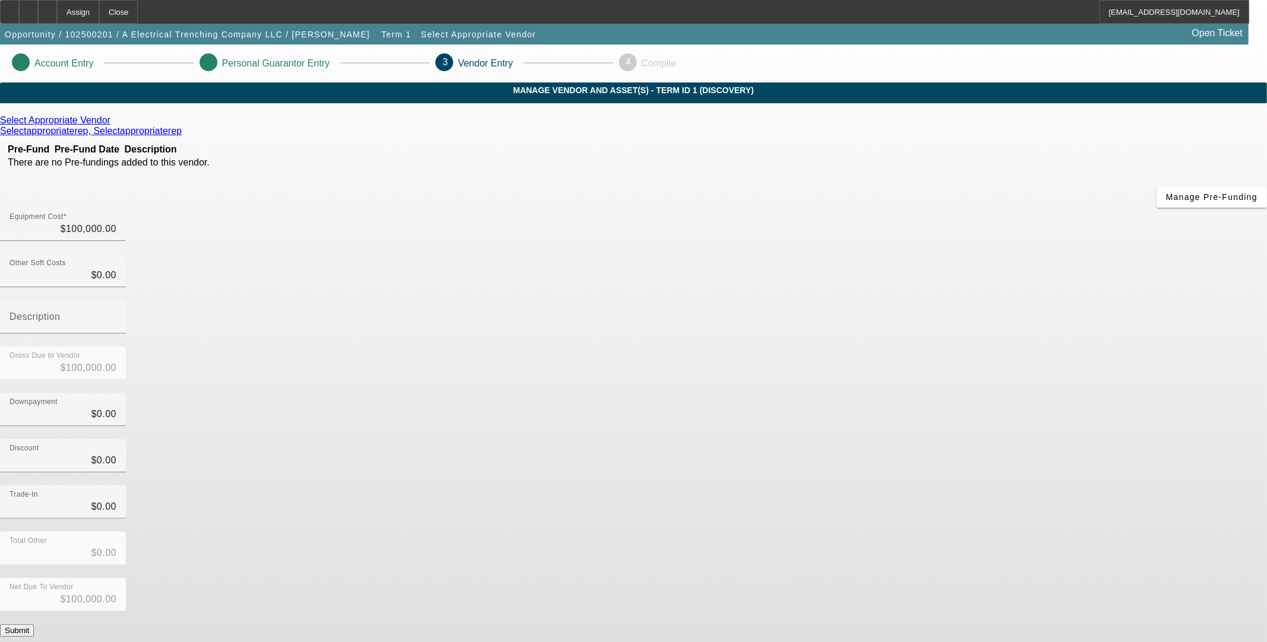
click at [938, 439] on div "Discount $0.00" at bounding box center [633, 462] width 1267 height 46
click at [34, 625] on button "Submit" at bounding box center [17, 631] width 34 height 12
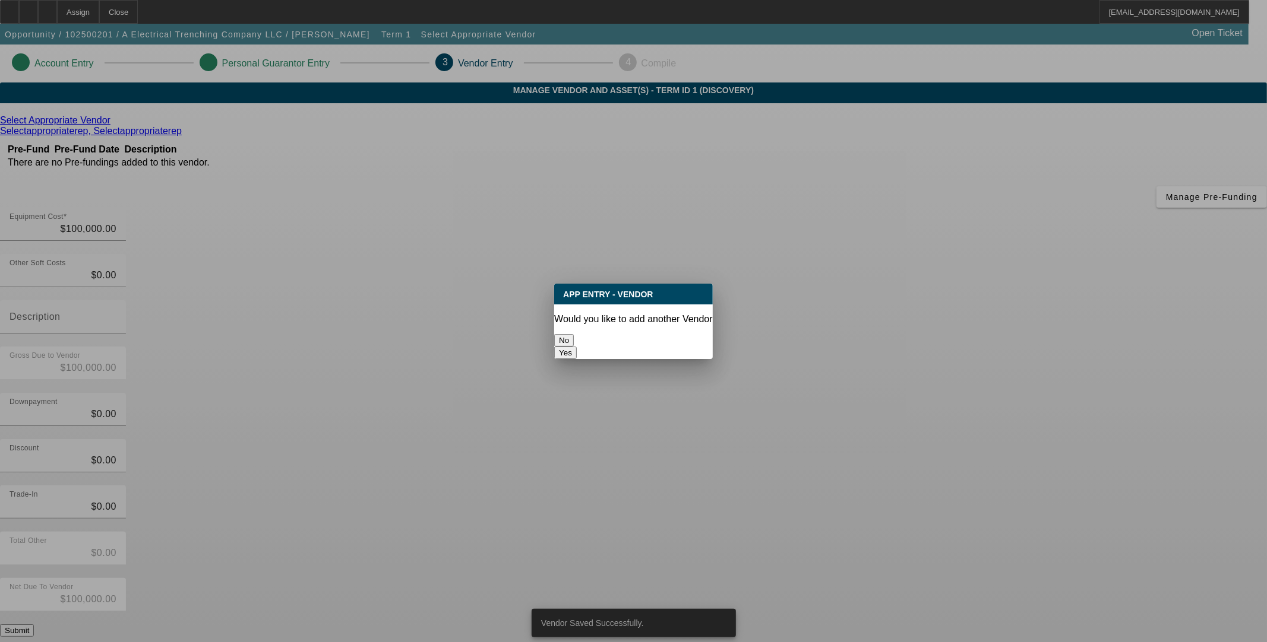
click at [574, 334] on button "No" at bounding box center [564, 340] width 20 height 12
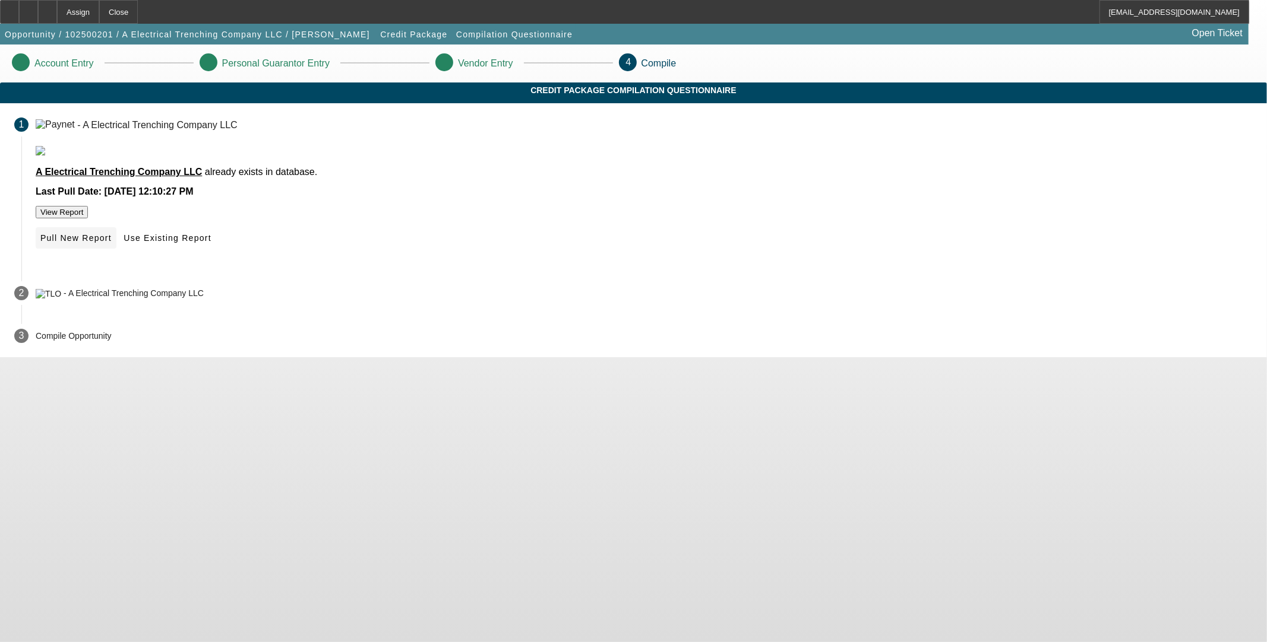
click at [112, 243] on span "Pull New Report" at bounding box center [75, 238] width 71 height 10
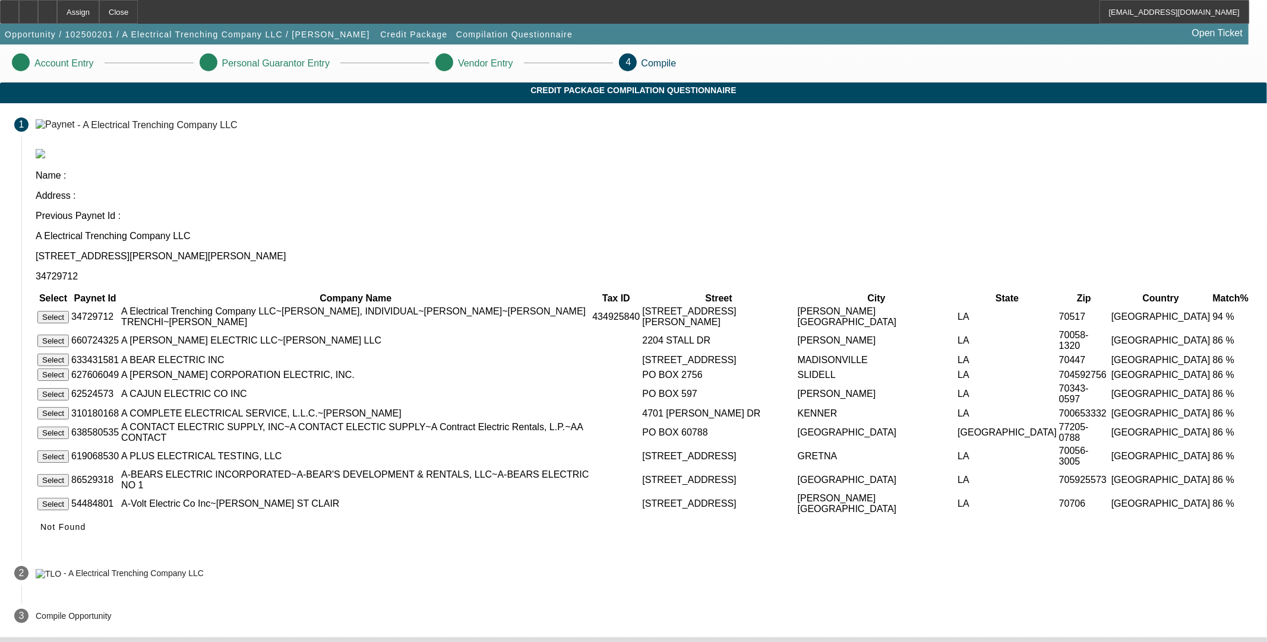
click at [69, 311] on button "Select" at bounding box center [52, 317] width 31 height 12
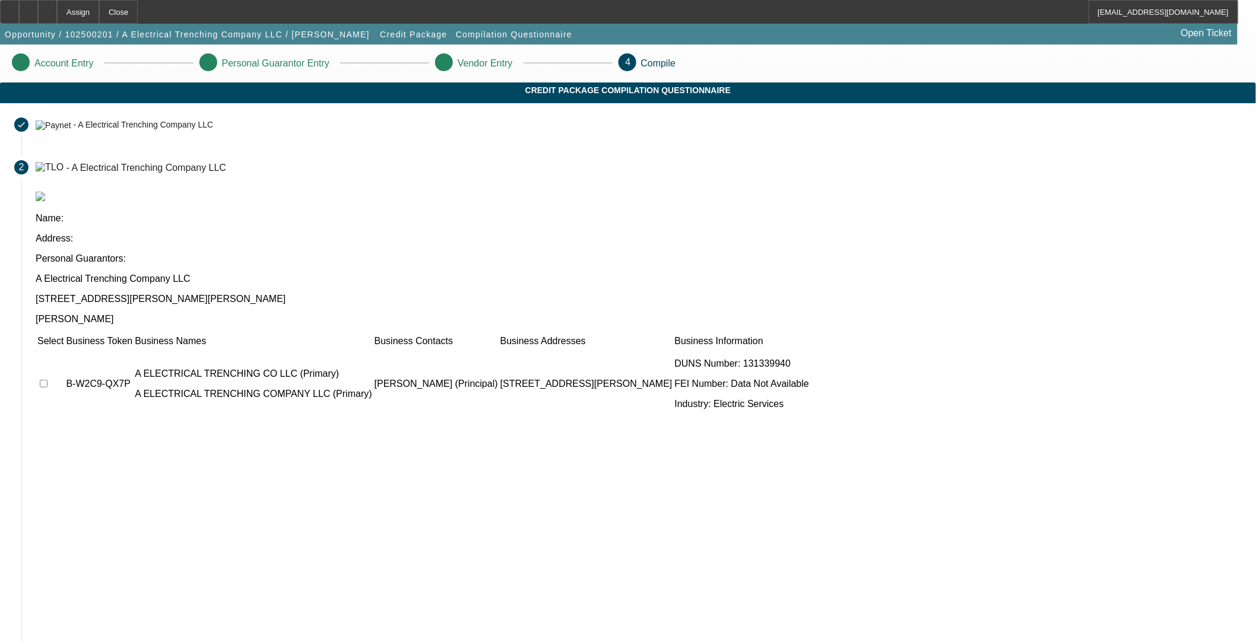
click at [64, 349] on td at bounding box center [50, 384] width 27 height 71
click at [48, 380] on input "checkbox" at bounding box center [44, 384] width 8 height 8
checkbox input "true"
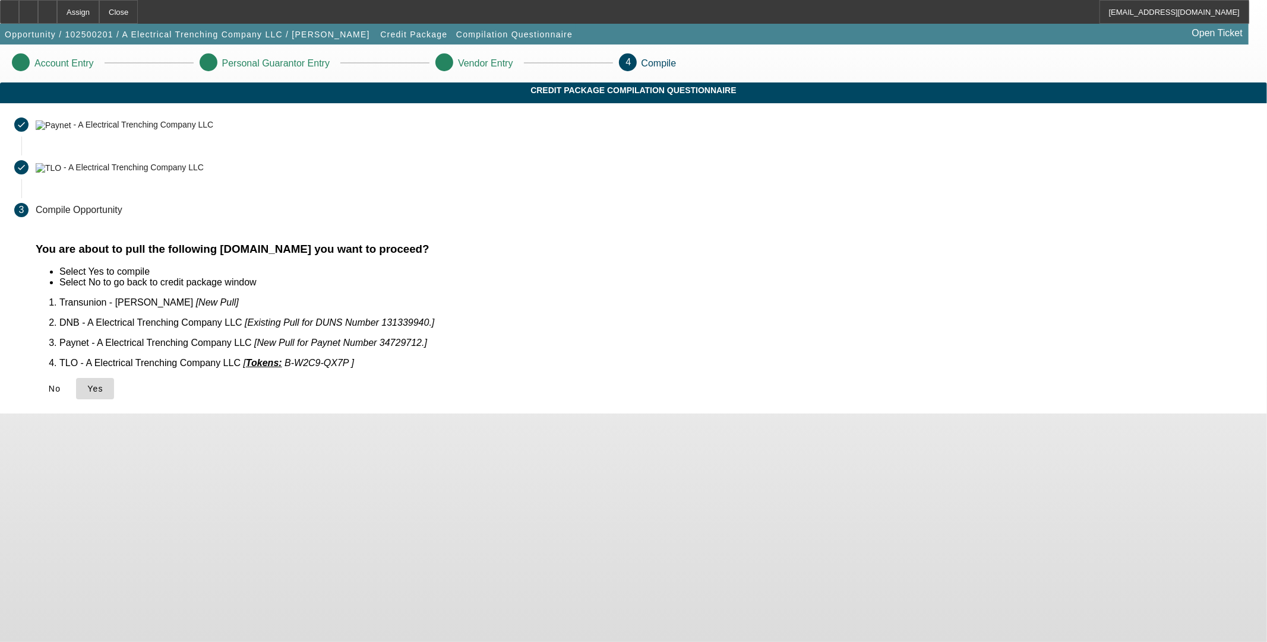
click at [114, 386] on span at bounding box center [95, 389] width 38 height 29
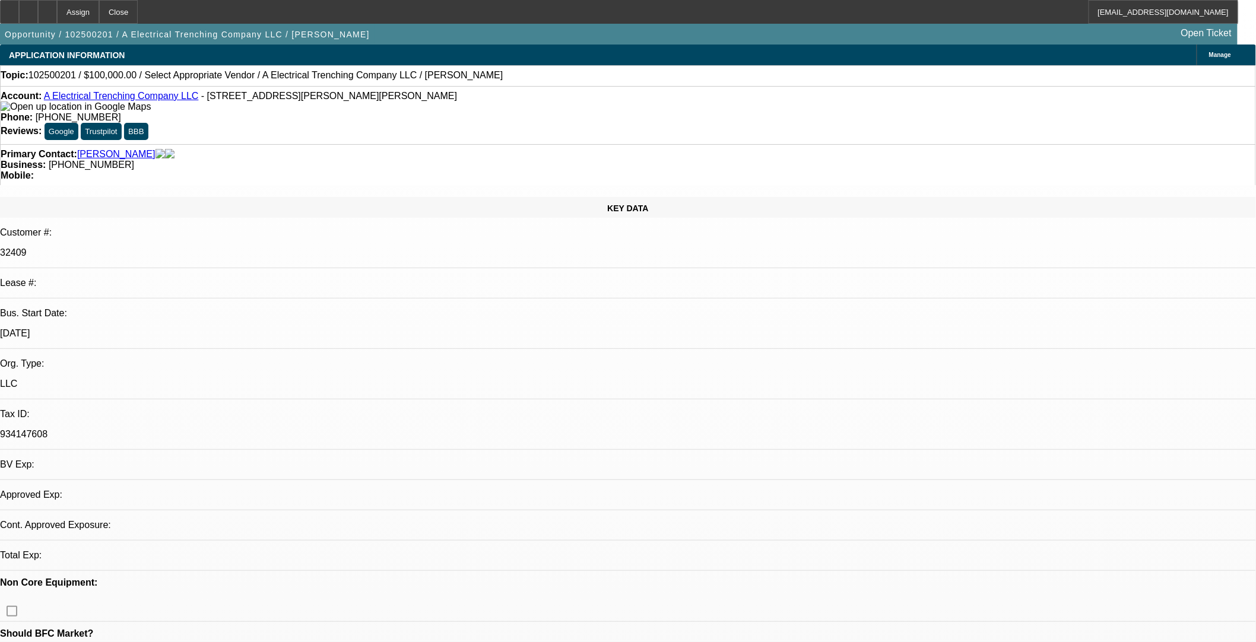
select select "0"
select select "2"
select select "0.1"
select select "4"
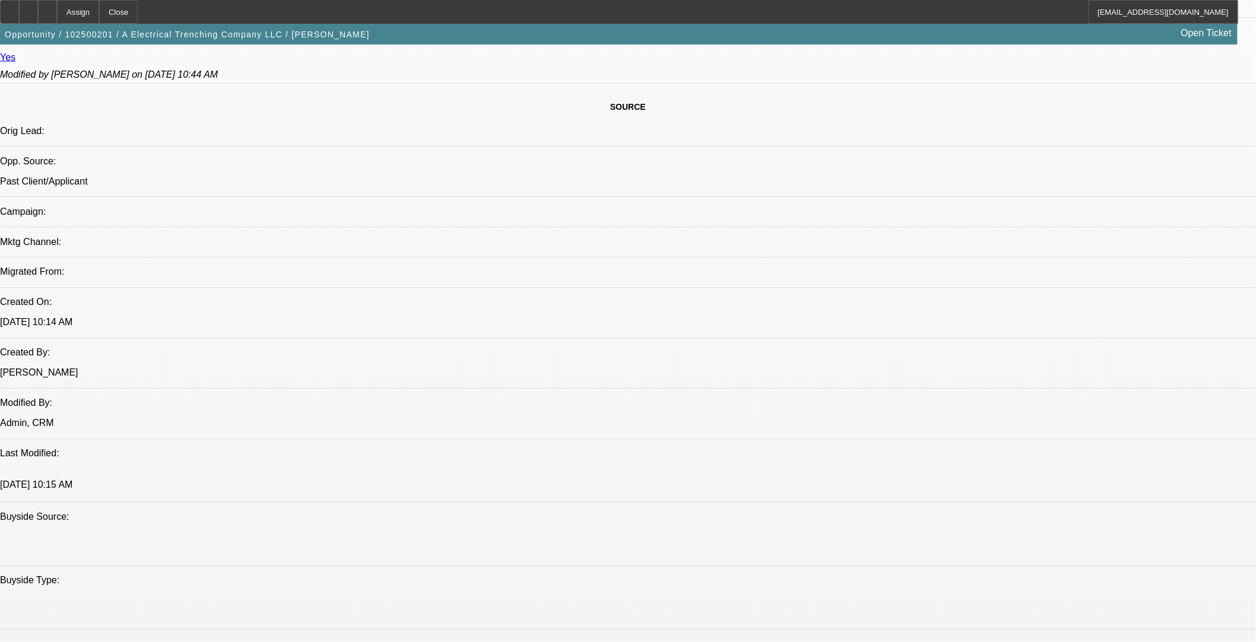
scroll to position [857, 0]
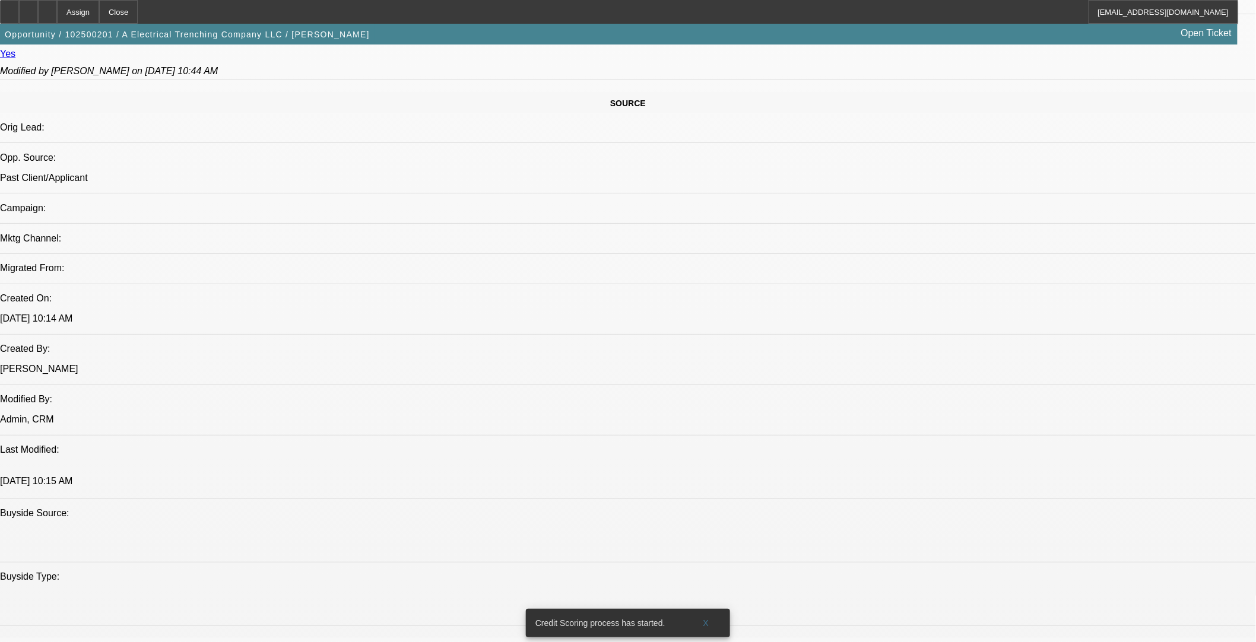
scroll to position [683, 0]
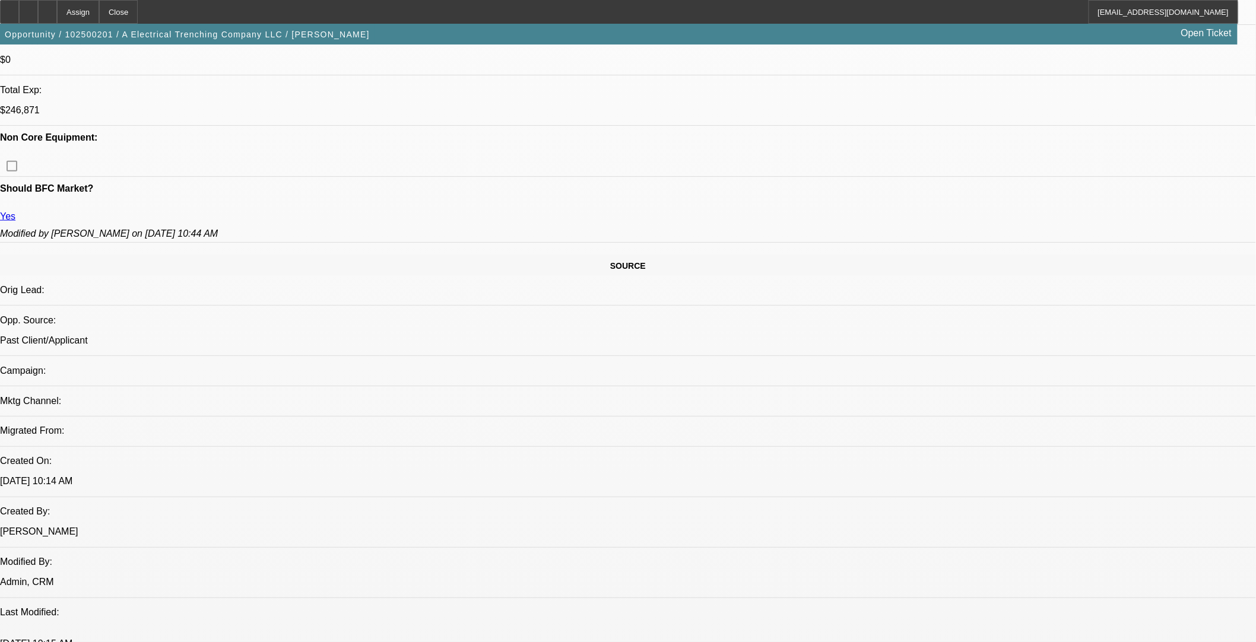
scroll to position [216, 0]
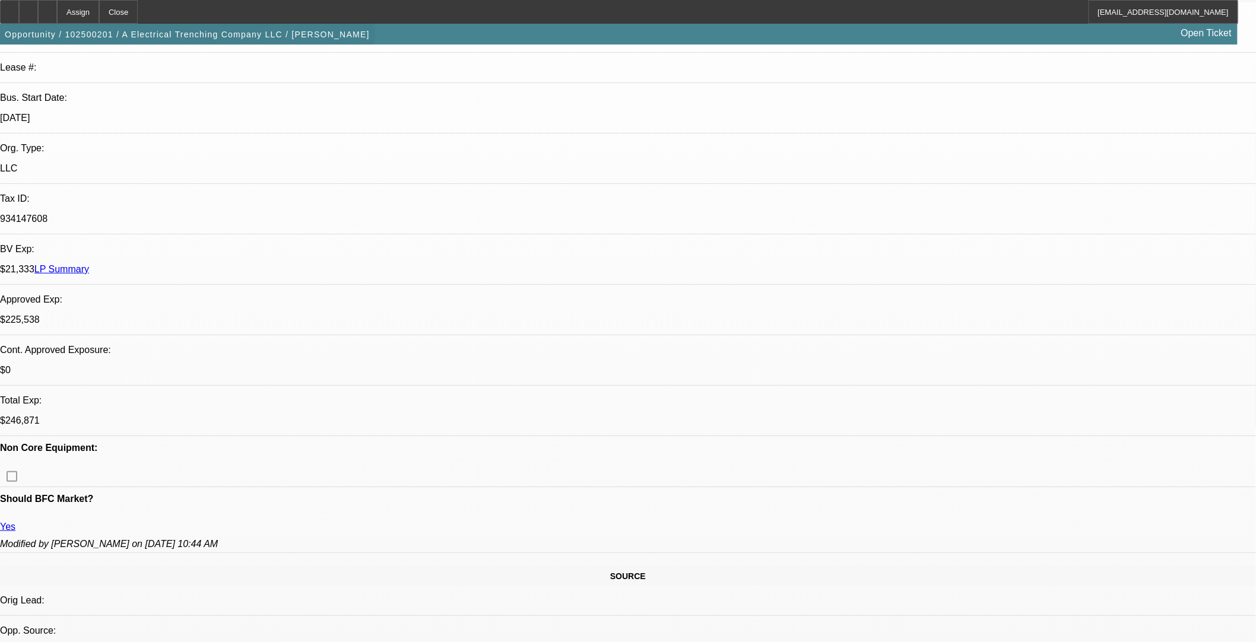
drag, startPoint x: 74, startPoint y: 2, endPoint x: 68, endPoint y: 50, distance: 49.0
click at [57, 2] on div at bounding box center [47, 12] width 19 height 24
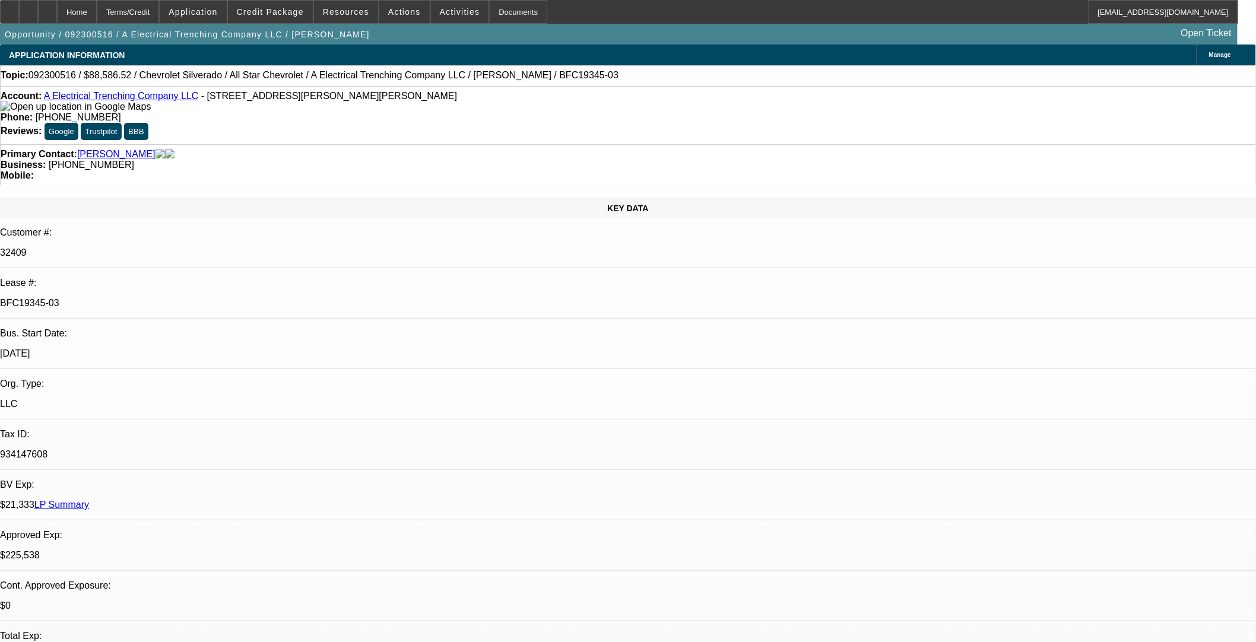
select select "0"
select select "3"
select select "0"
select select "6"
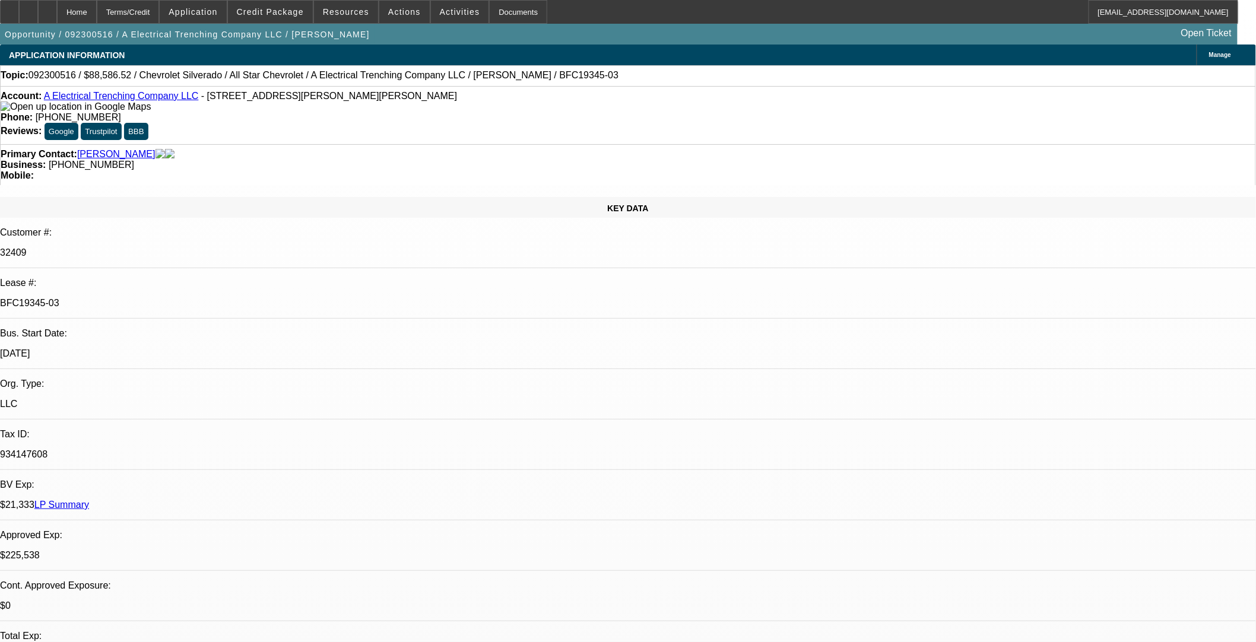
select select "0"
select select "3"
select select "0"
select select "6"
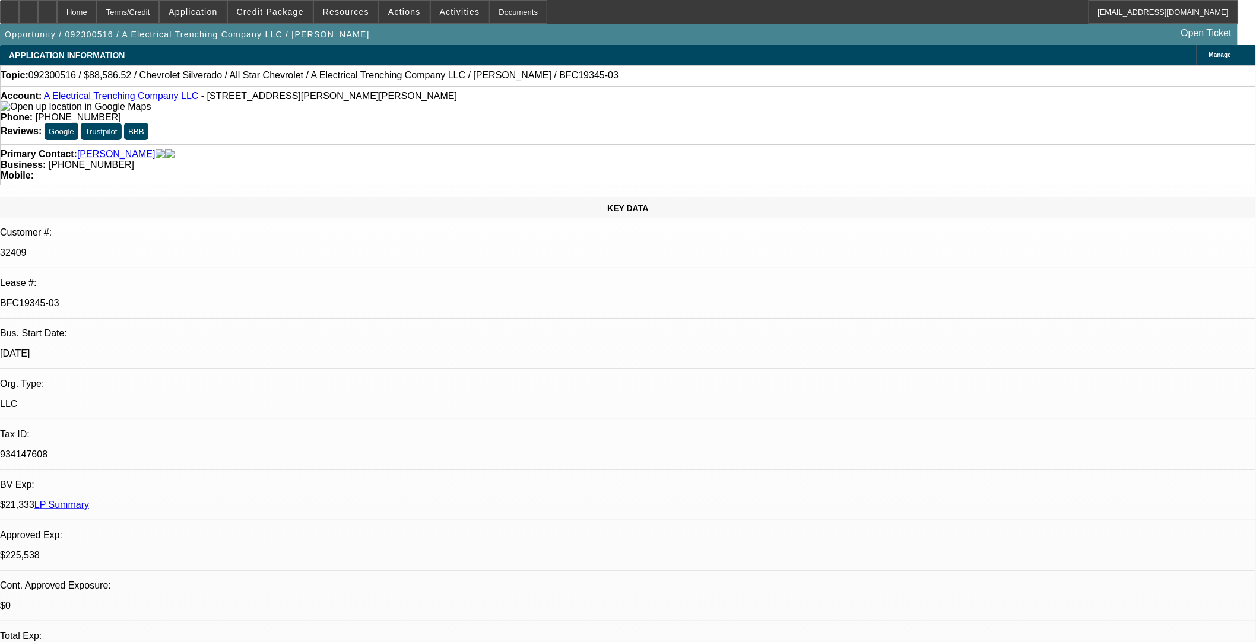
select select "0"
select select "3"
select select "0"
select select "6"
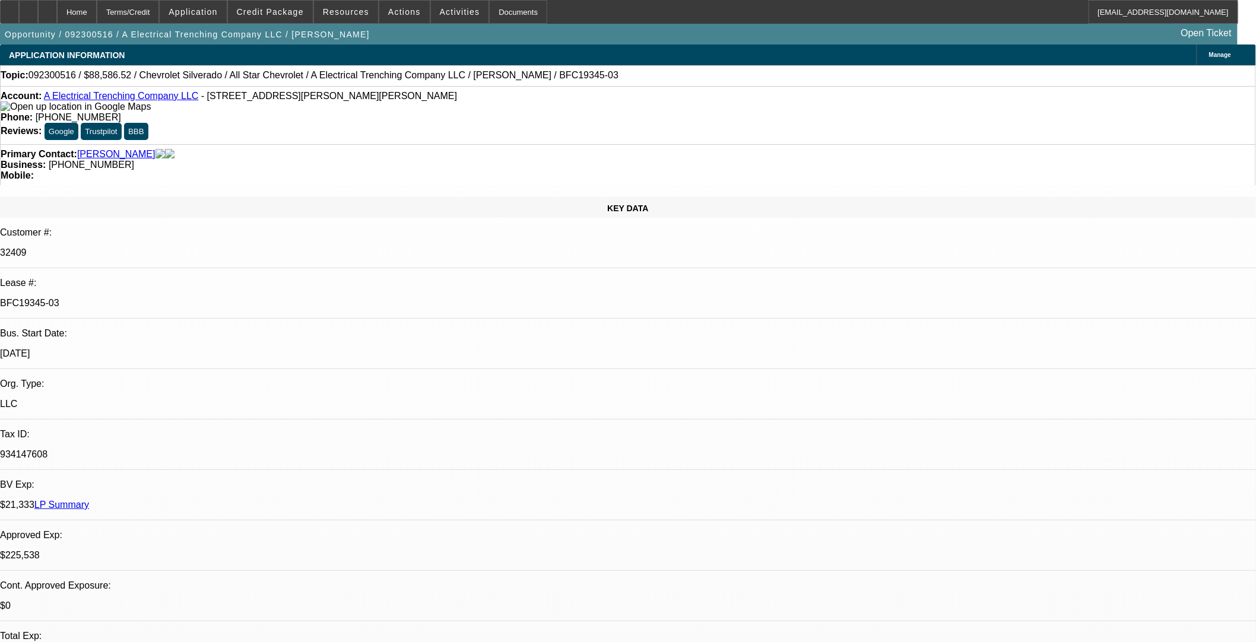
select select "0"
select select "3"
select select "0"
select select "6"
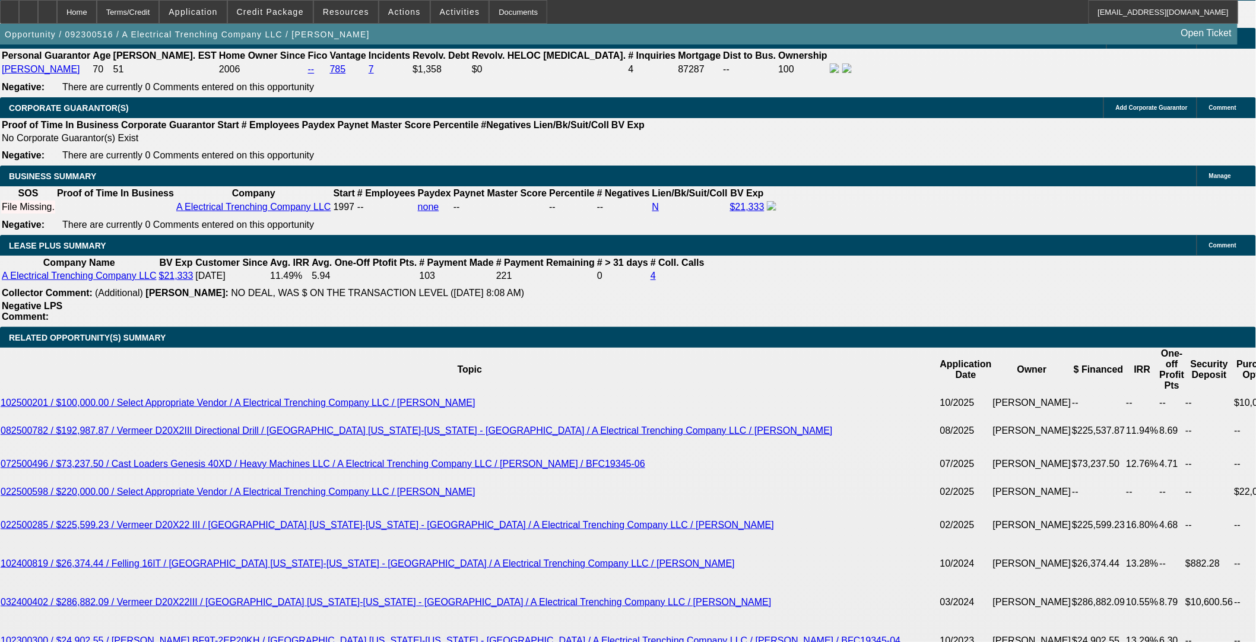
scroll to position [2014, 0]
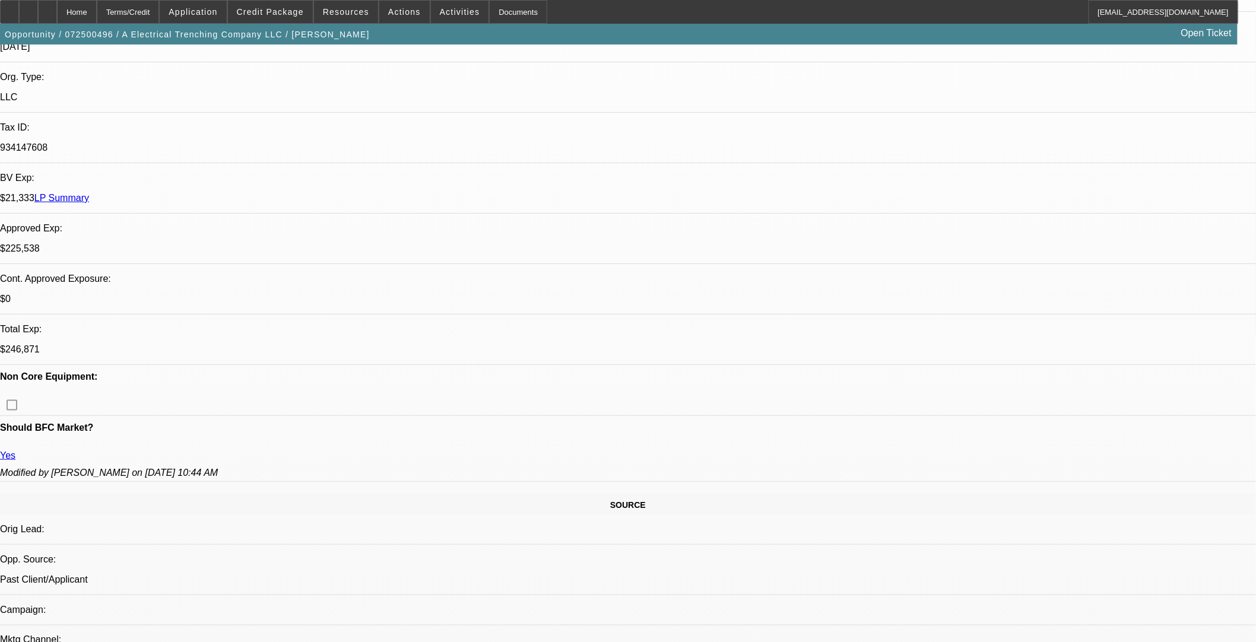
select select "0"
select select "3"
select select "0"
select select "6"
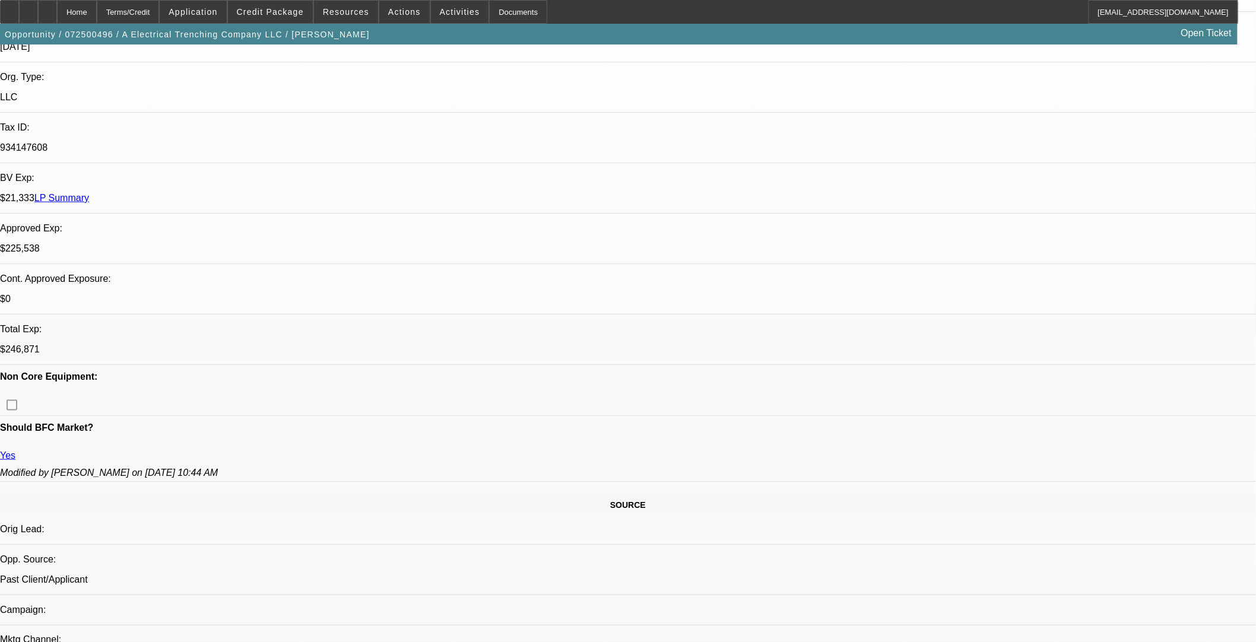
select select "0"
select select "3"
select select "0"
select select "6"
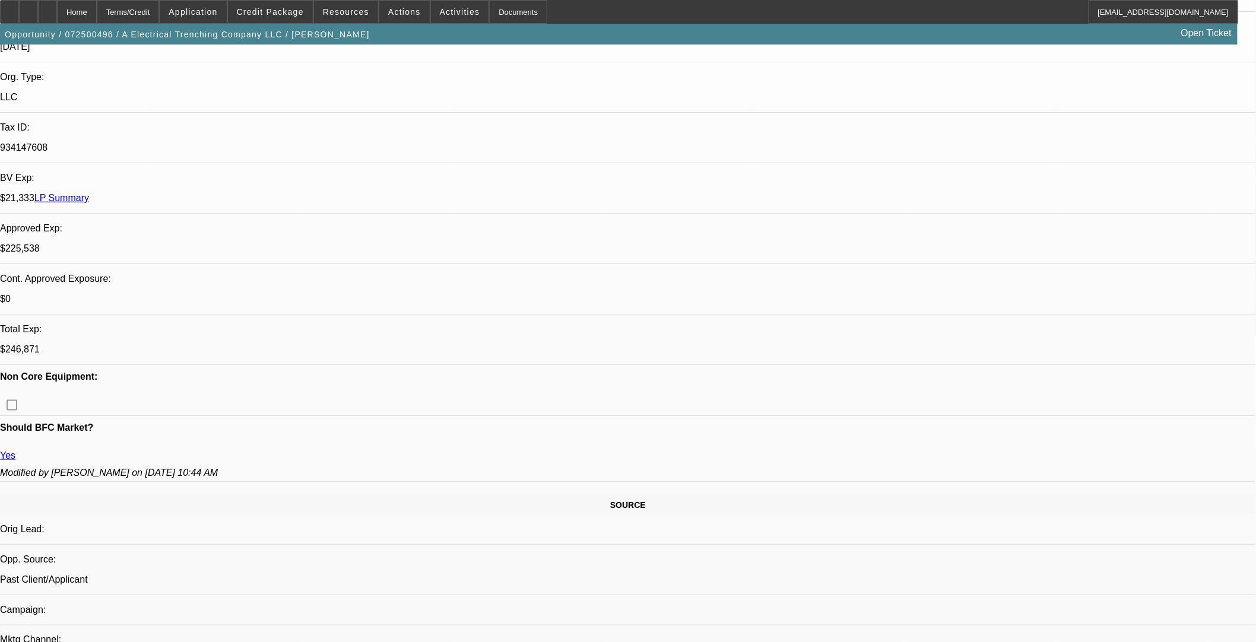
select select "0"
select select "3"
select select "0"
select select "6"
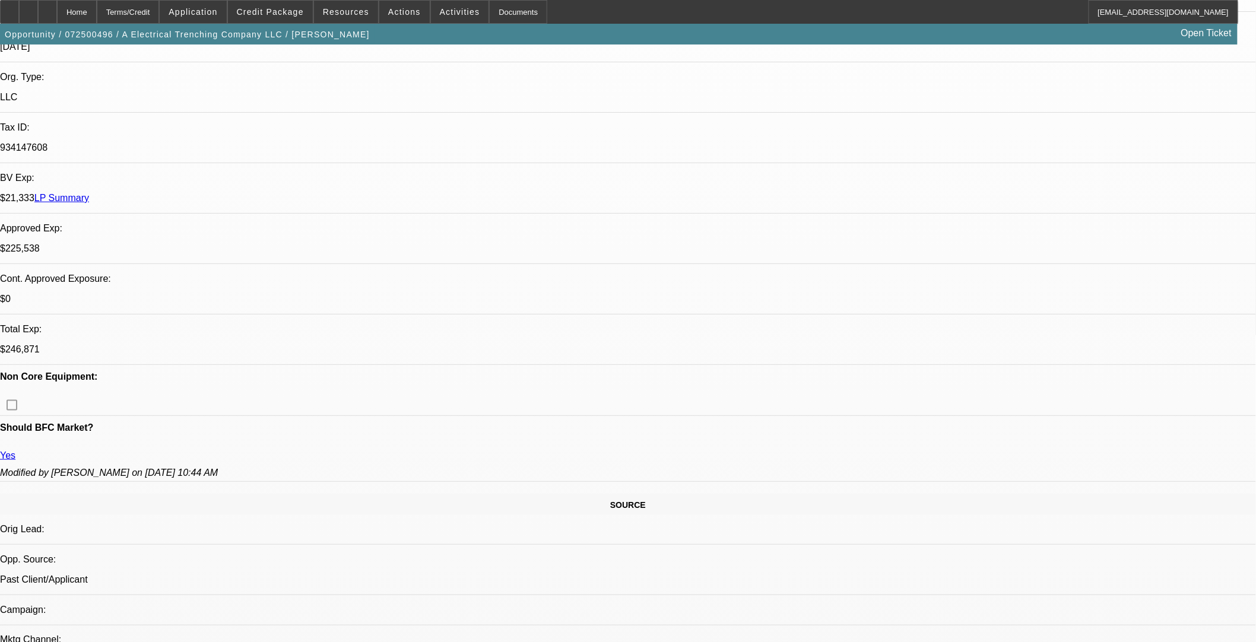
select select "0"
select select "2"
select select "0"
select select "6"
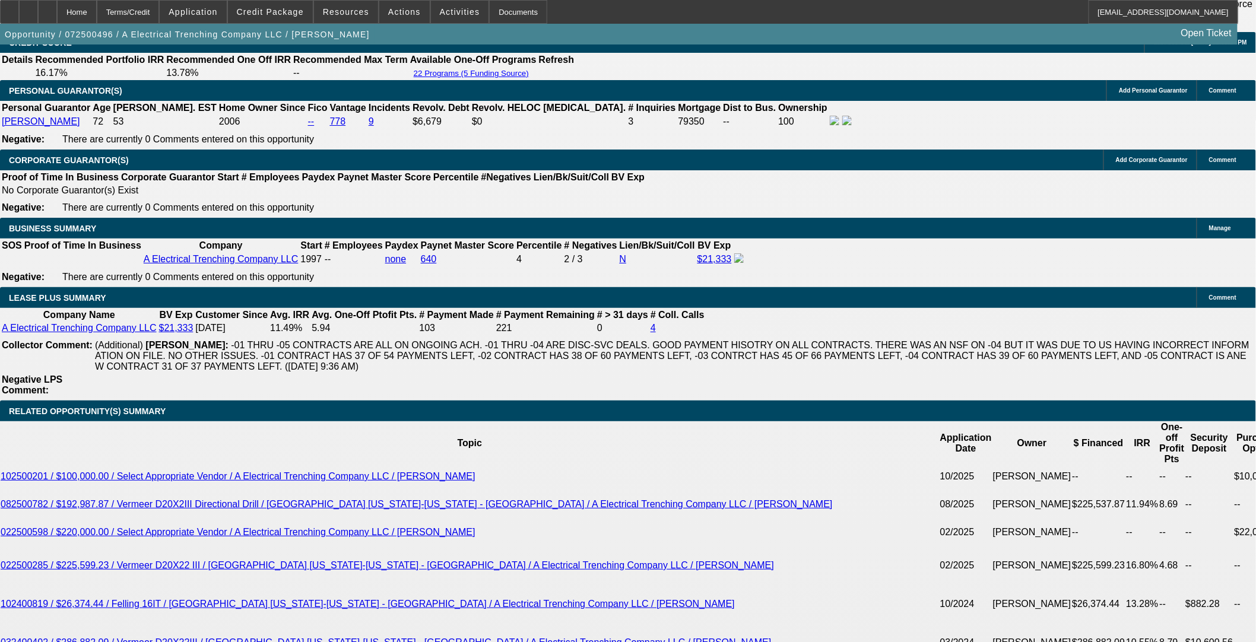
scroll to position [2040, 0]
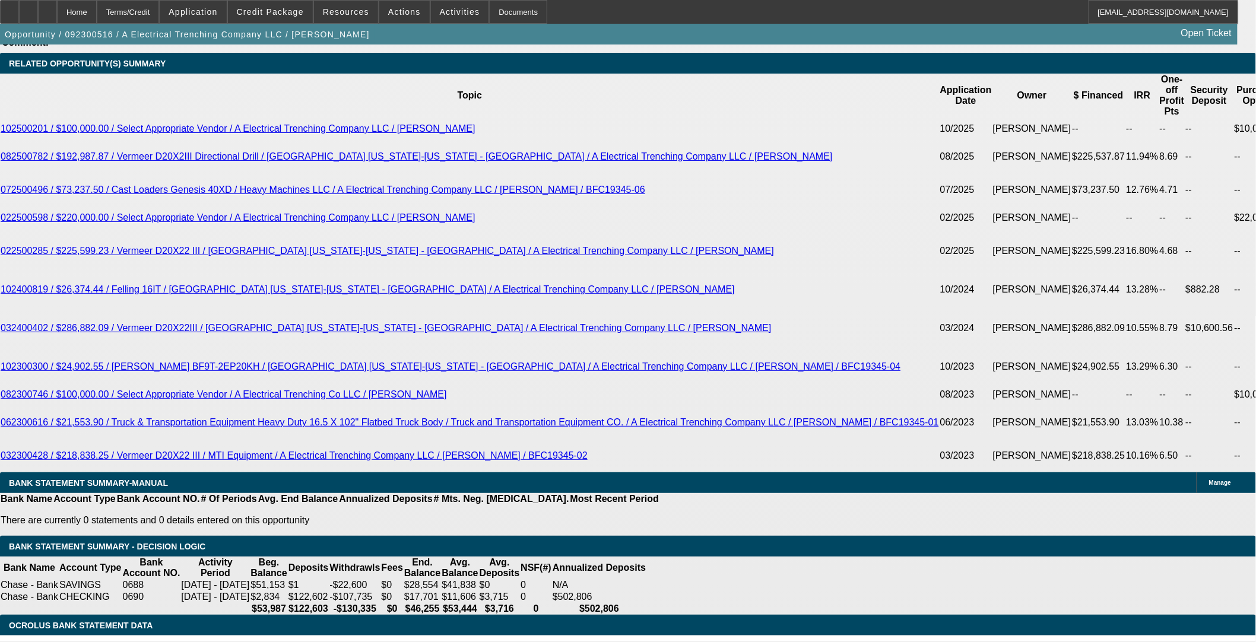
select select "0"
select select "3"
select select "0"
select select "6"
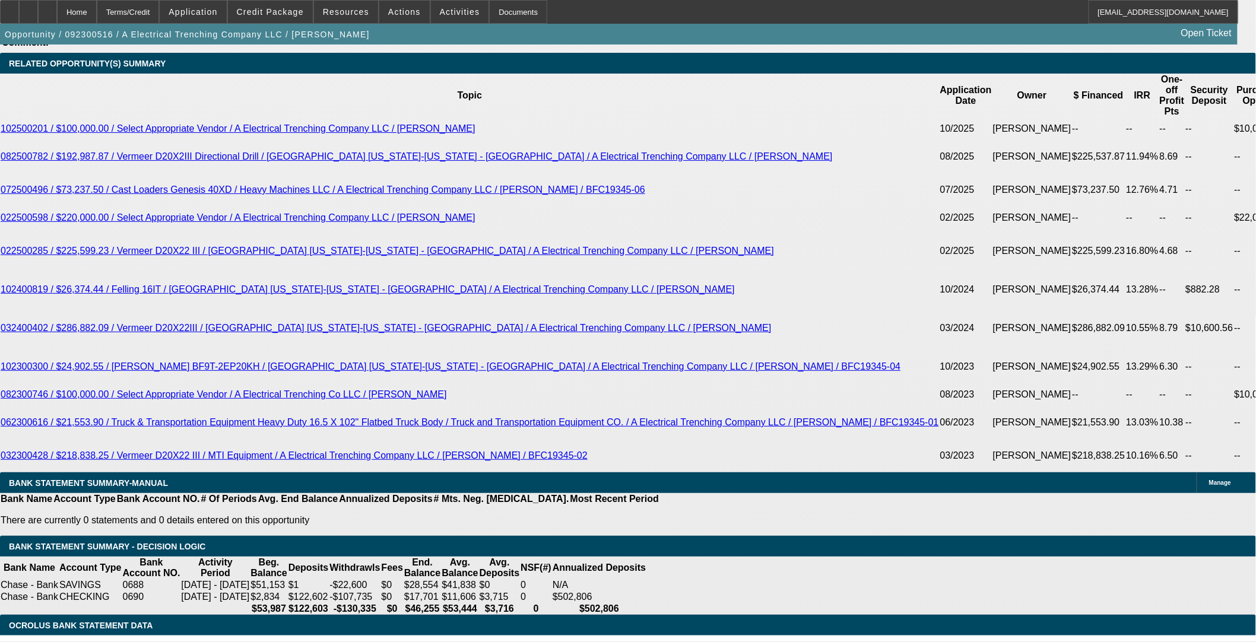
select select "0"
select select "3"
select select "0"
select select "6"
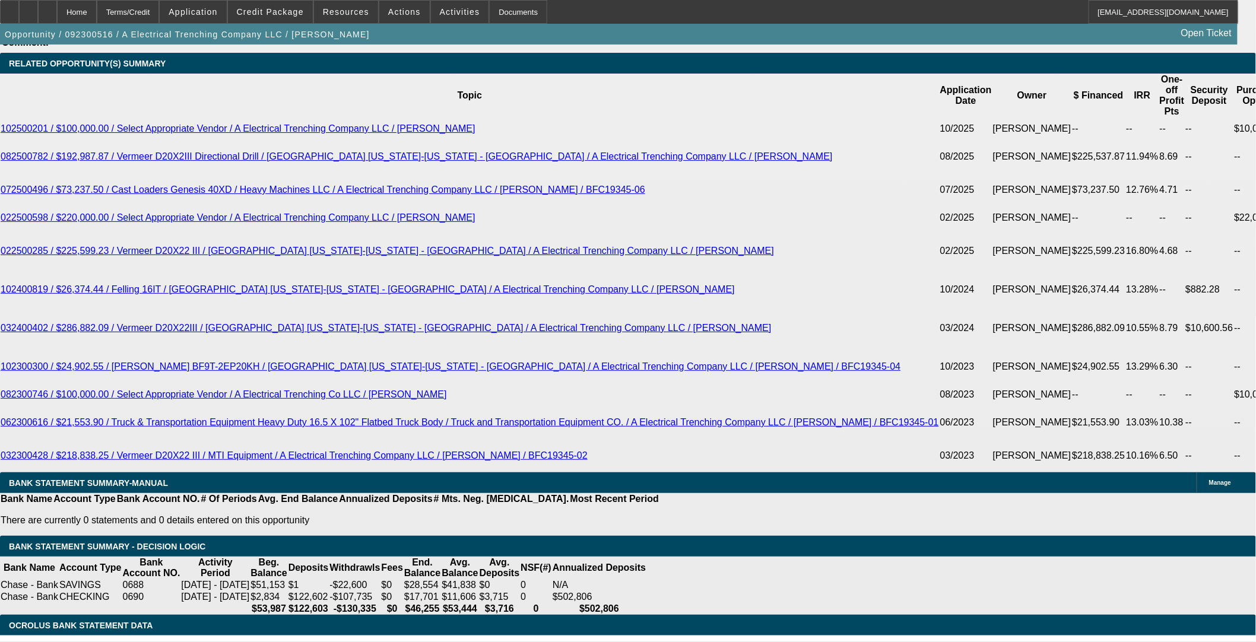
select select "0"
select select "3"
select select "0"
select select "6"
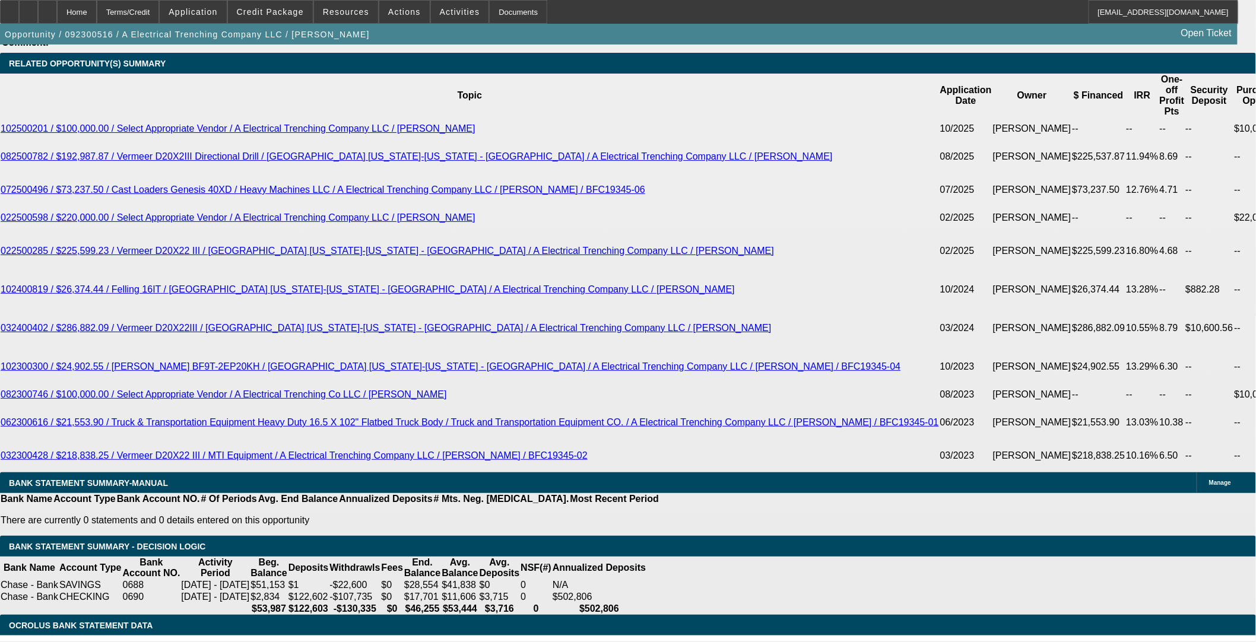
select select "0"
select select "3"
select select "0"
select select "6"
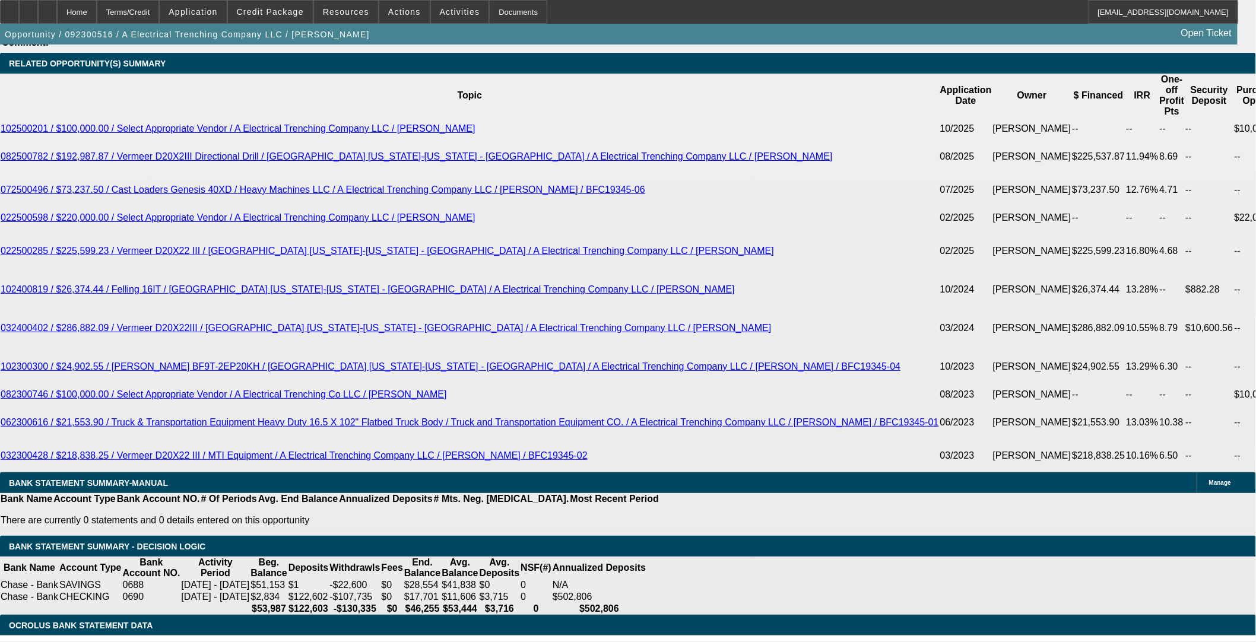
scroll to position [1948, 0]
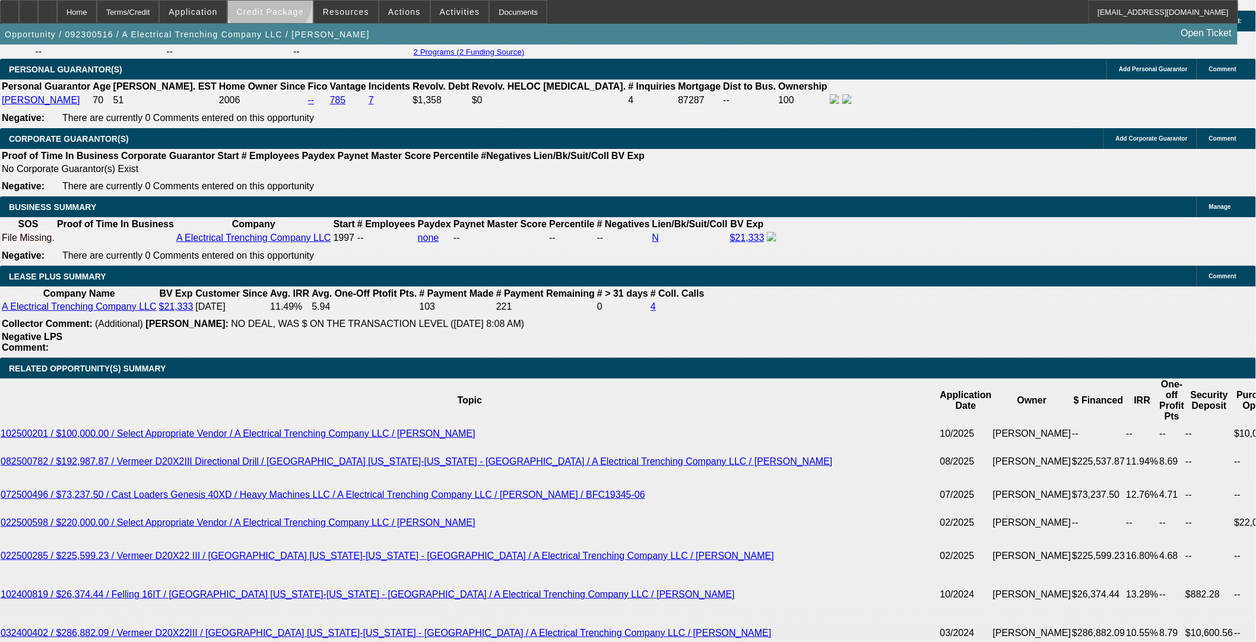
click at [288, 3] on span at bounding box center [270, 12] width 85 height 29
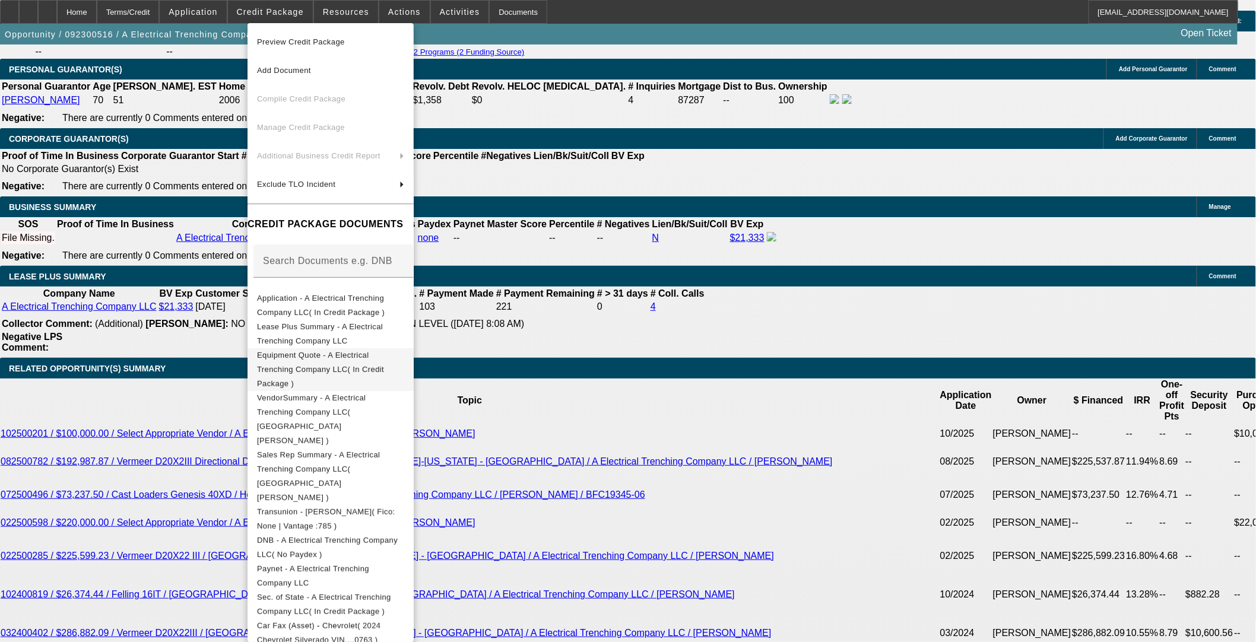
scroll to position [1984, 0]
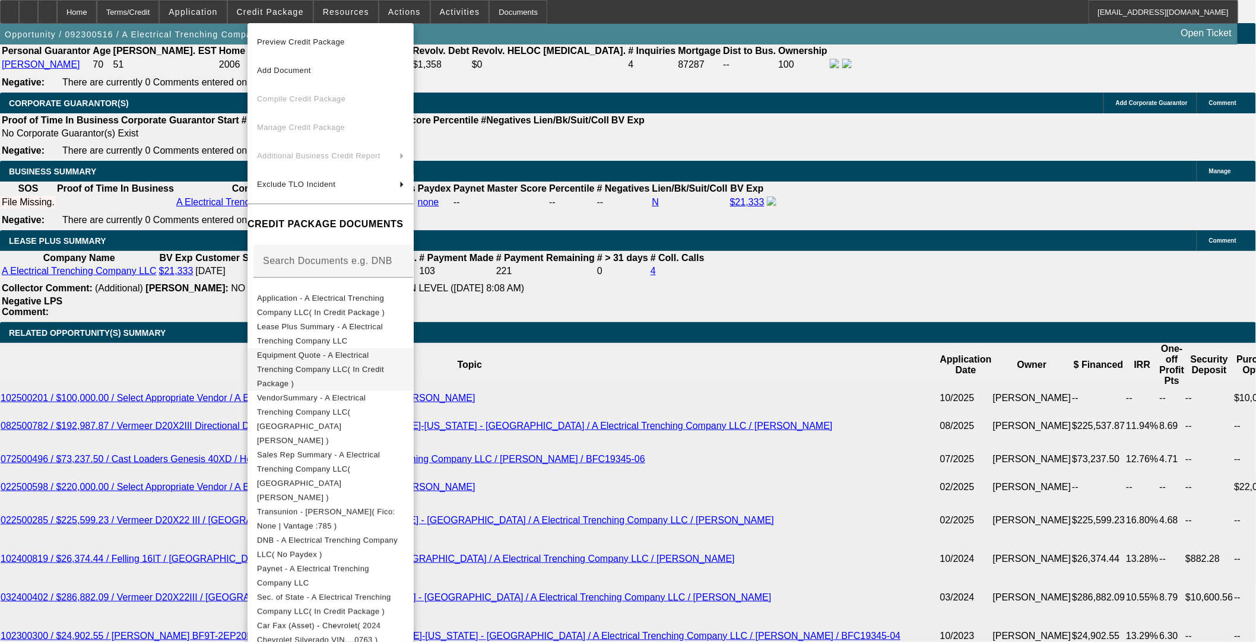
click at [317, 353] on span "Equipment Quote - A Electrical Trenching Company LLC( In Credit Package )" at bounding box center [330, 369] width 147 height 43
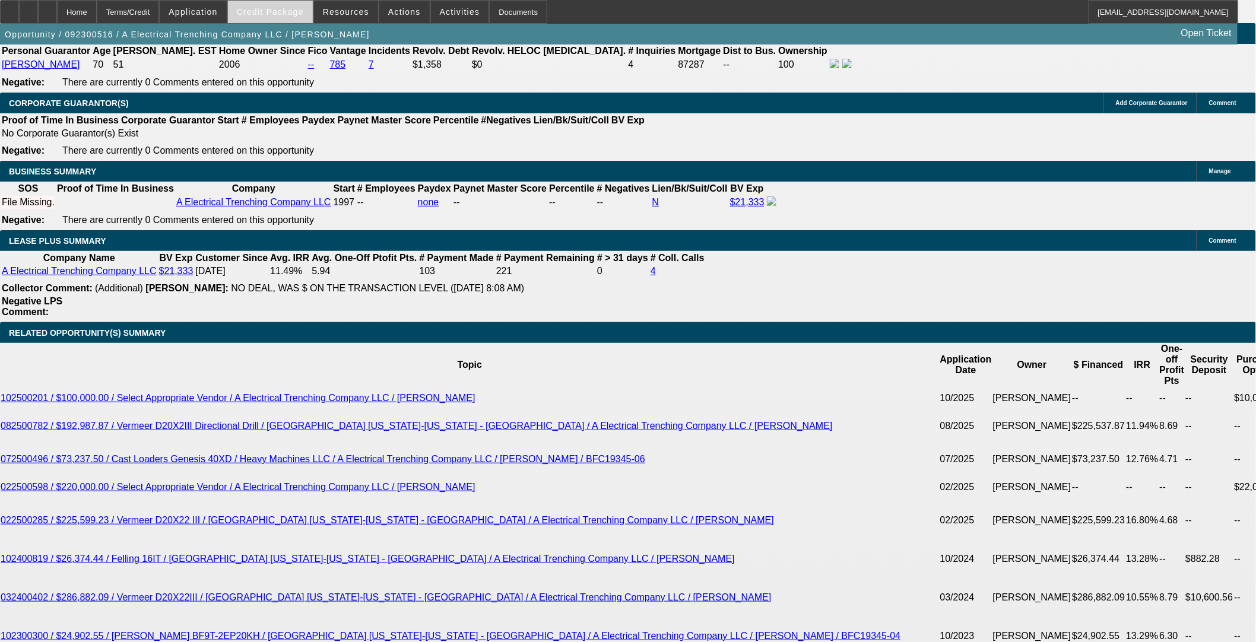
click at [281, 7] on span at bounding box center [270, 12] width 85 height 29
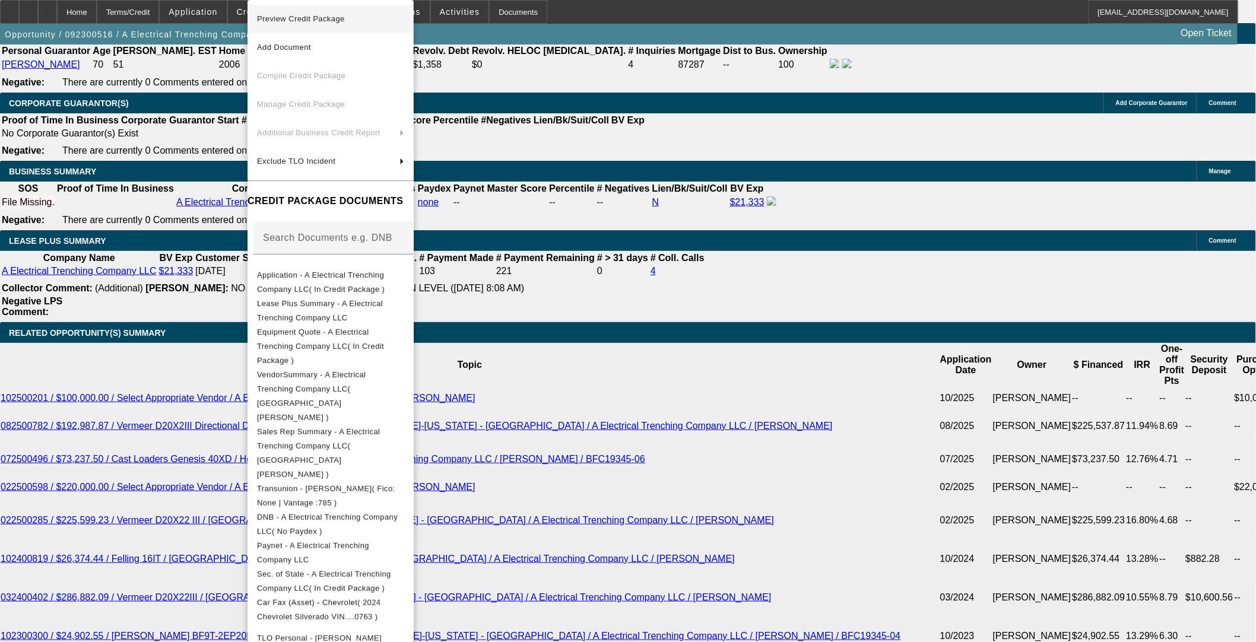
click at [305, 10] on button "Preview Credit Package" at bounding box center [331, 19] width 166 height 29
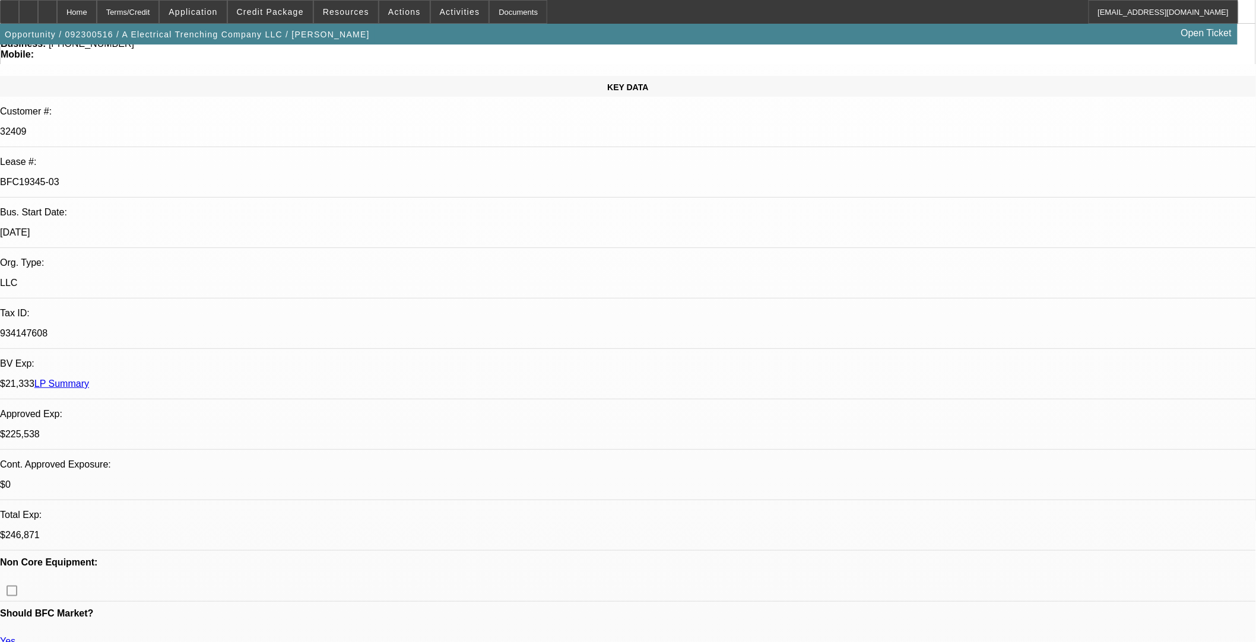
scroll to position [0, 0]
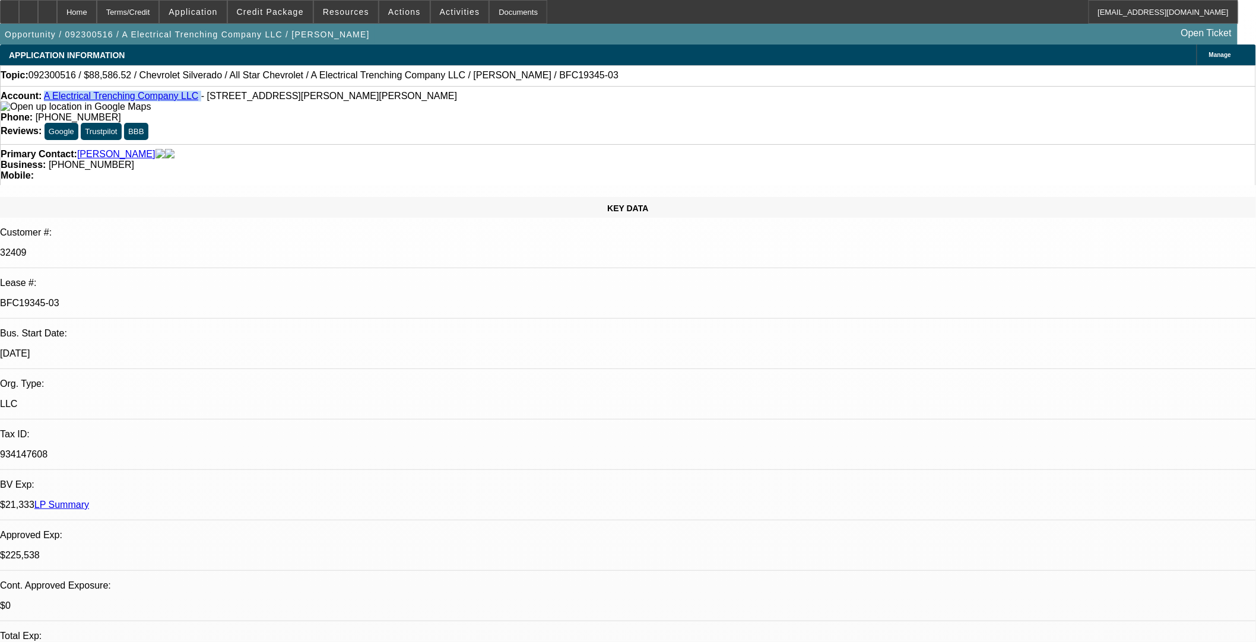
drag, startPoint x: 181, startPoint y: 101, endPoint x: 55, endPoint y: 101, distance: 125.9
click at [55, 101] on div "Account: A Electrical Trenching Company LLC - 1174 Cormier Rd, Breaux Bridge, L…" at bounding box center [628, 101] width 1255 height 21
drag, startPoint x: 208, startPoint y: 195, endPoint x: 162, endPoint y: 202, distance: 47.0
click at [146, 298] on div "BFC19345-03" at bounding box center [628, 303] width 1256 height 11
copy p "BFC19345-03"
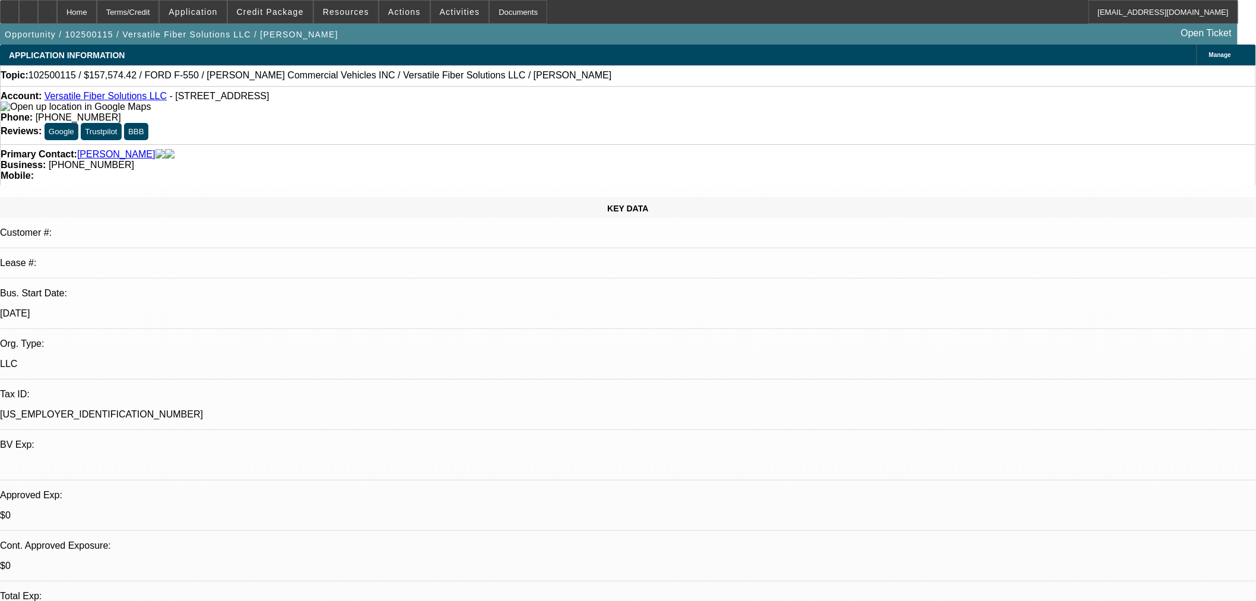
select select "0.15"
select select "0"
select select "0.1"
select select "0"
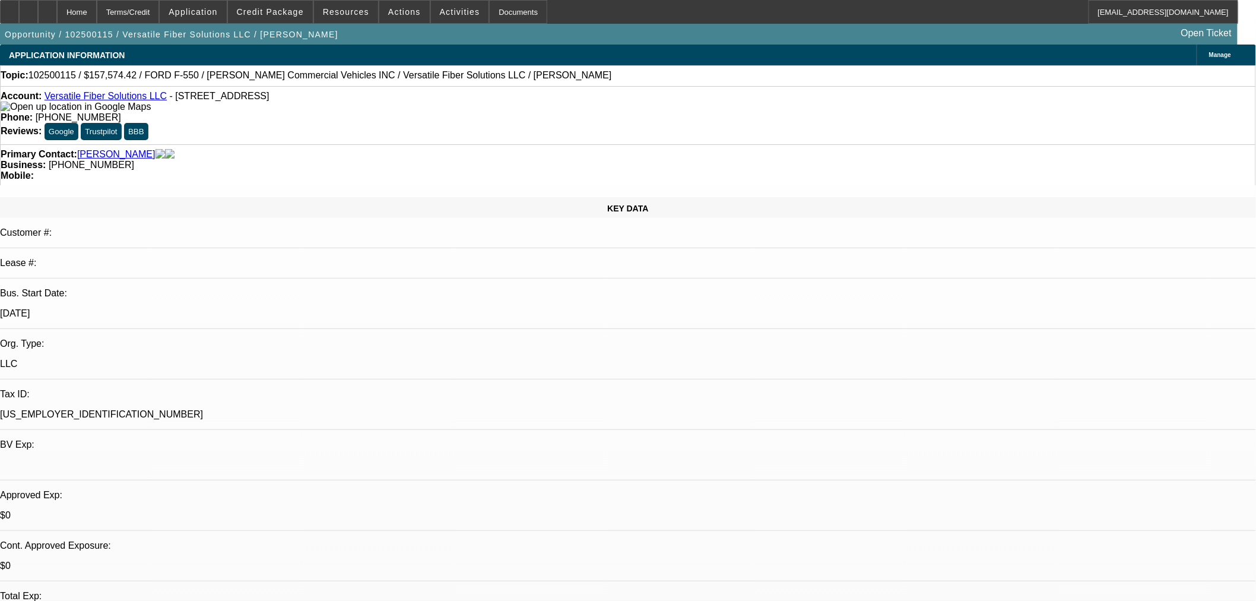
select select "0.1"
select select "0"
select select "0.1"
select select "0"
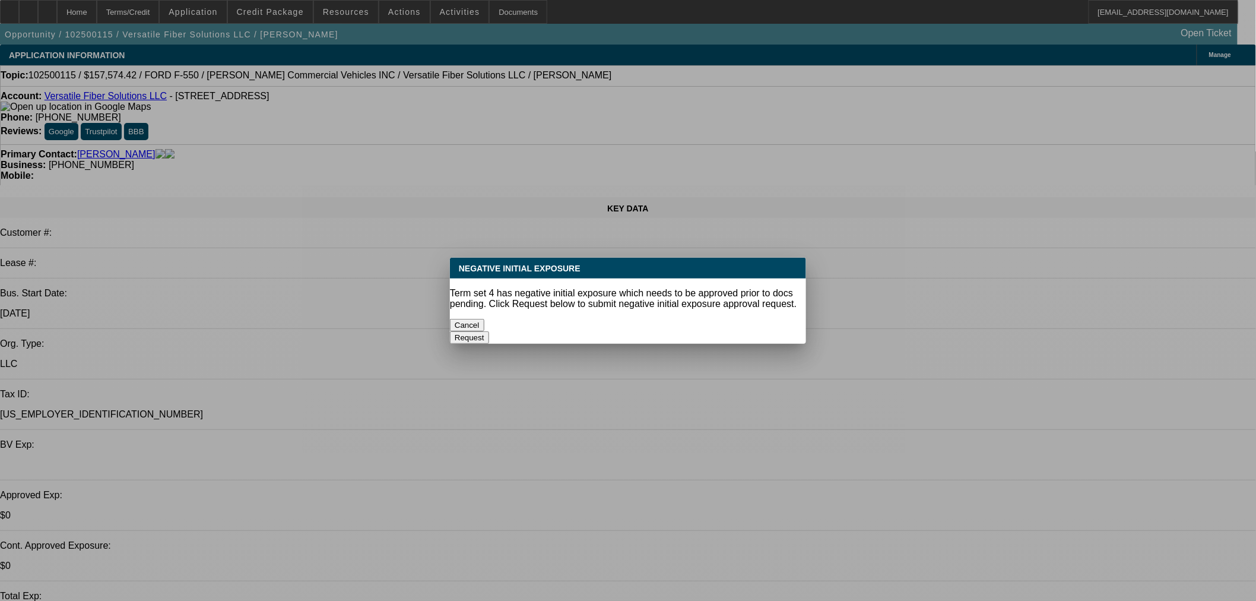
select select "1"
select select "3"
select select "4"
select select "1"
select select "3"
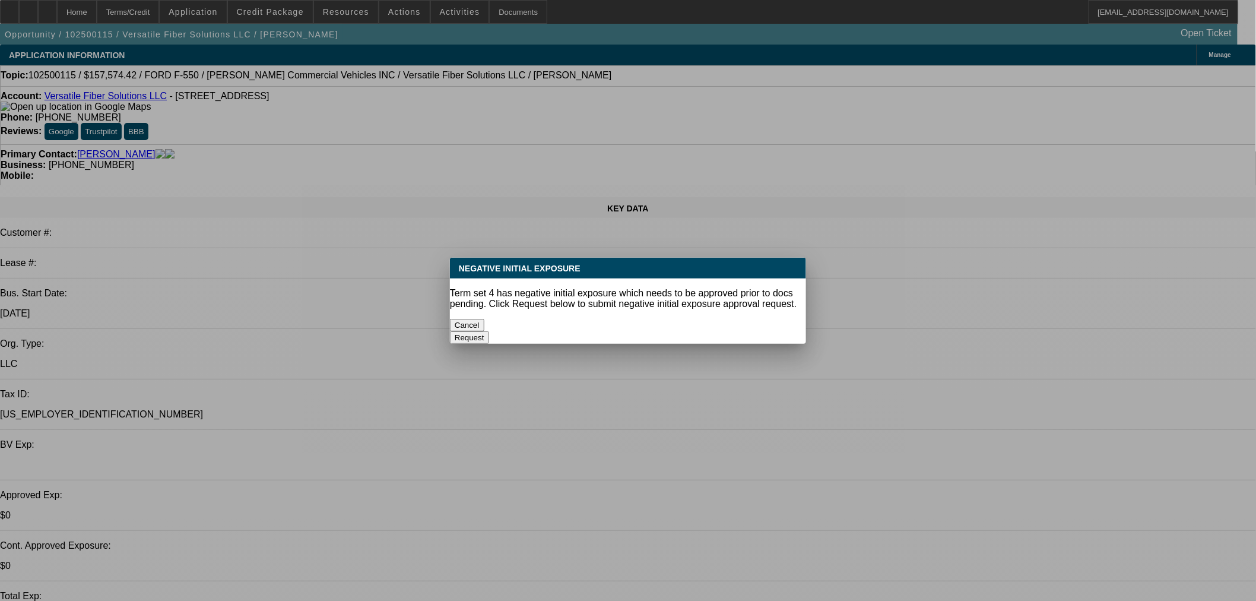
select select "4"
select select "1"
select select "4"
select select "1"
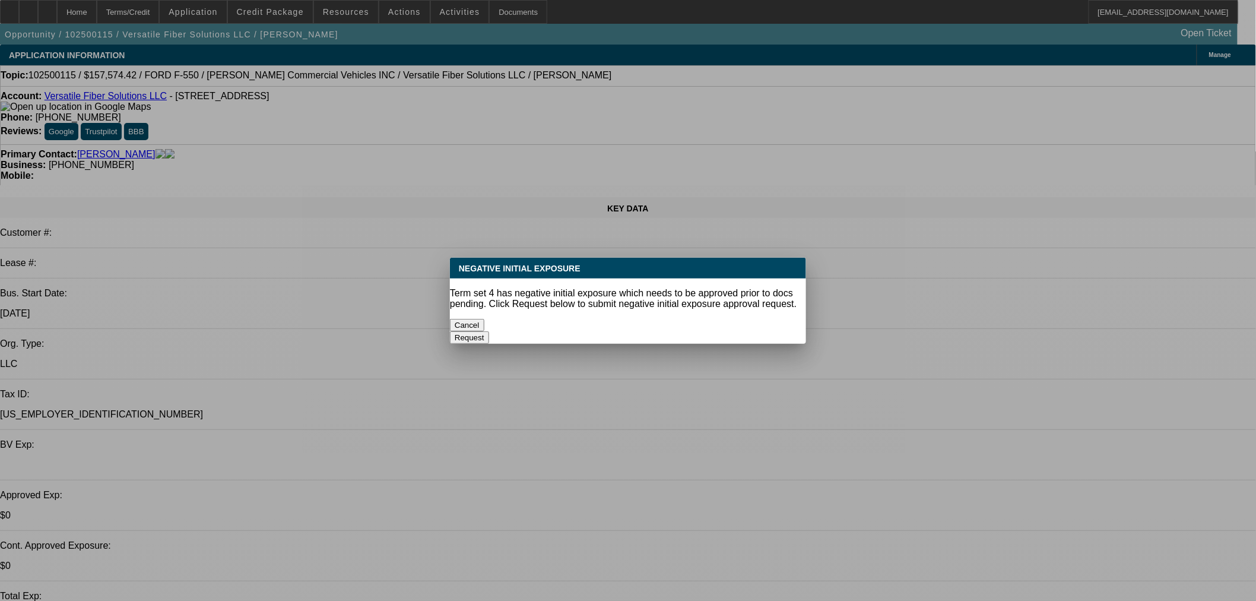
select select "1"
select select "6"
click at [485, 319] on button "Cancel" at bounding box center [467, 325] width 34 height 12
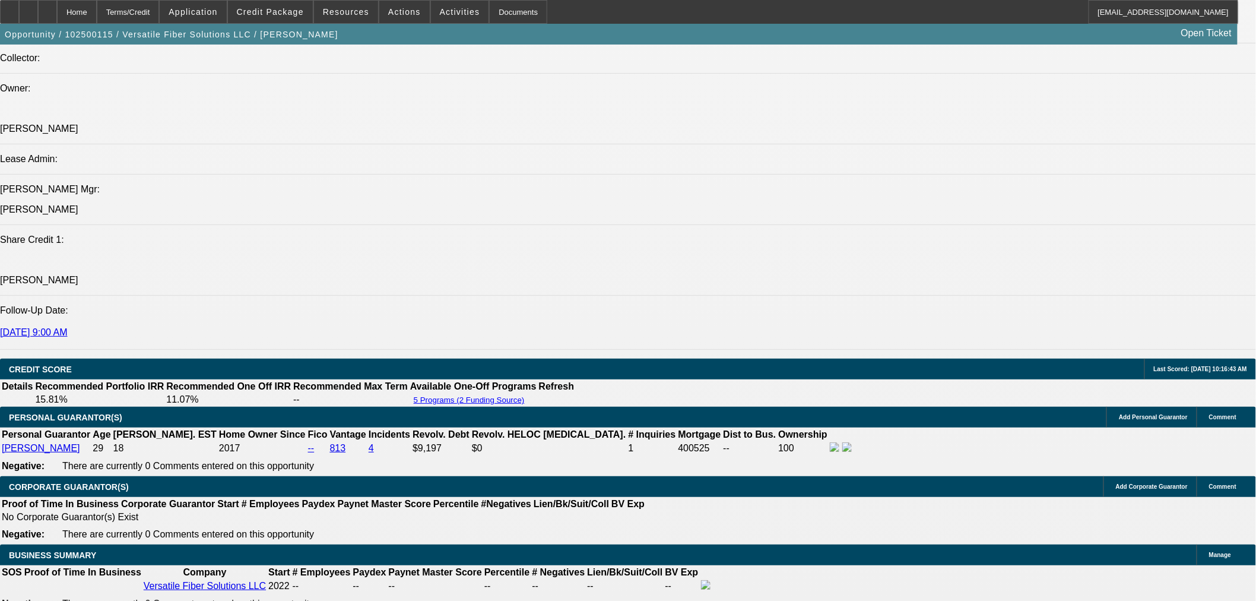
scroll to position [1715, 0]
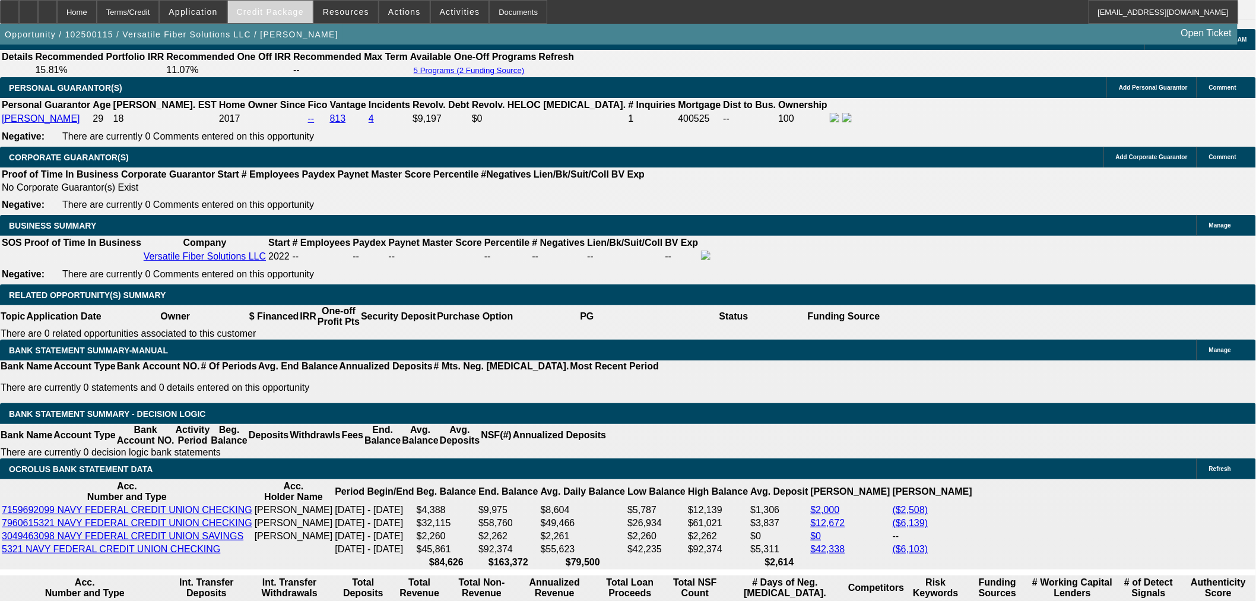
click at [292, 16] on span at bounding box center [270, 12] width 85 height 29
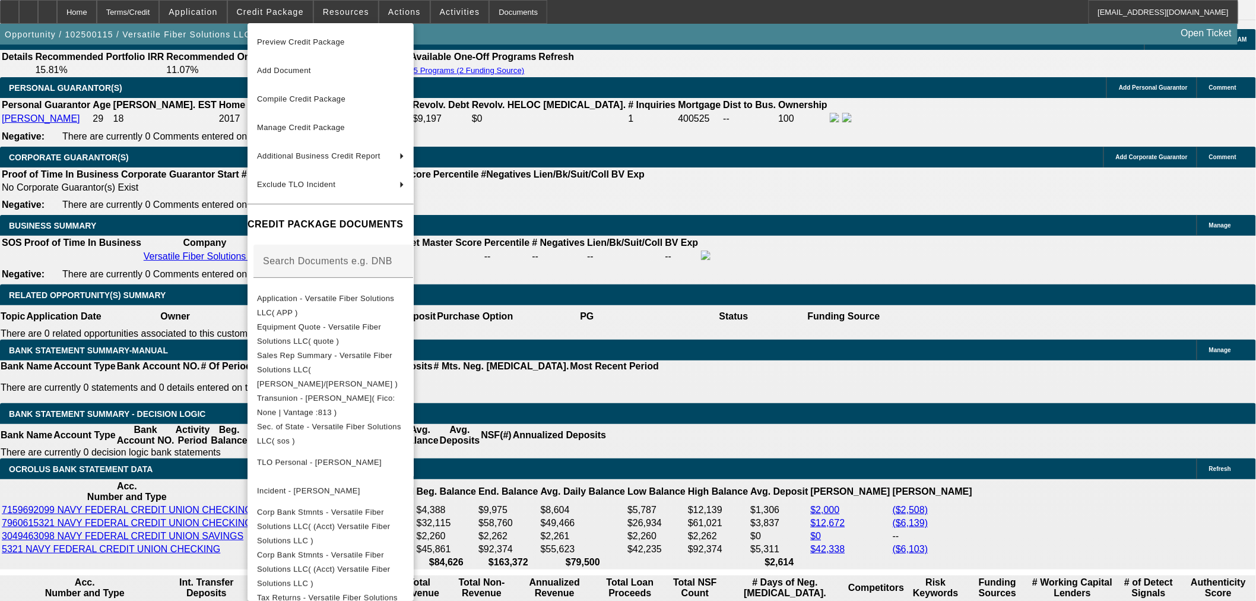
click at [806, 325] on div at bounding box center [628, 300] width 1256 height 601
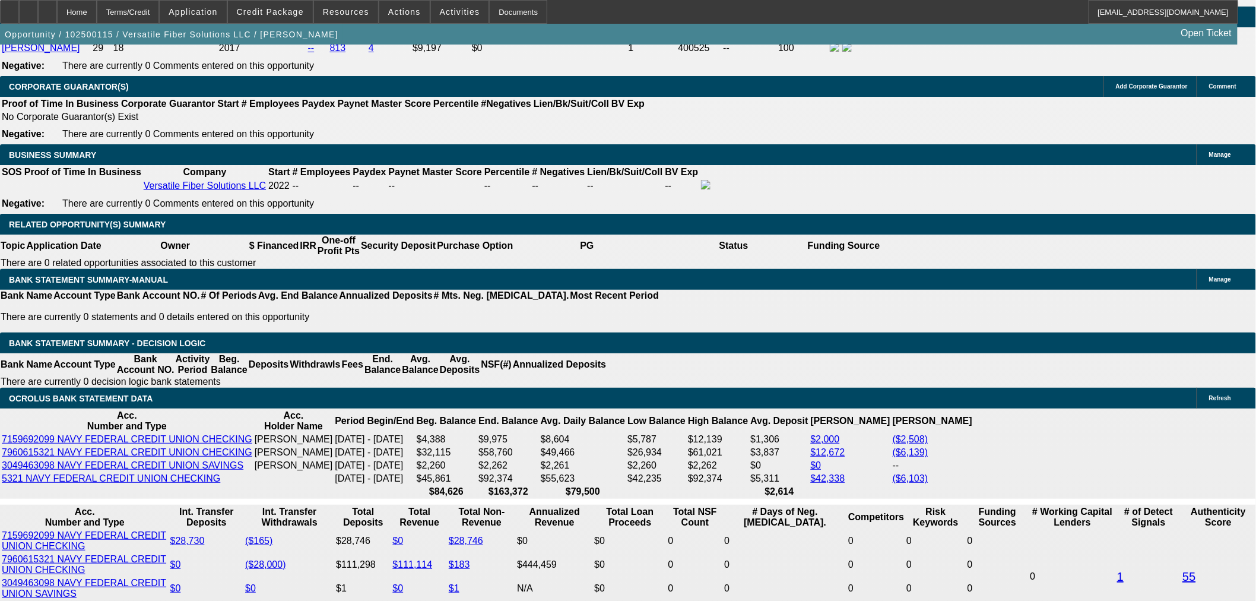
scroll to position [1913, 0]
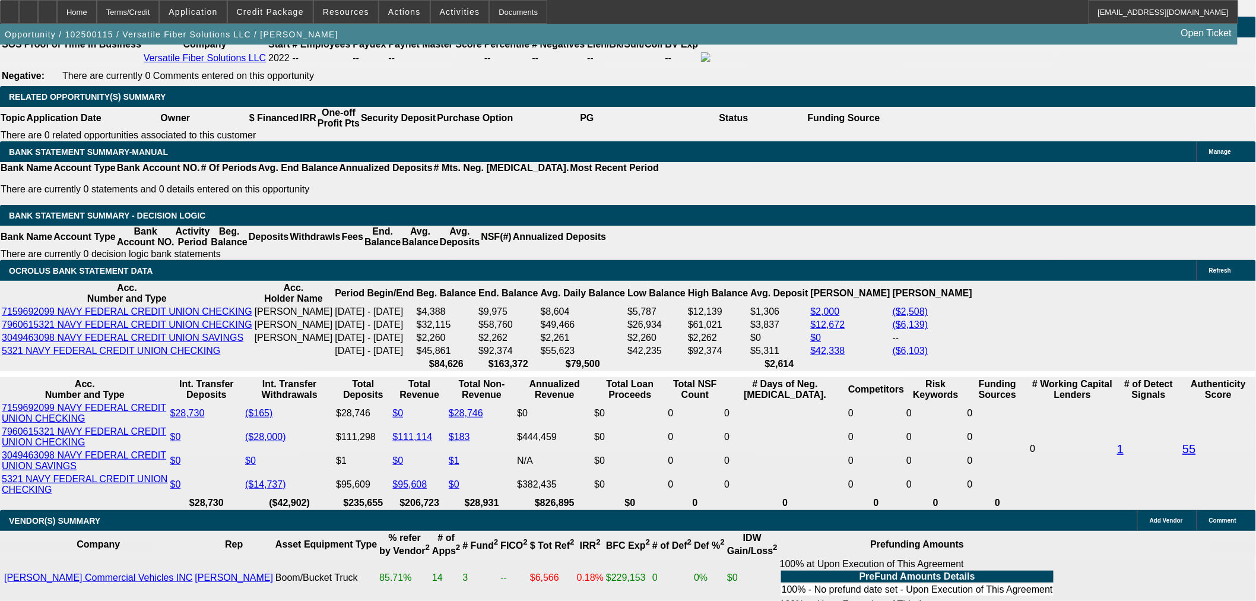
select select "3"
type input "UNKNOWN"
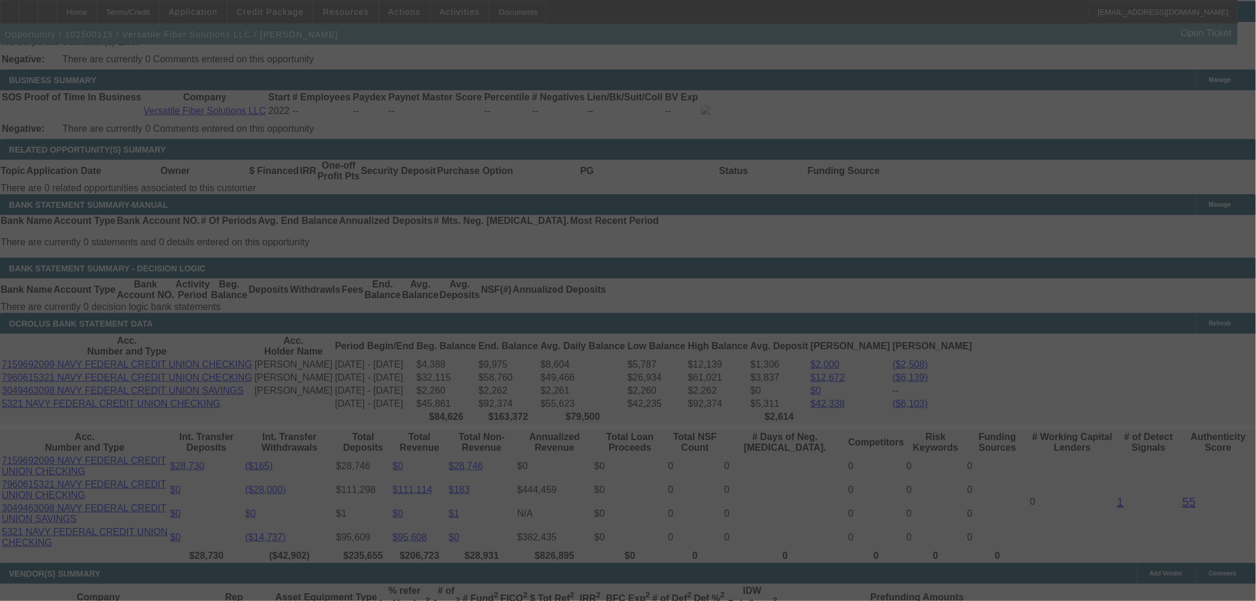
scroll to position [1979, 0]
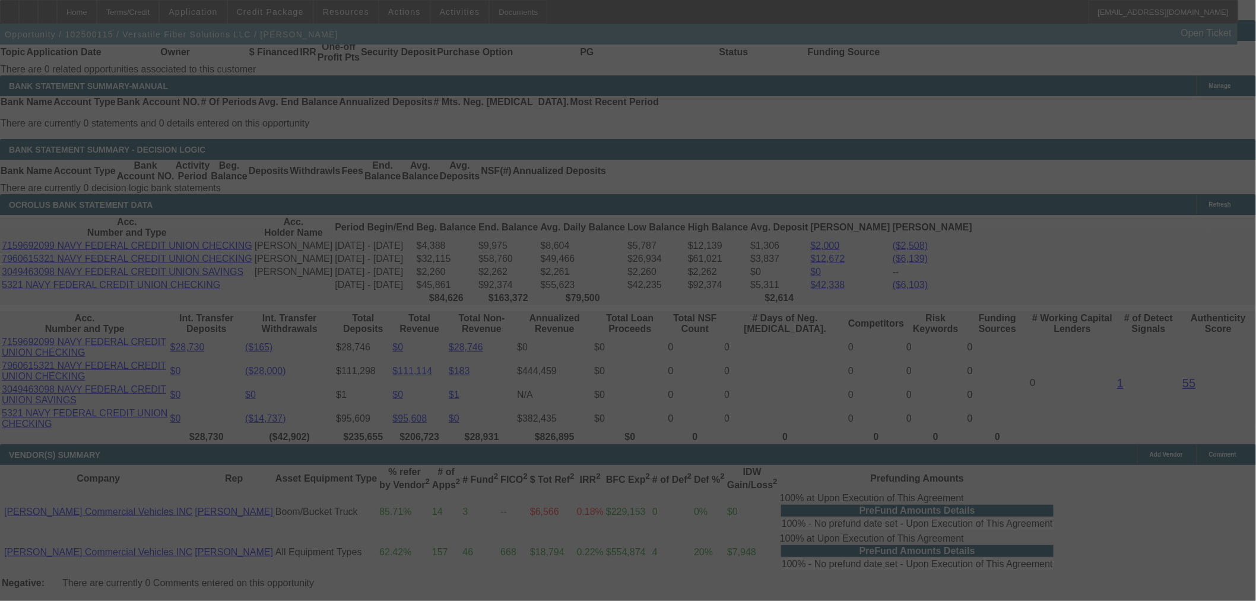
select select "0"
select select "3"
select select "0.1"
select select "4"
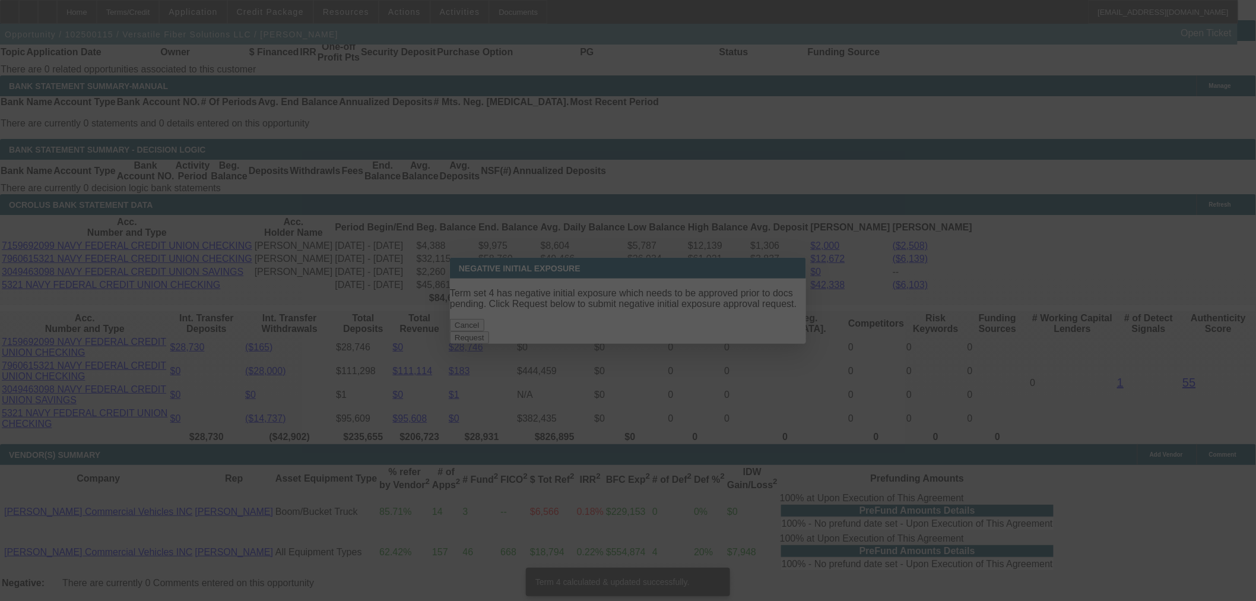
scroll to position [0, 0]
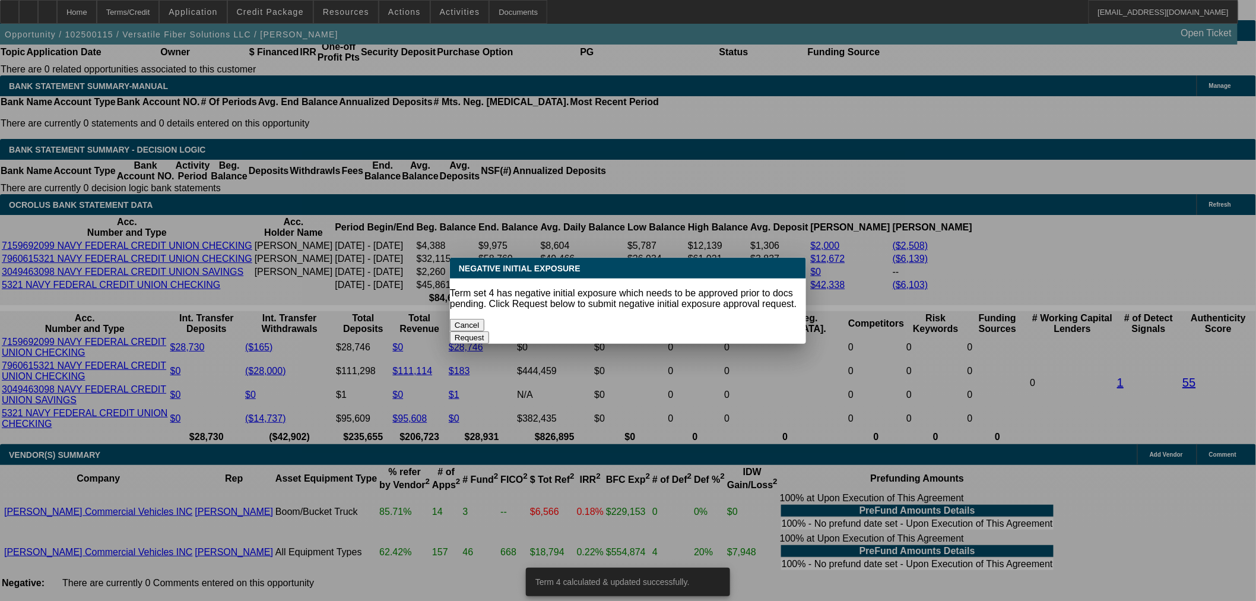
click at [485, 319] on button "Cancel" at bounding box center [467, 325] width 34 height 12
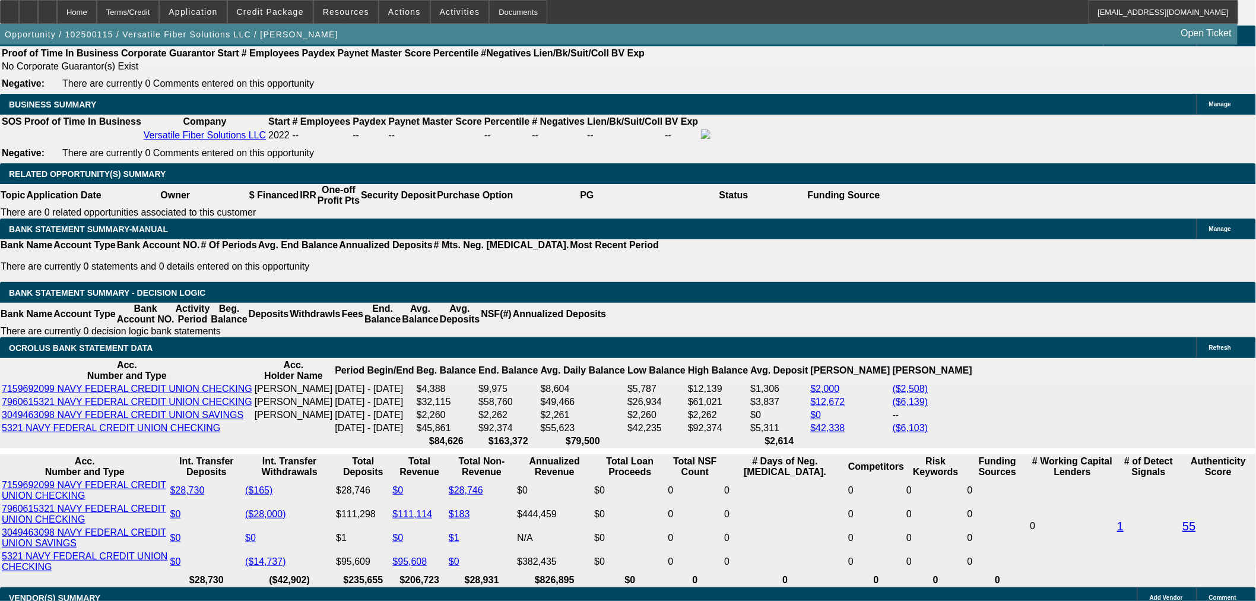
scroll to position [1913, 0]
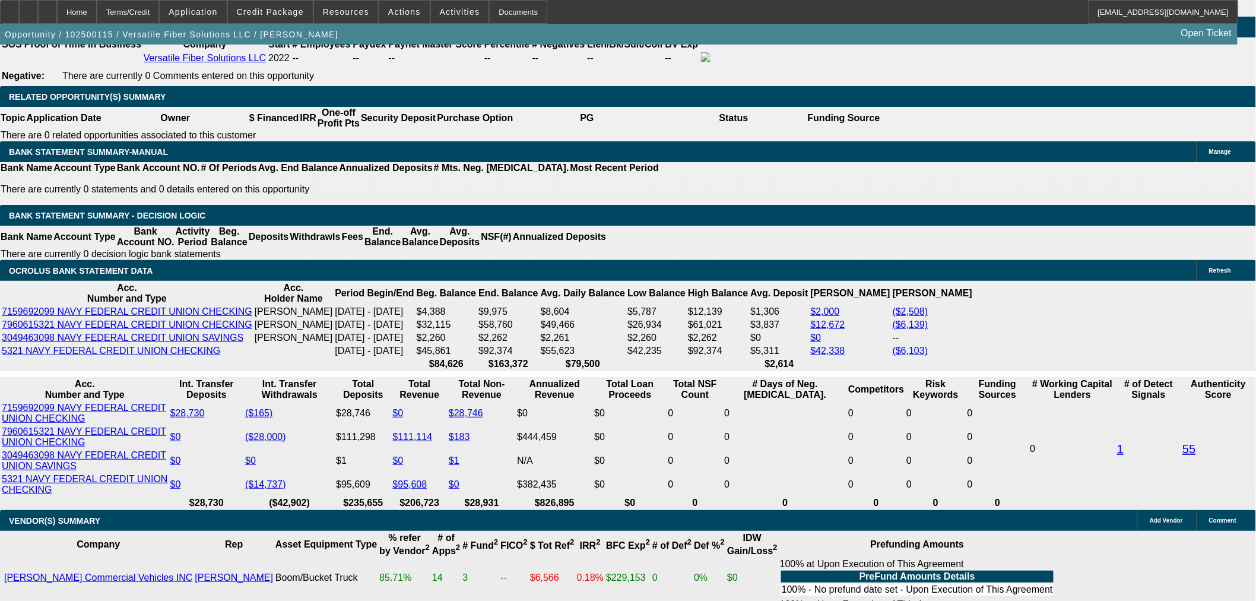
drag, startPoint x: 542, startPoint y: 318, endPoint x: 572, endPoint y: 319, distance: 29.7
type input "4"
type input "UNKNOWN"
type input "48"
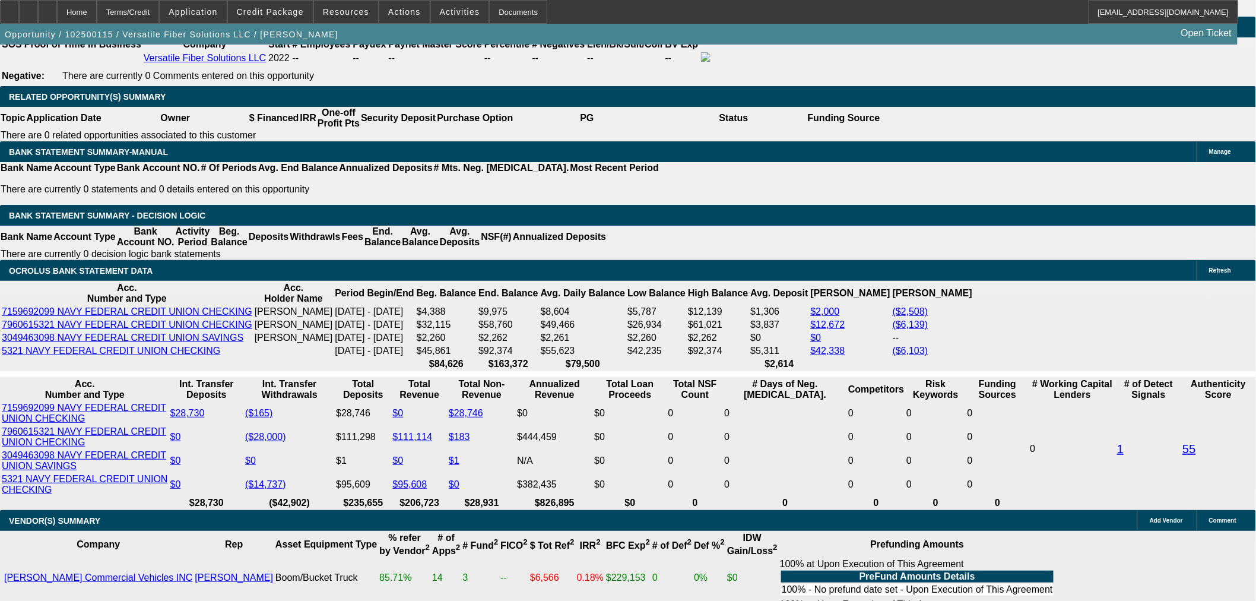
type input "$4,157.28"
type input "48"
drag, startPoint x: 390, startPoint y: 316, endPoint x: 414, endPoint y: 319, distance: 23.9
type input "UNKNOWN"
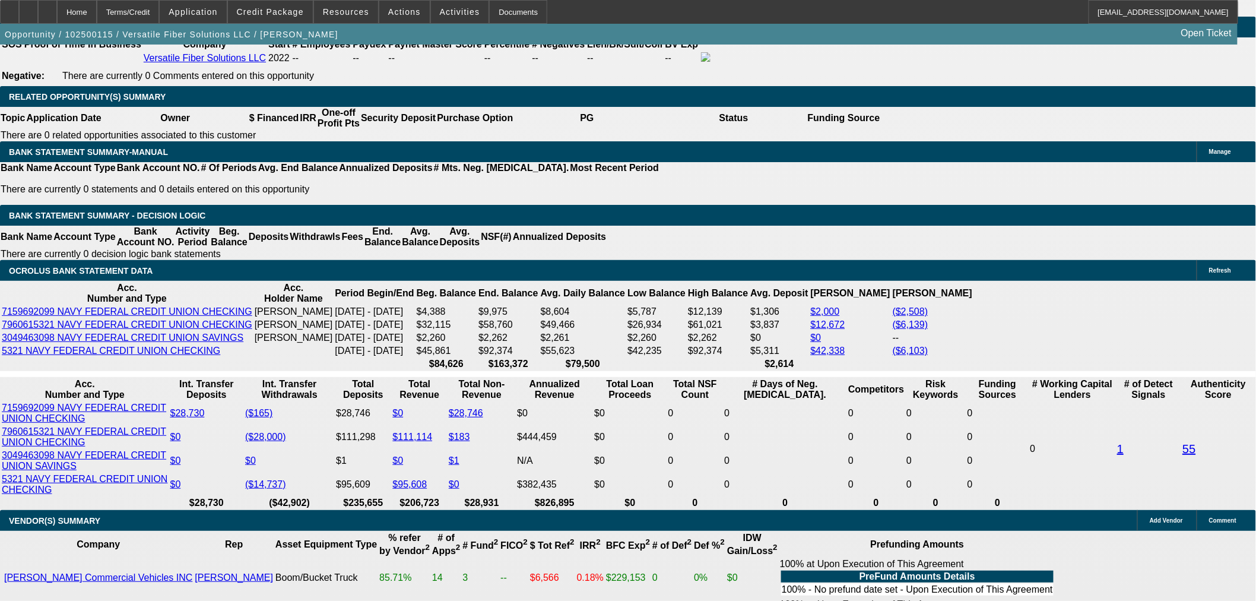
type input "48"
type input "$3,851.00"
type input "48"
drag, startPoint x: 246, startPoint y: 321, endPoint x: 283, endPoint y: 321, distance: 36.8
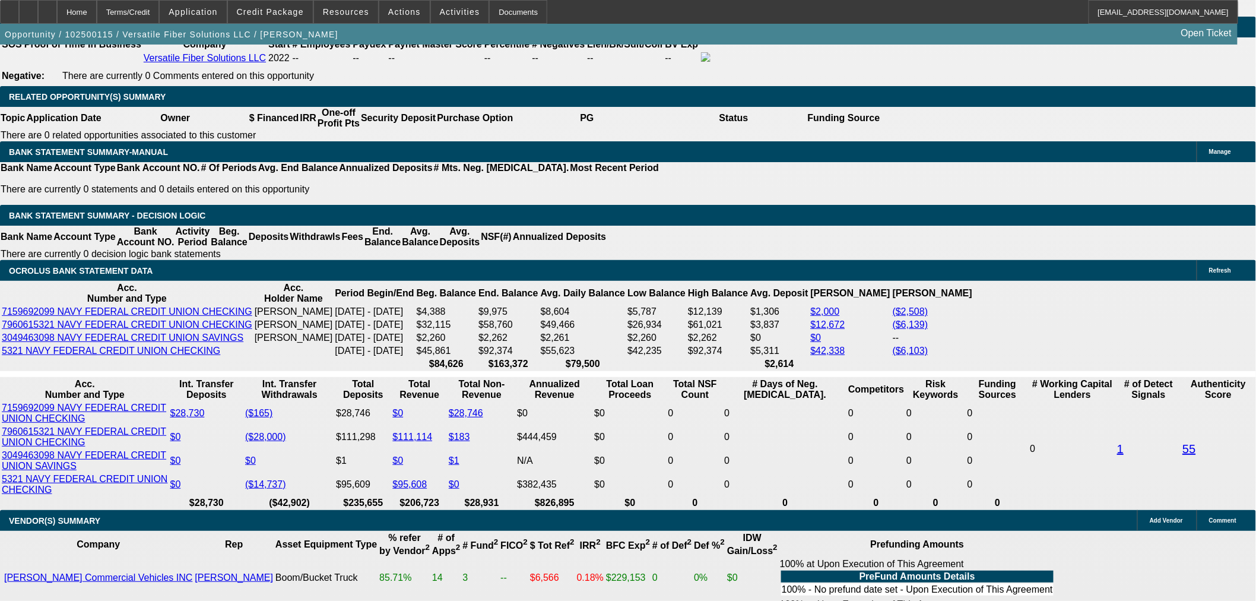
type input "UNKNOWN"
type input "48"
type input "$3,569.04"
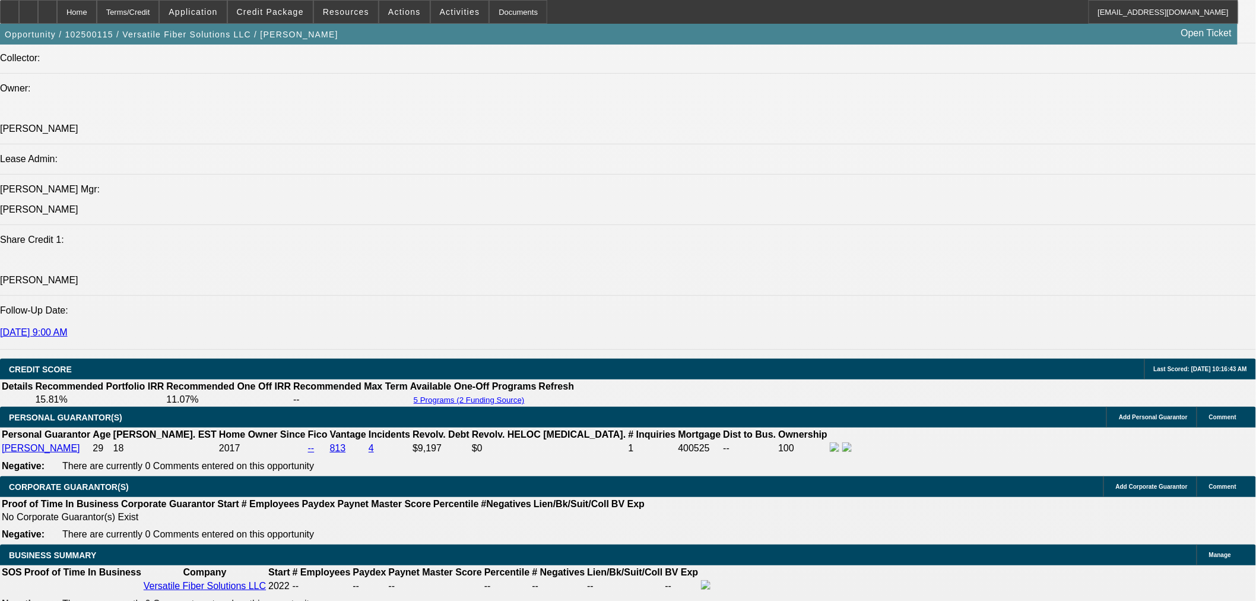
type input "48"
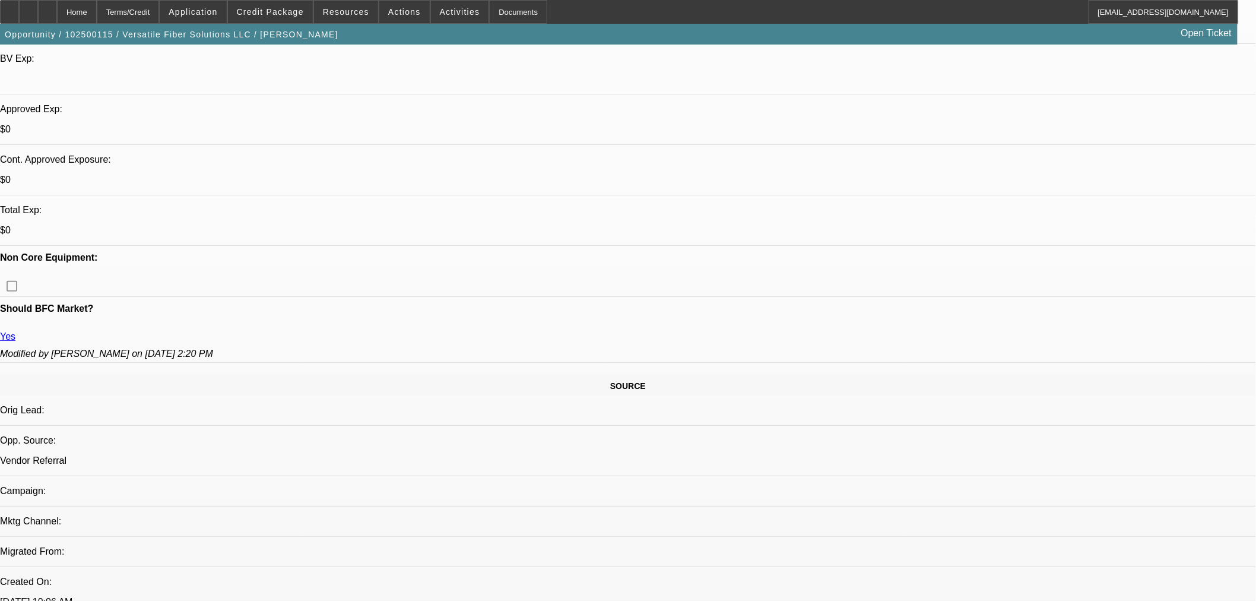
scroll to position [0, 0]
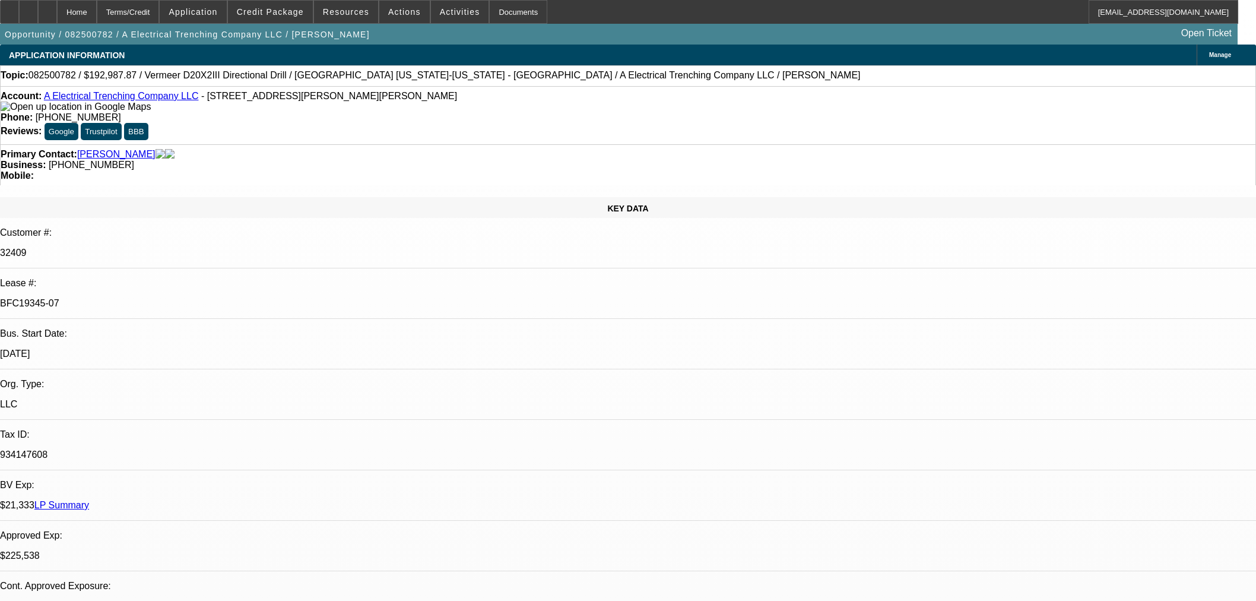
select select "0"
select select "3"
select select "0"
select select "6"
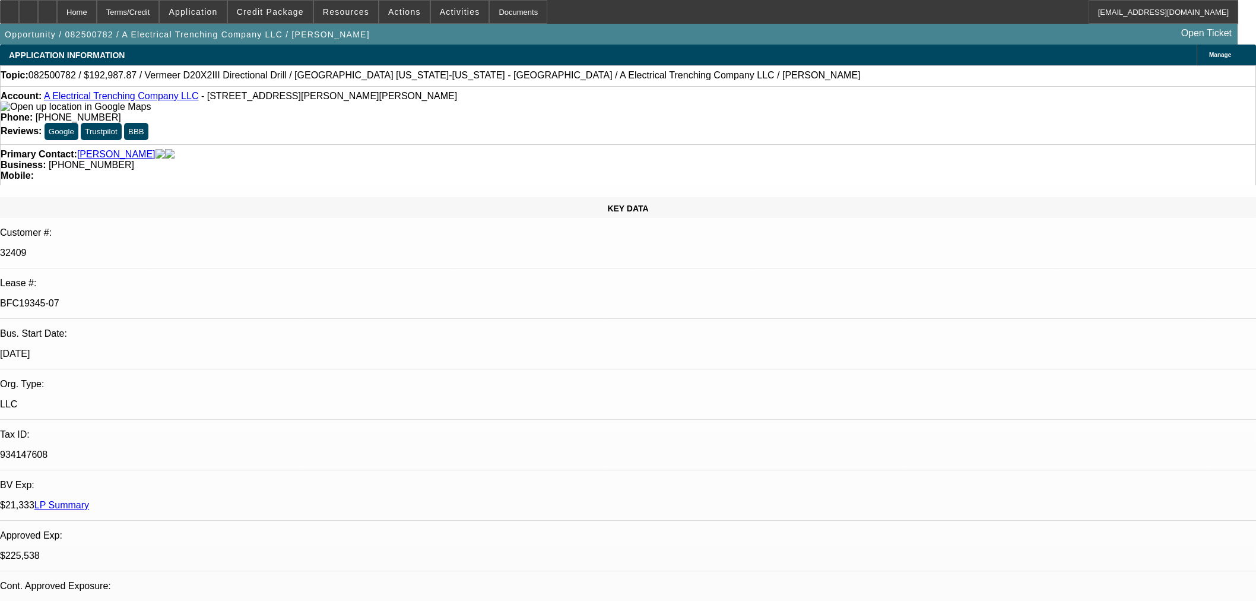
select select "0"
select select "3"
select select "0"
select select "6"
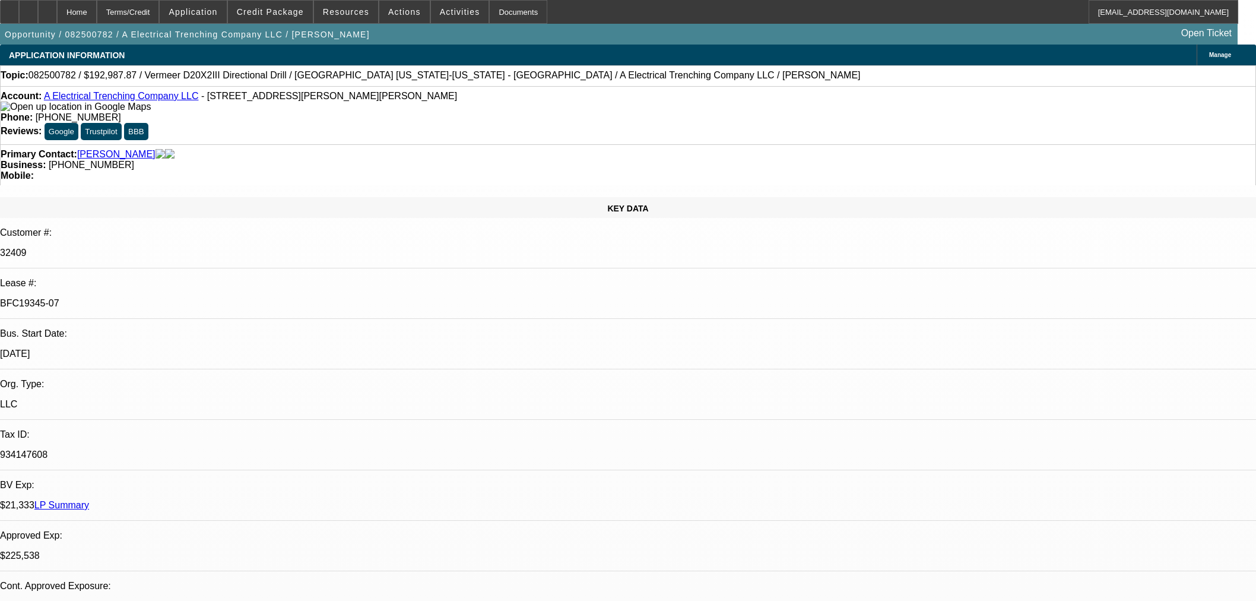
select select "0"
select select "3"
select select "0"
select select "6"
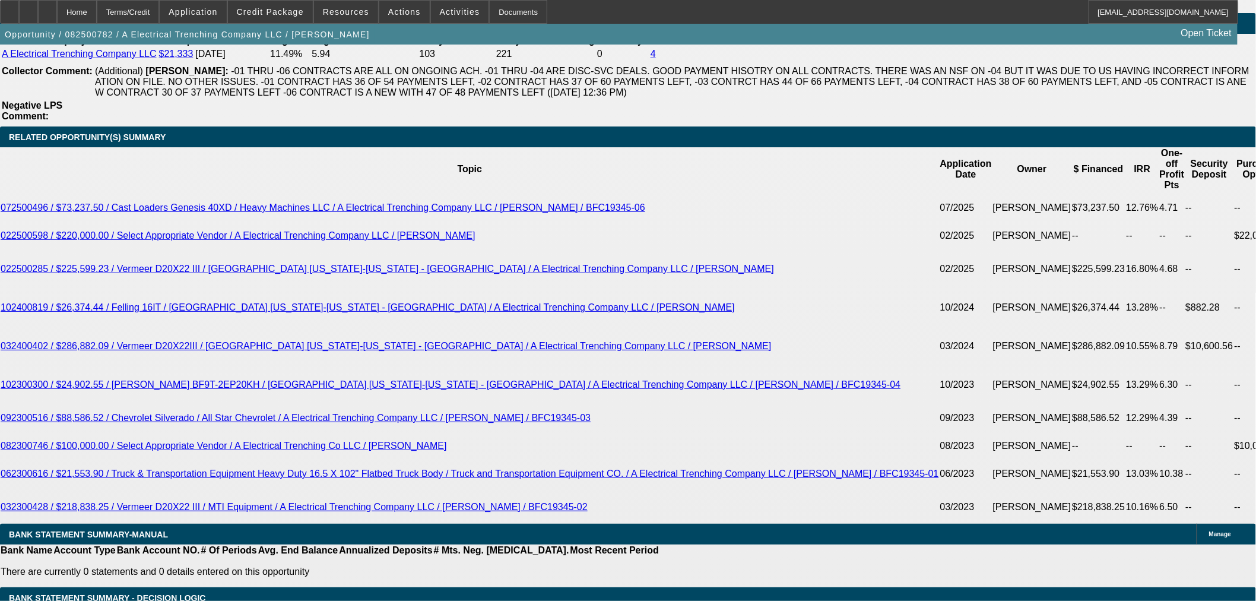
scroll to position [1781, 0]
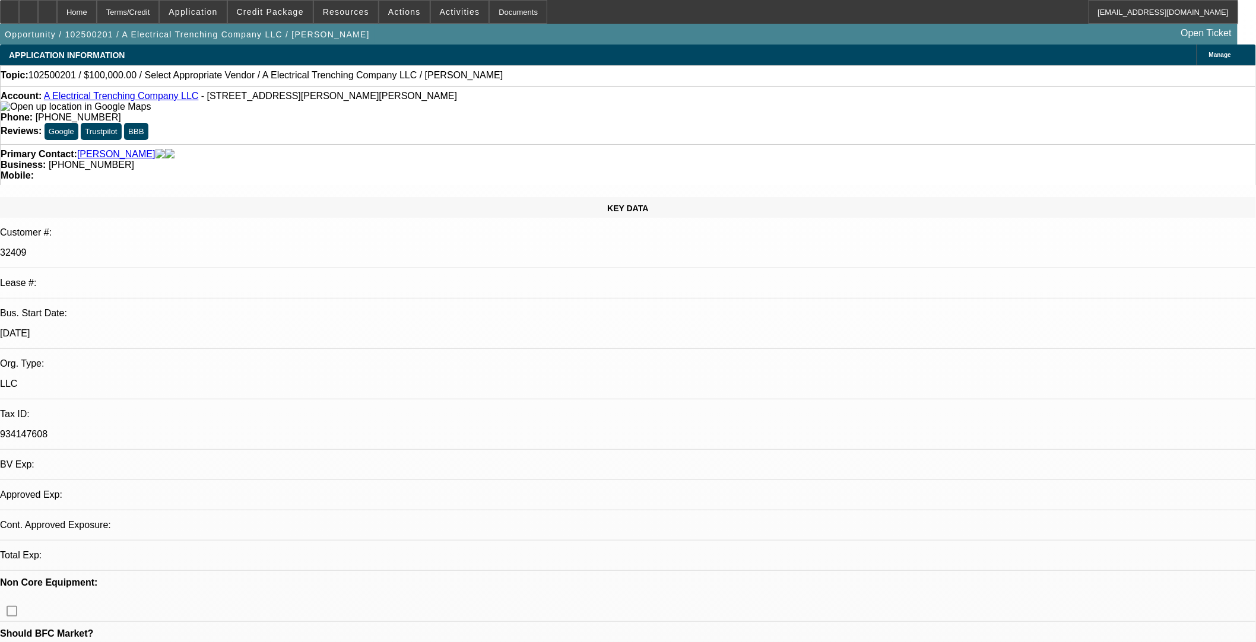
select select "0"
select select "2"
select select "0.1"
select select "4"
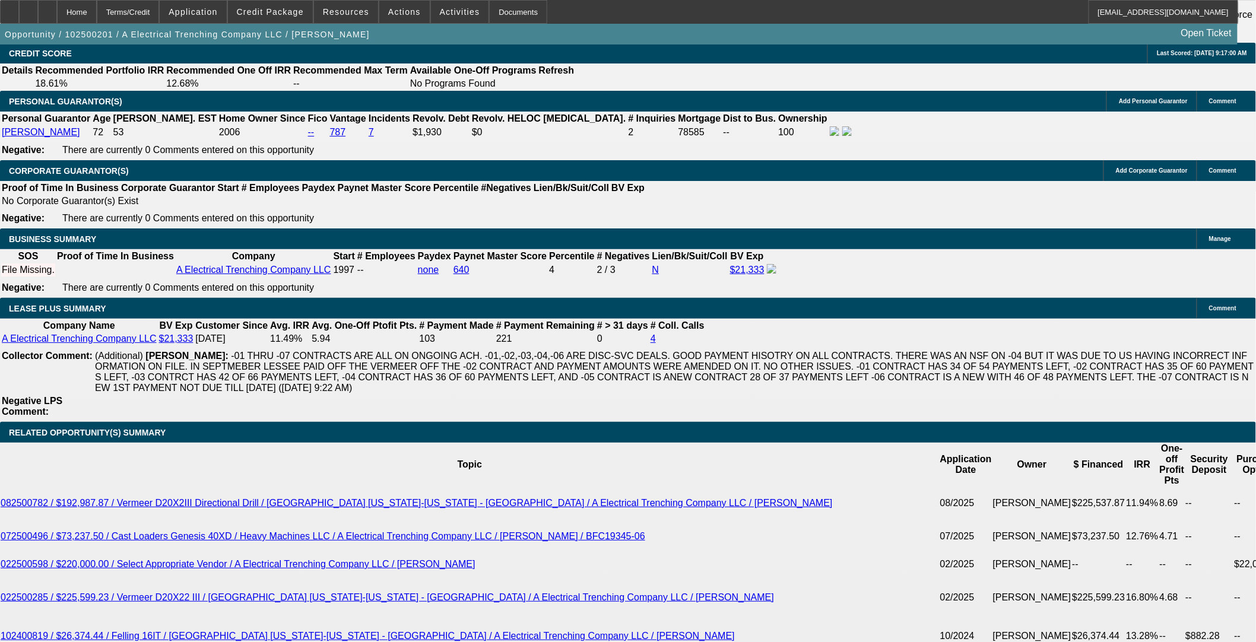
scroll to position [1847, 0]
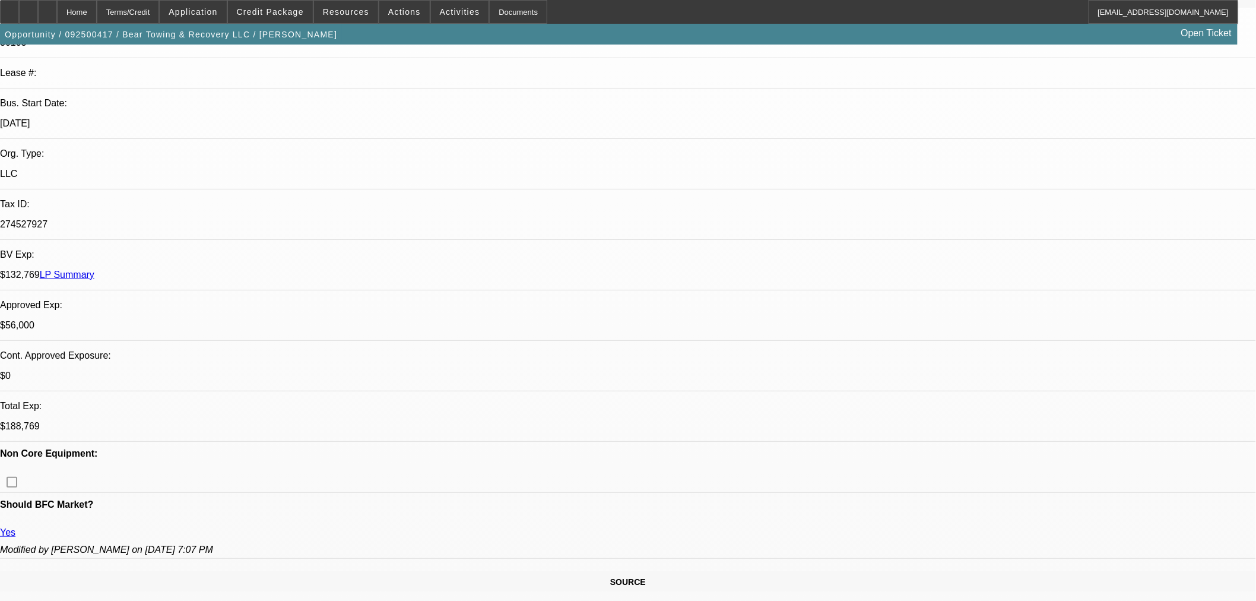
select select "0"
select select "2"
select select "0.1"
select select "4"
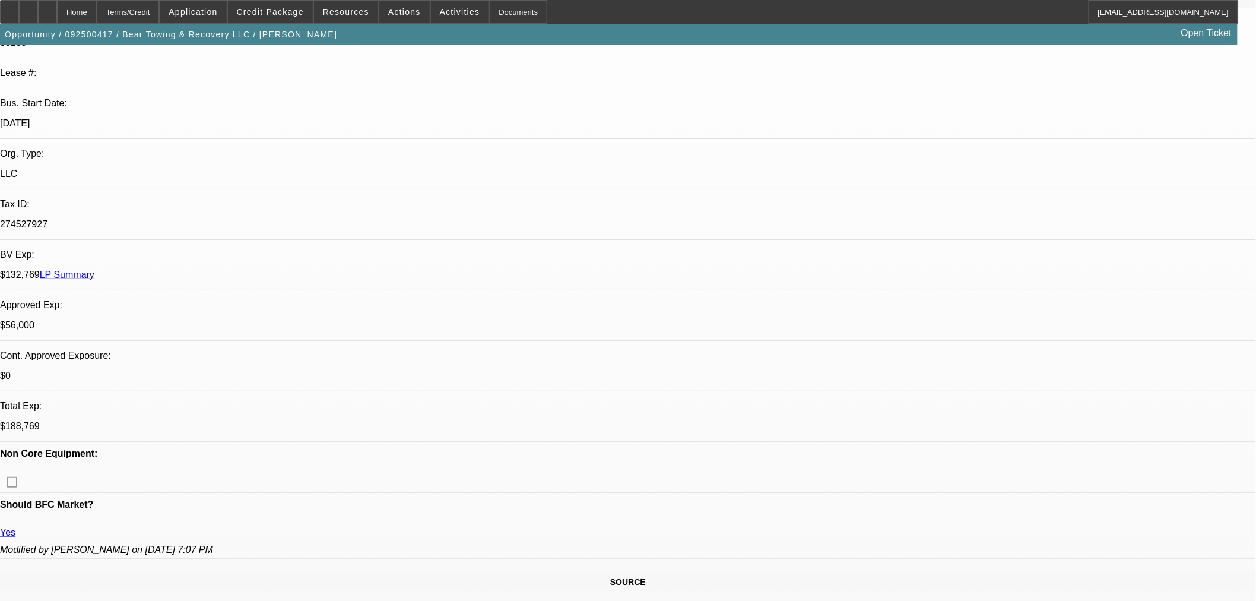
select select "0"
select select "2"
select select "0.1"
select select "4"
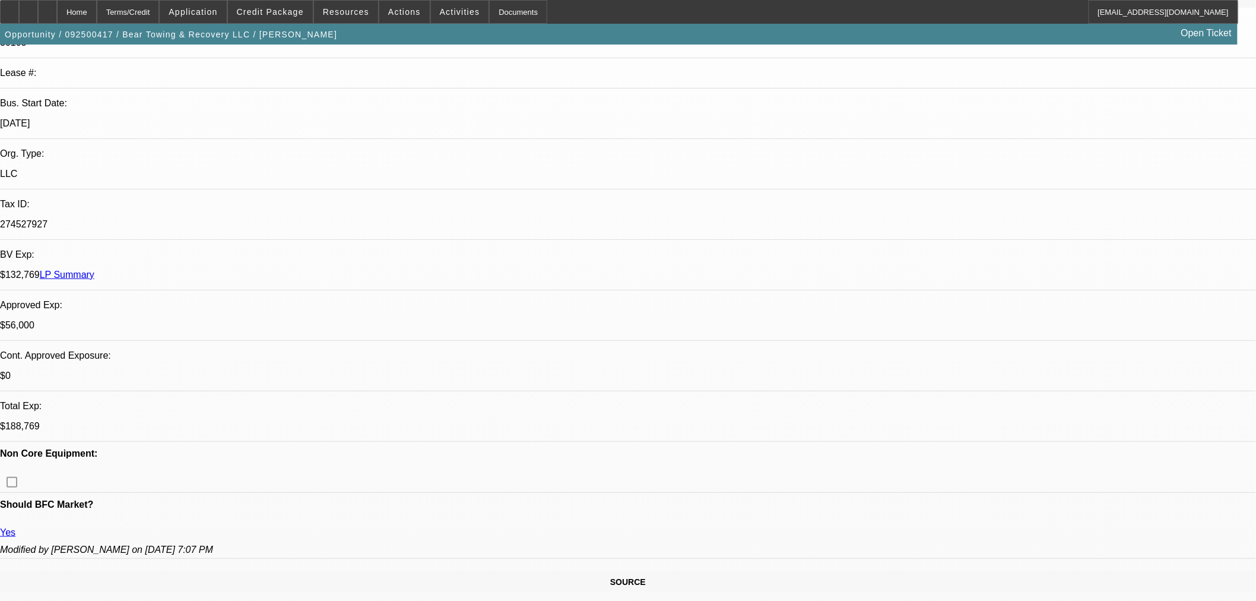
select select "0"
select select "2"
select select "0.1"
select select "4"
select select "0"
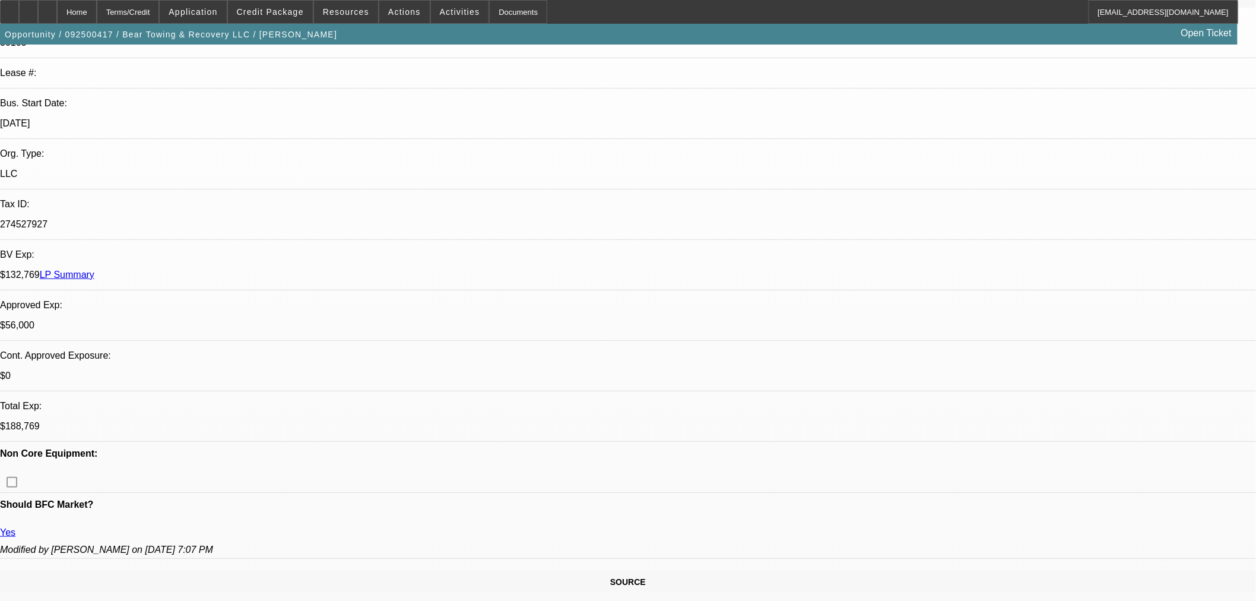
select select "0"
select select "3"
select select "0.1"
select select "4"
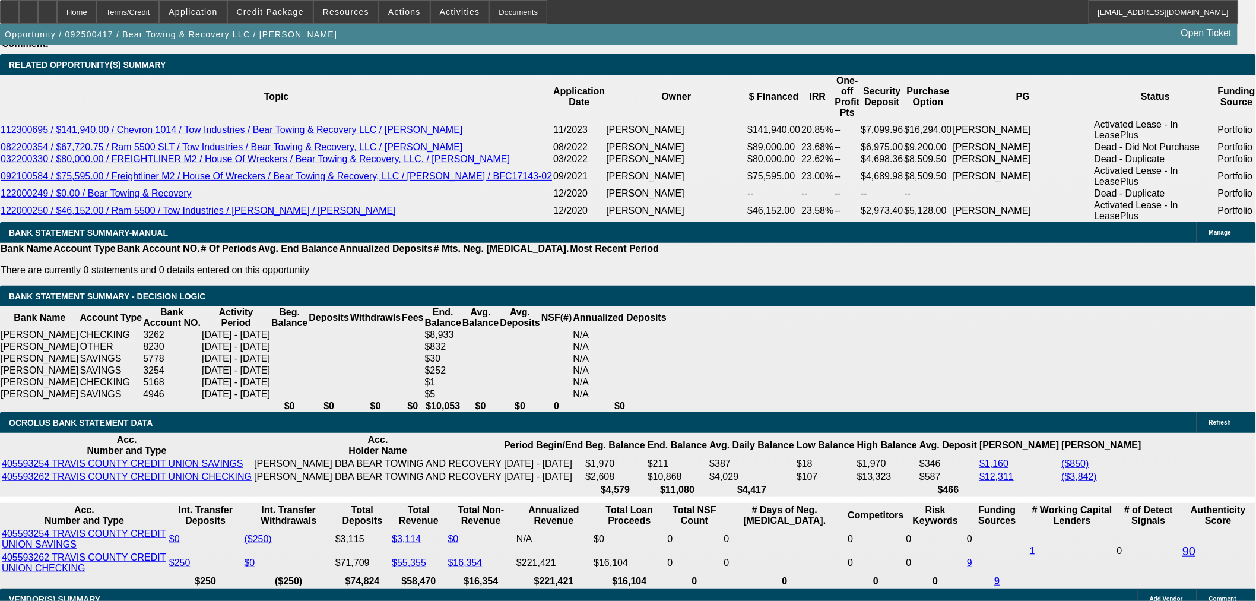
scroll to position [1979, 0]
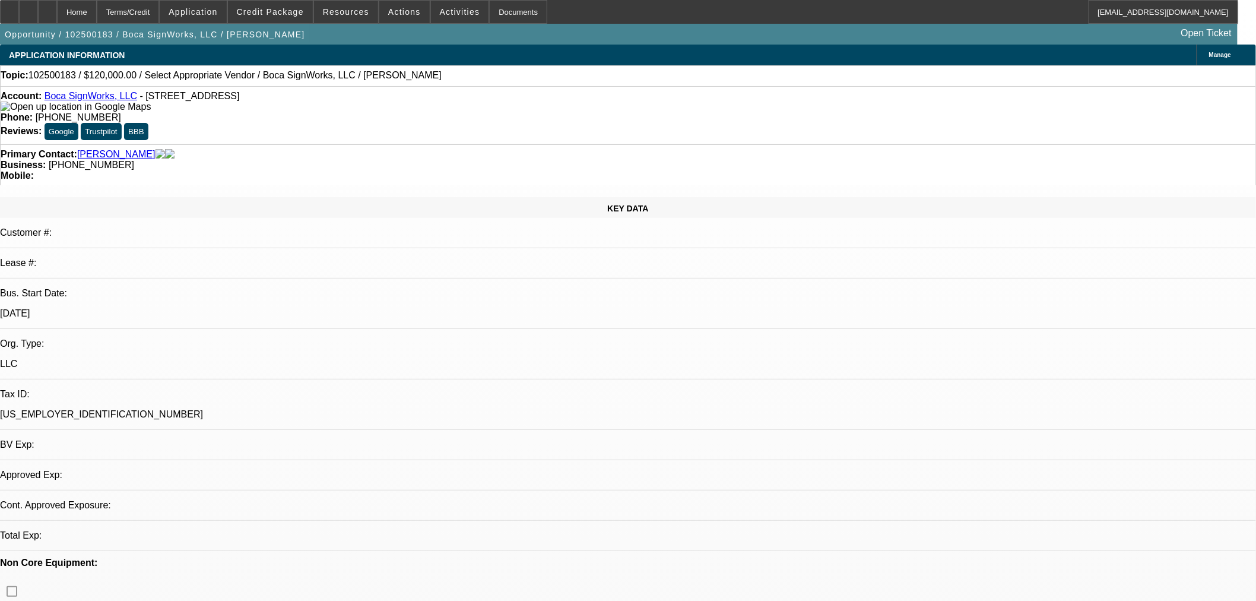
select select "0"
select select "2"
select select "0.1"
select select "1"
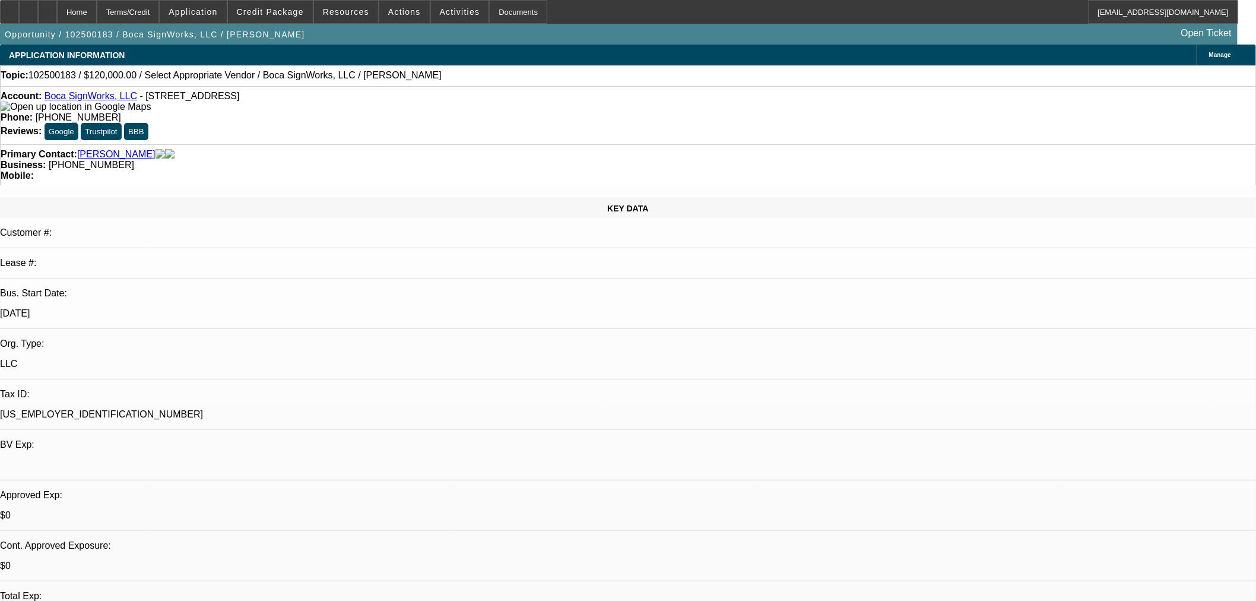
select select "4"
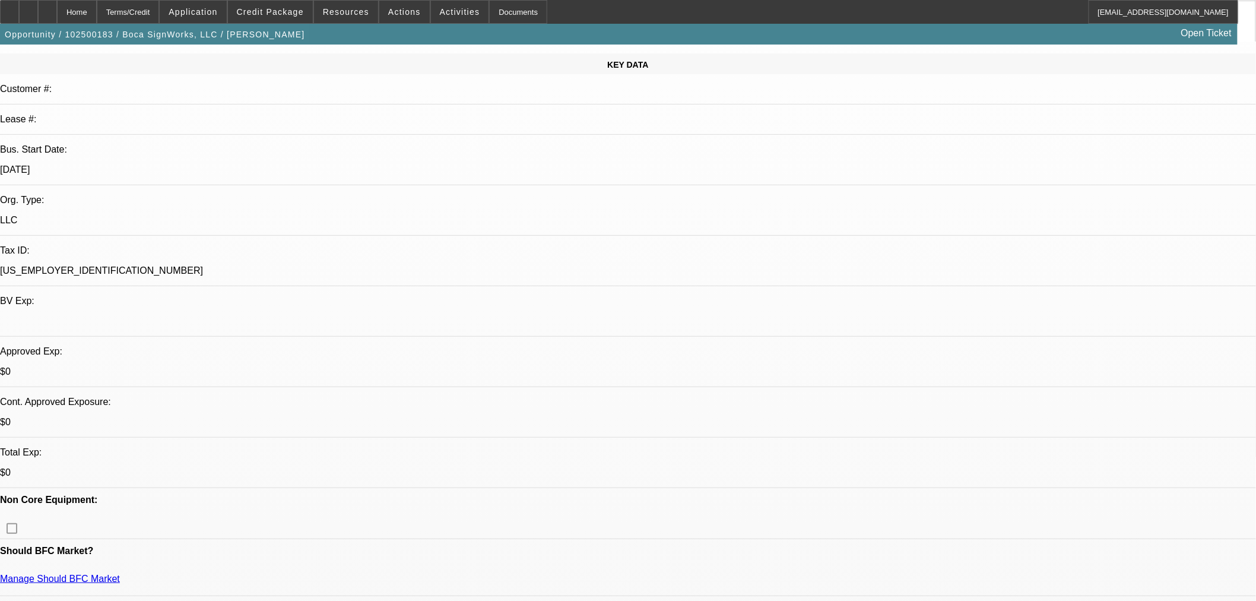
scroll to position [264, 0]
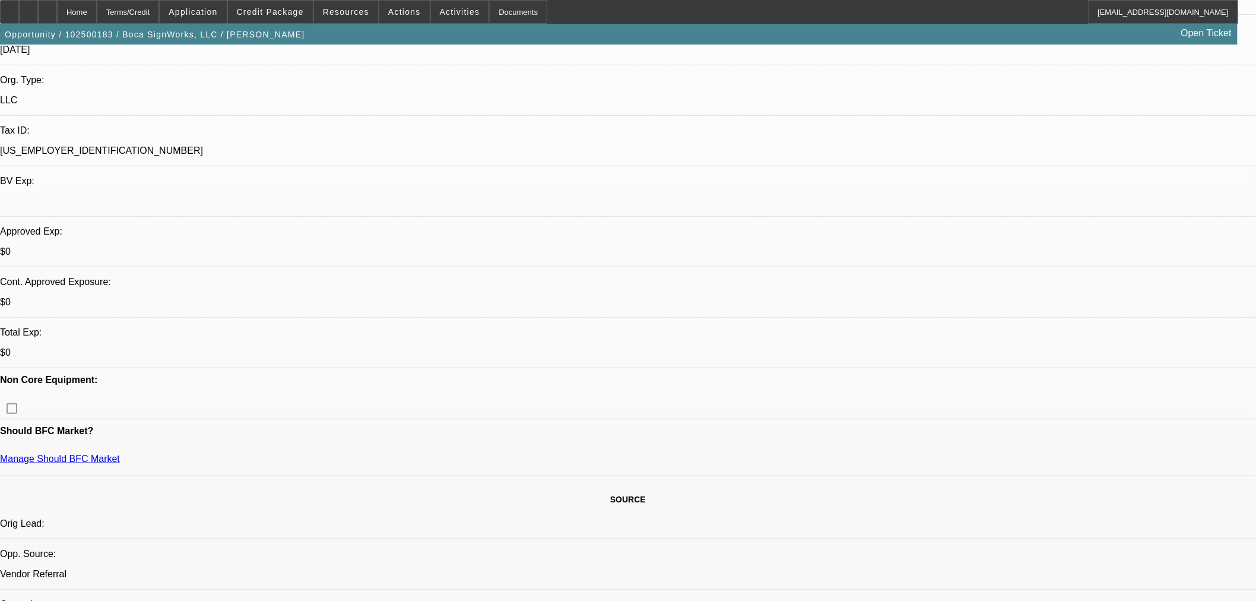
click at [290, 18] on span at bounding box center [270, 12] width 85 height 29
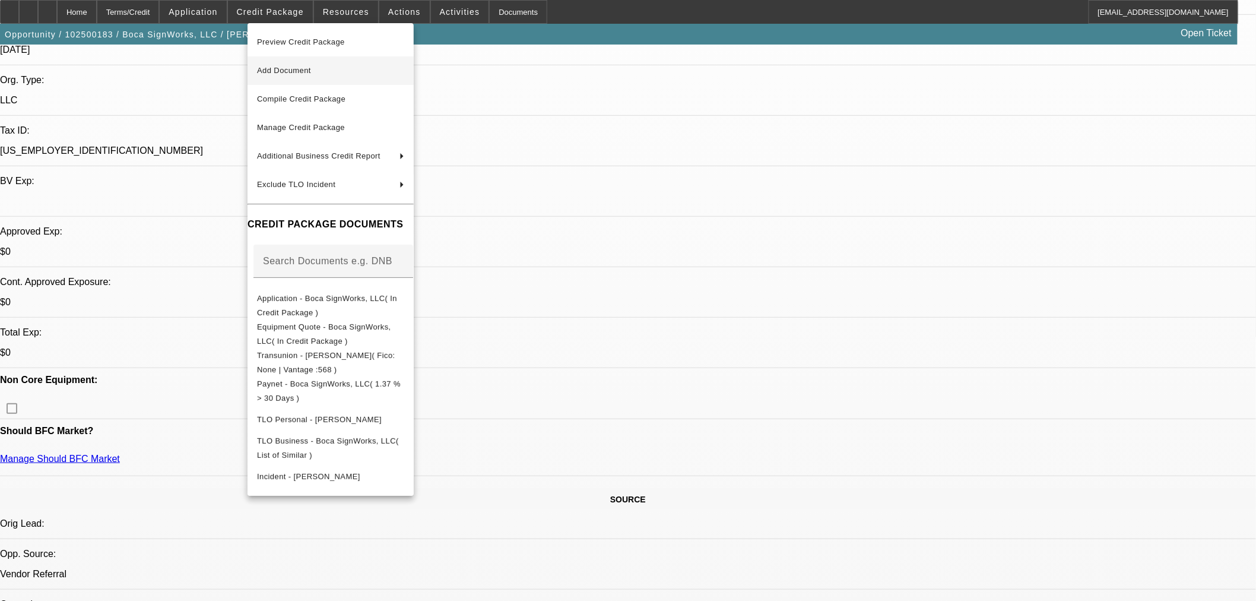
click at [293, 68] on span "Add Document" at bounding box center [284, 70] width 54 height 9
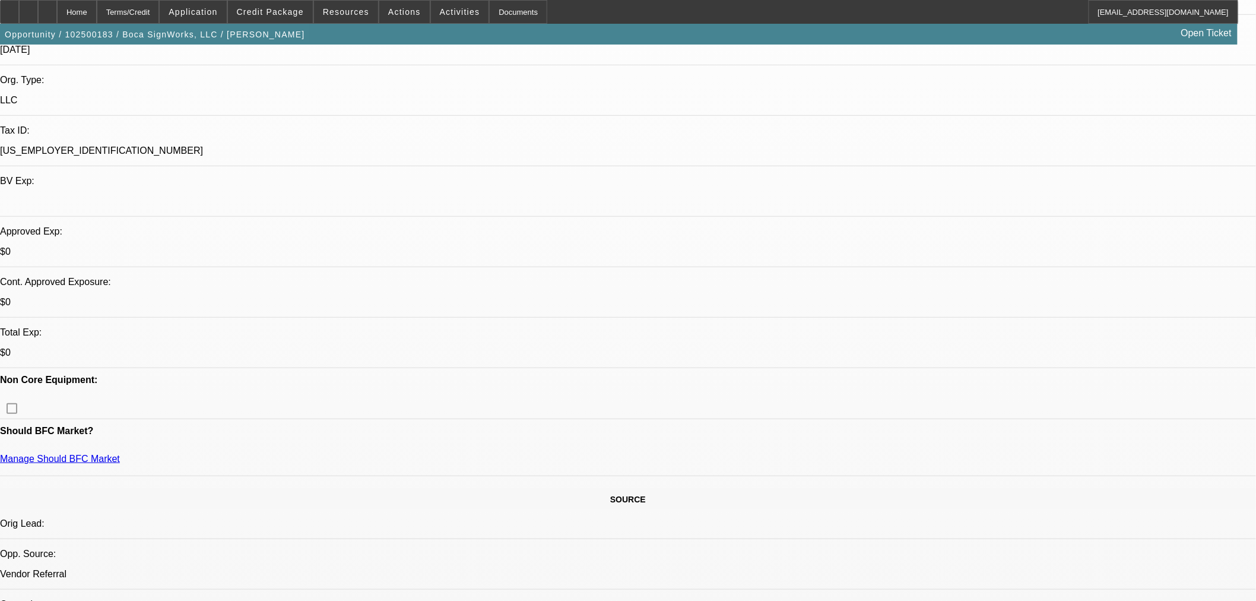
drag, startPoint x: 924, startPoint y: 248, endPoint x: 907, endPoint y: 296, distance: 50.3
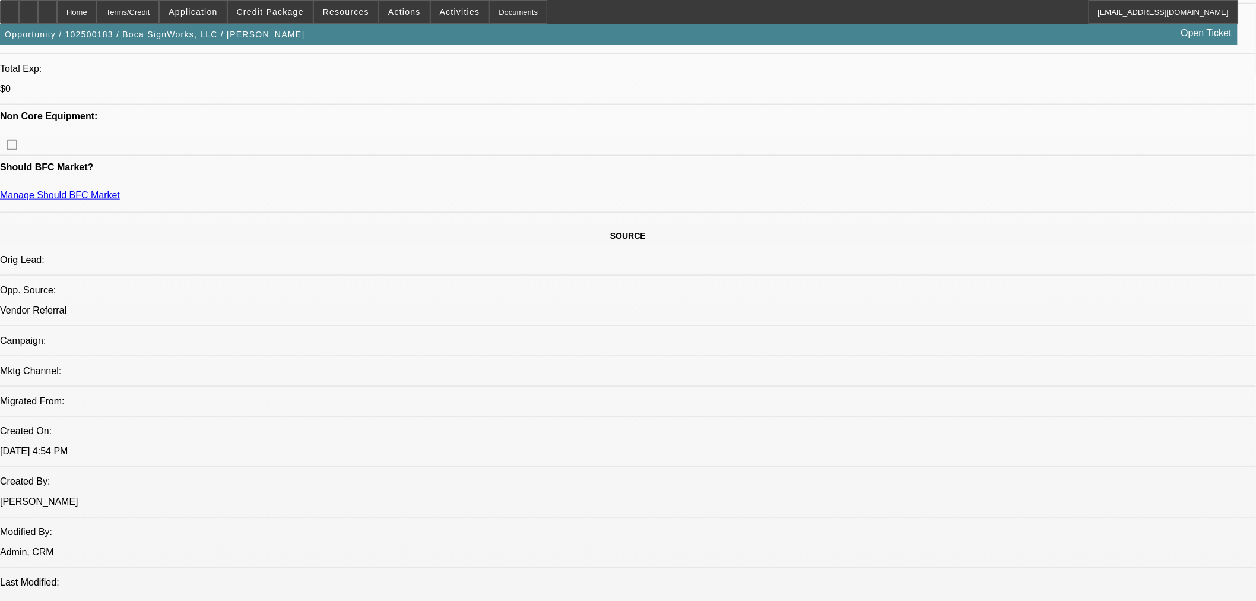
scroll to position [395, 0]
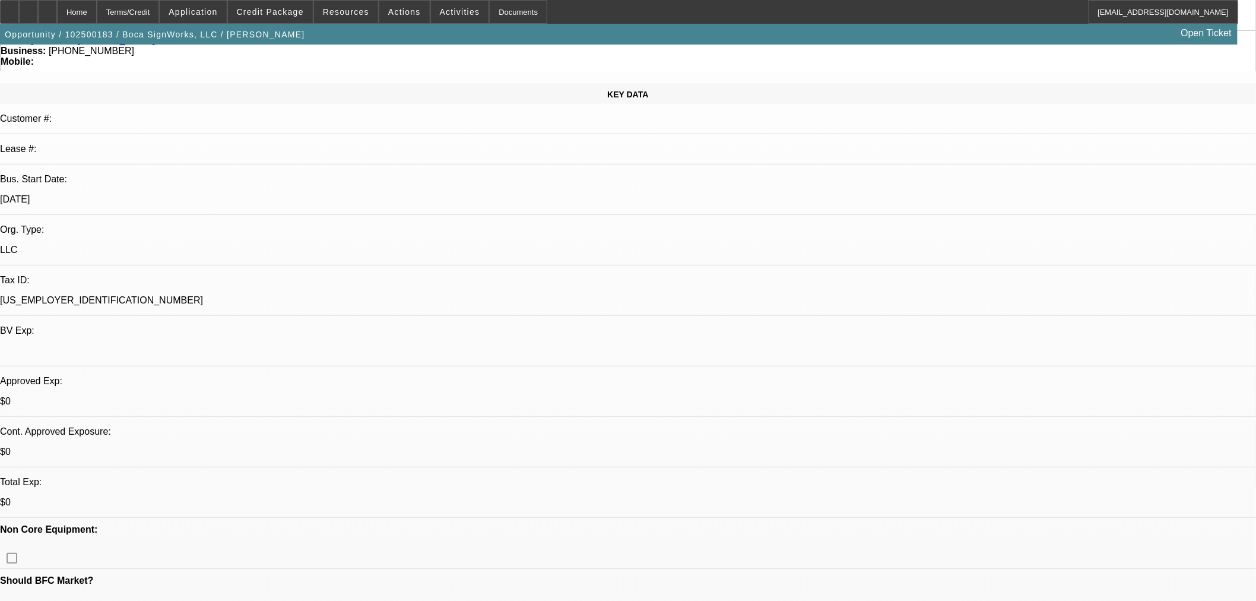
scroll to position [0, 0]
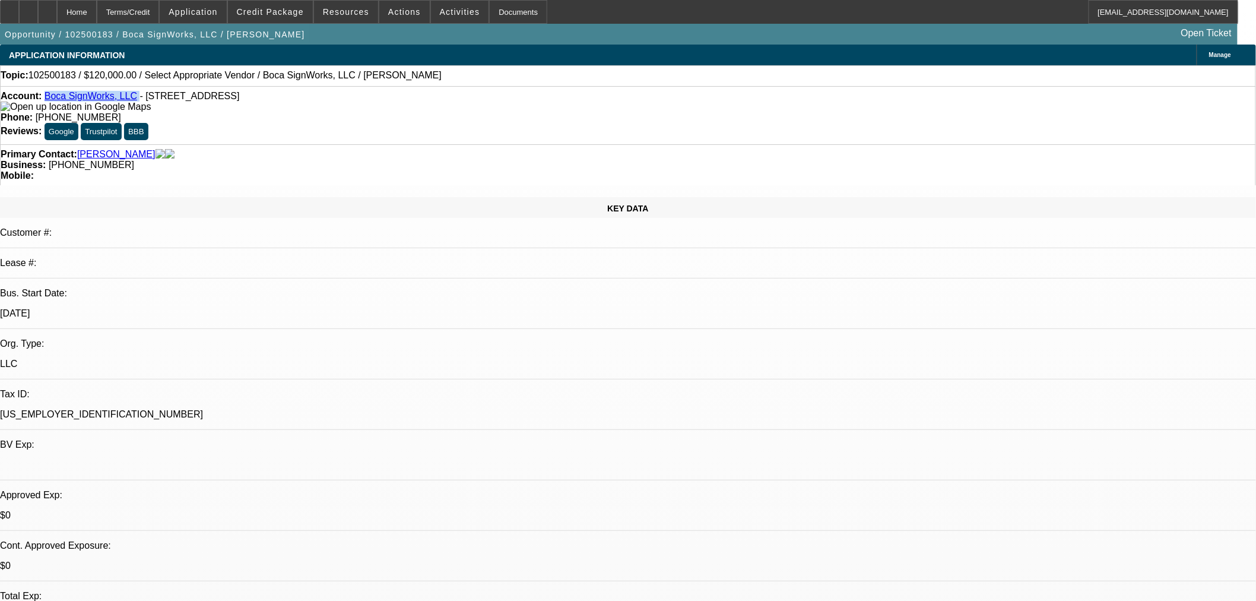
drag, startPoint x: 133, startPoint y: 98, endPoint x: 56, endPoint y: 99, distance: 77.2
click at [56, 99] on div "Account: Boca SignWorks, LLC - [STREET_ADDRESS]" at bounding box center [628, 101] width 1255 height 21
copy div "Boca SignWorks, LLC"
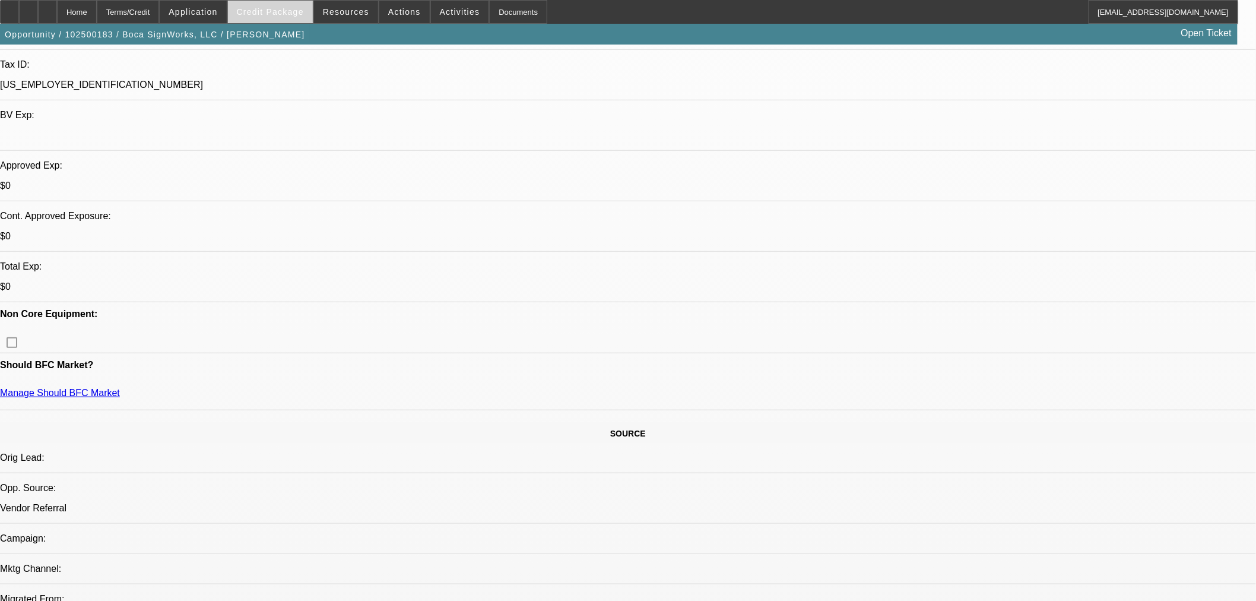
click at [305, 18] on span at bounding box center [270, 12] width 85 height 29
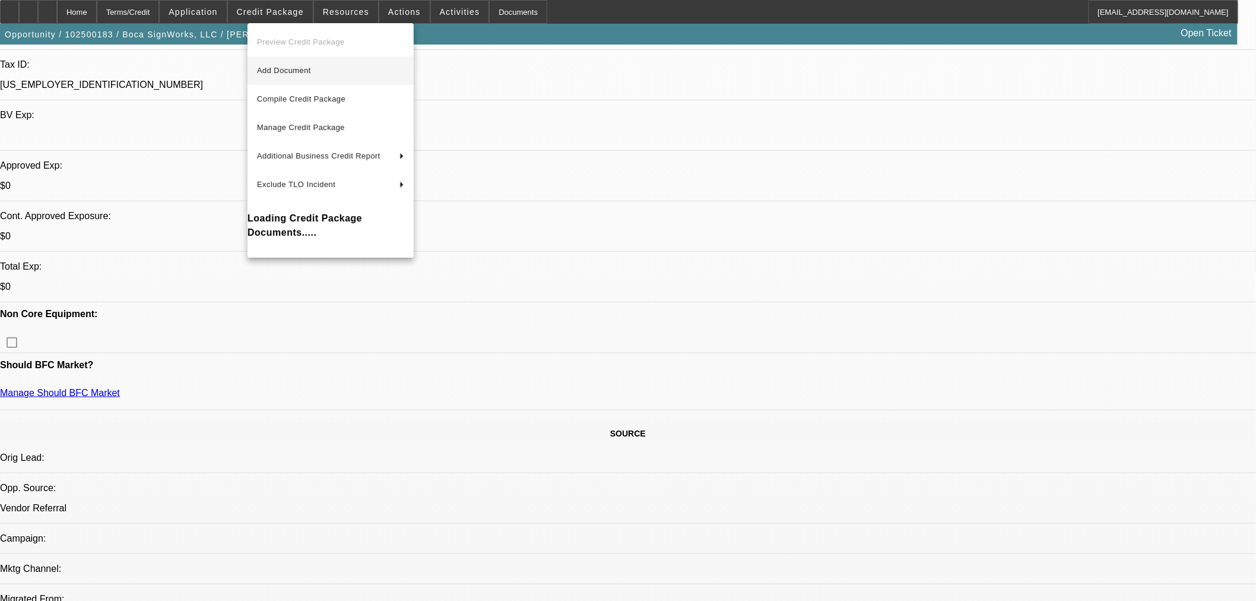
click at [298, 64] on span "Add Document" at bounding box center [330, 71] width 147 height 14
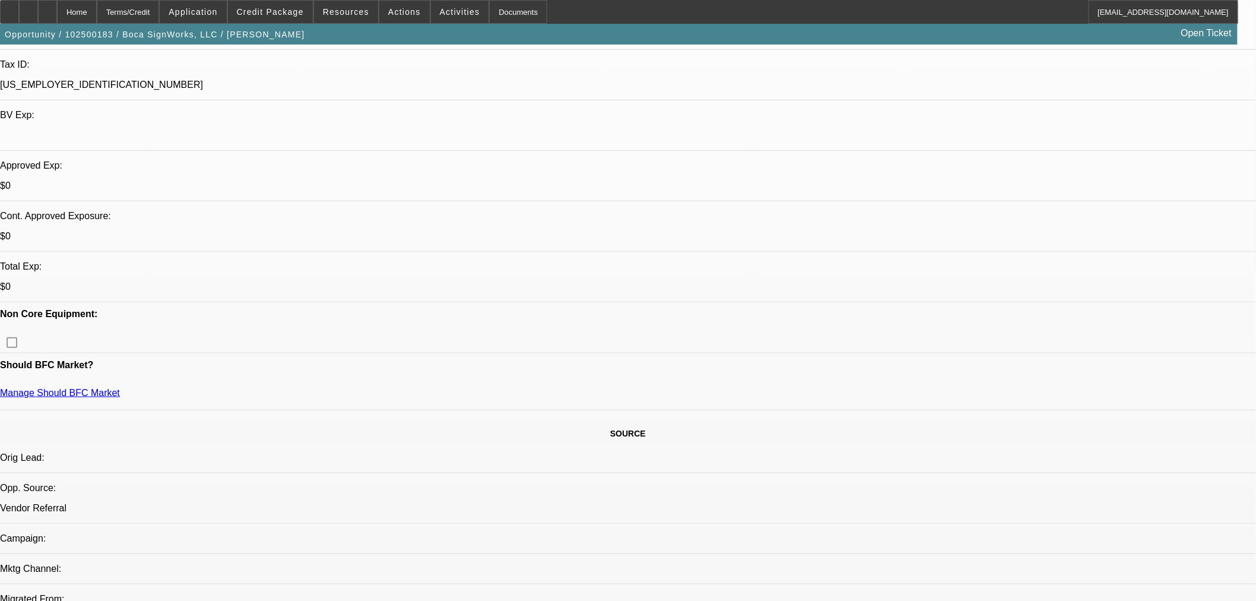
click at [282, 14] on span "Credit Package" at bounding box center [270, 12] width 67 height 10
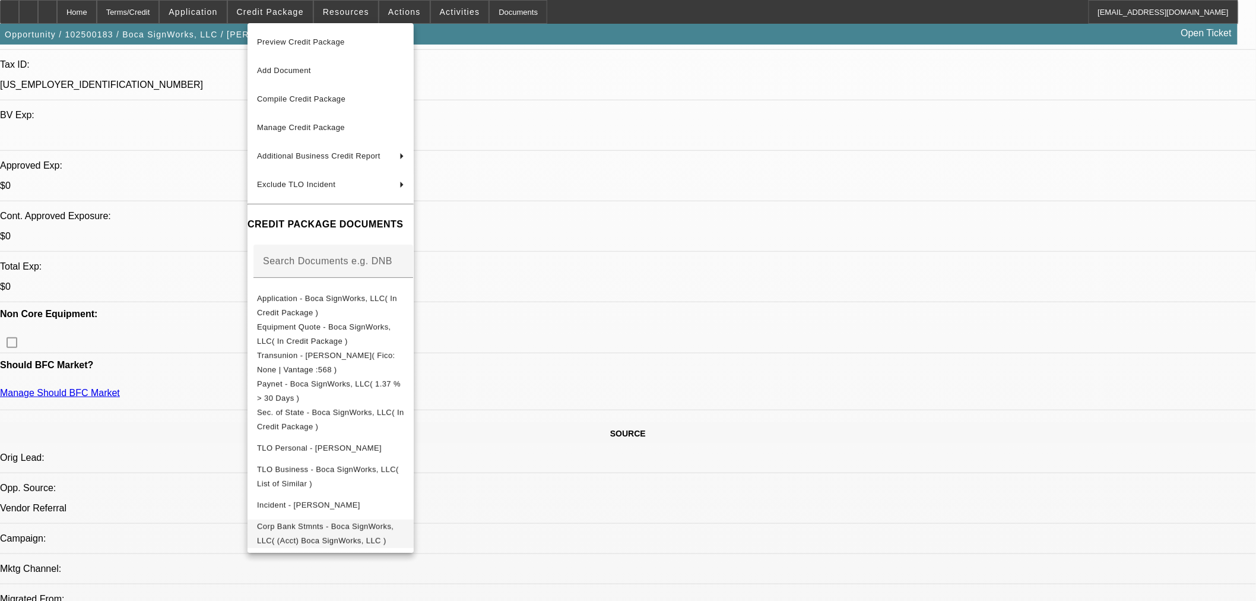
click at [365, 529] on span "Corp Bank Stmnts - Boca SignWorks, LLC( (Acct) Boca SignWorks, LLC )" at bounding box center [325, 532] width 137 height 23
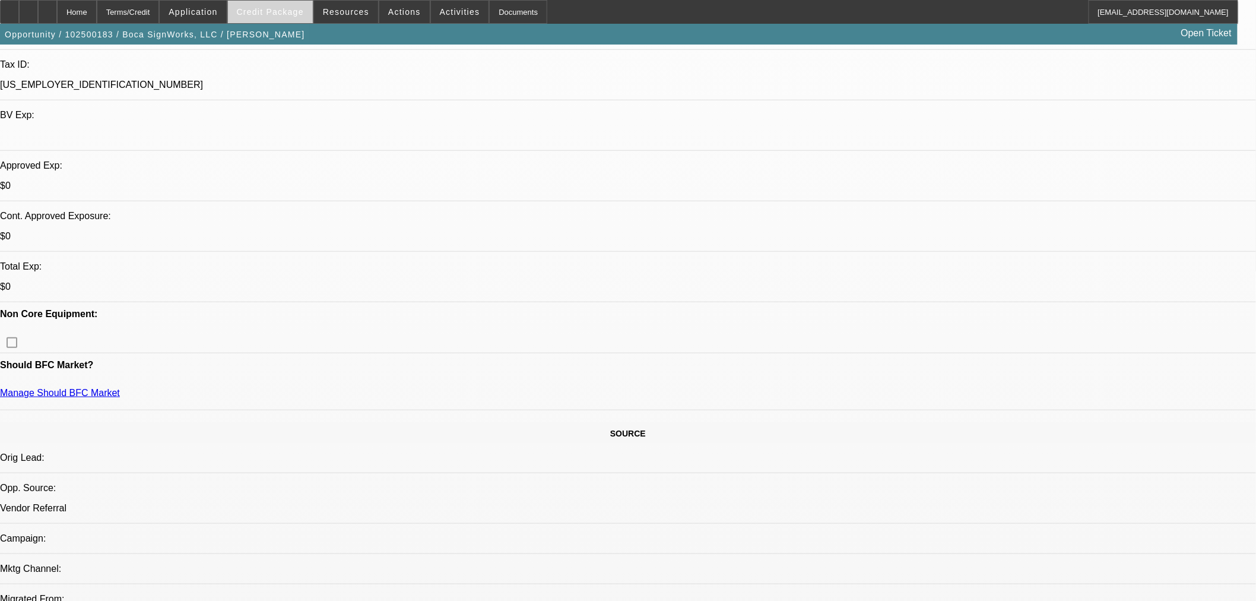
click at [265, 13] on span "Credit Package" at bounding box center [270, 12] width 67 height 10
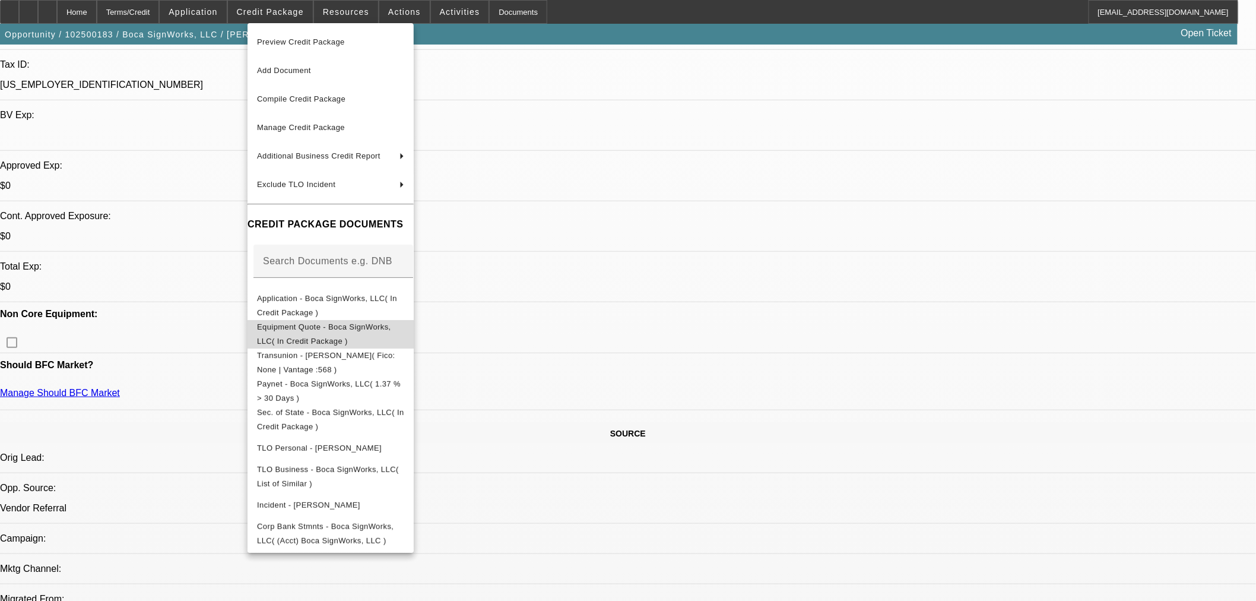
click at [355, 334] on span "Equipment Quote - Boca SignWorks, LLC( In Credit Package )" at bounding box center [330, 333] width 147 height 29
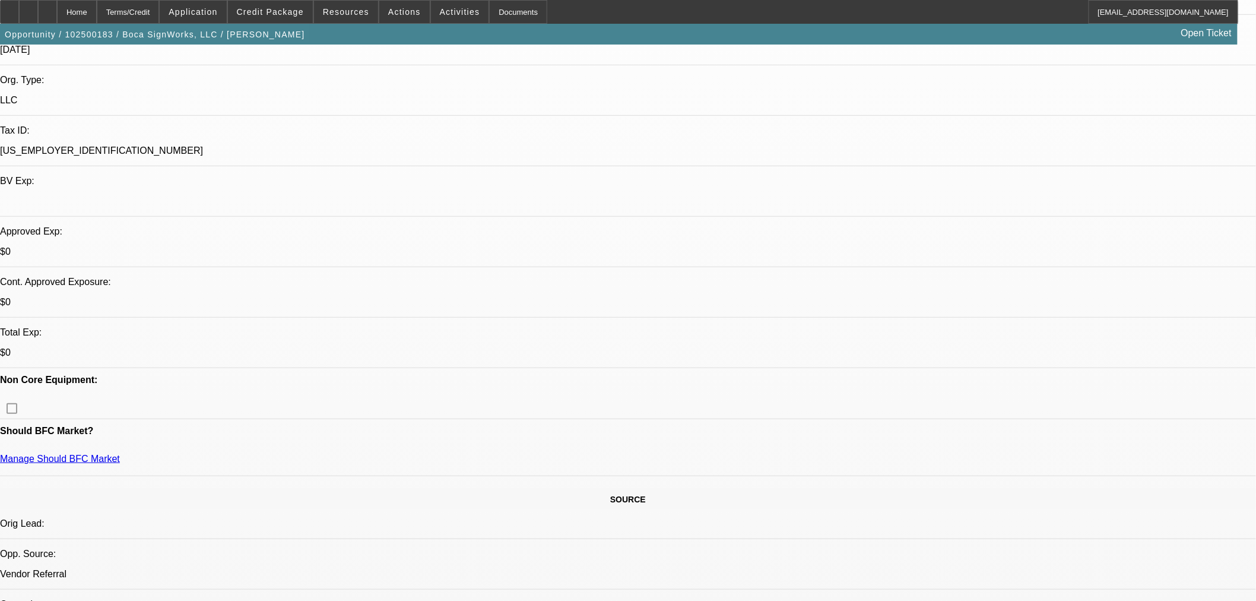
scroll to position [0, 0]
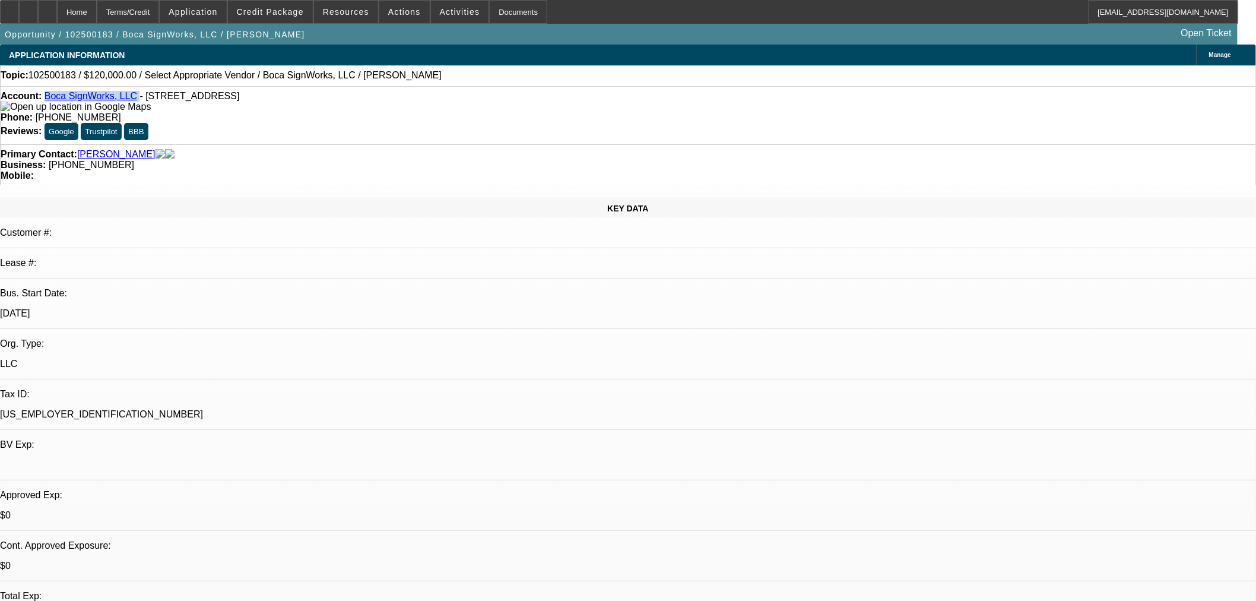
drag, startPoint x: 132, startPoint y: 99, endPoint x: 54, endPoint y: 93, distance: 78.1
click at [54, 93] on div "Account: Boca SignWorks, LLC - [STREET_ADDRESS]" at bounding box center [628, 101] width 1255 height 21
copy div "Boca SignWorks, LLC"
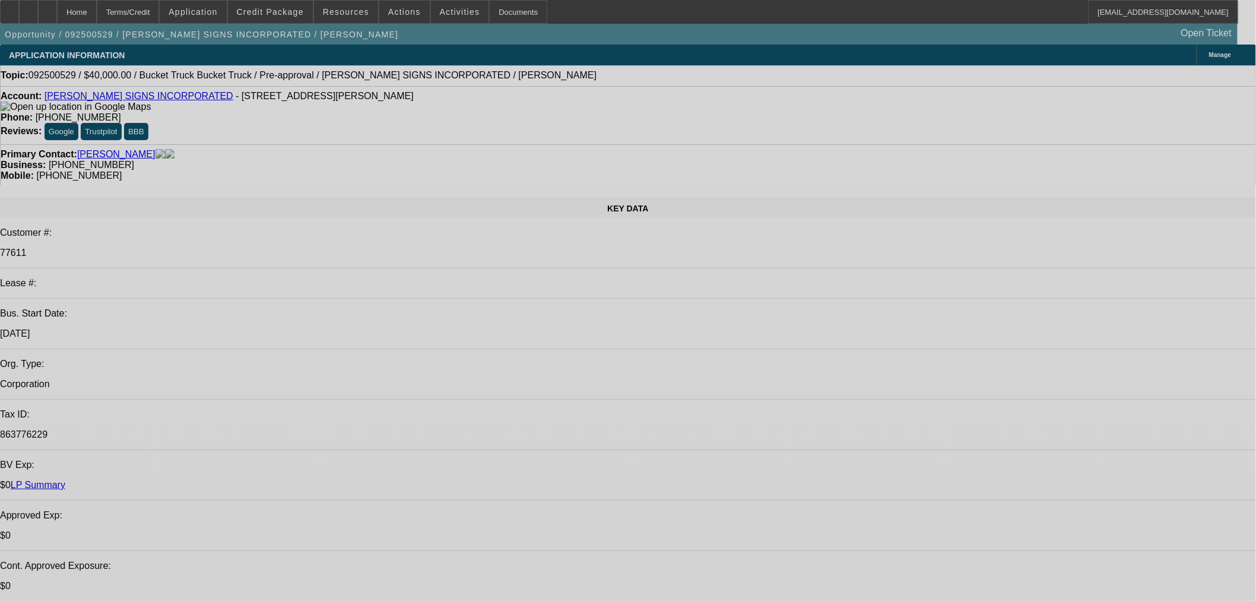
select select "0"
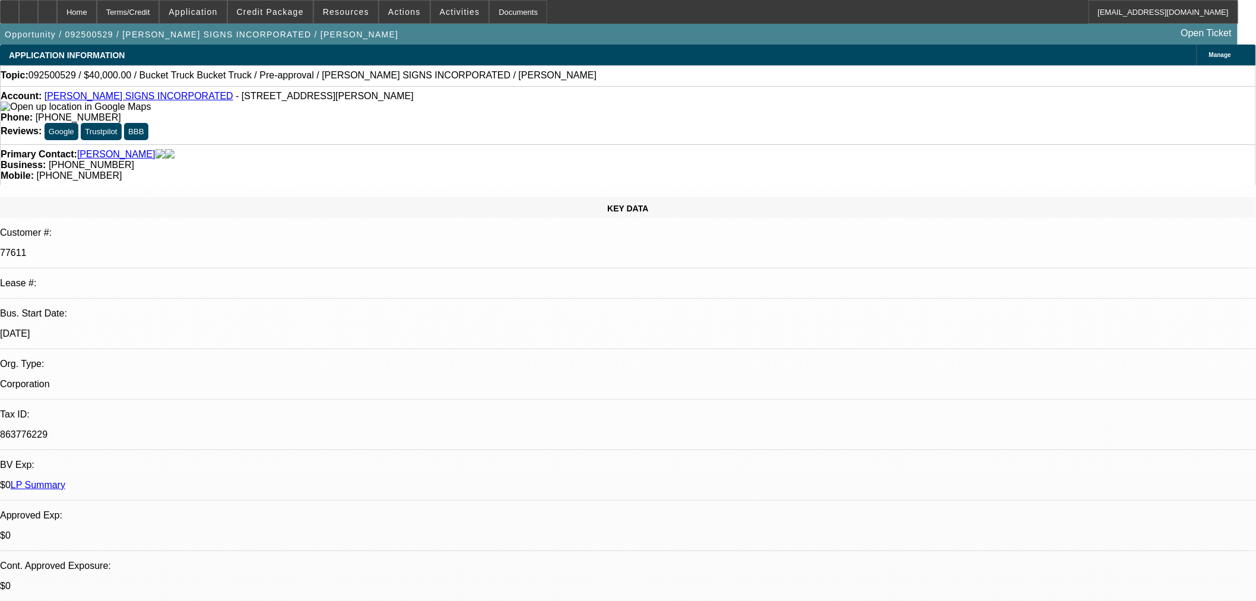
select select "0"
select select "3"
select select "0"
select select "6"
select select "0"
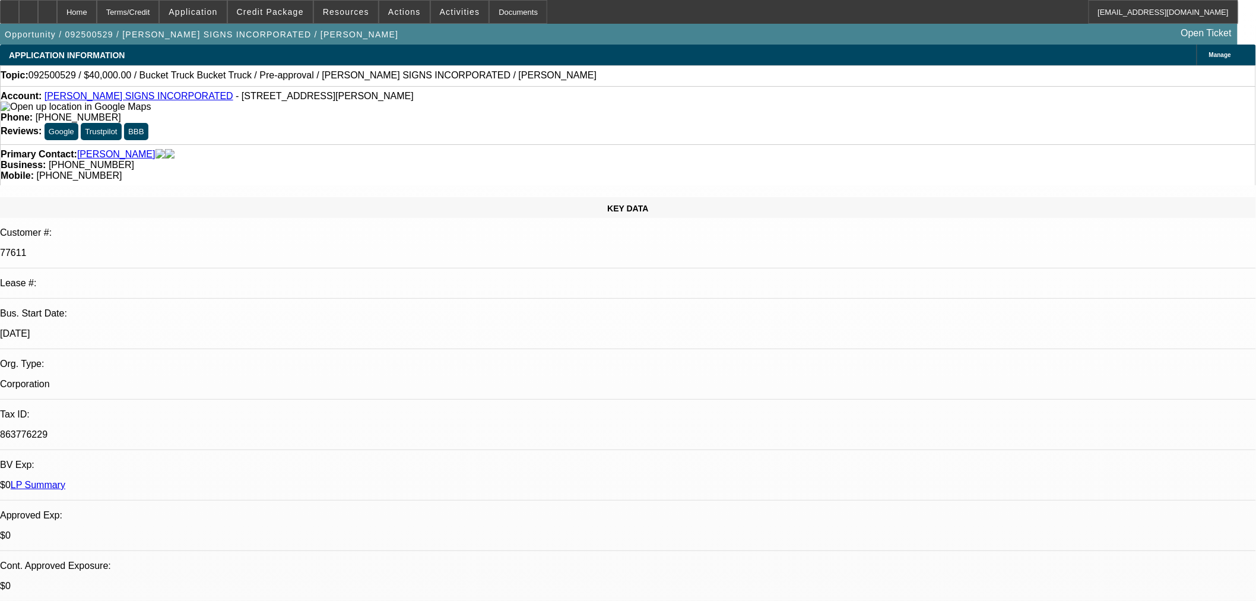
select select "0"
select select "3"
select select "0"
select select "6"
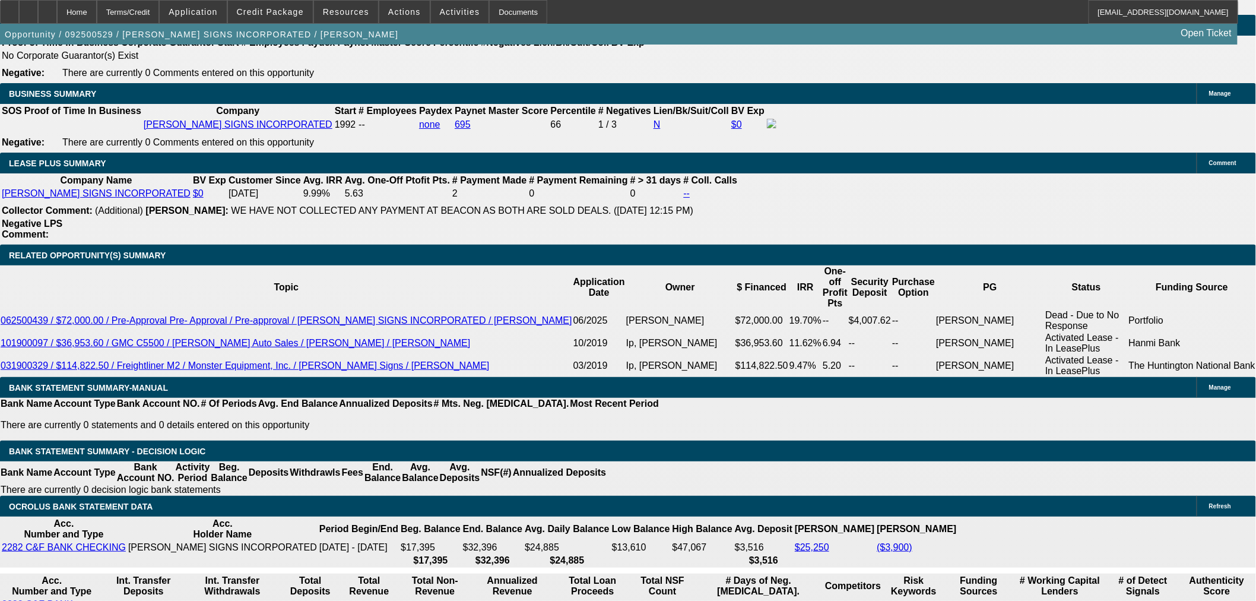
scroll to position [1979, 0]
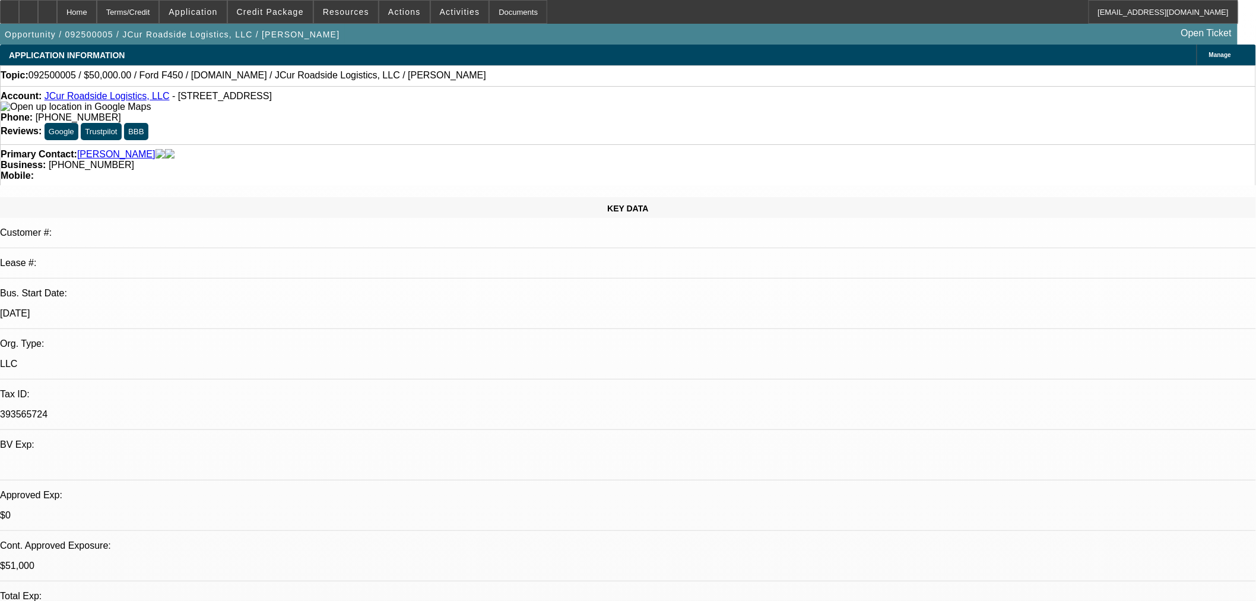
select select "0"
select select "2"
select select "0.1"
select select "4"
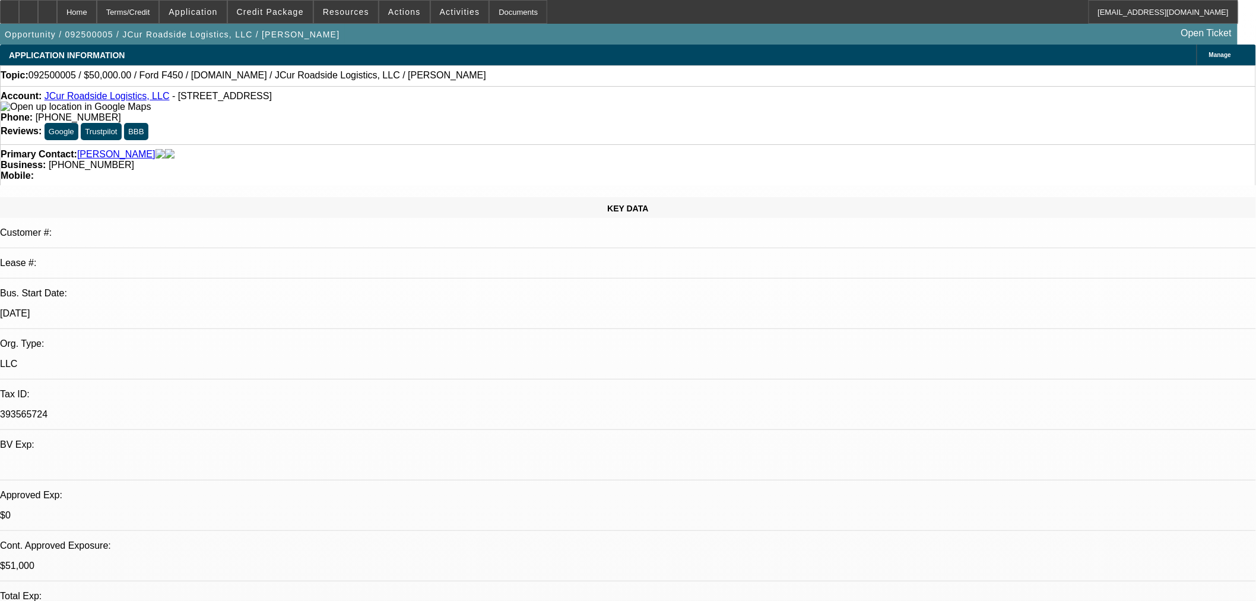
select select "0"
select select "2"
select select "0.1"
select select "4"
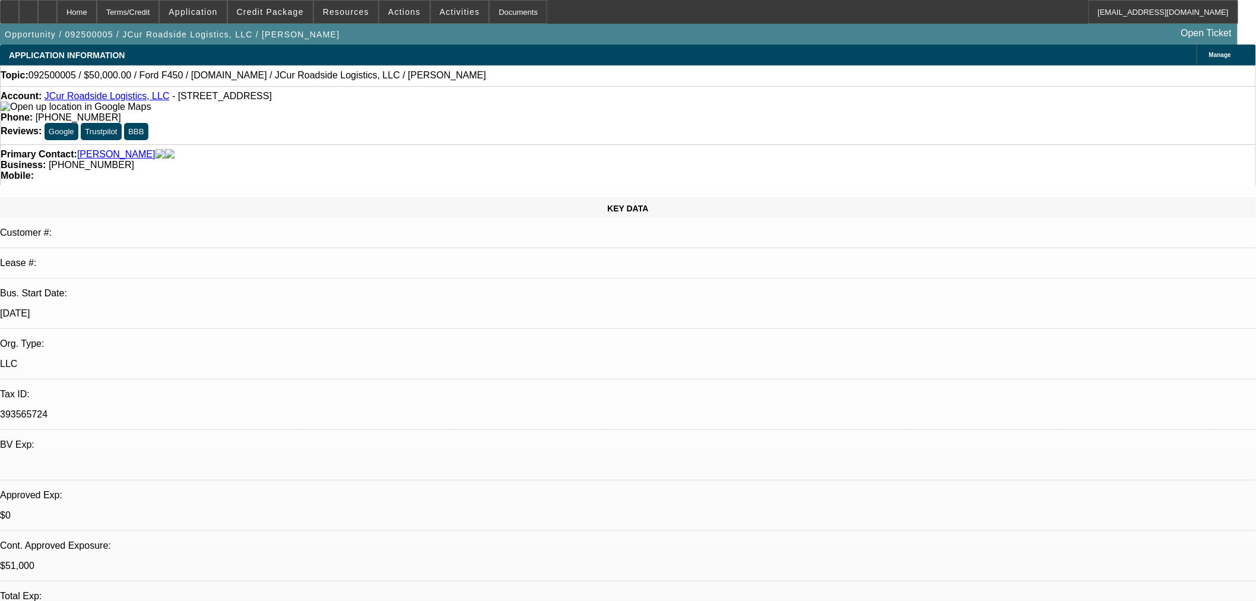
select select "0.15"
select select "2"
select select "0.1"
select select "4"
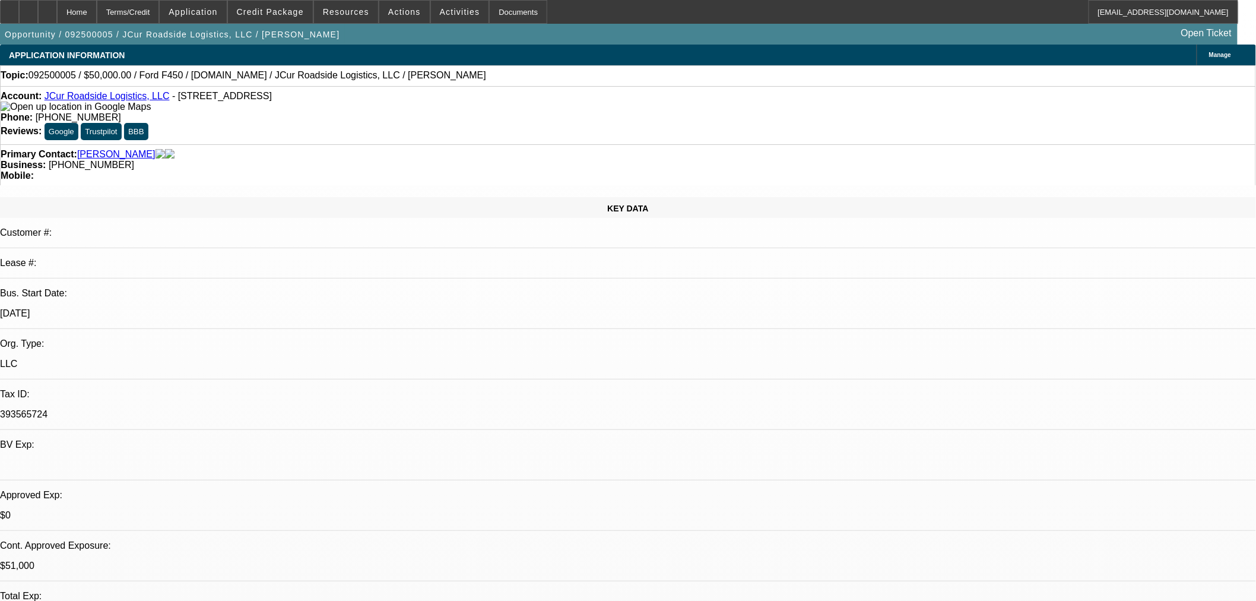
select select "0.15"
select select "2"
select select "0.1"
select select "4"
